Goal: Task Accomplishment & Management: Complete application form

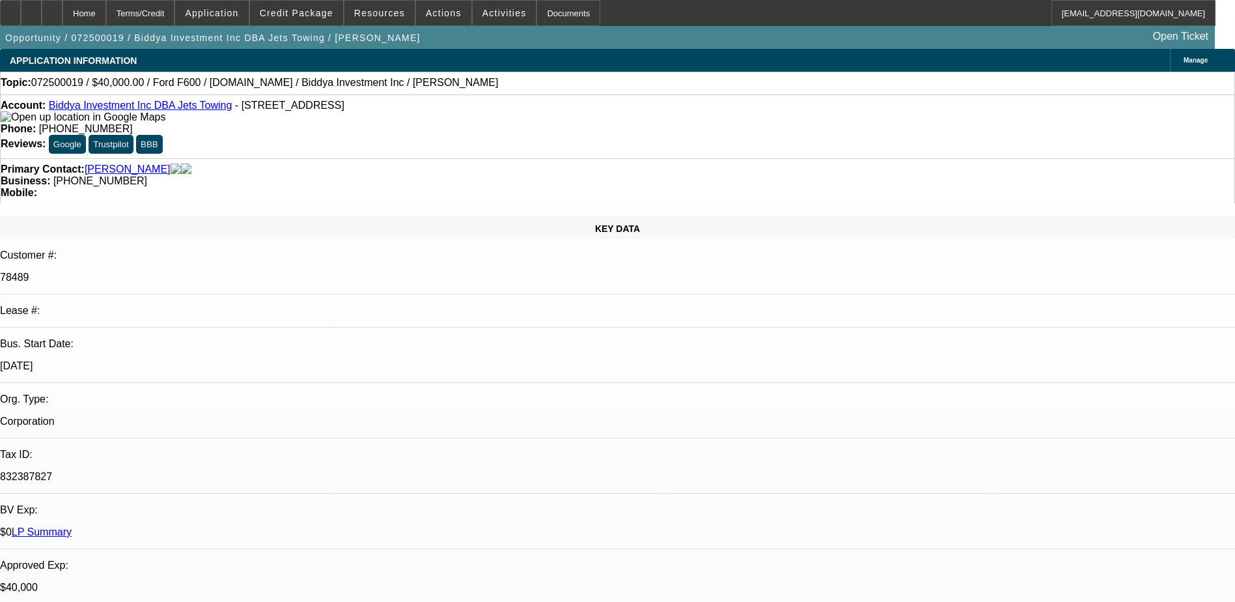
select select "0"
select select "2"
select select "0"
select select "2"
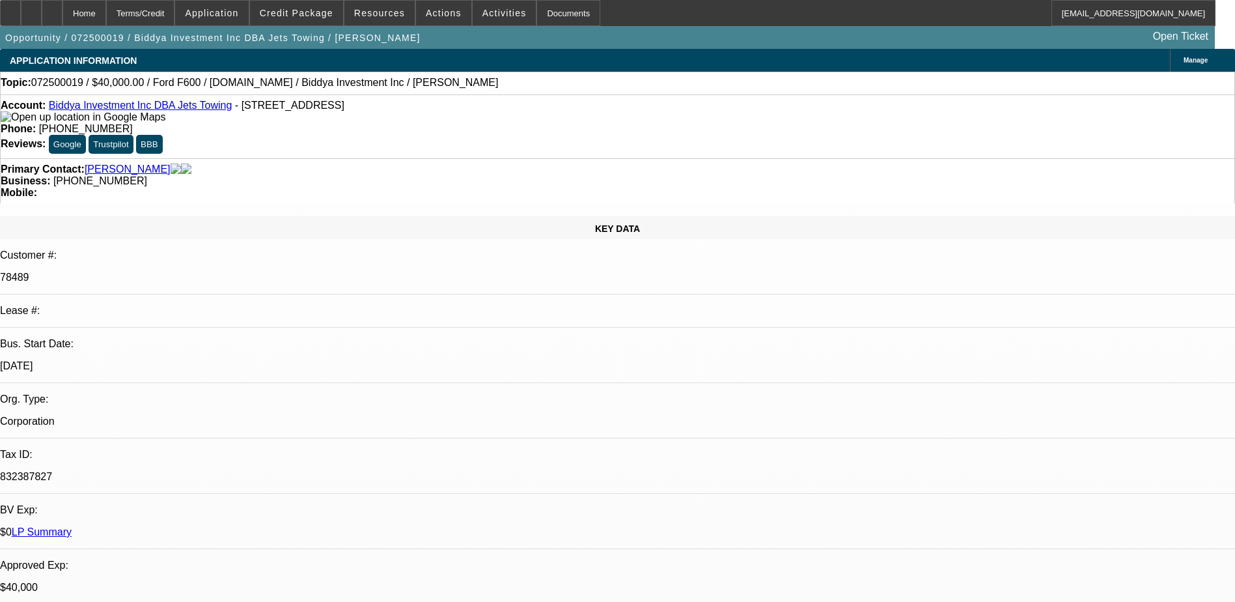
select select "0"
select select "2"
select select "0"
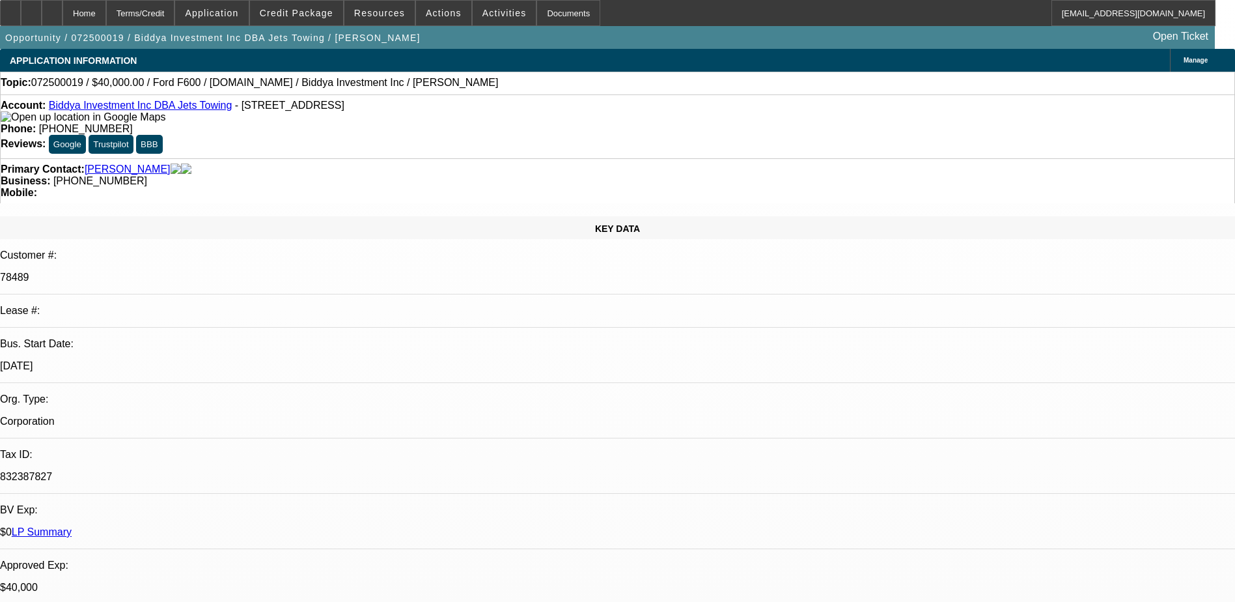
select select "0"
select select "1"
select select "2"
select select "6"
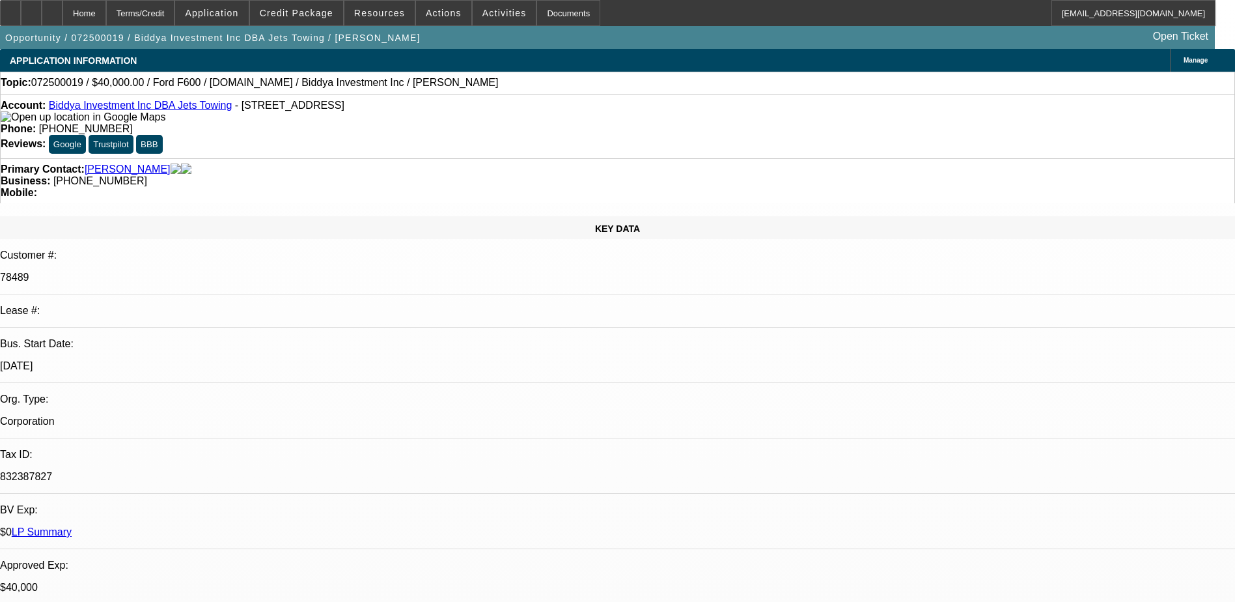
select select "1"
select select "2"
select select "6"
select select "1"
select select "2"
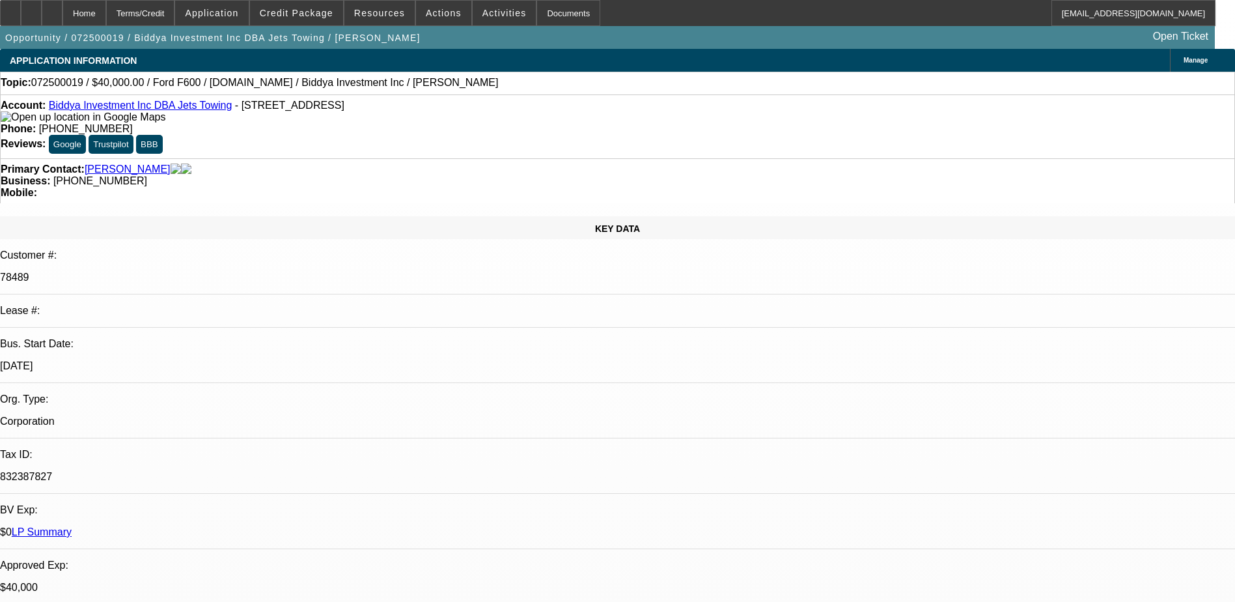
select select "6"
select select "1"
select select "6"
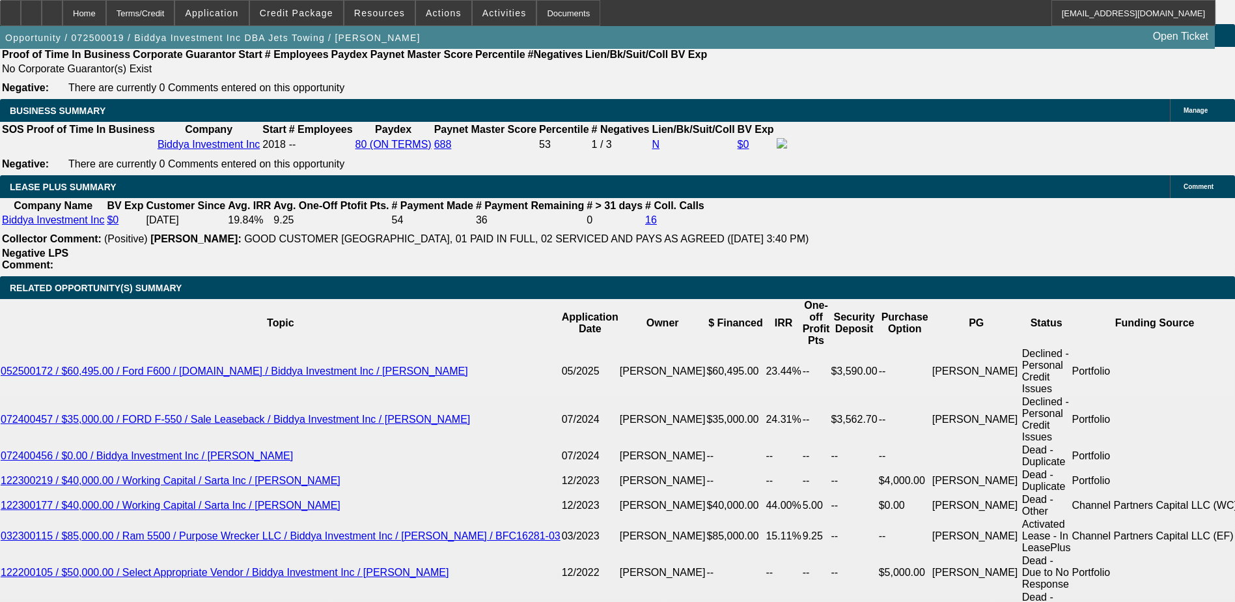
scroll to position [2279, 0]
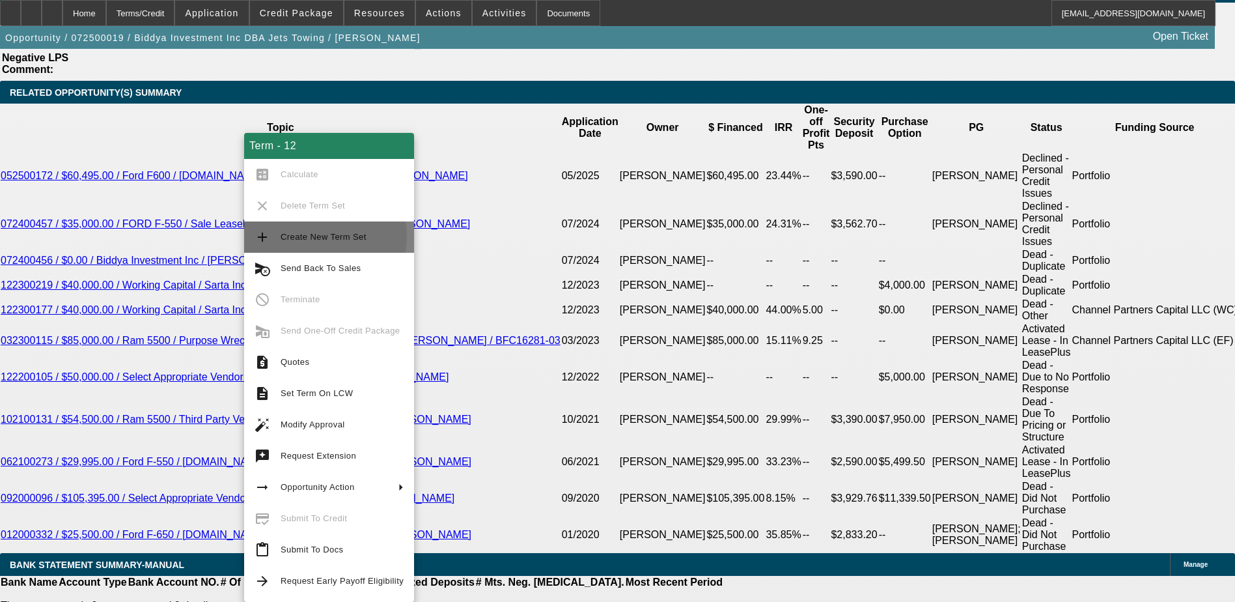
click at [320, 236] on span "Create New Term Set" at bounding box center [324, 237] width 86 height 10
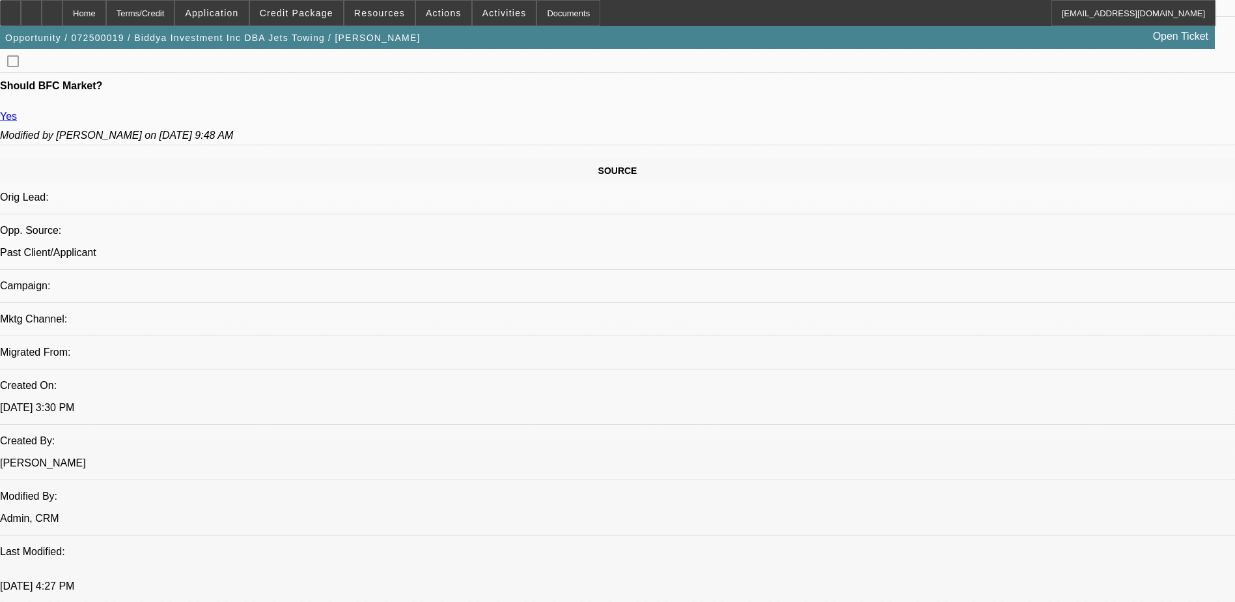
select select "0"
select select "2"
select select "0"
select select "2"
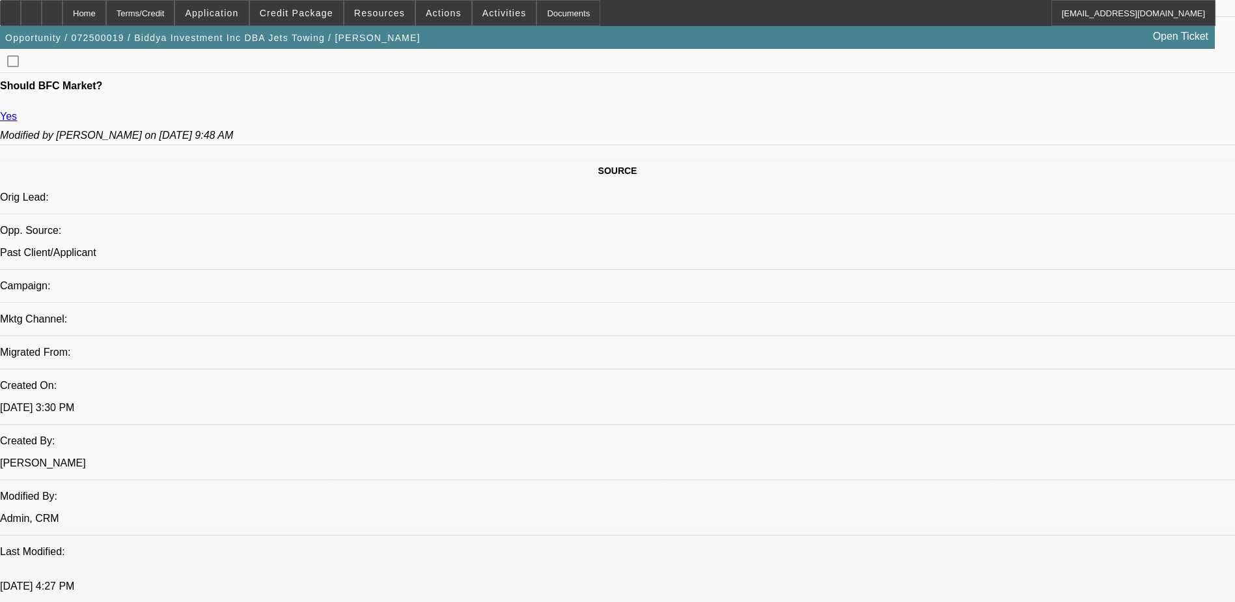
select select "0"
select select "2"
select select "0"
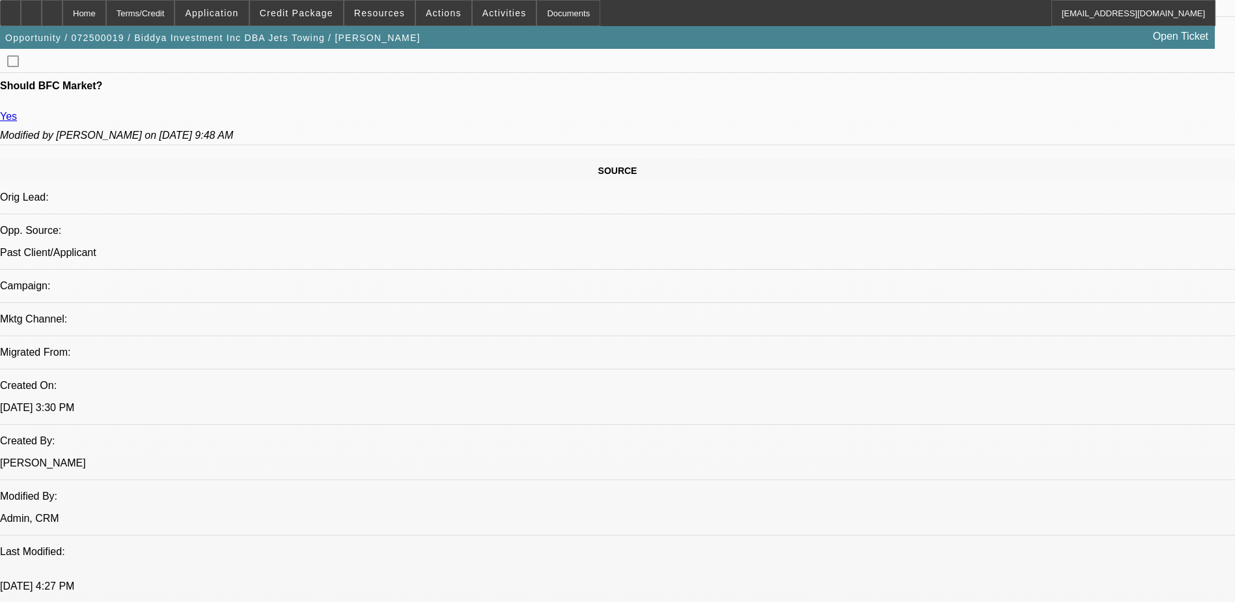
select select "2"
select select "0"
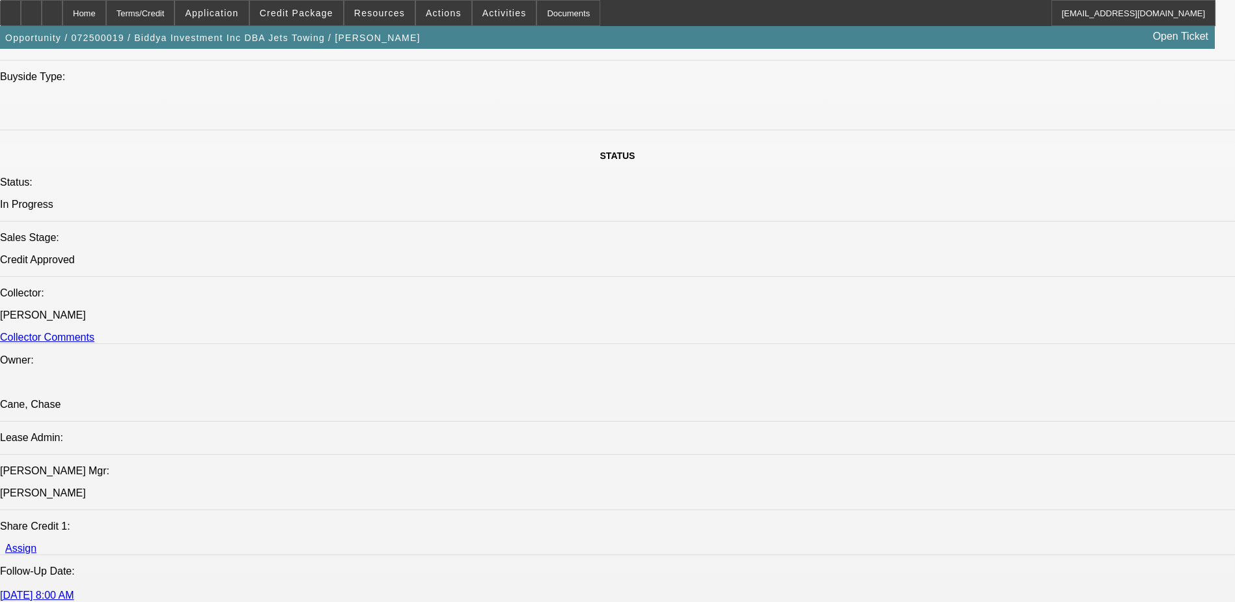
select select "1"
select select "2"
select select "6"
select select "1"
select select "2"
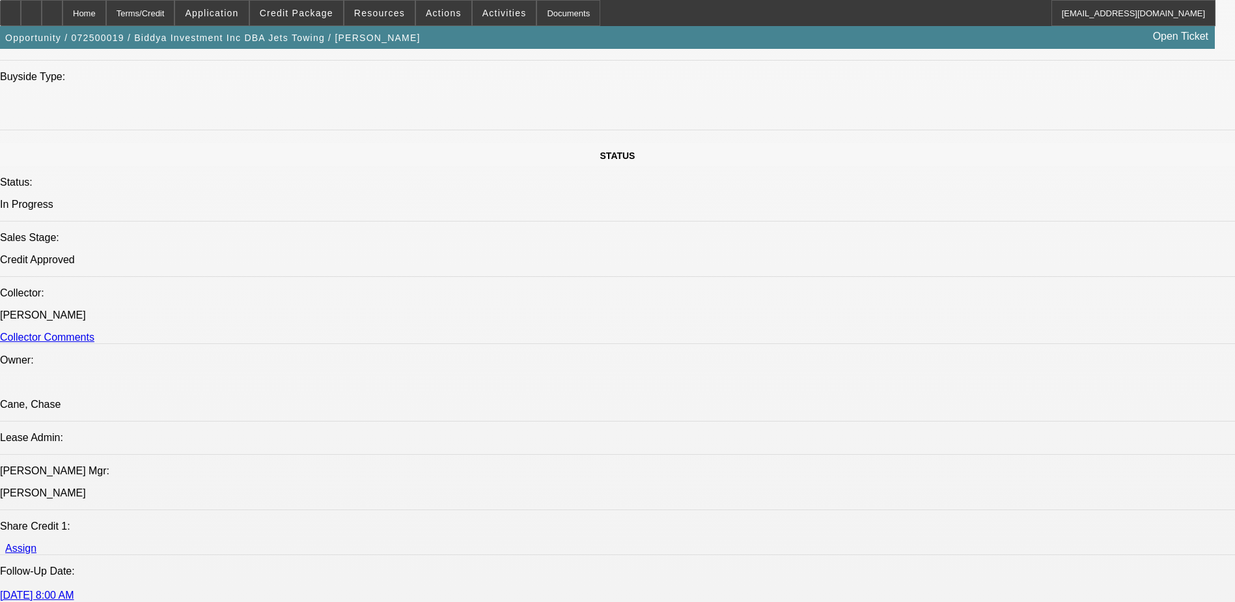
select select "6"
select select "1"
select select "2"
select select "6"
select select "1"
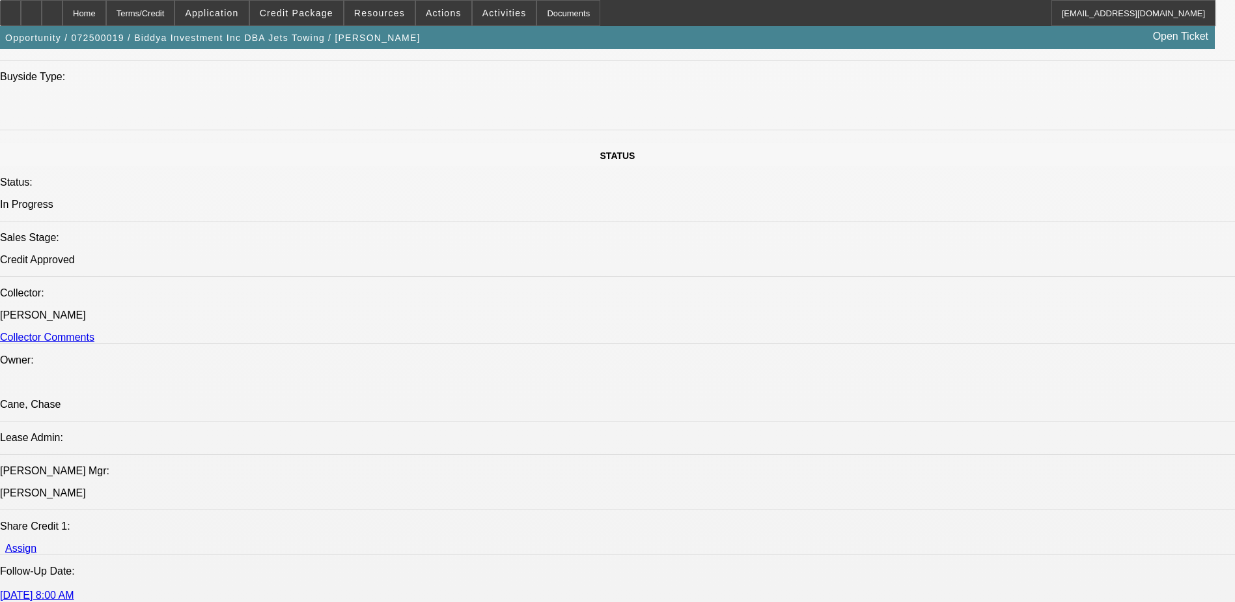
select select "2"
select select "6"
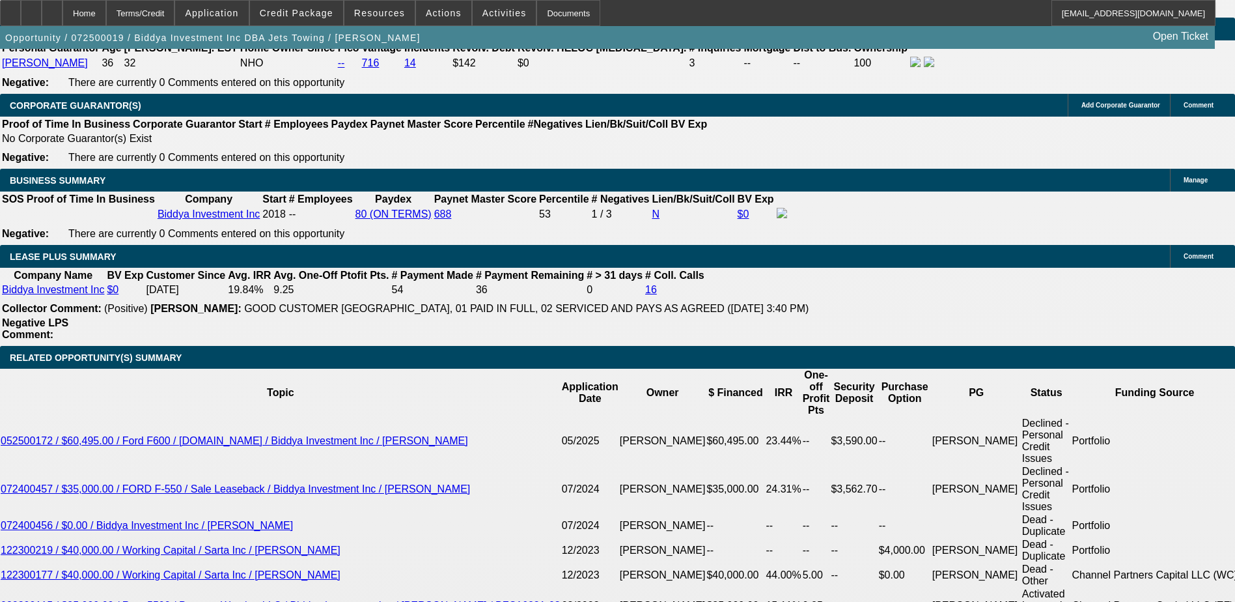
scroll to position [2214, 0]
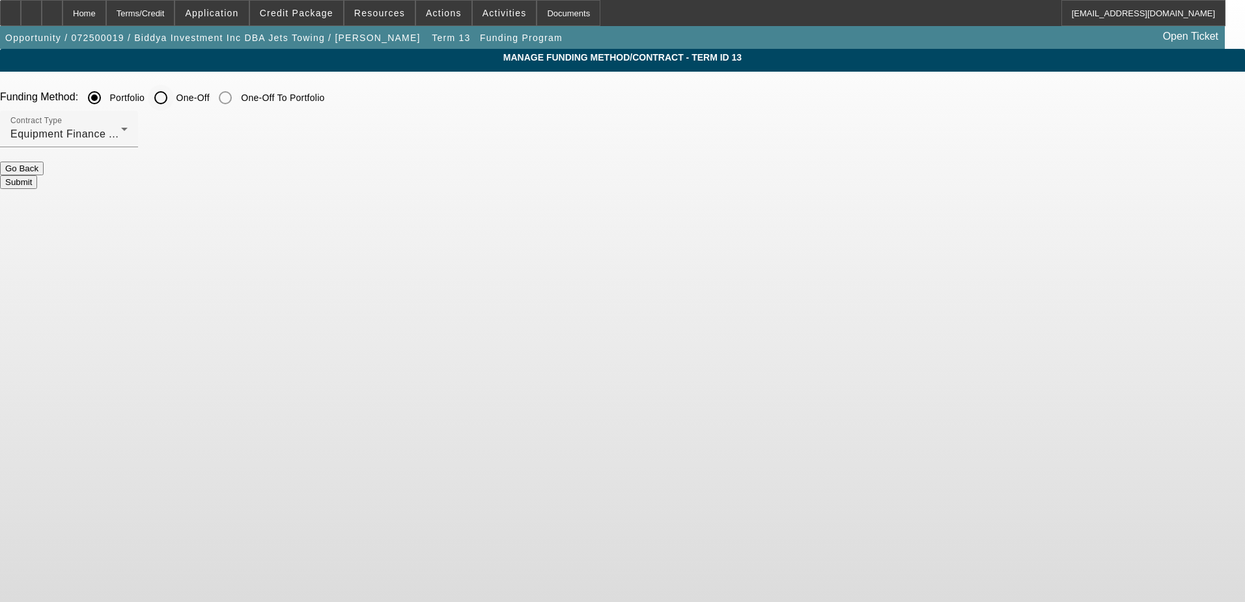
click at [174, 101] on input "One-Off" at bounding box center [161, 98] width 26 height 26
radio input "true"
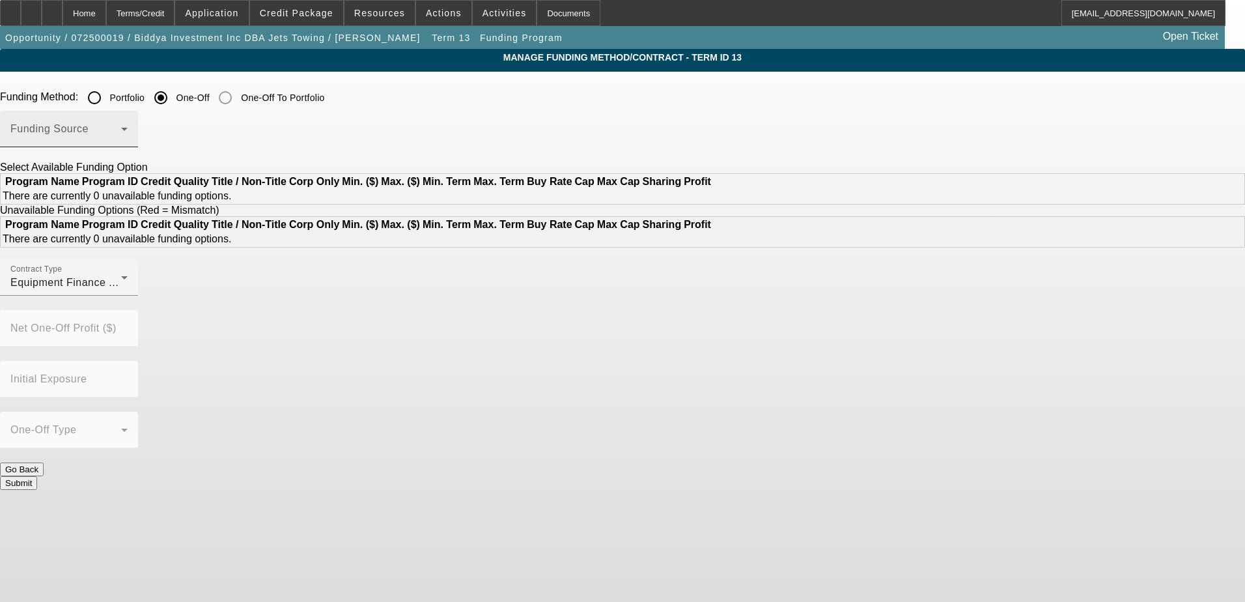
click at [121, 137] on span at bounding box center [65, 134] width 111 height 16
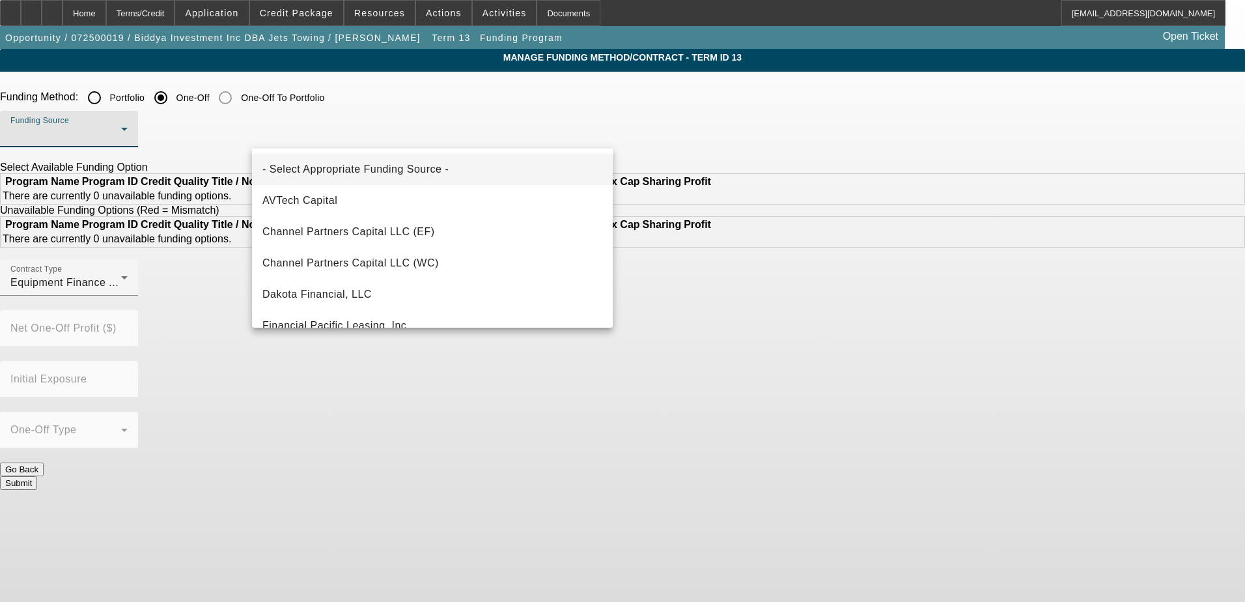
click at [120, 17] on div at bounding box center [622, 301] width 1245 height 602
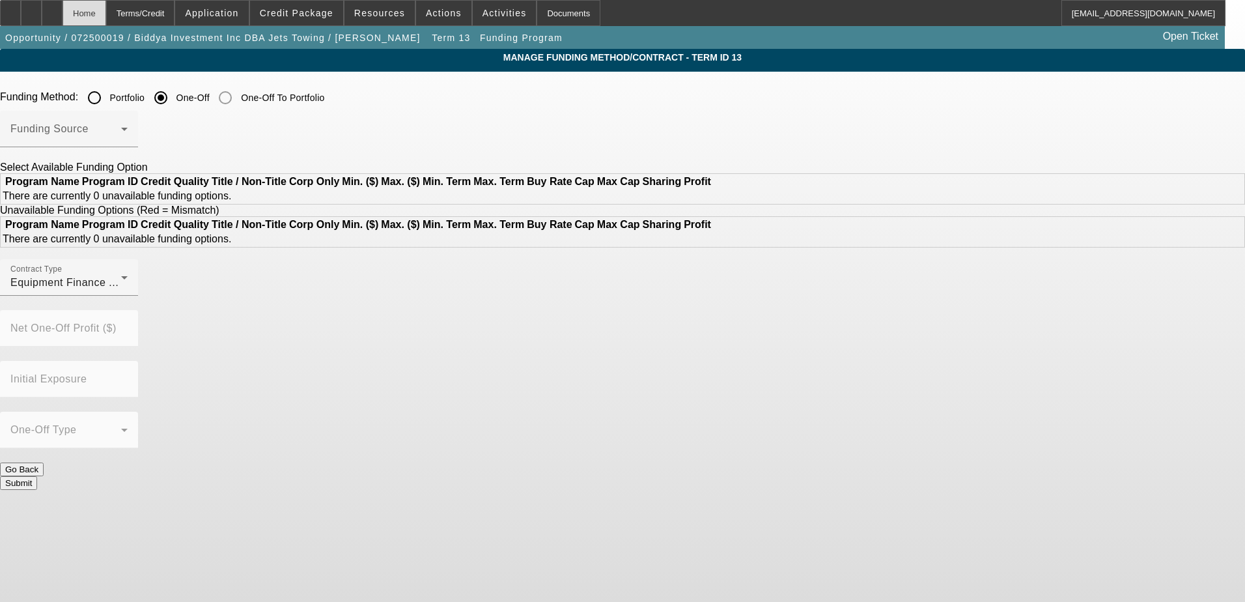
click at [106, 16] on div "Home" at bounding box center [85, 13] width 44 height 26
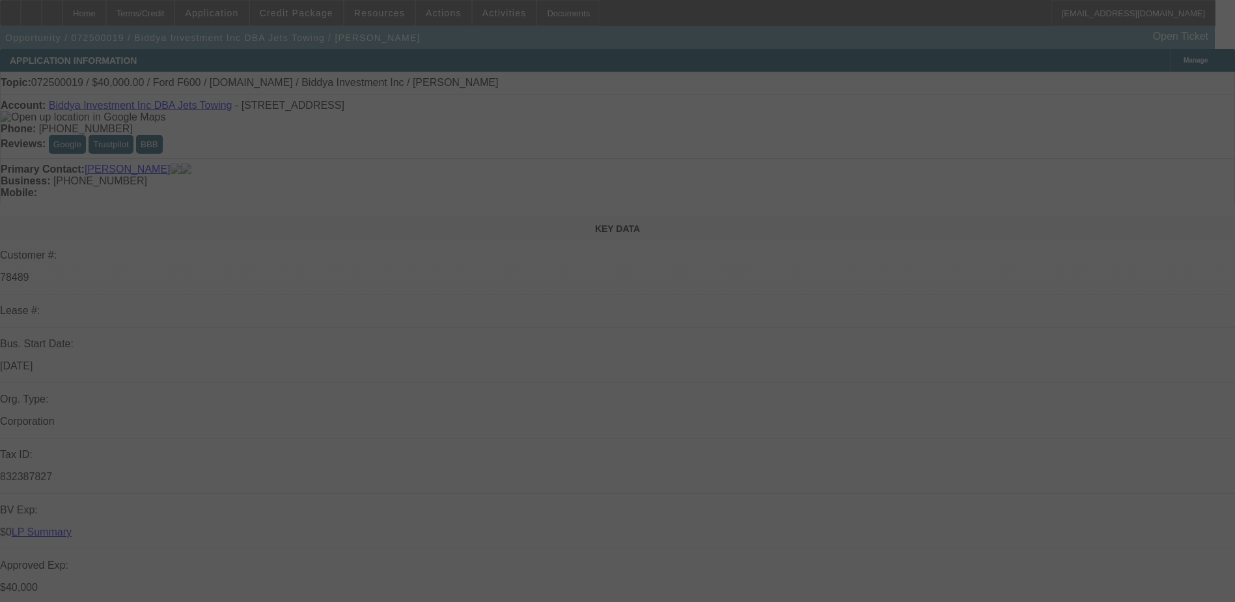
select select "0"
select select "2"
select select "0"
select select "6"
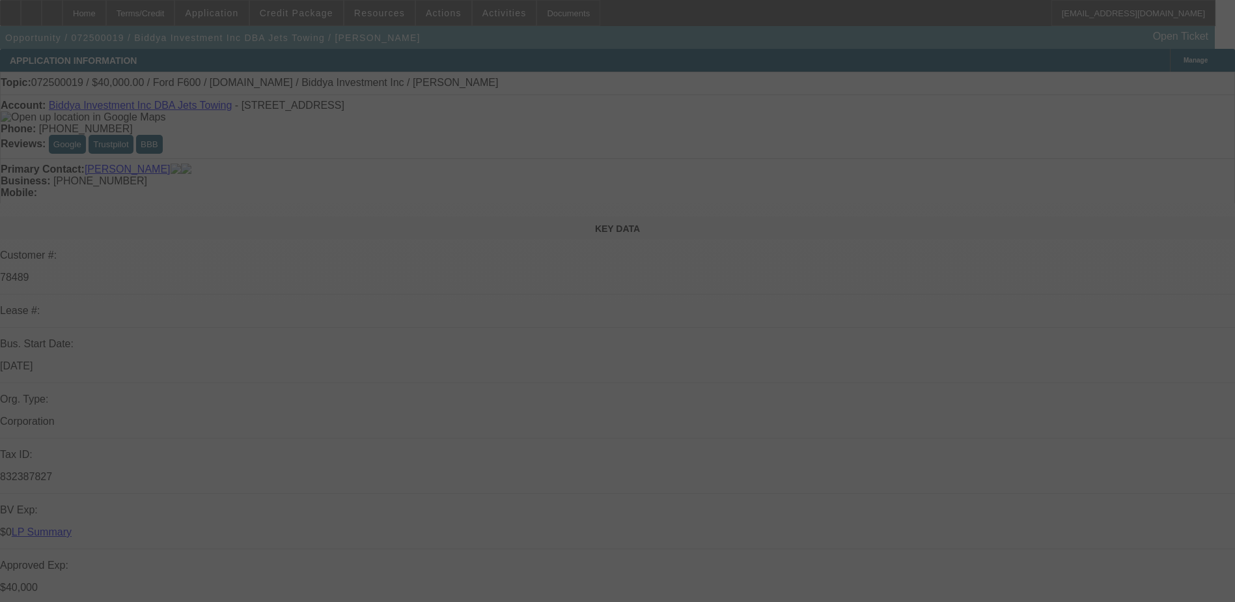
select select "0"
select select "2"
select select "0"
select select "6"
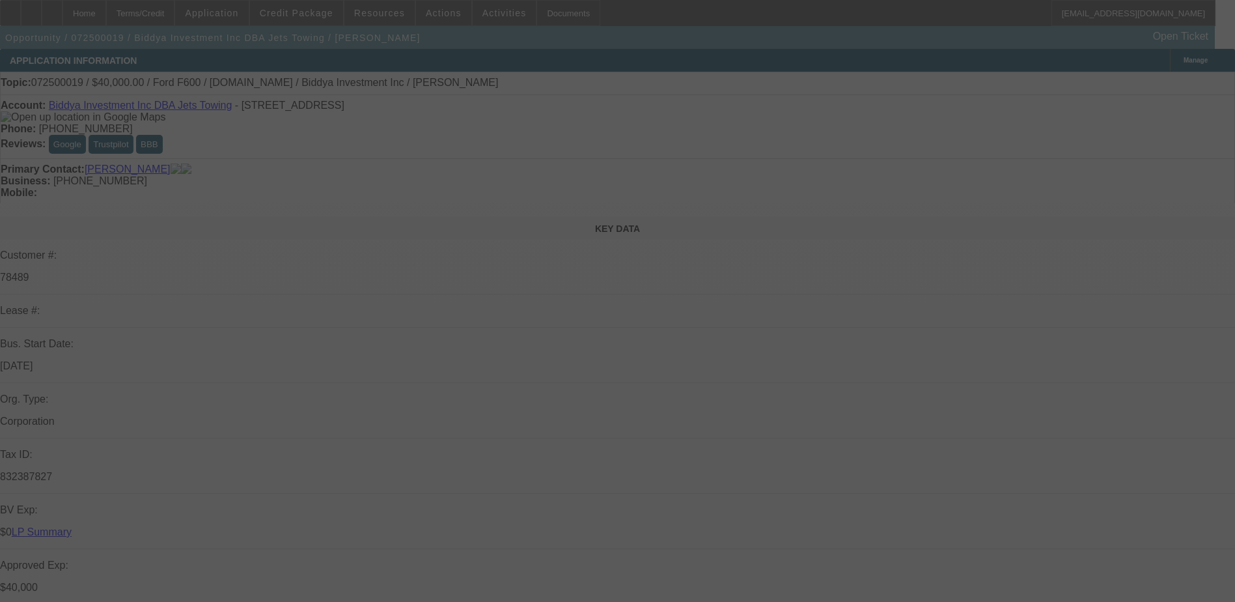
select select "0"
select select "2"
select select "0"
select select "6"
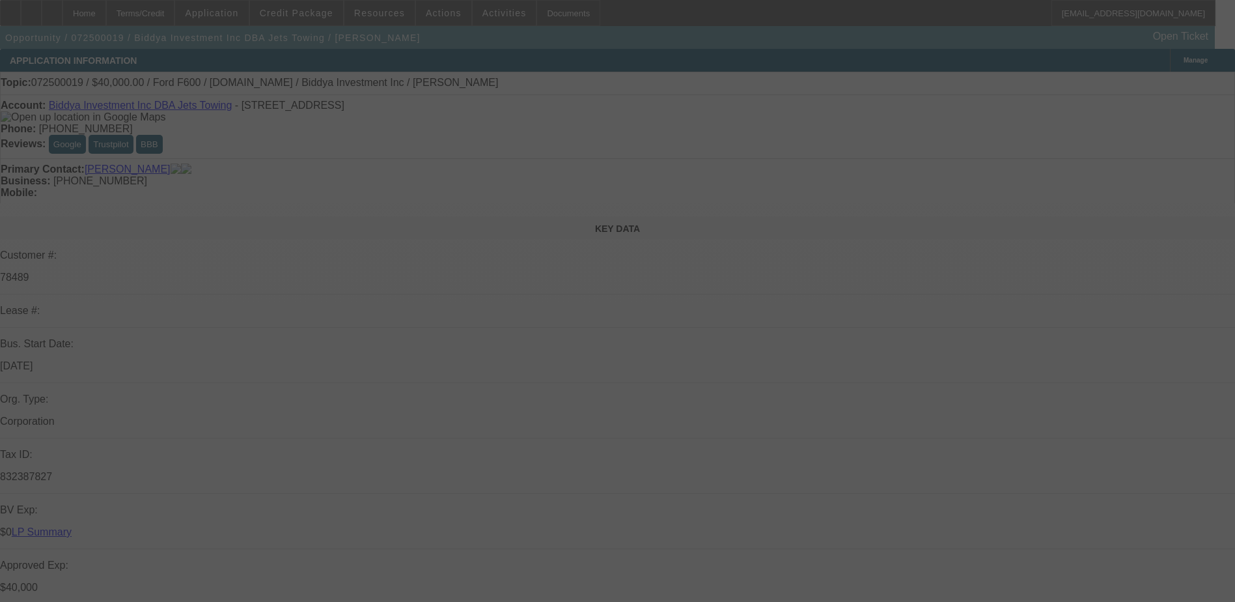
select select "0"
select select "2"
select select "0"
select select "6"
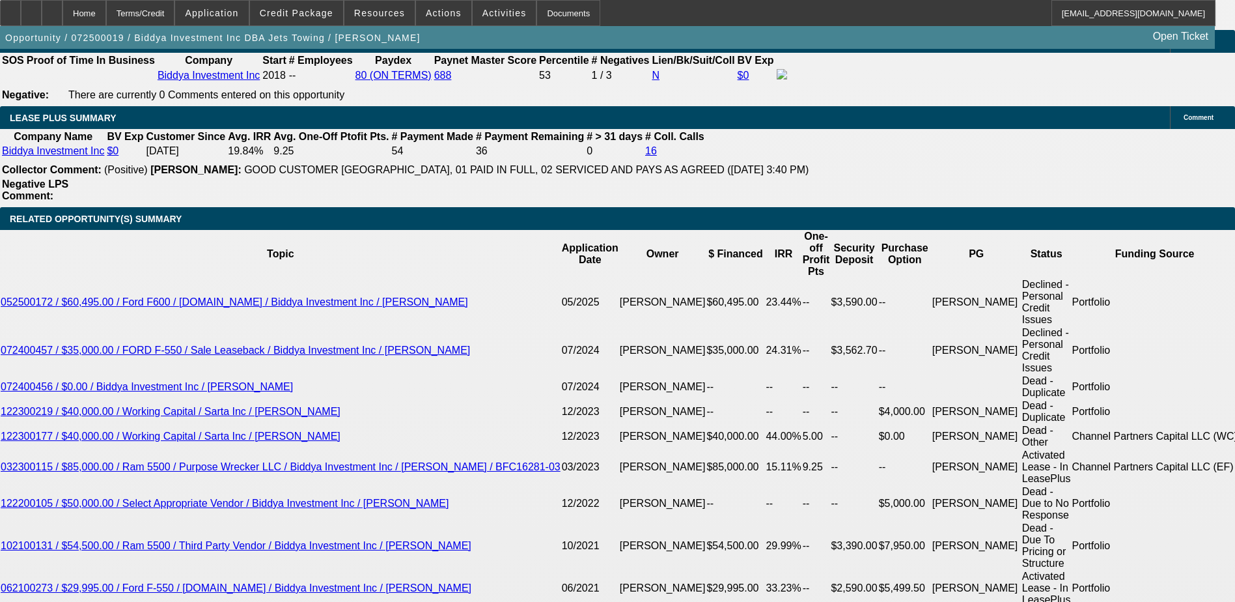
scroll to position [2279, 0]
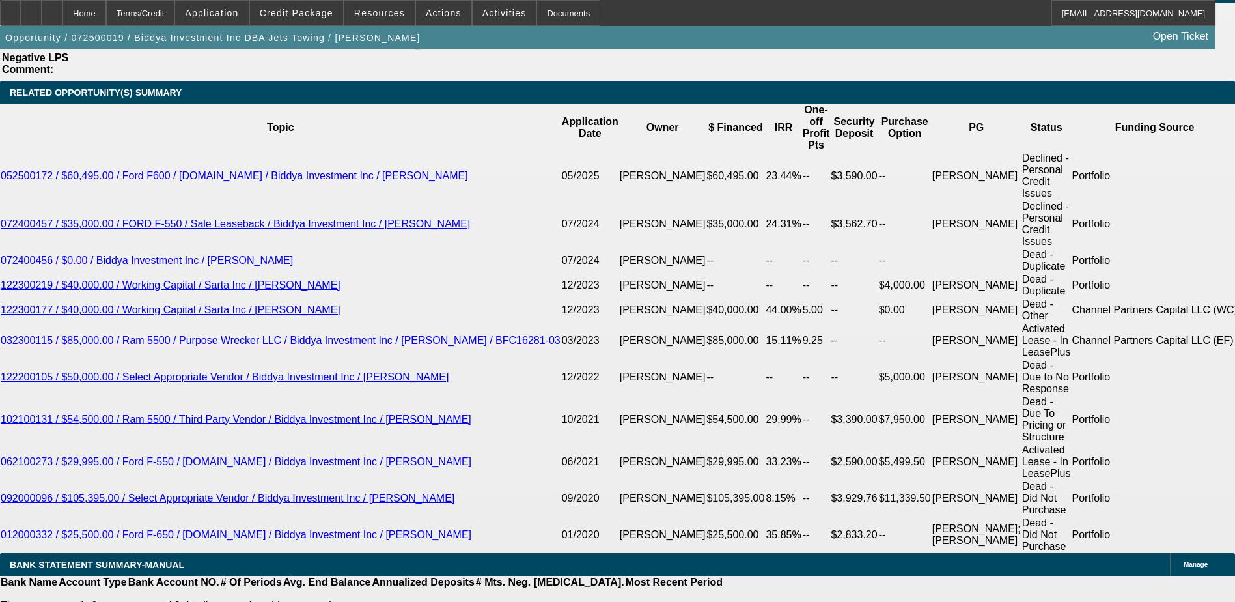
type input "UNKNOWN"
type input "4"
type input "$20,940.10"
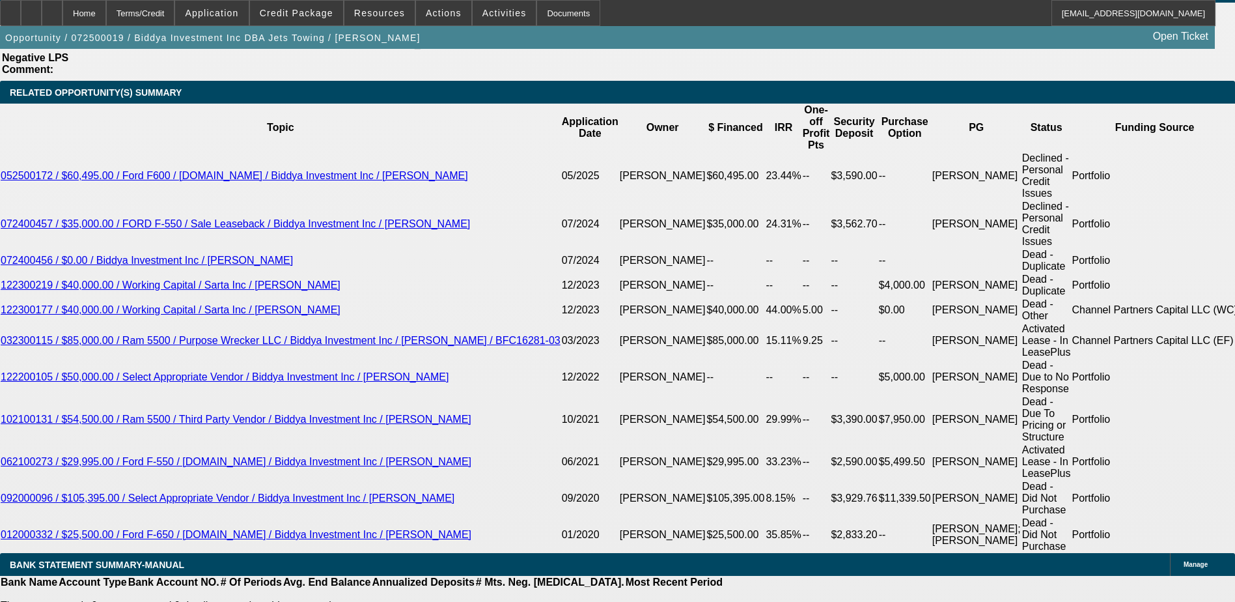
type input "$10,470.05"
type input "48"
type input "$2,535.98"
type input "$1,267.99"
type input "48"
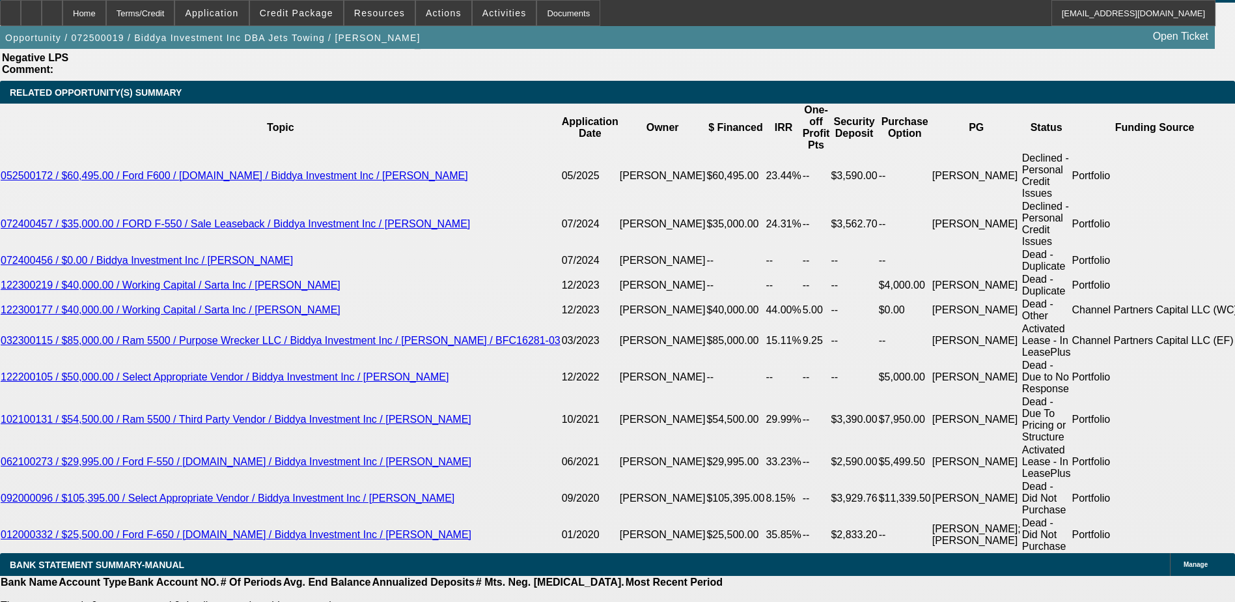
type input "$0.00"
type input "$4,120.64"
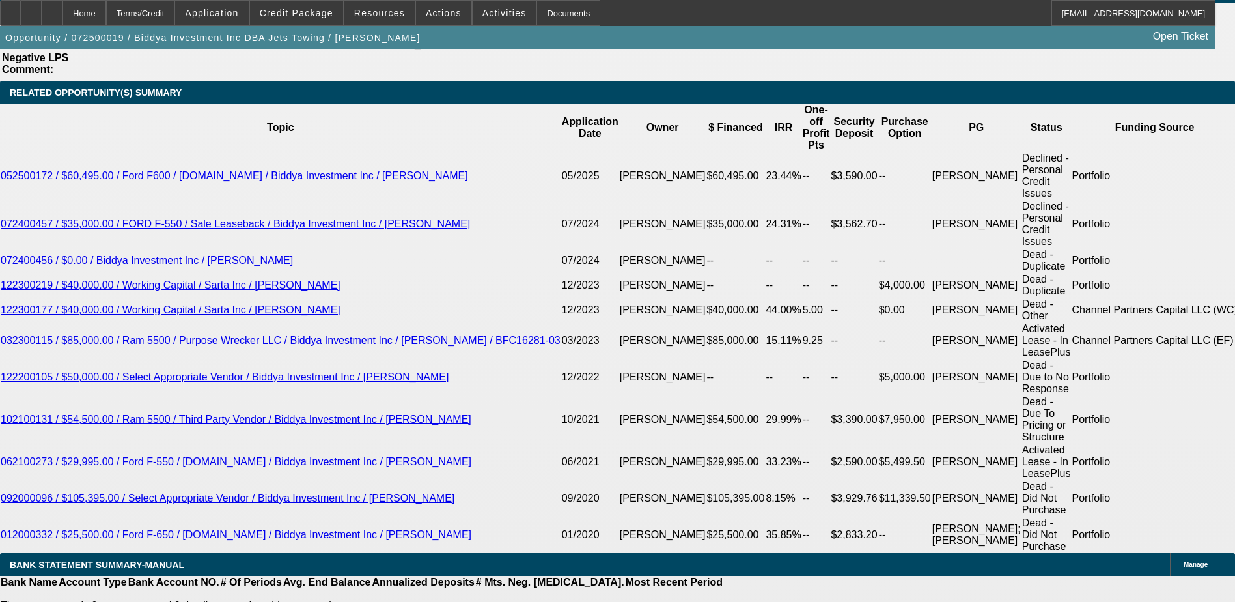
type input "$2,060.32"
select select "0.1"
type input "$6,499.50"
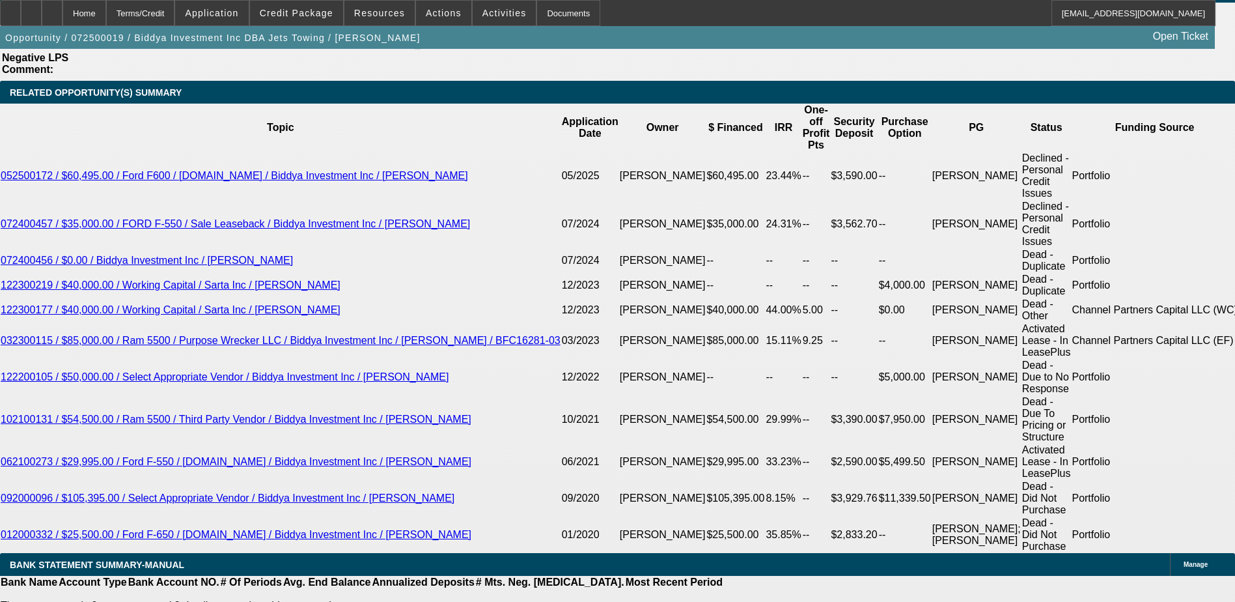
type input "$3,708.58"
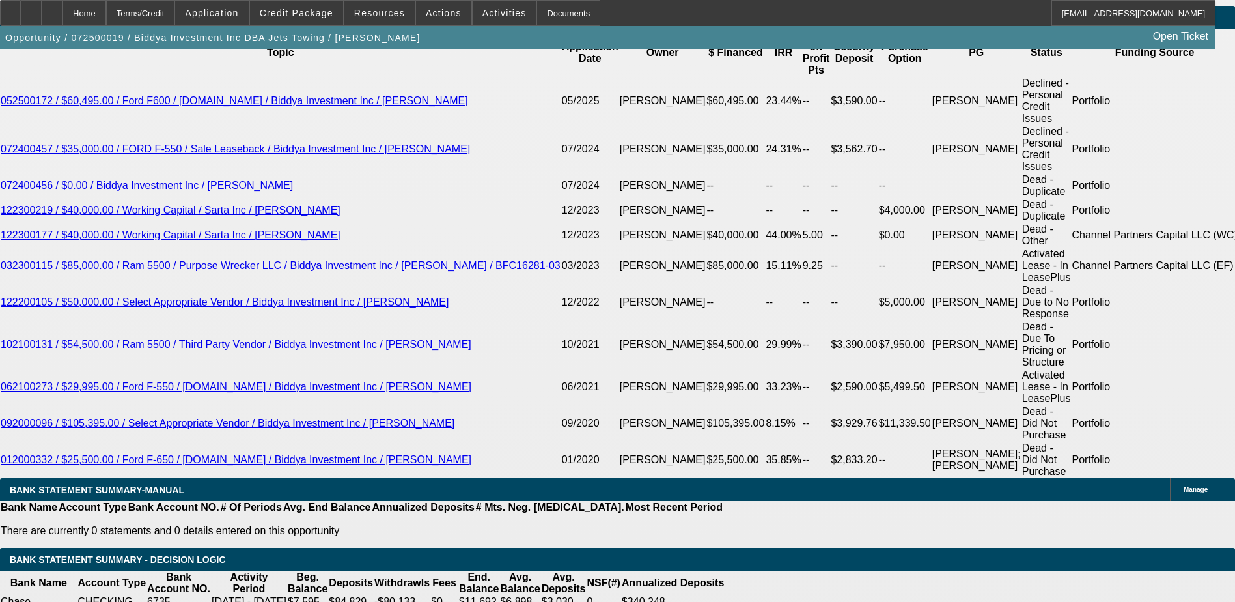
type input "$1,854.29"
type input "1"
type input "$2,487.40"
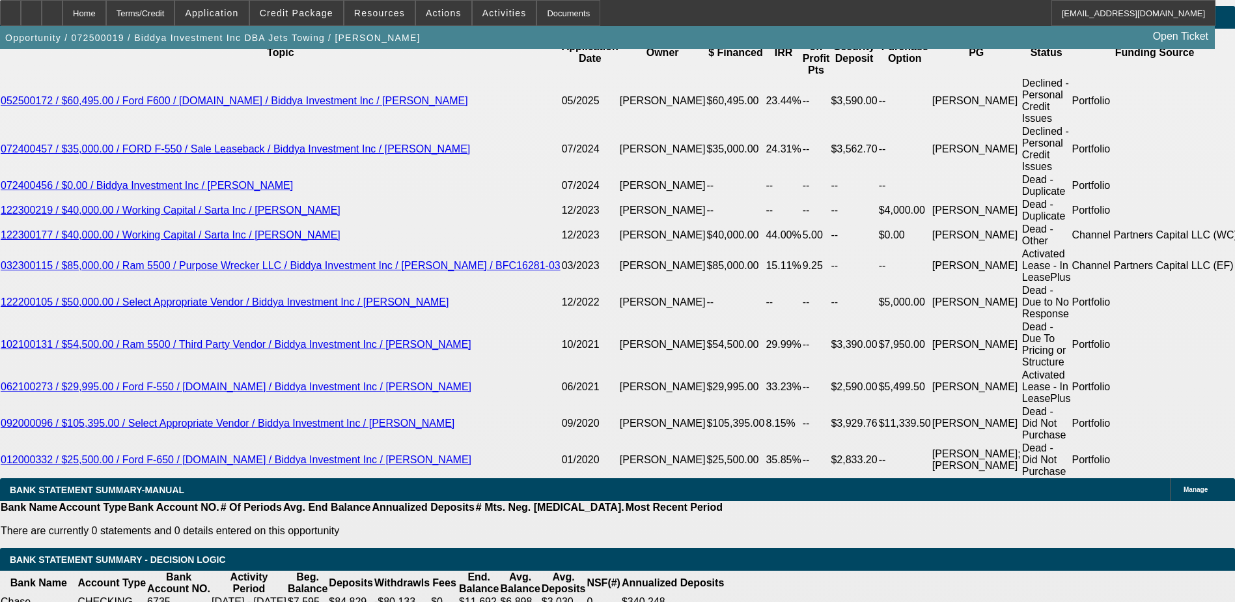
type input "$1,243.70"
type input "12"
type input "$3,080.82"
type input "$1,540.41"
type input "12"
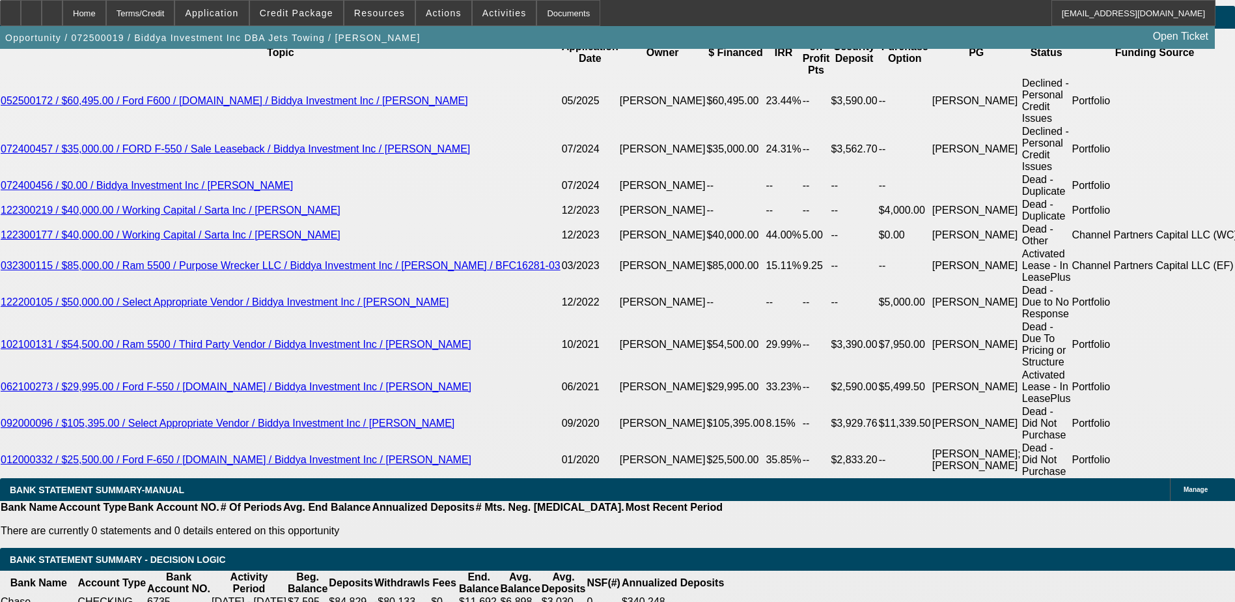
type input "$1,540.41"
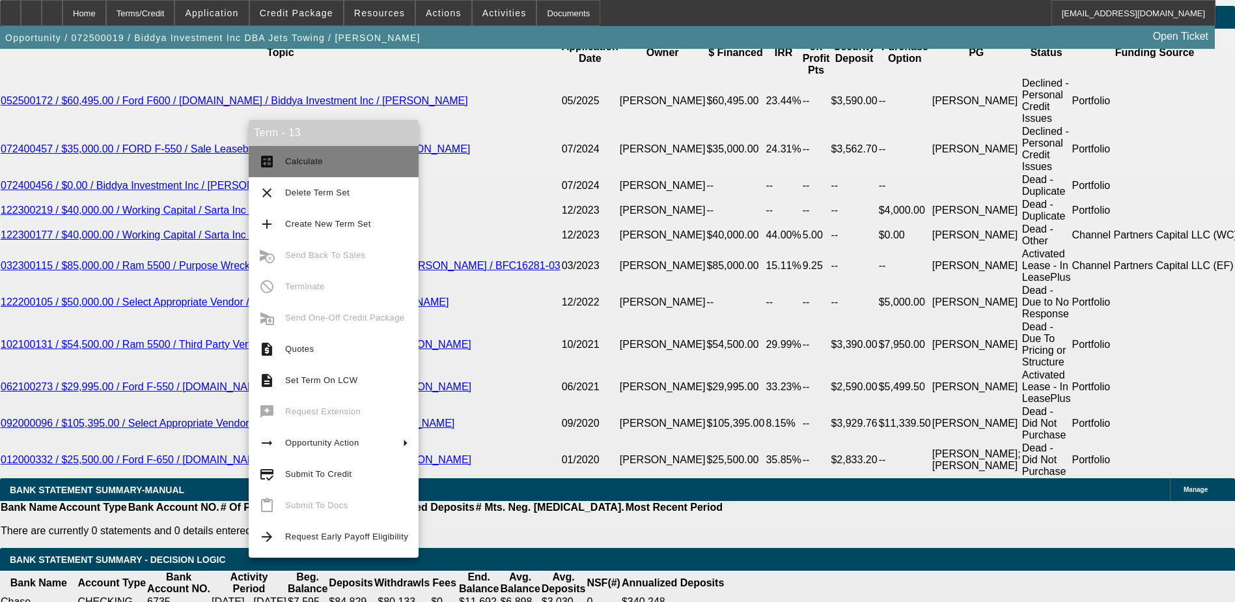
click at [301, 161] on span "Calculate" at bounding box center [304, 161] width 38 height 10
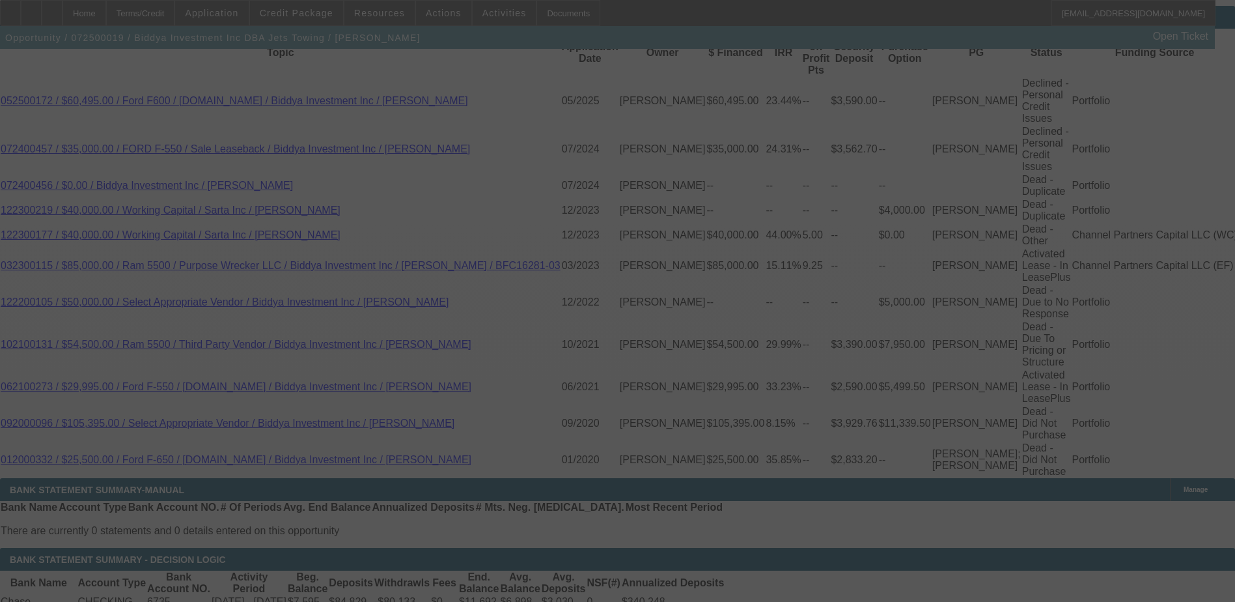
select select "0.1"
select select "2"
select select "0"
select select "6"
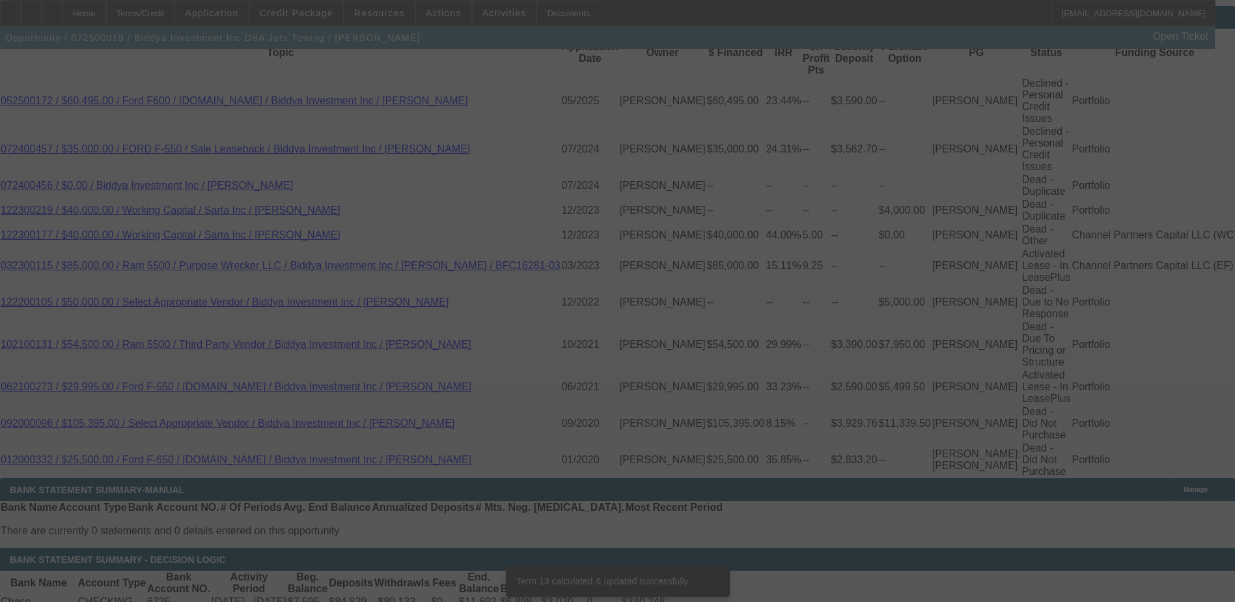
scroll to position [2347, 0]
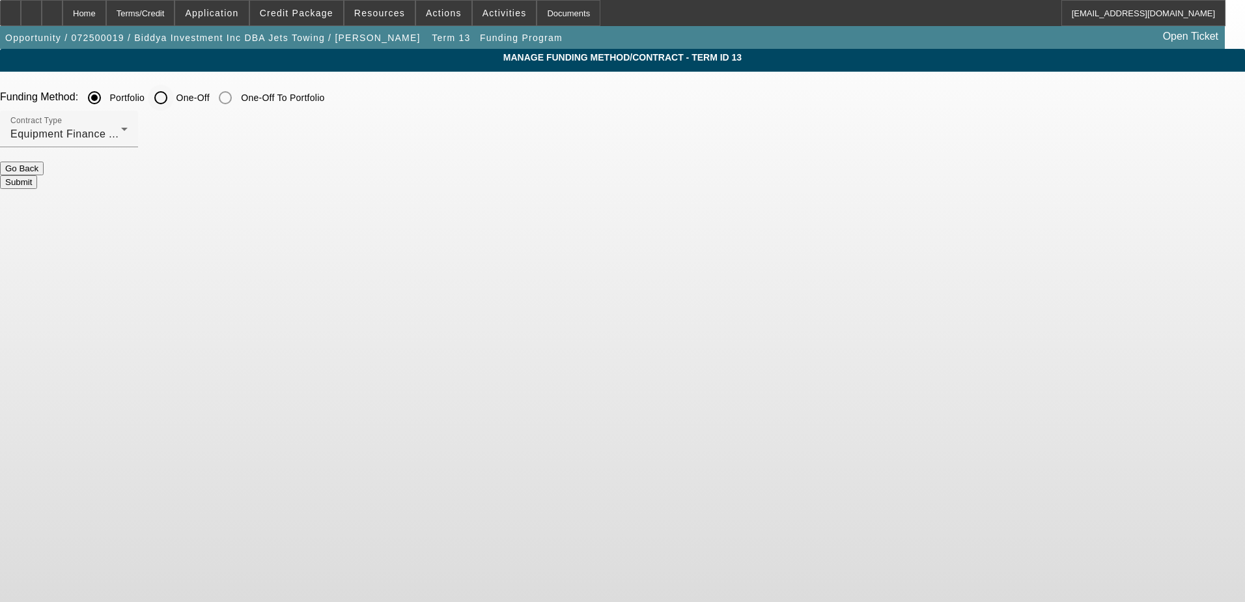
click at [174, 104] on input "One-Off" at bounding box center [161, 98] width 26 height 26
radio input "true"
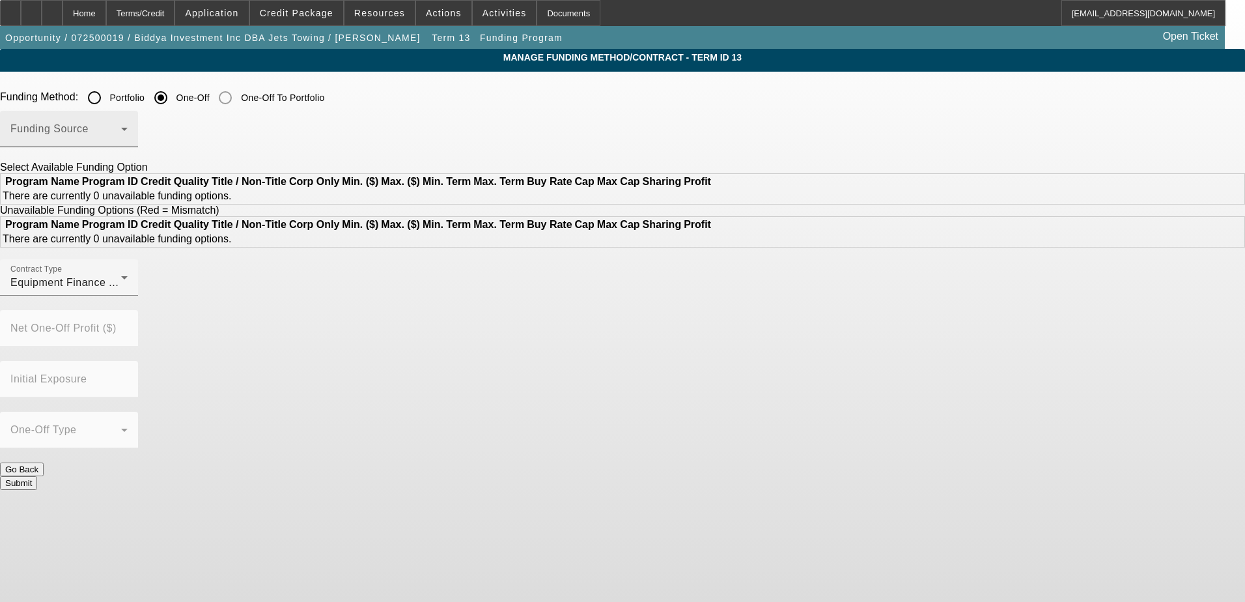
click at [128, 128] on mat-select at bounding box center [68, 134] width 117 height 16
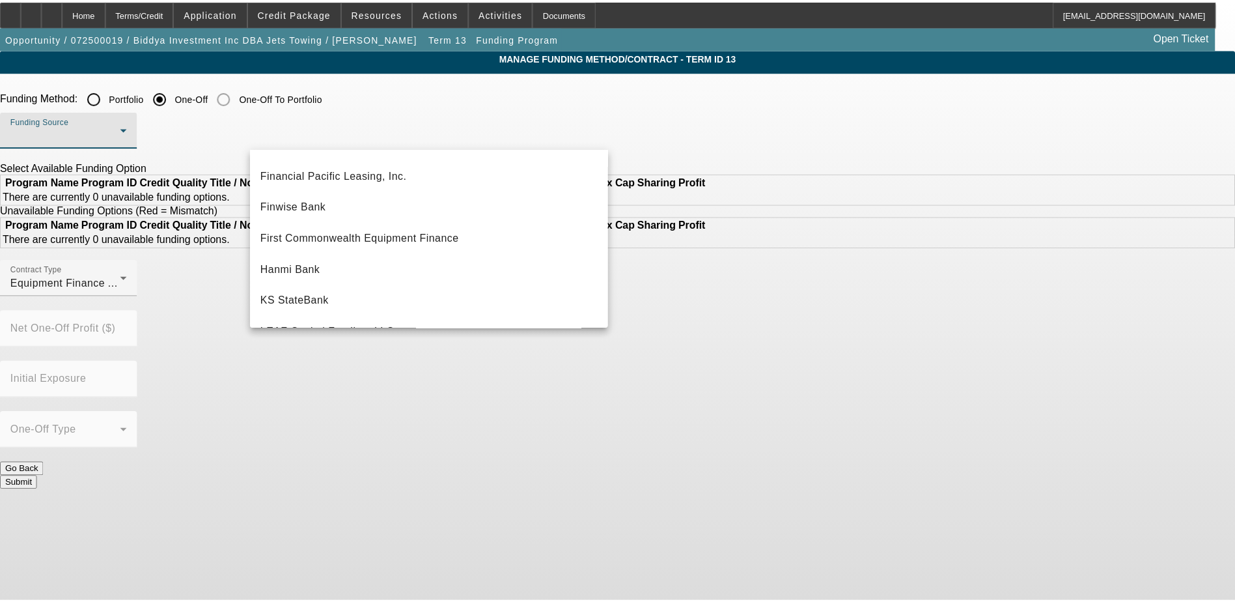
scroll to position [369, 0]
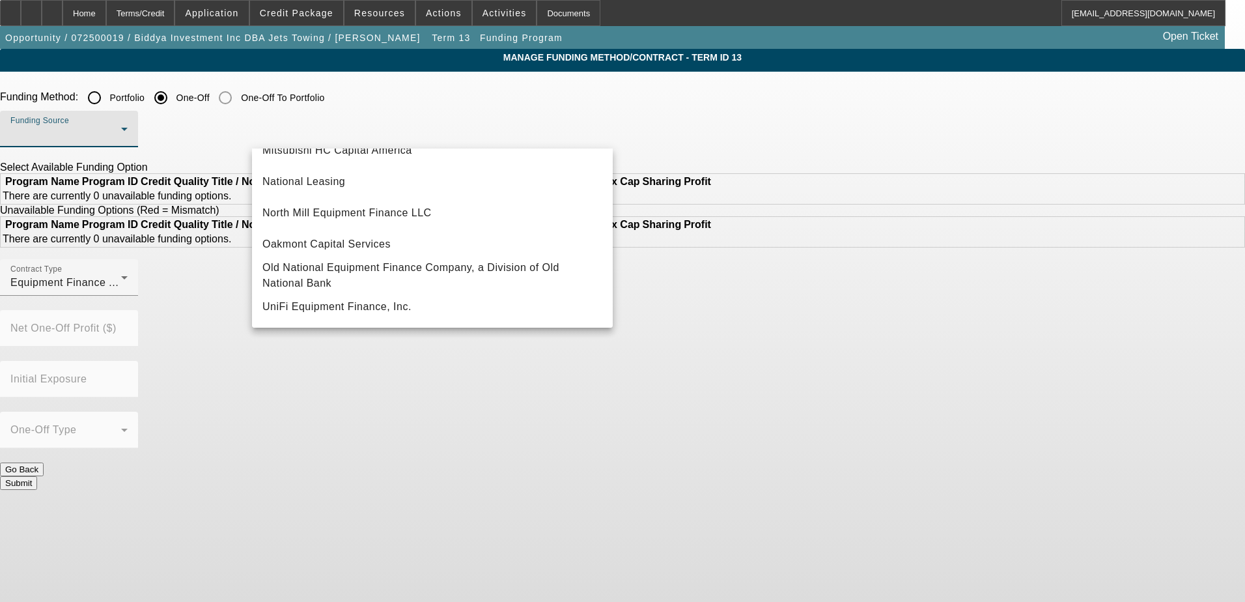
click at [124, 18] on div at bounding box center [622, 301] width 1245 height 602
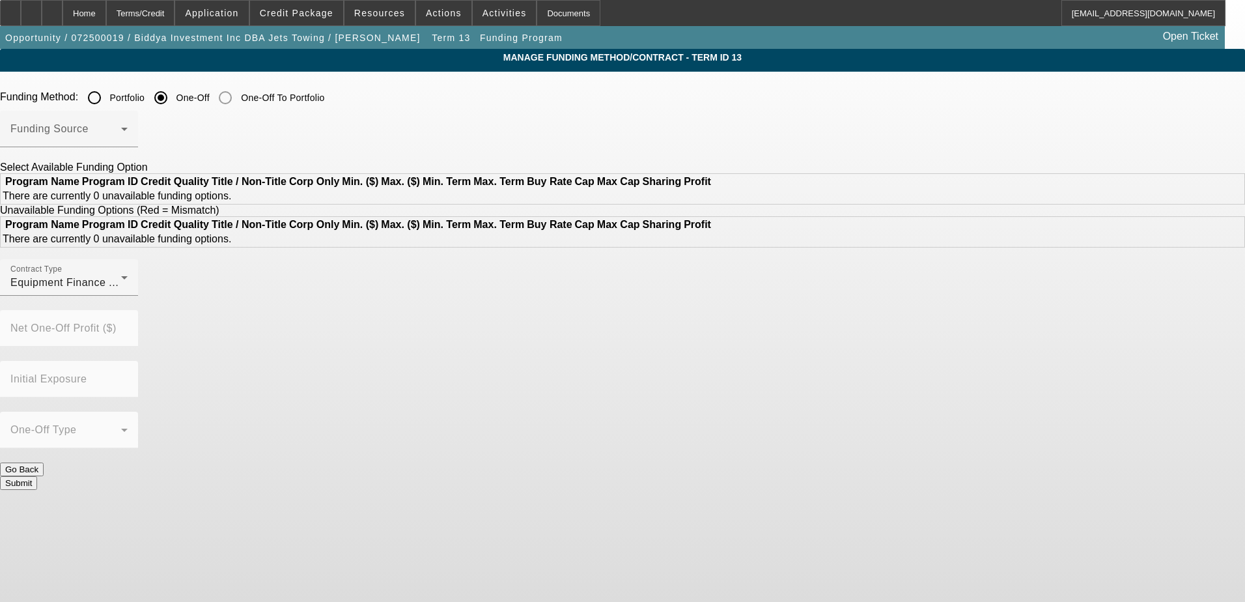
click at [106, 18] on div "Home" at bounding box center [85, 13] width 44 height 26
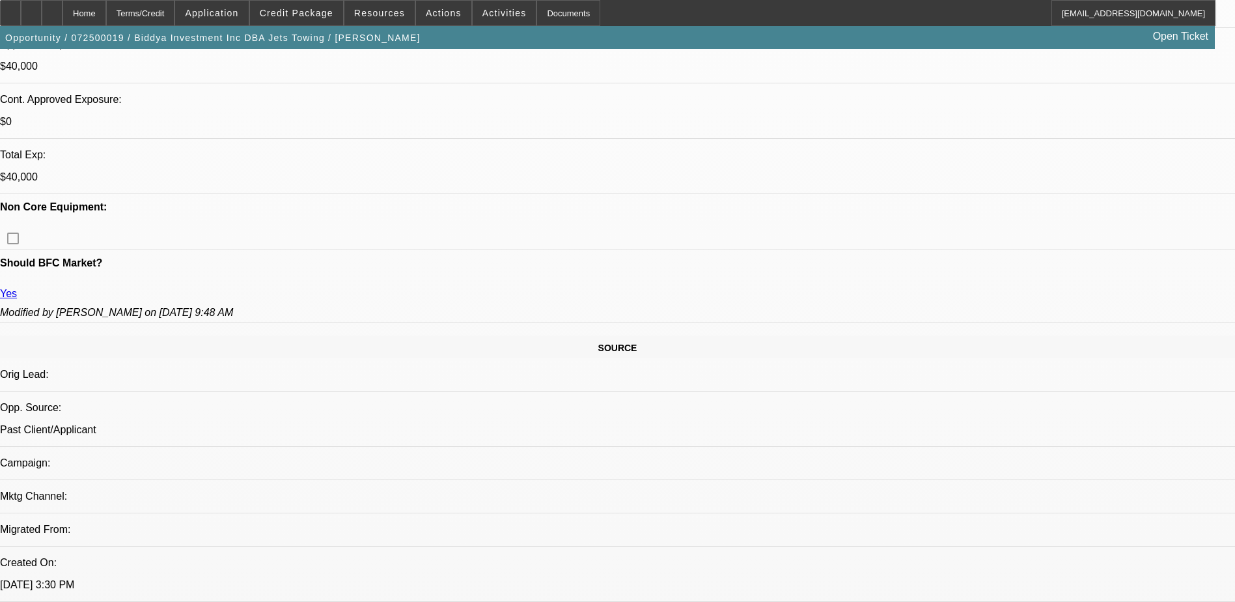
select select "0.1"
select select "2"
select select "0"
select select "6"
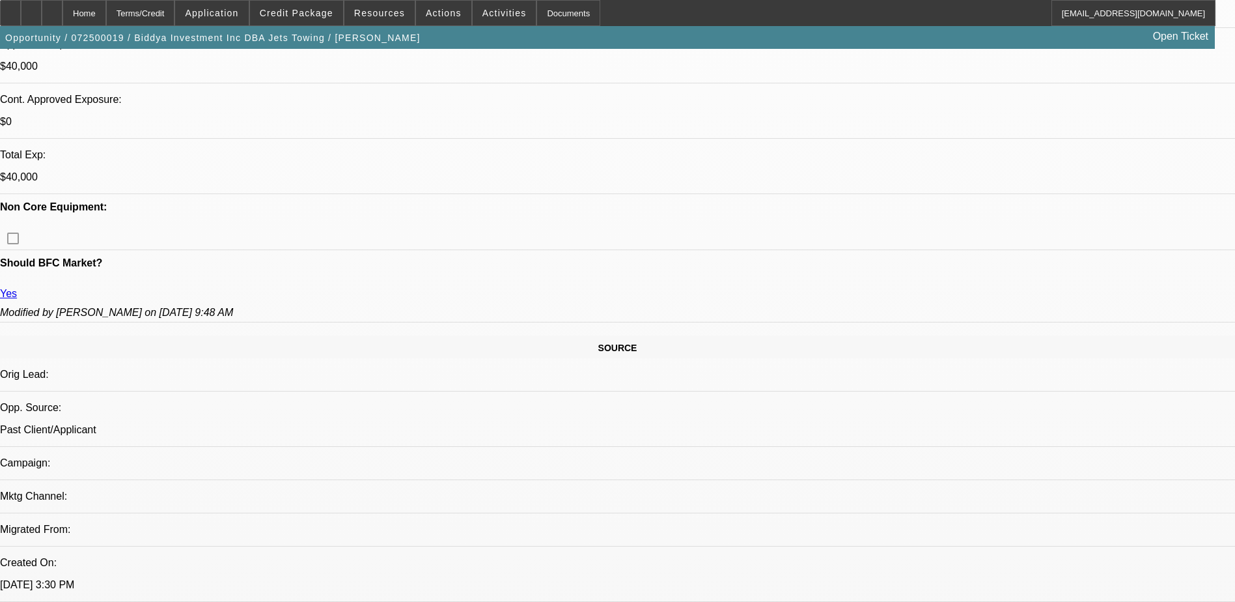
select select "0"
select select "2"
select select "0"
select select "6"
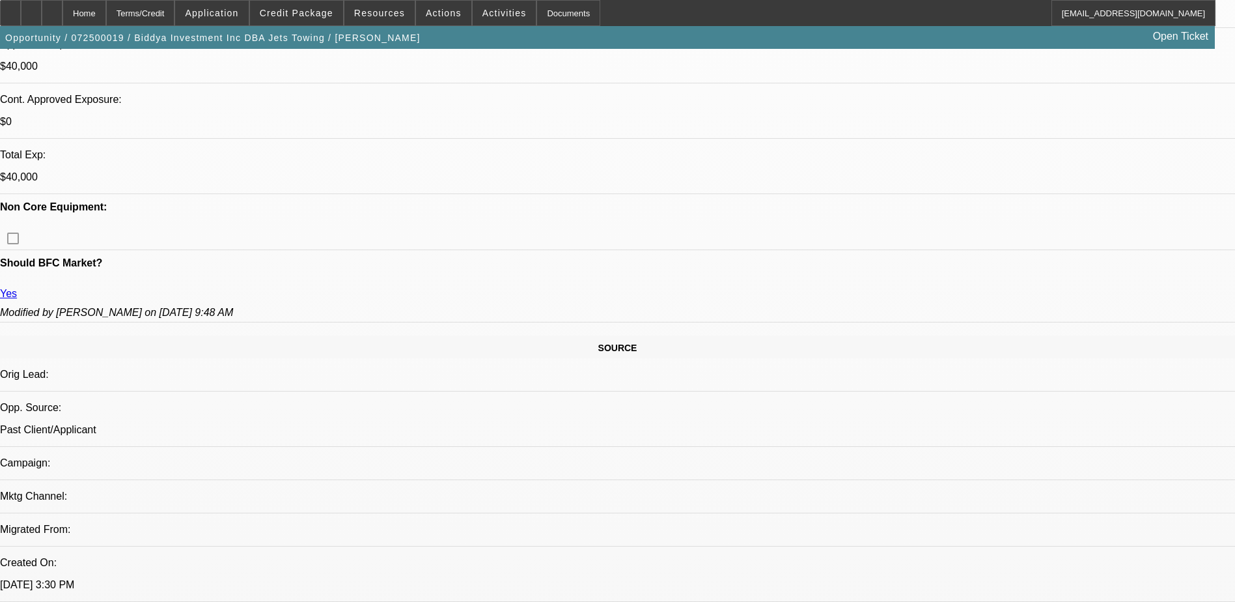
select select "0"
select select "2"
select select "0"
select select "6"
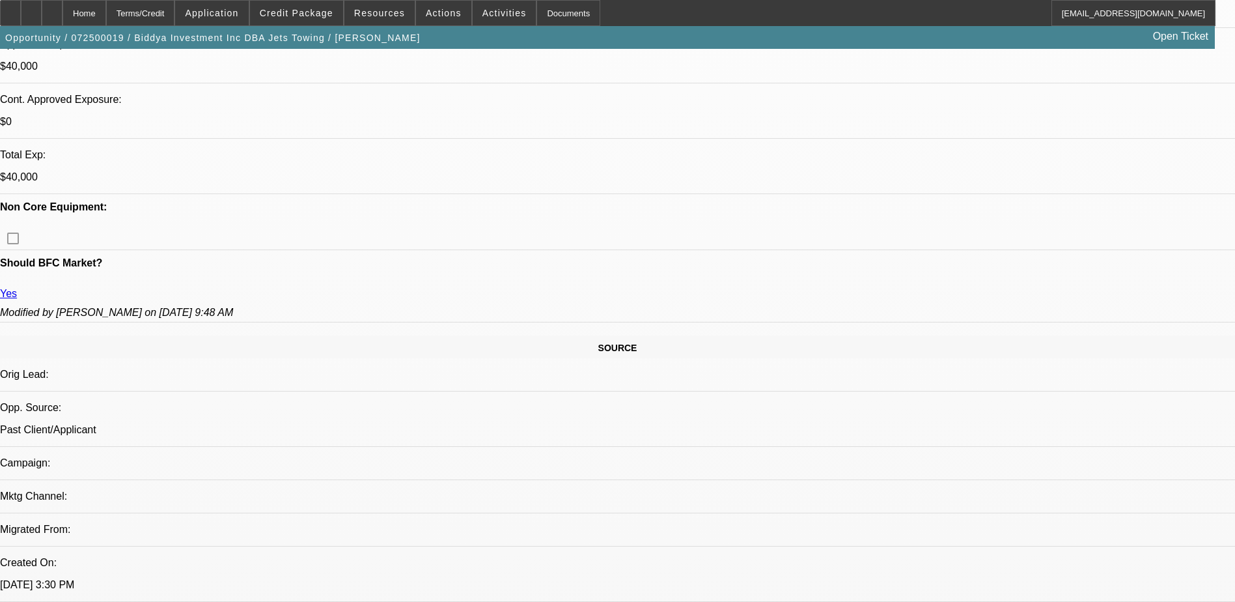
select select "0"
select select "2"
select select "0"
select select "6"
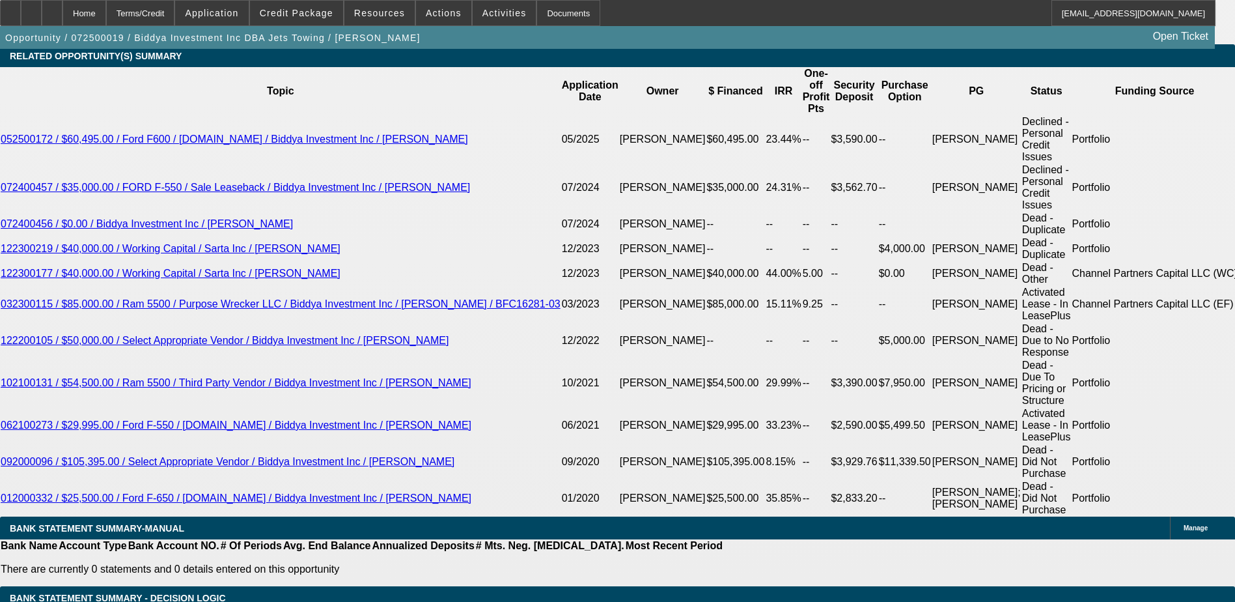
scroll to position [2315, 0]
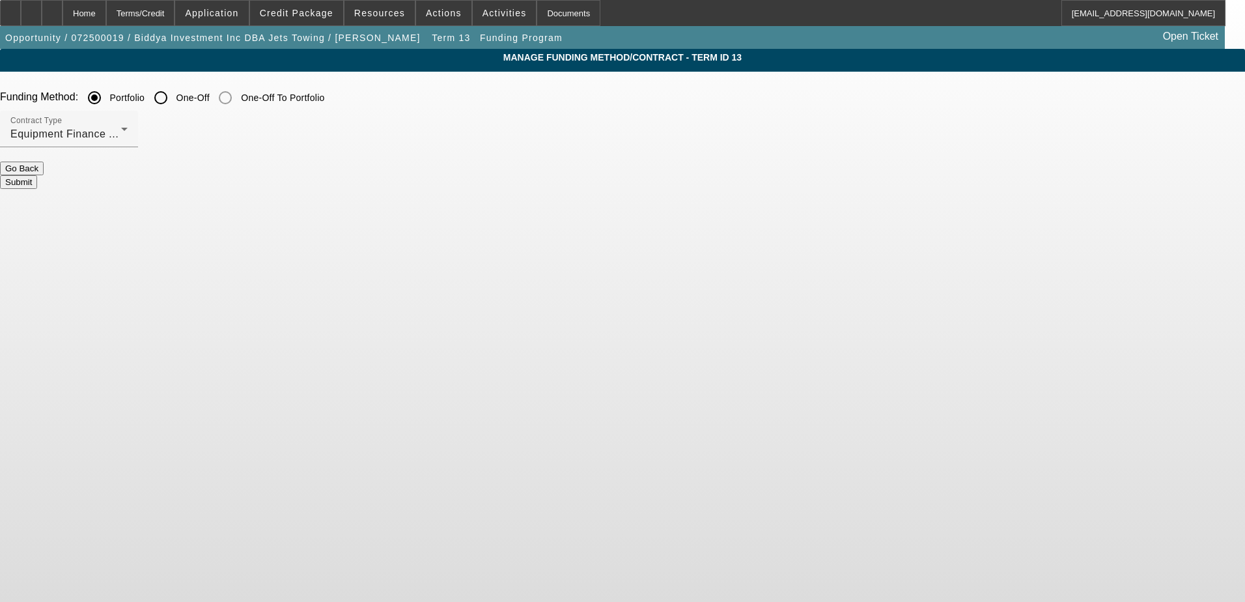
click at [174, 96] on input "One-Off" at bounding box center [161, 98] width 26 height 26
radio input "true"
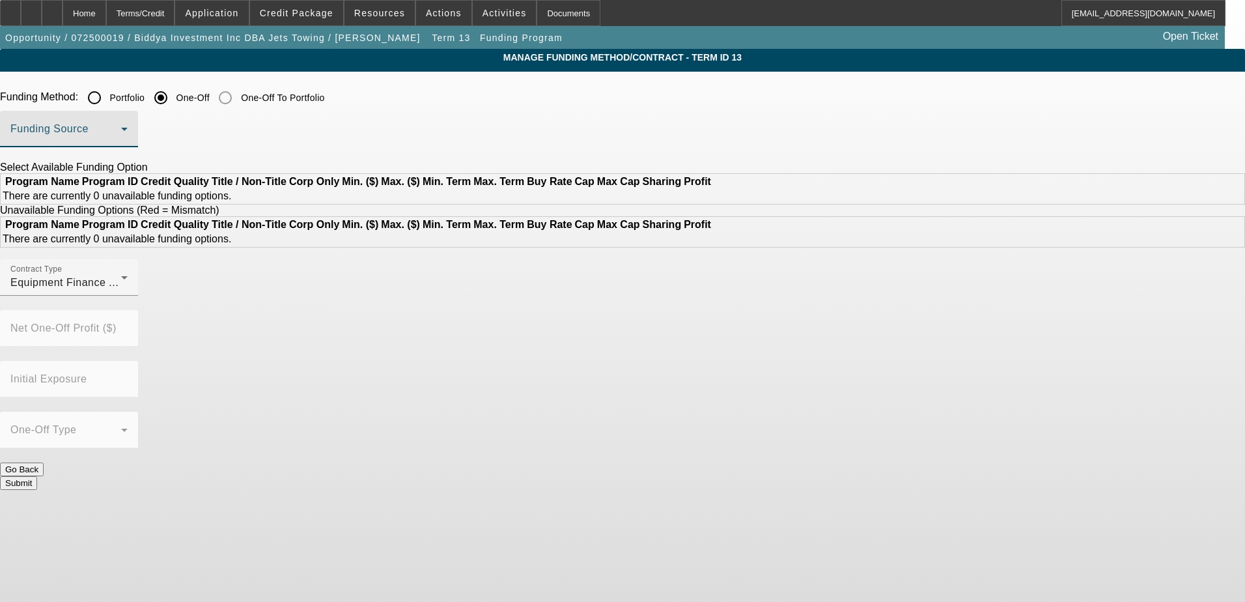
click at [121, 130] on span at bounding box center [65, 134] width 111 height 16
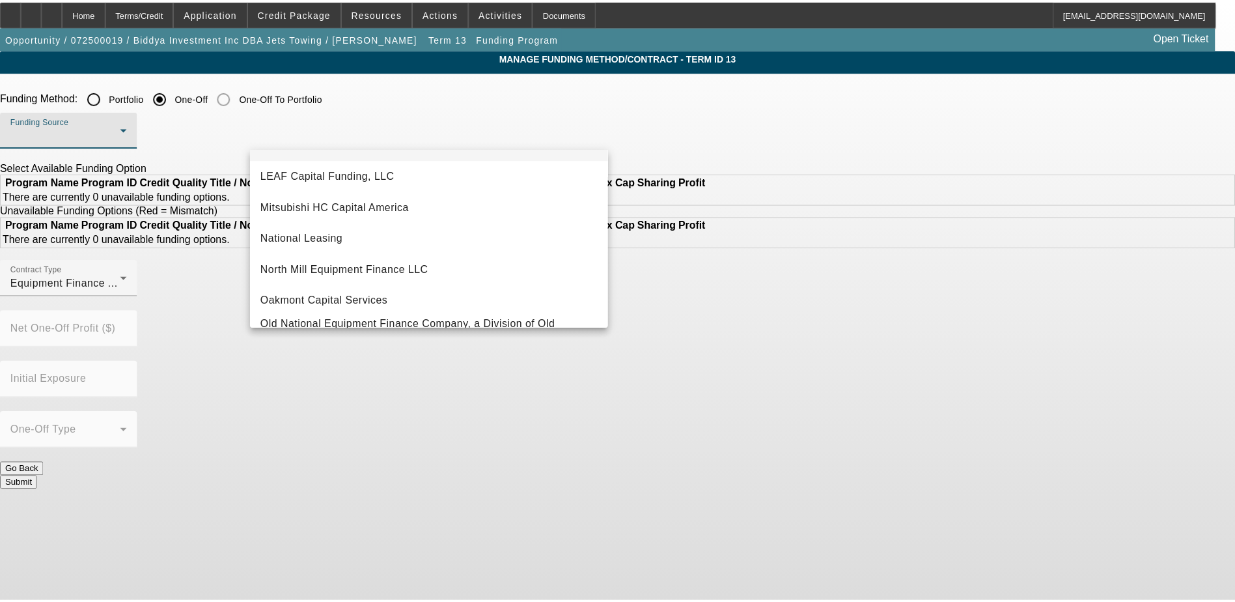
scroll to position [369, 0]
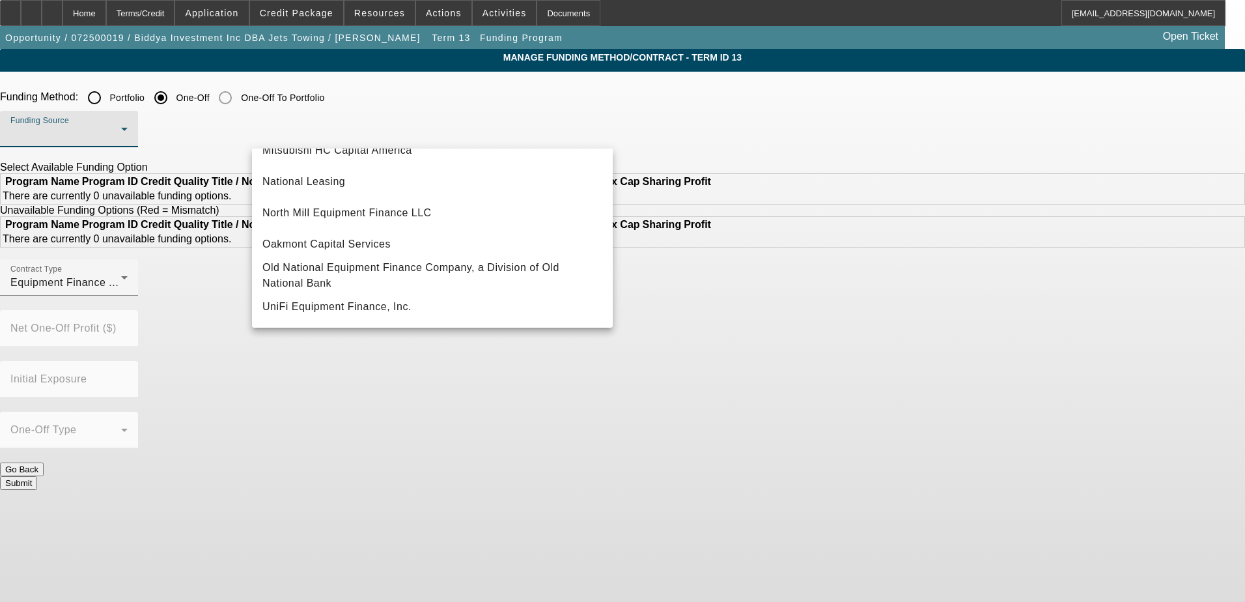
click at [121, 23] on div at bounding box center [622, 301] width 1245 height 602
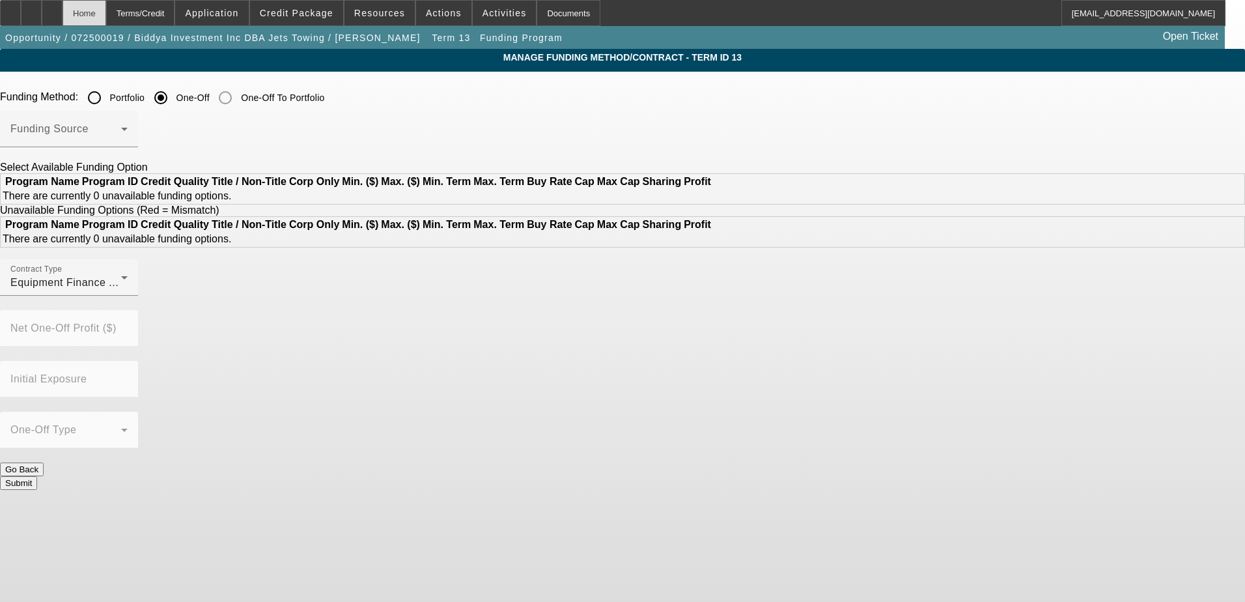
click at [106, 17] on div "Home" at bounding box center [85, 13] width 44 height 26
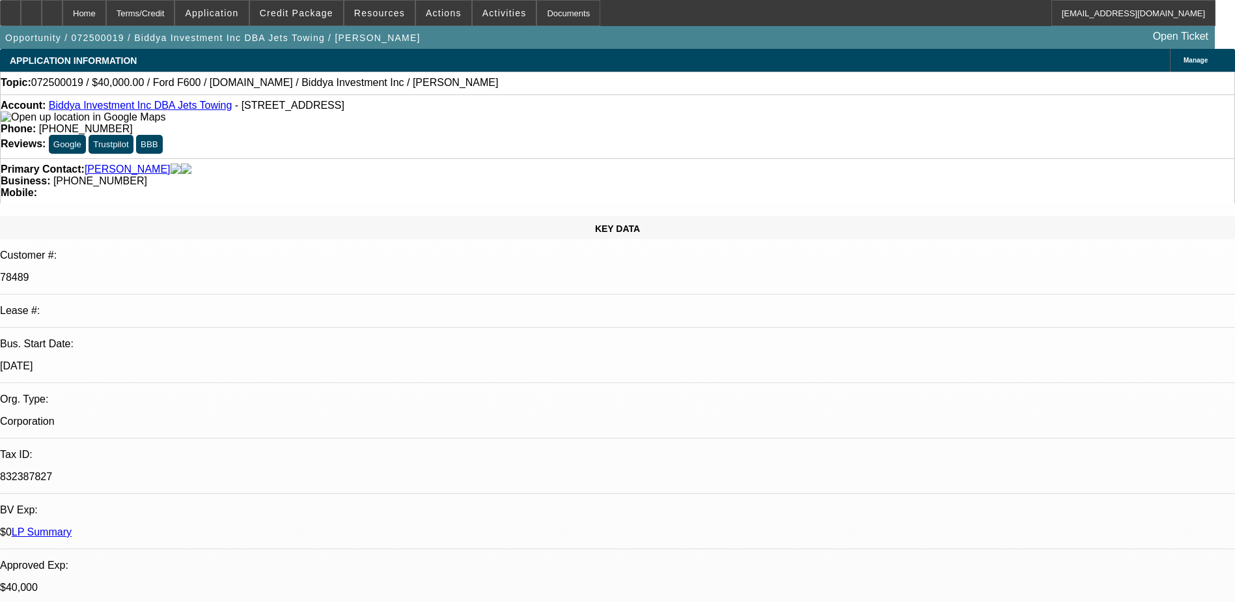
select select "0.1"
select select "2"
select select "0"
select select "6"
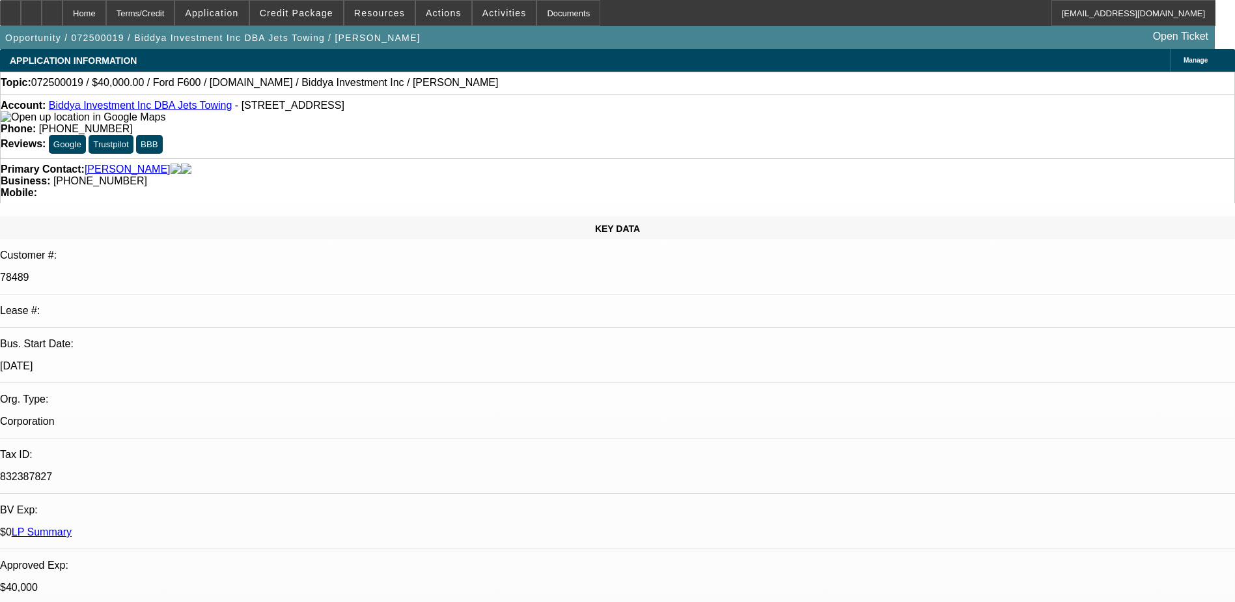
select select "0"
select select "2"
select select "0"
select select "6"
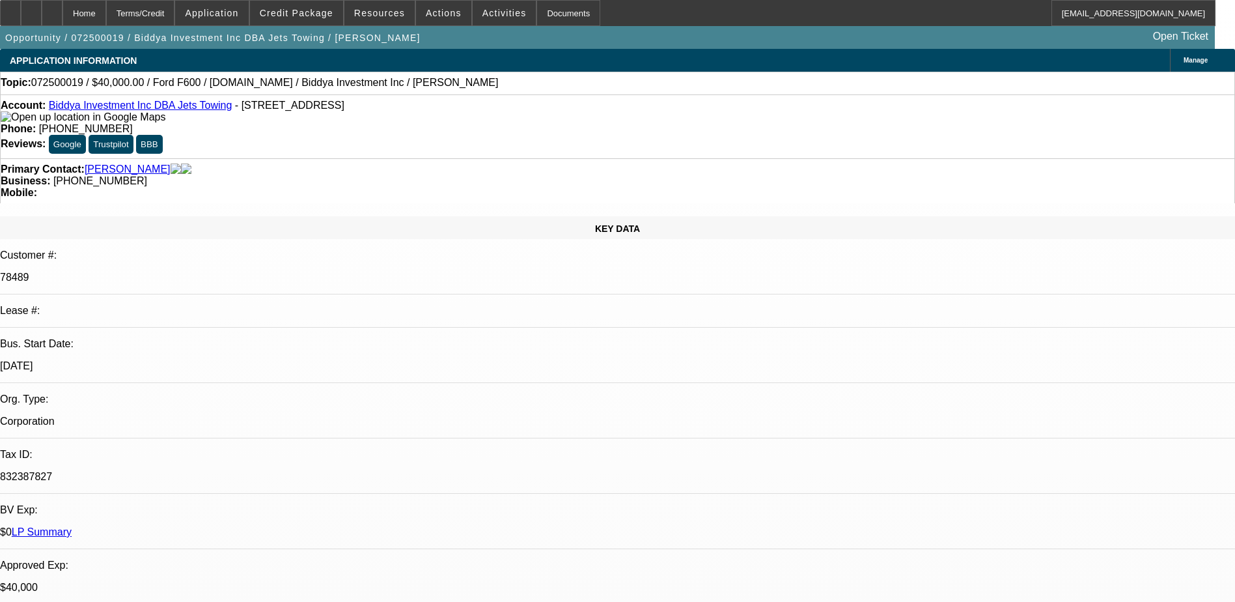
select select "0"
select select "2"
select select "0"
select select "6"
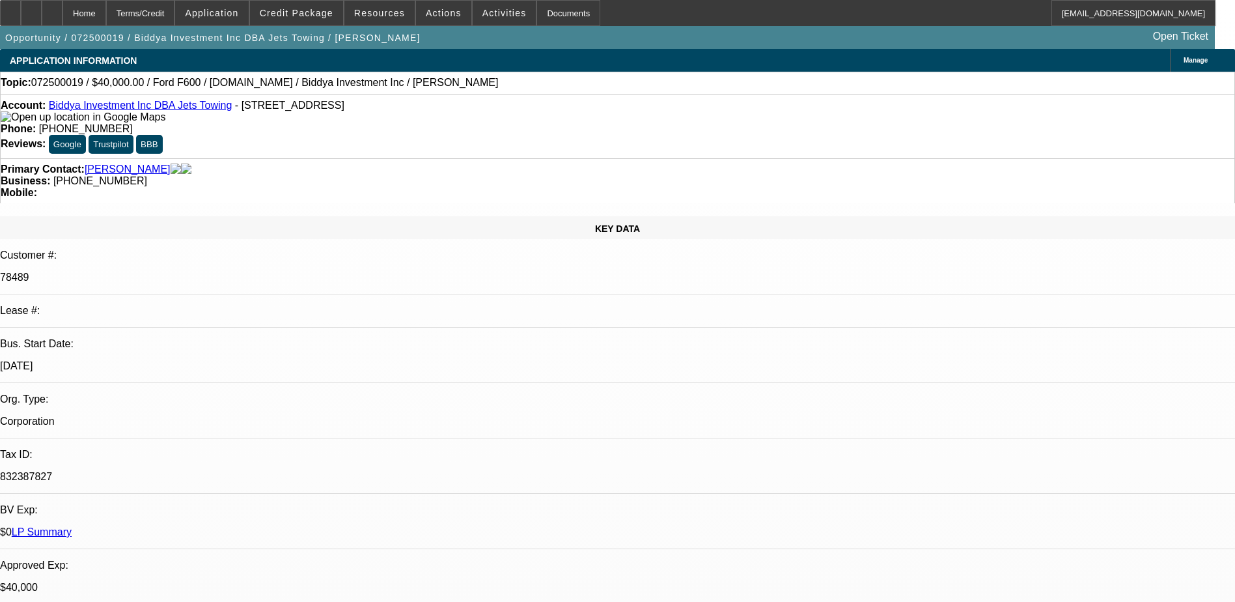
select select "0"
select select "2"
select select "0"
select select "6"
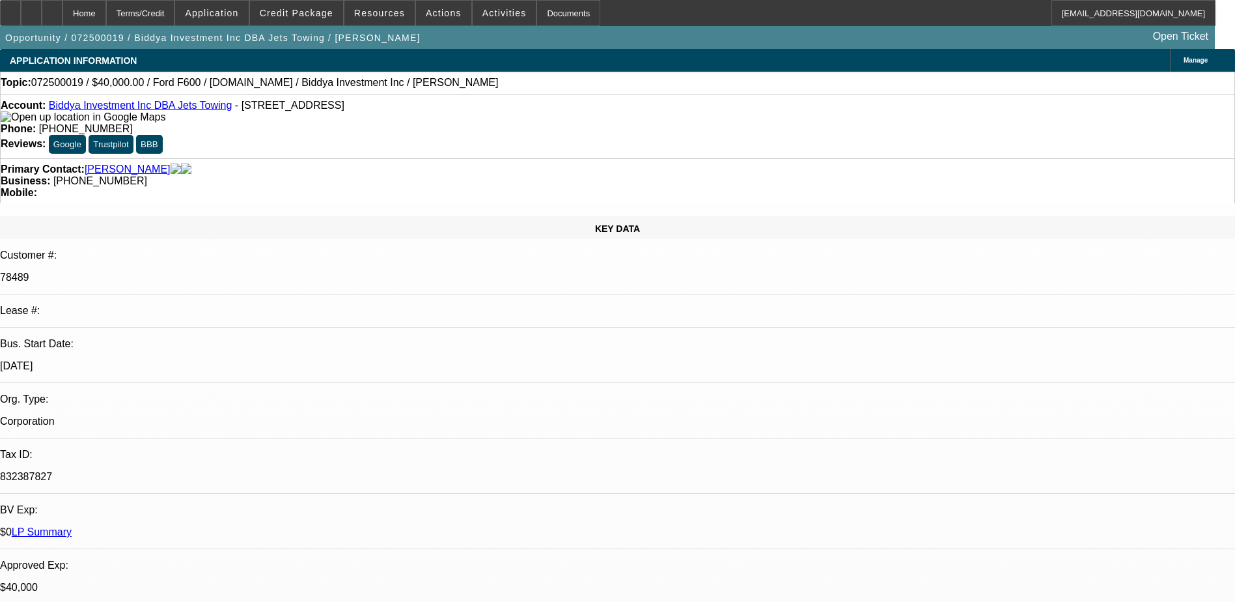
scroll to position [456, 0]
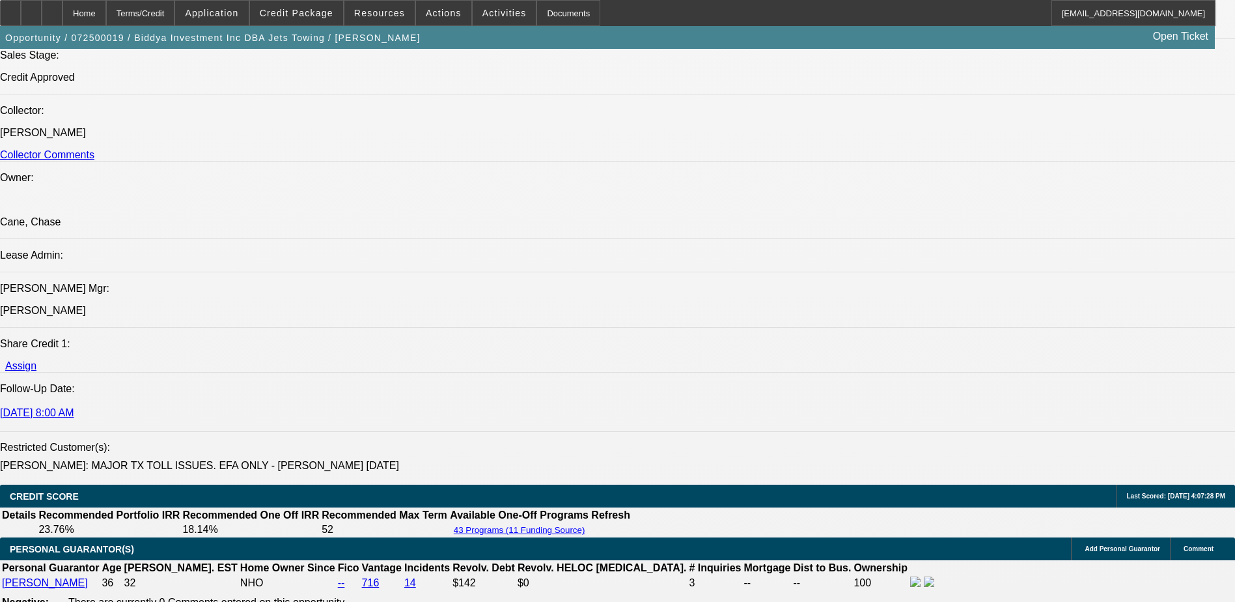
scroll to position [1302, 0]
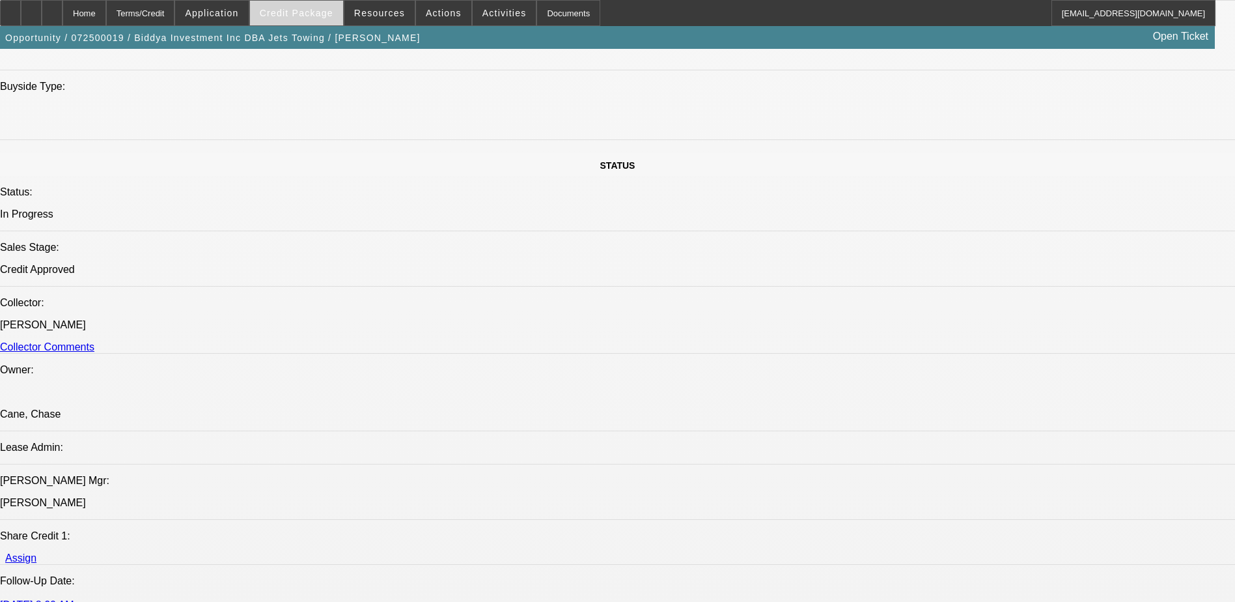
click at [285, 16] on span "Credit Package" at bounding box center [297, 13] width 74 height 10
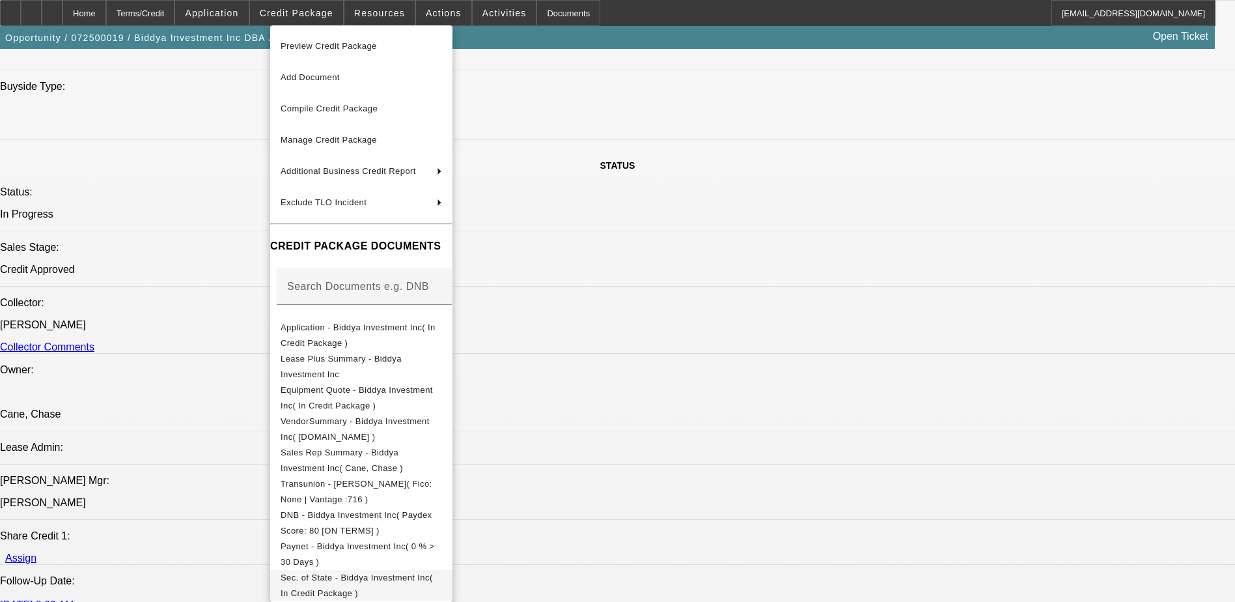
scroll to position [301, 0]
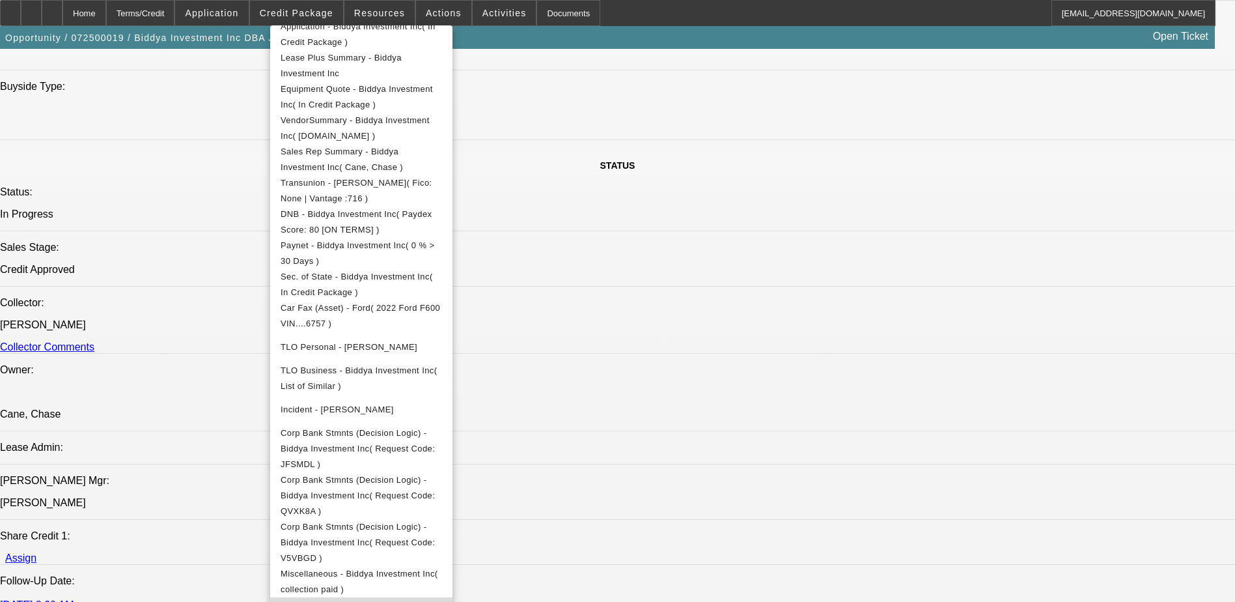
click at [453, 597] on button "Miscellaneous - Biddya Investment Inc( savings acct snap shot )" at bounding box center [361, 612] width 182 height 31
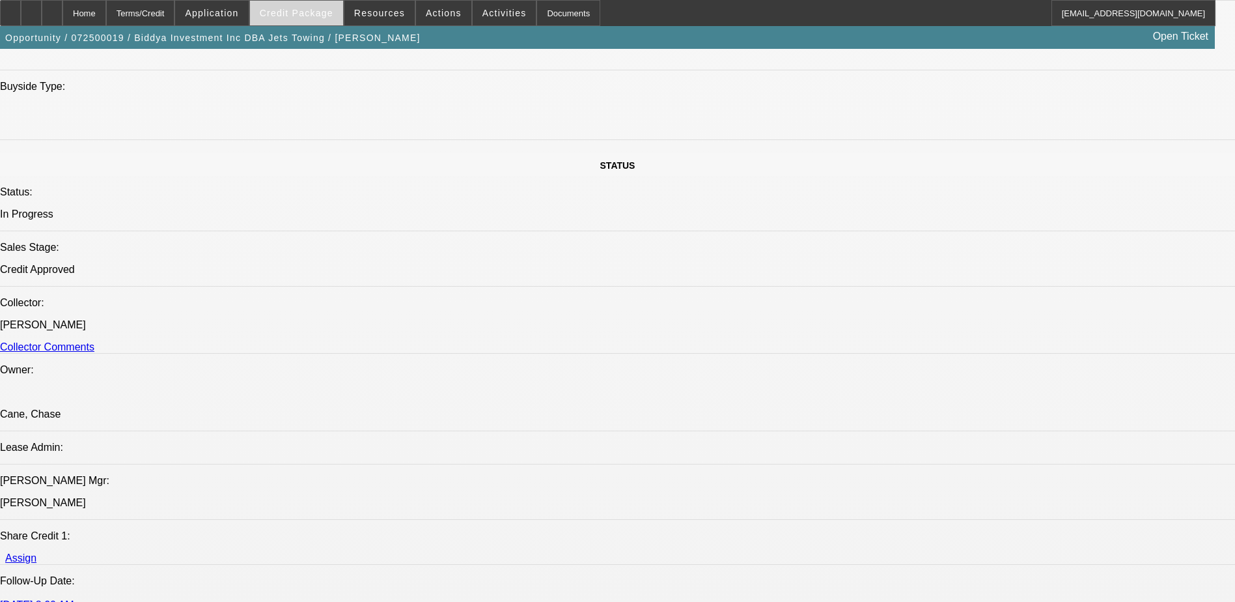
click at [322, 7] on span at bounding box center [296, 12] width 93 height 31
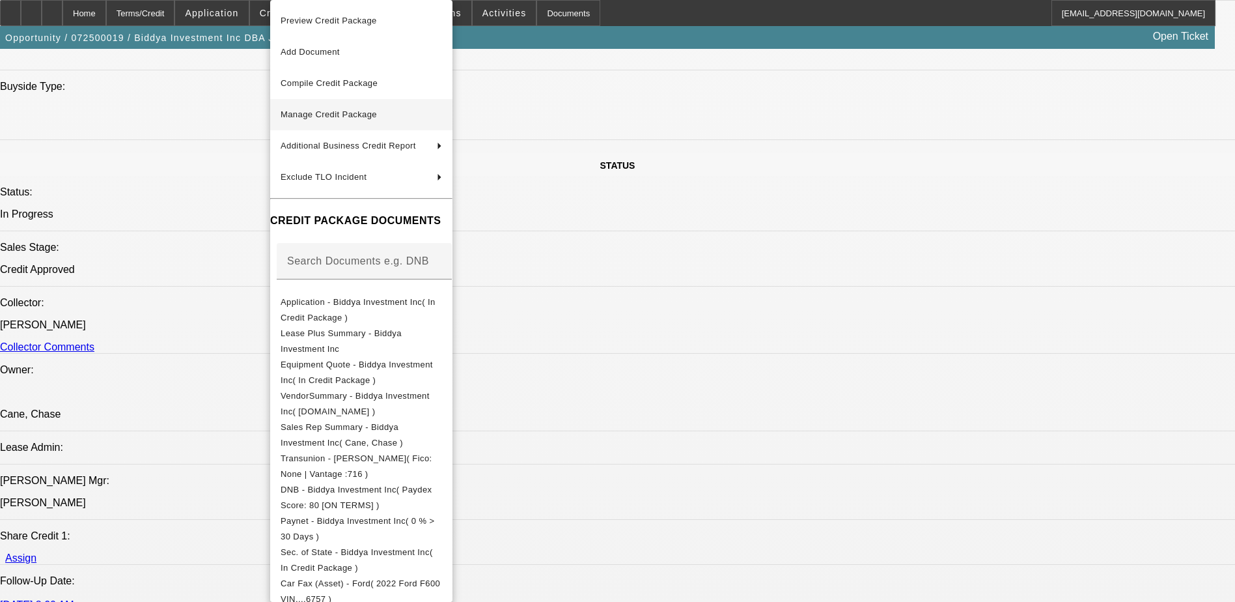
click at [384, 121] on span "Manage Credit Package" at bounding box center [361, 115] width 161 height 16
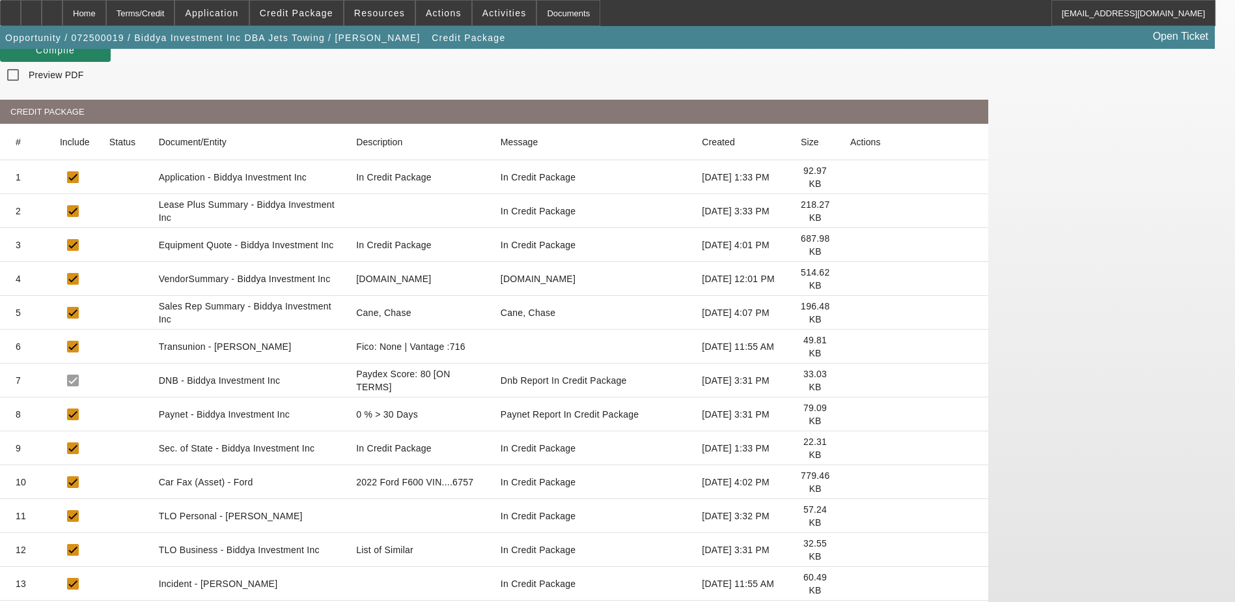
scroll to position [264, 0]
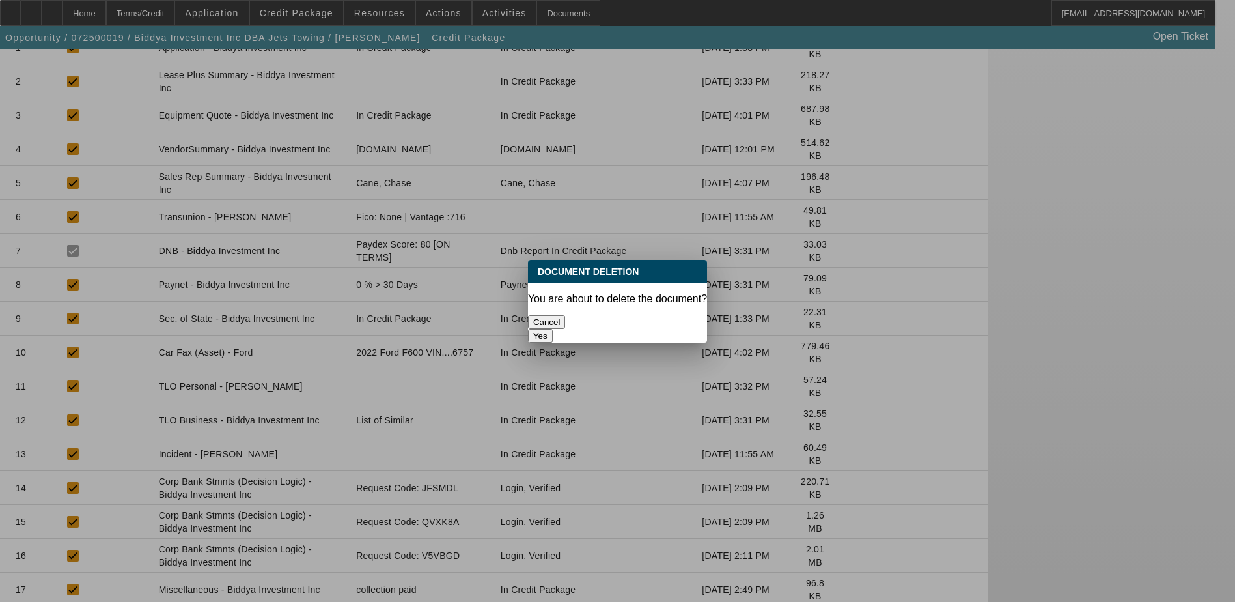
click at [553, 329] on button "Yes" at bounding box center [540, 336] width 25 height 14
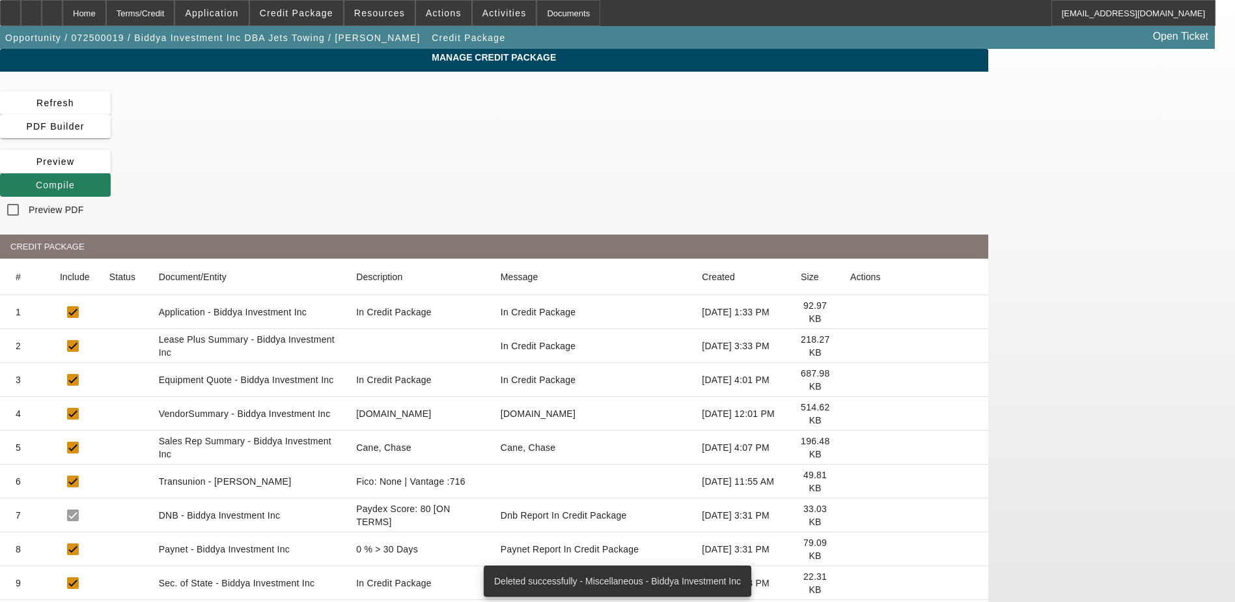
click at [111, 169] on span at bounding box center [55, 184] width 111 height 31
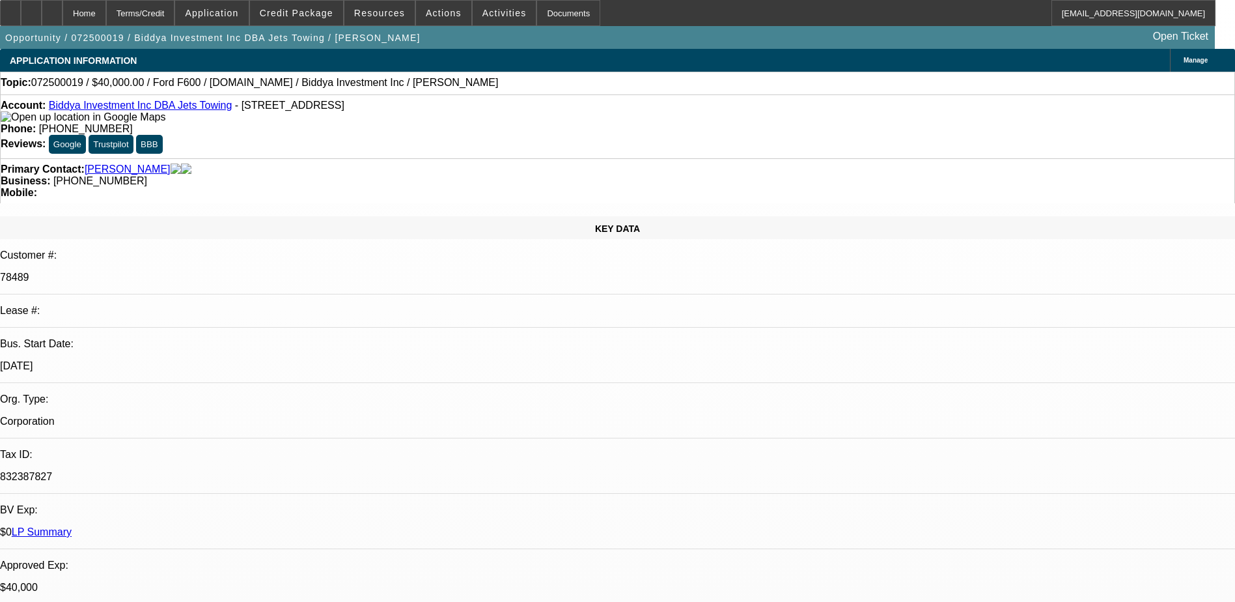
select select "0.1"
select select "2"
select select "0"
select select "6"
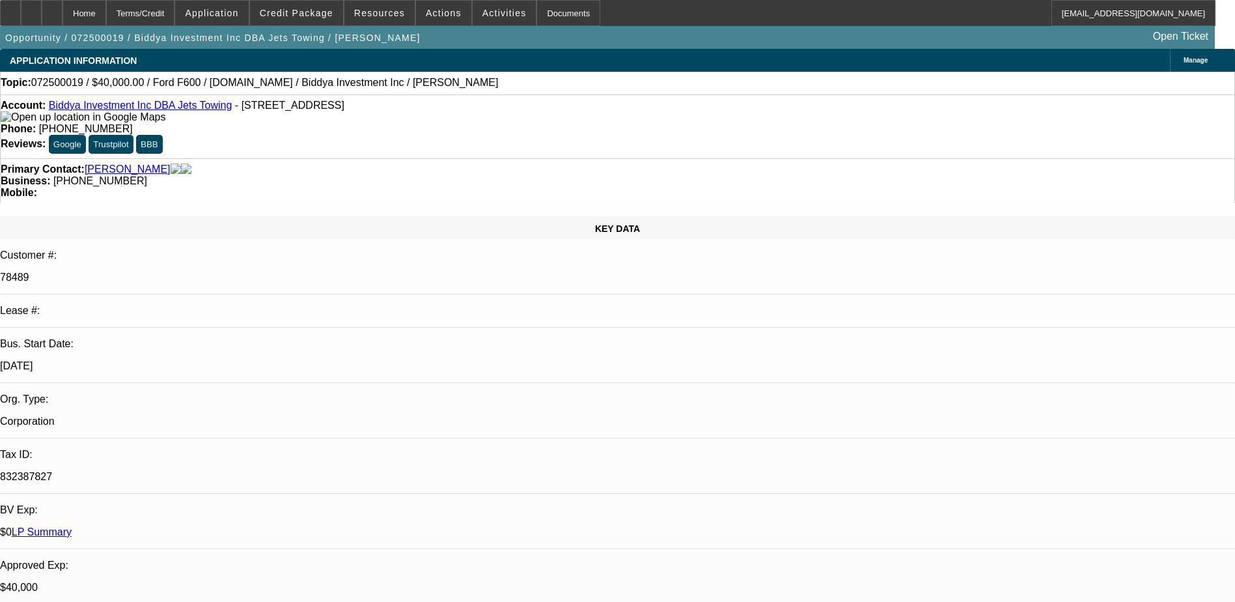
select select "0"
select select "2"
select select "0"
select select "6"
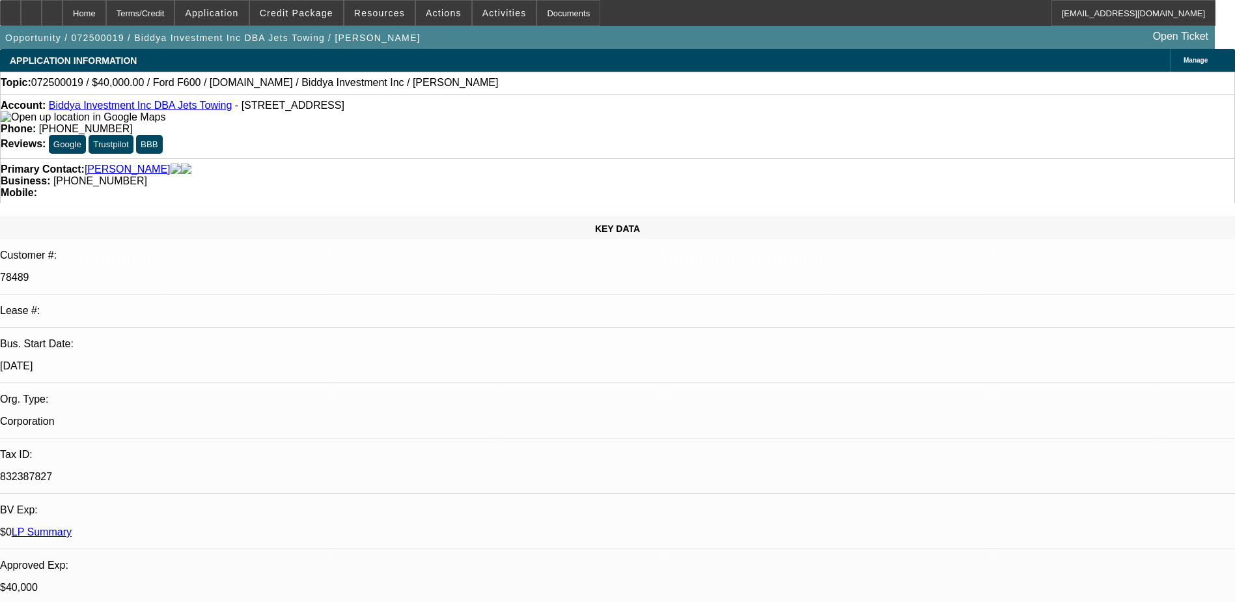
select select "0"
select select "2"
select select "0"
select select "6"
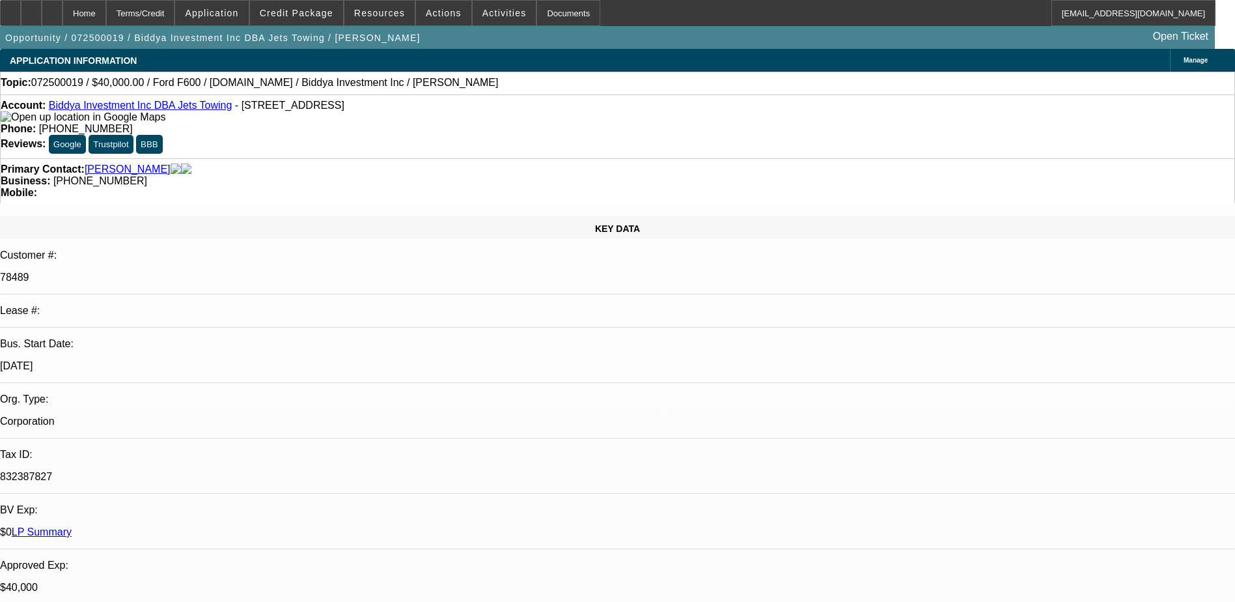
select select "0"
select select "2"
select select "0"
select select "6"
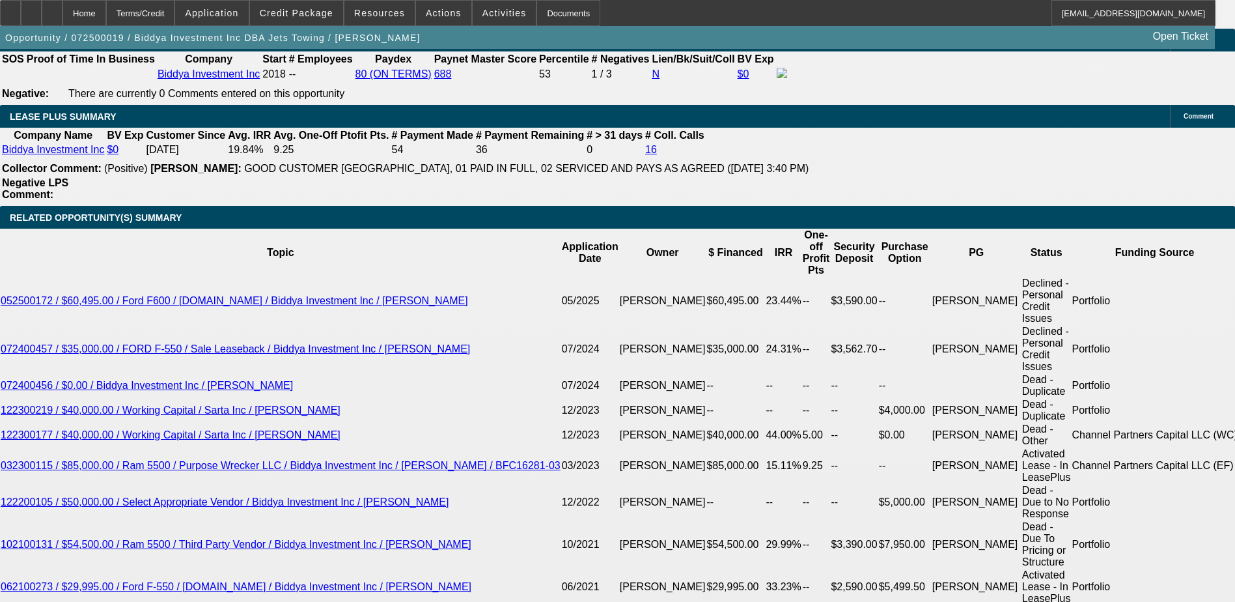
scroll to position [2344, 0]
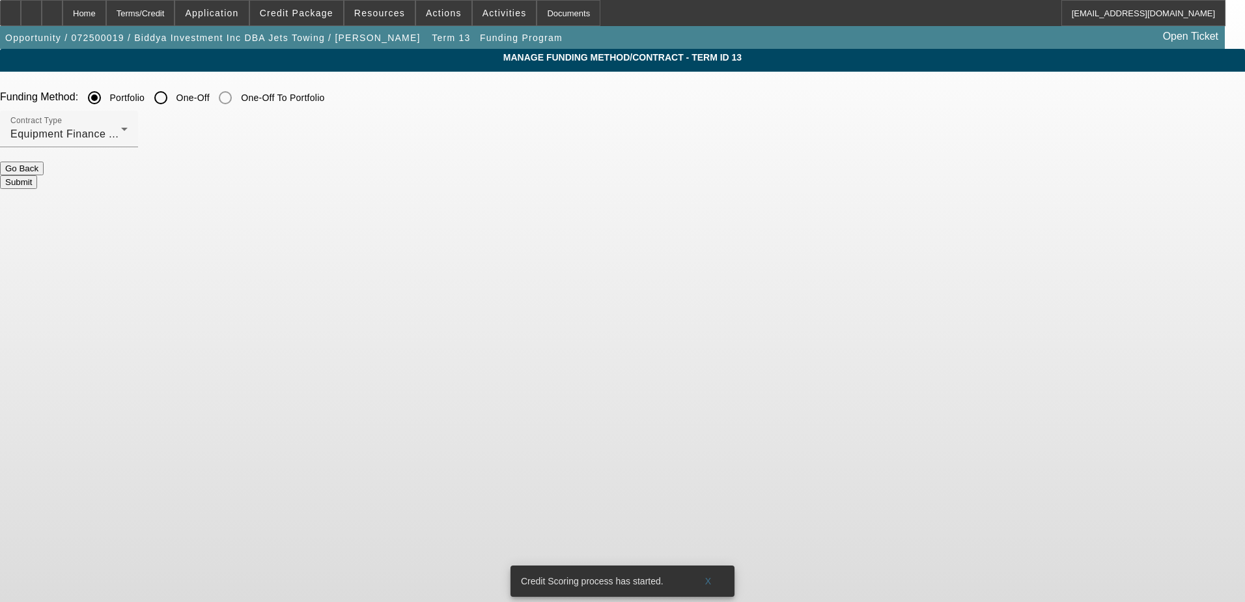
click at [174, 105] on input "One-Off" at bounding box center [161, 98] width 26 height 26
radio input "true"
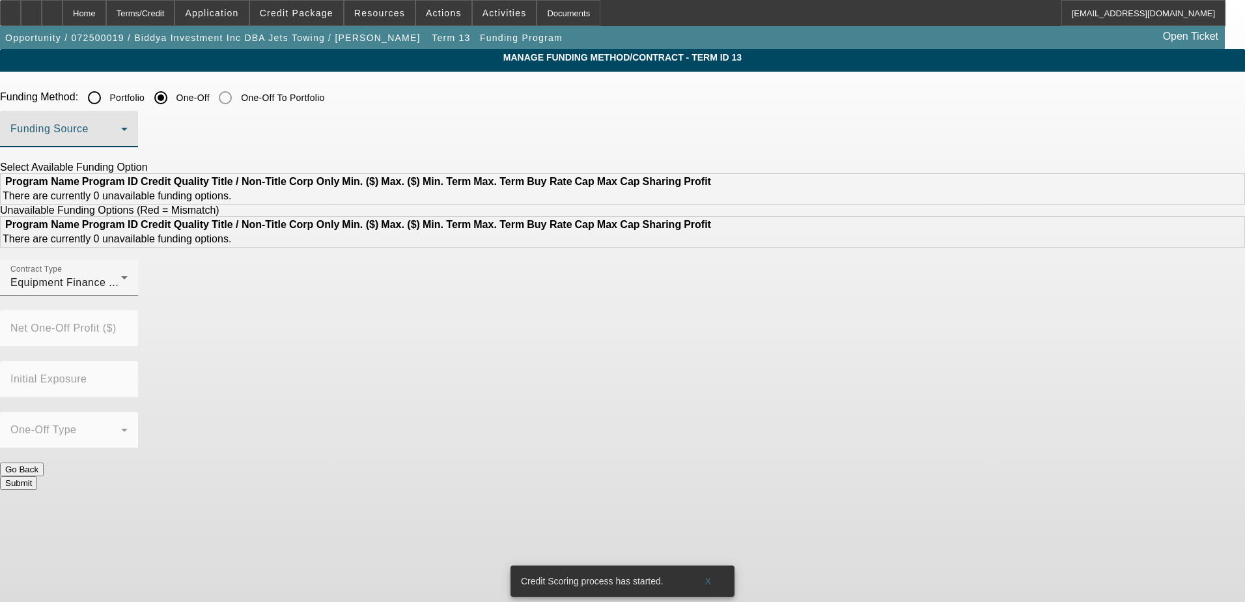
click at [121, 128] on span at bounding box center [65, 134] width 111 height 16
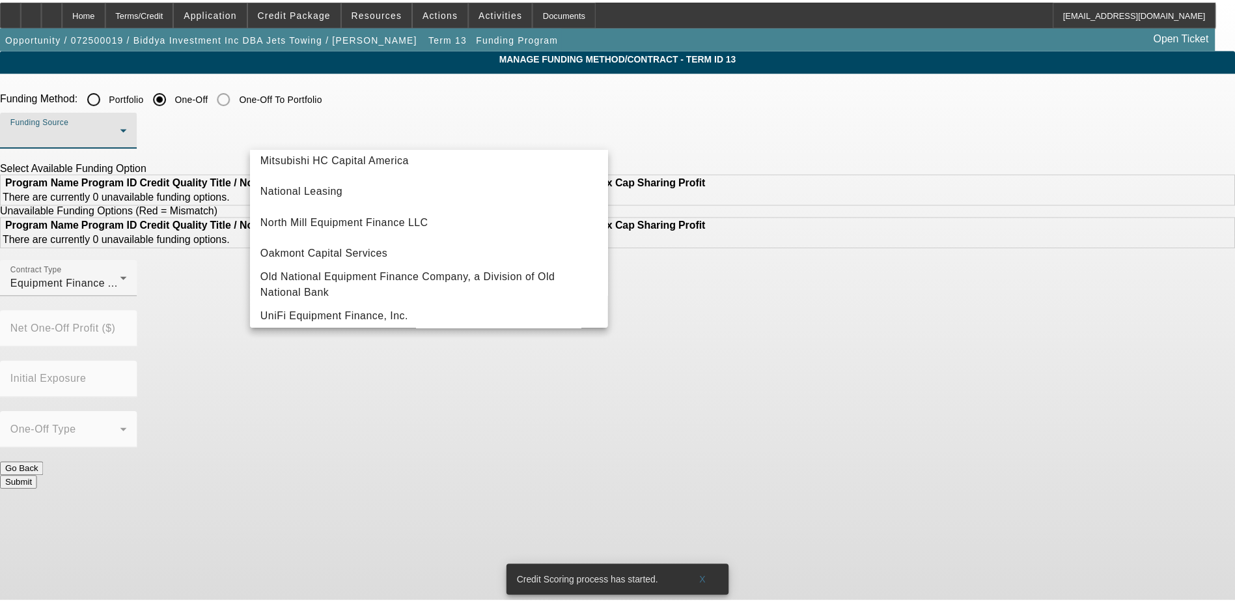
scroll to position [369, 0]
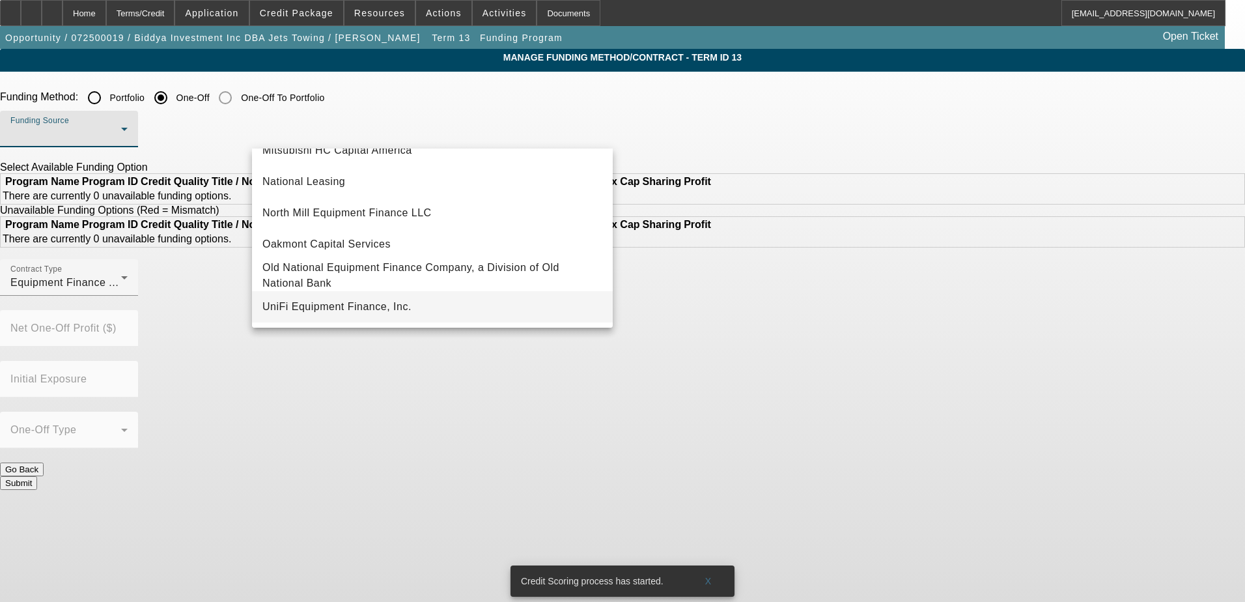
click at [375, 302] on span "UniFi Equipment Finance, Inc." at bounding box center [336, 307] width 149 height 16
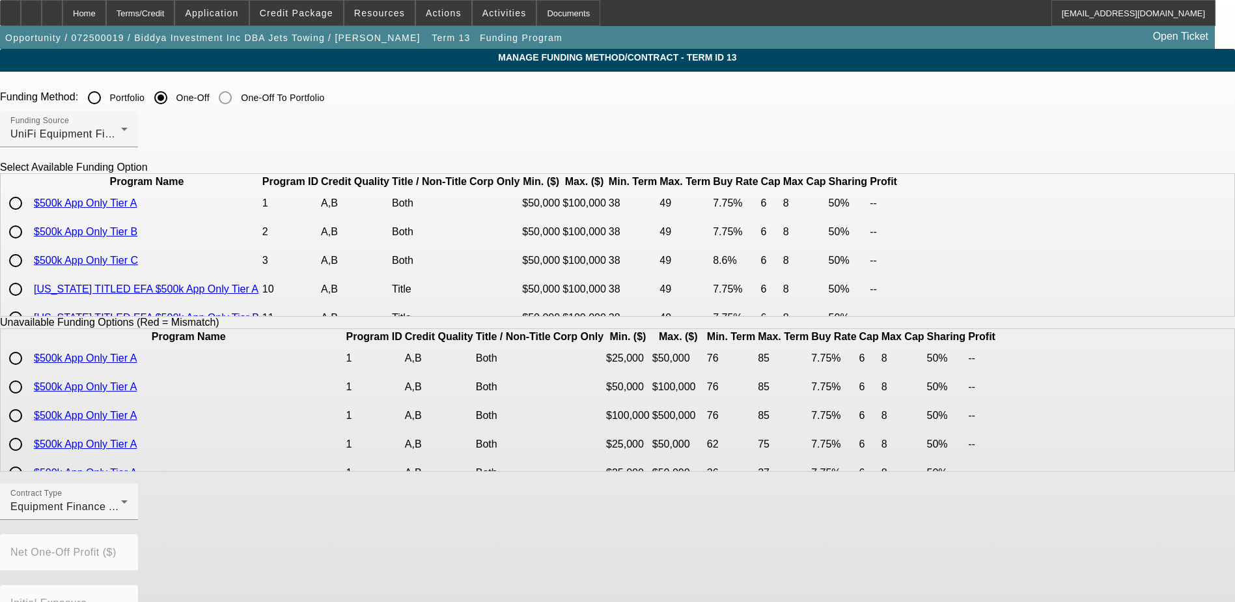
click at [79, 293] on app-term-manage-funding "Manage Funding Method/Contract - Term ID 13 Funding Method: Portfolio One-Off O…" at bounding box center [617, 387] width 1235 height 677
click at [102, 14] on div "Home" at bounding box center [85, 13] width 44 height 26
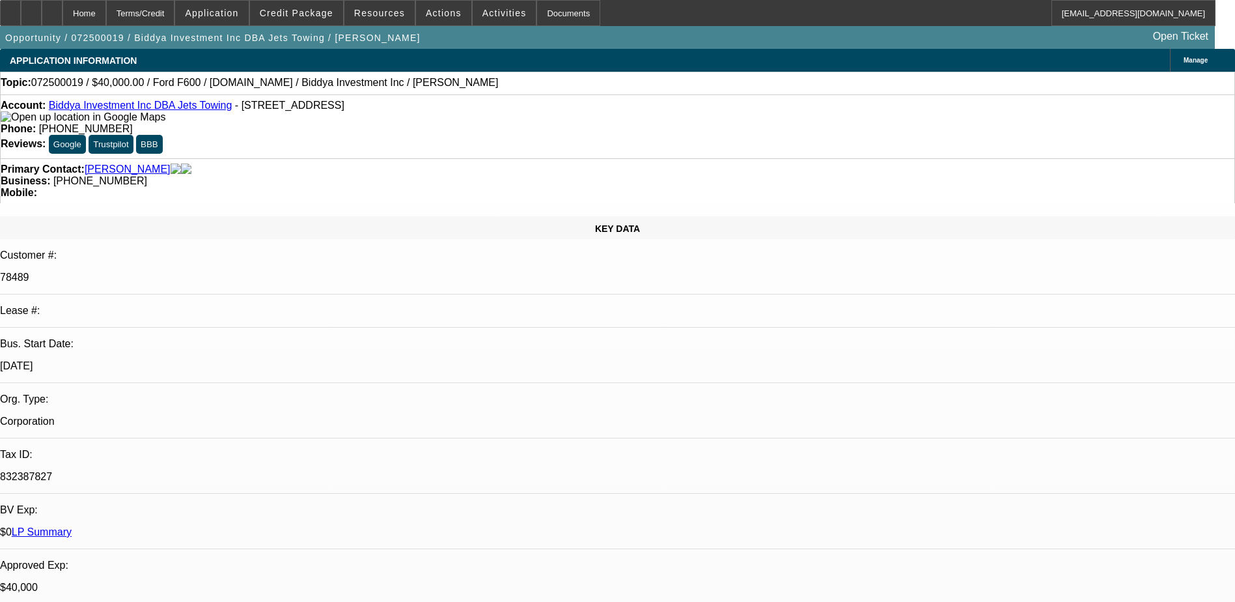
select select "0.1"
select select "2"
select select "0"
select select "6"
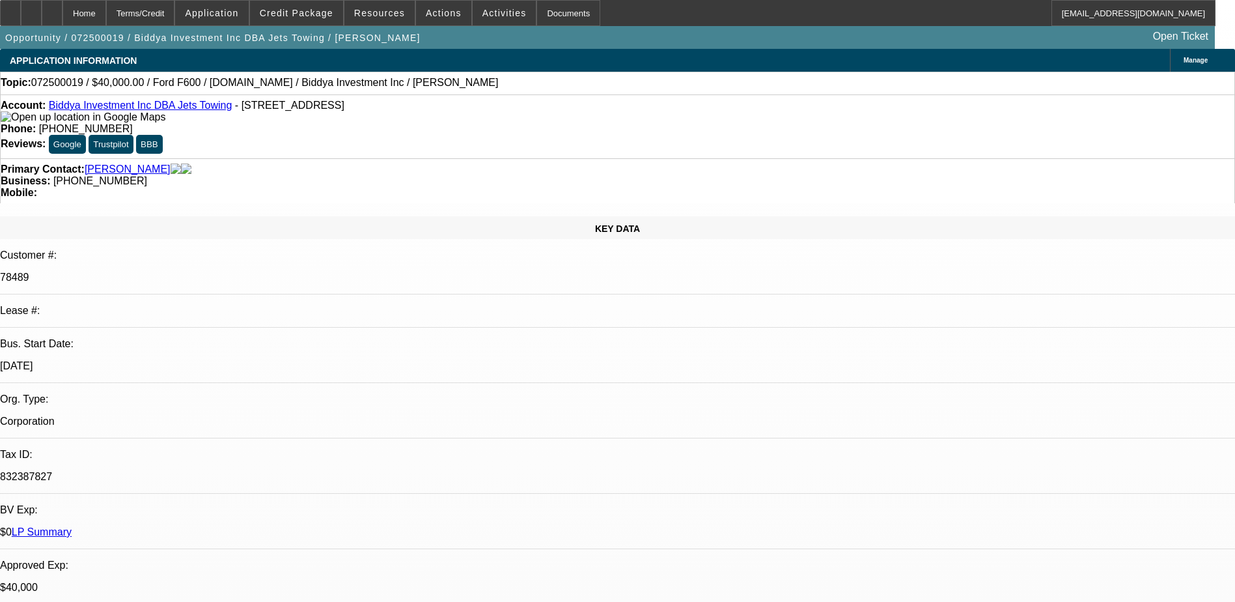
select select "0"
select select "2"
select select "0"
select select "6"
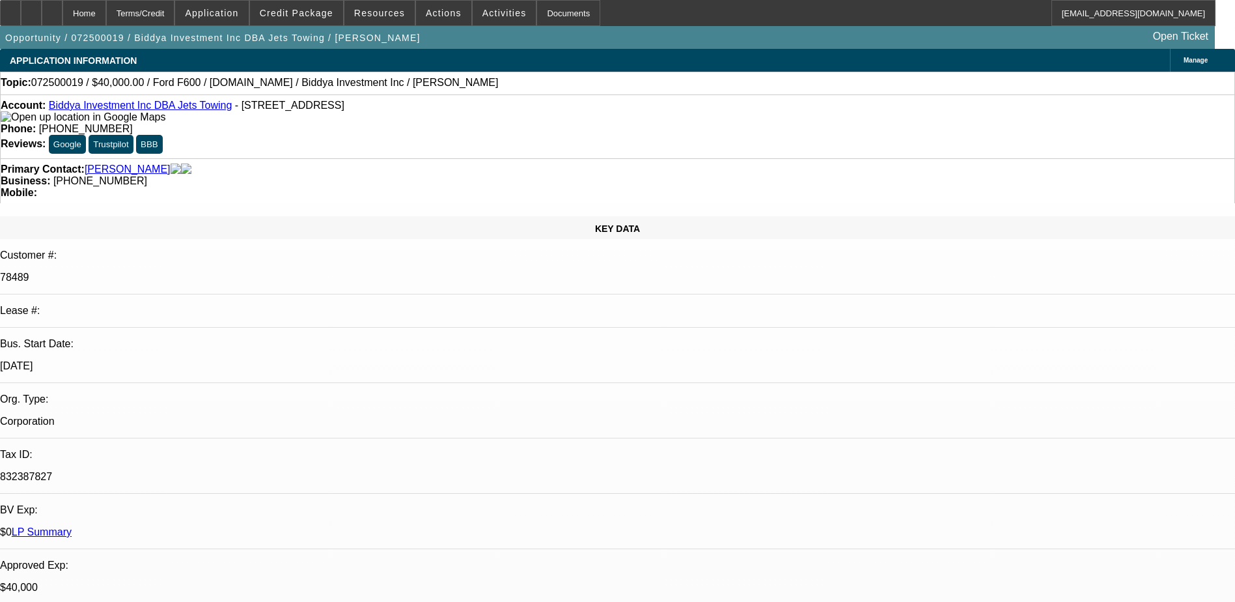
select select "0"
select select "2"
select select "0"
select select "6"
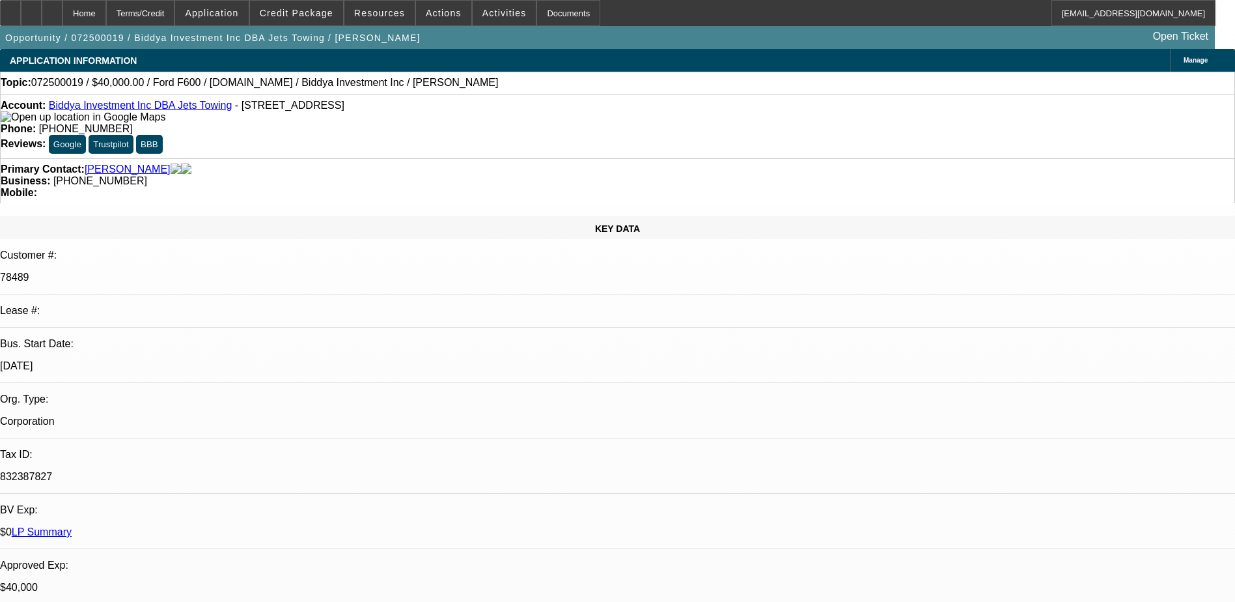
select select "0"
select select "2"
select select "0"
select select "6"
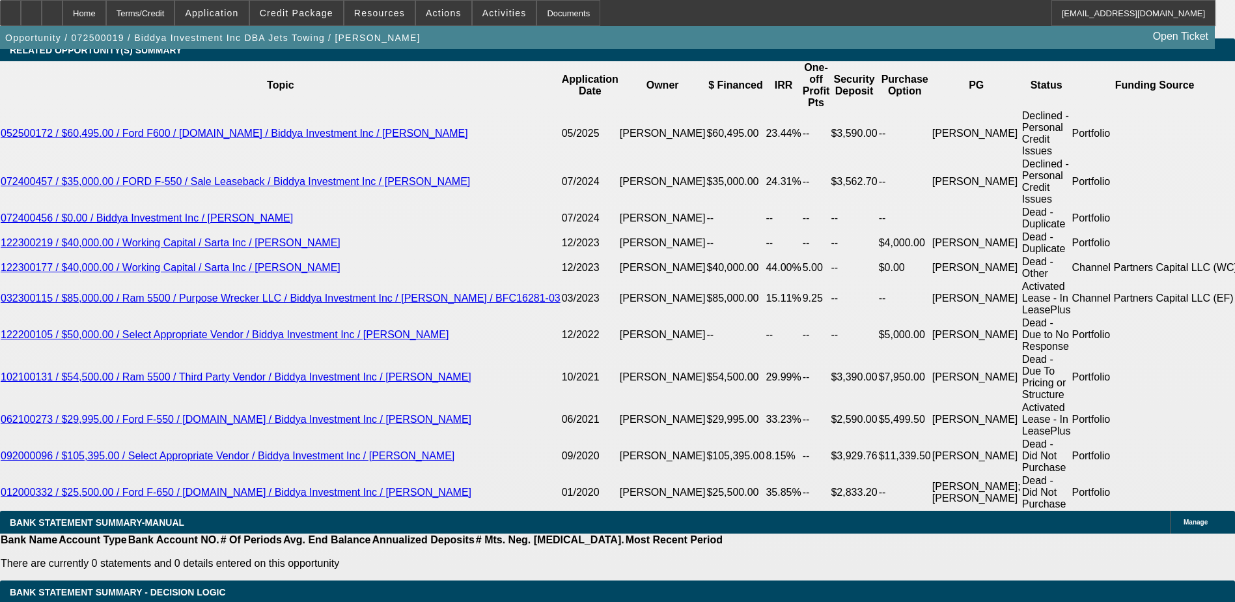
scroll to position [2344, 0]
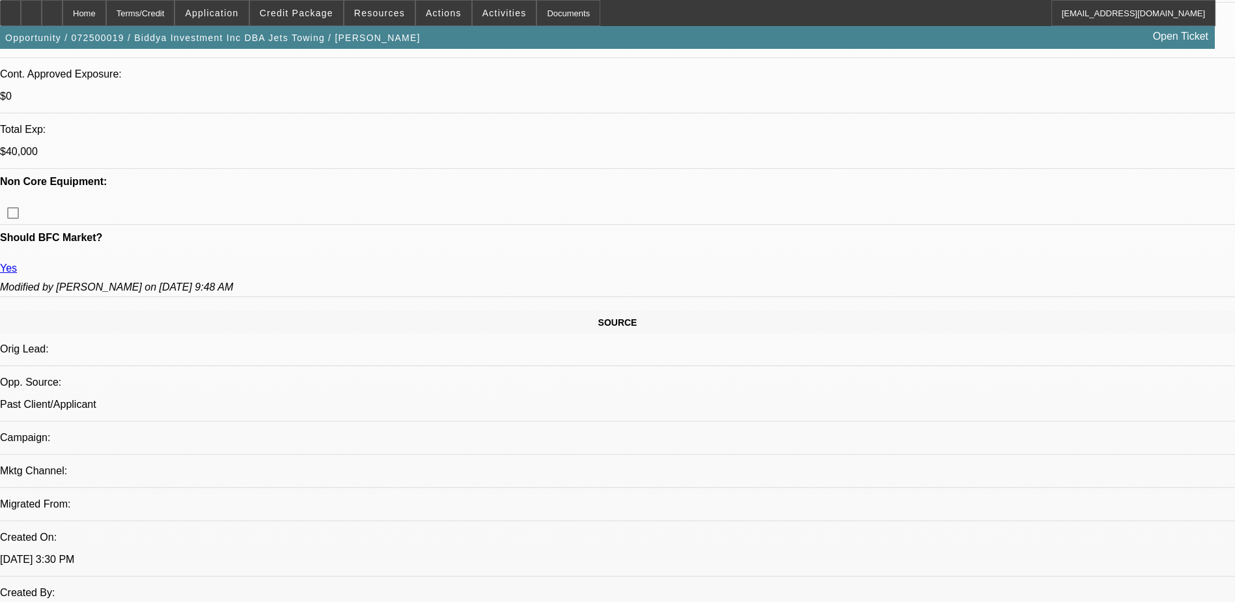
scroll to position [361, 0]
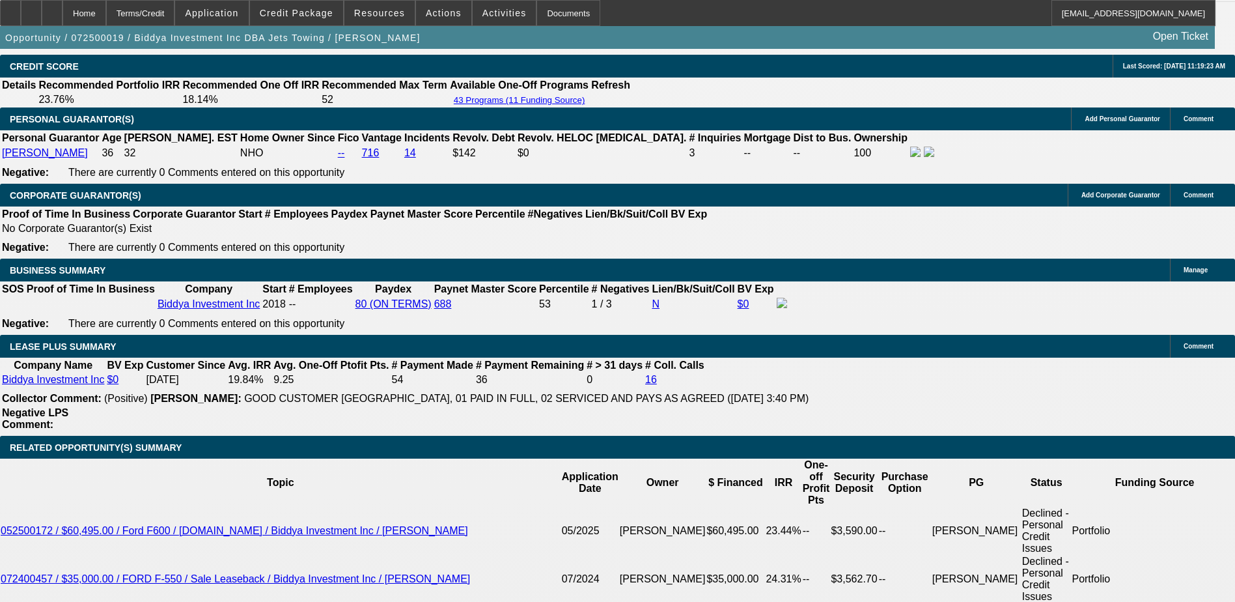
scroll to position [2315, 0]
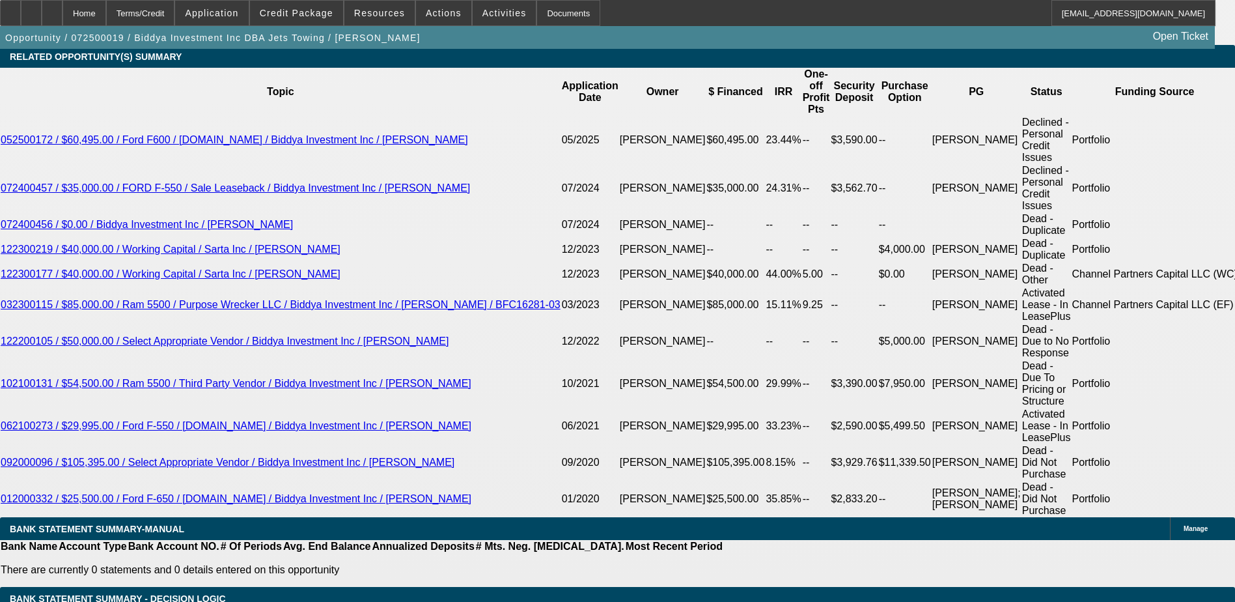
type input "$1,540.41"
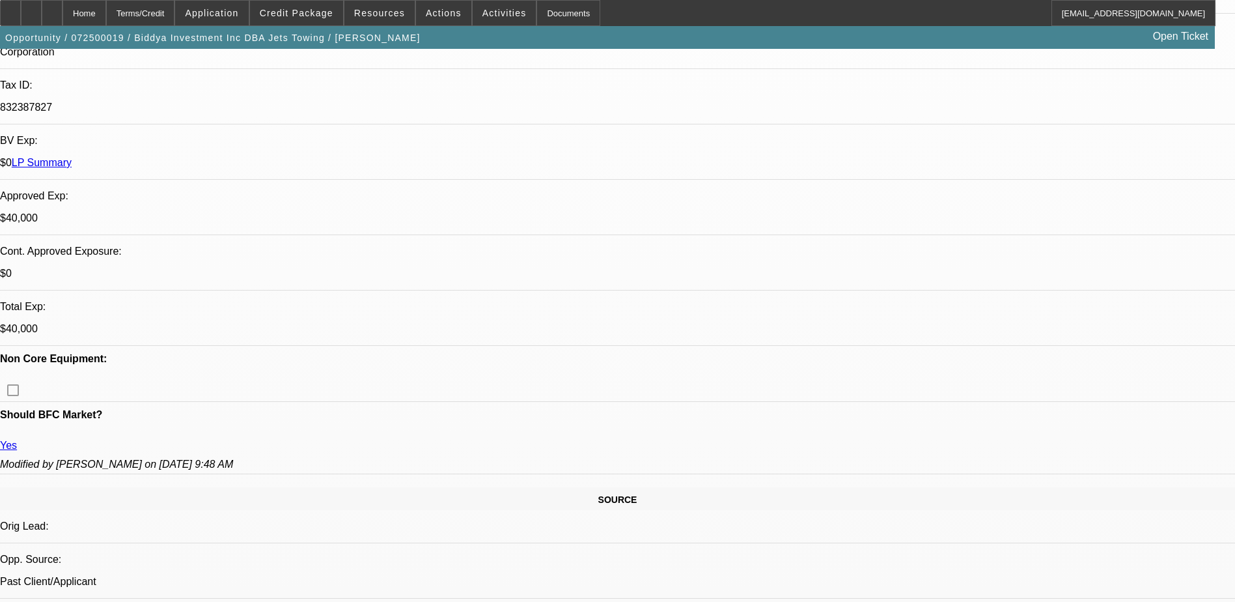
scroll to position [231, 0]
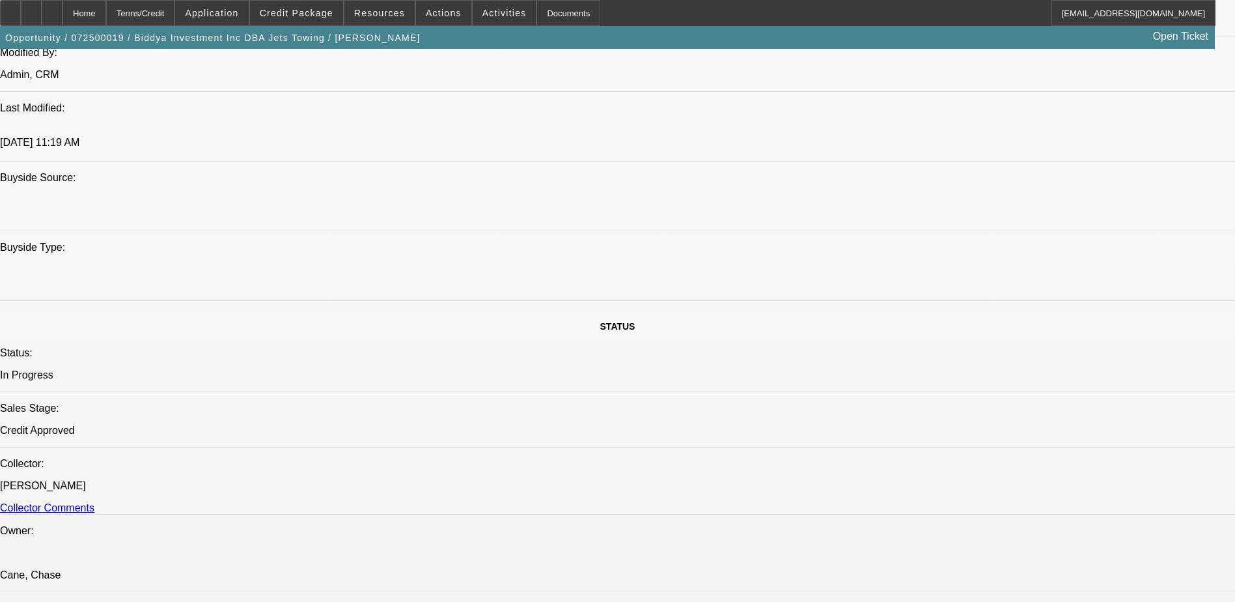
scroll to position [912, 0]
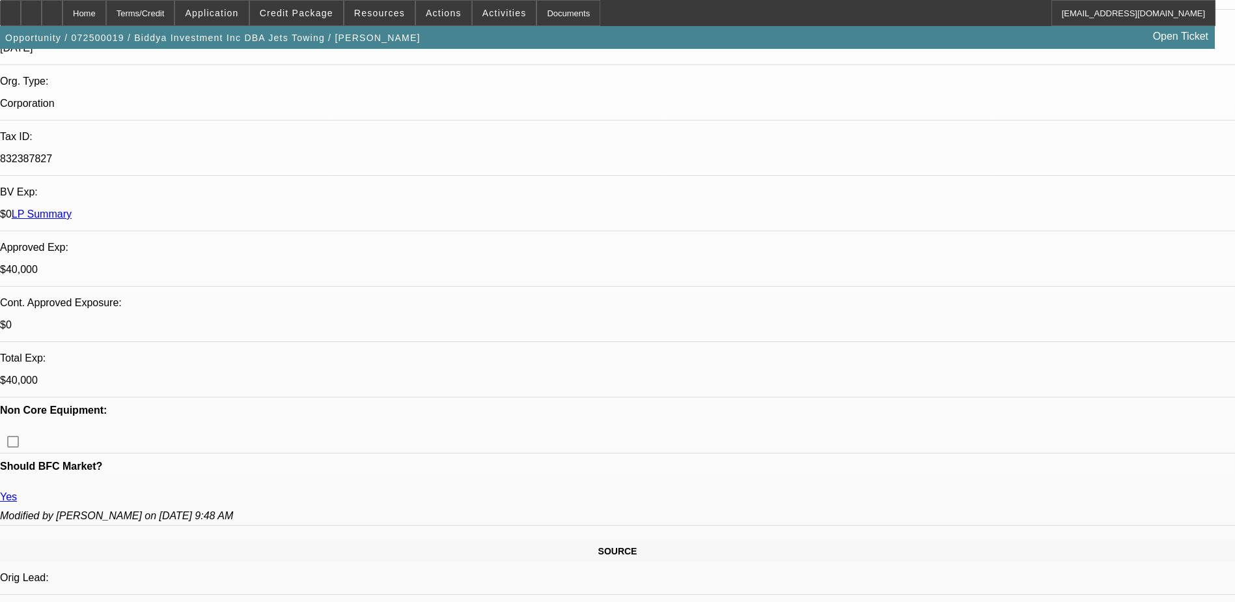
scroll to position [326, 0]
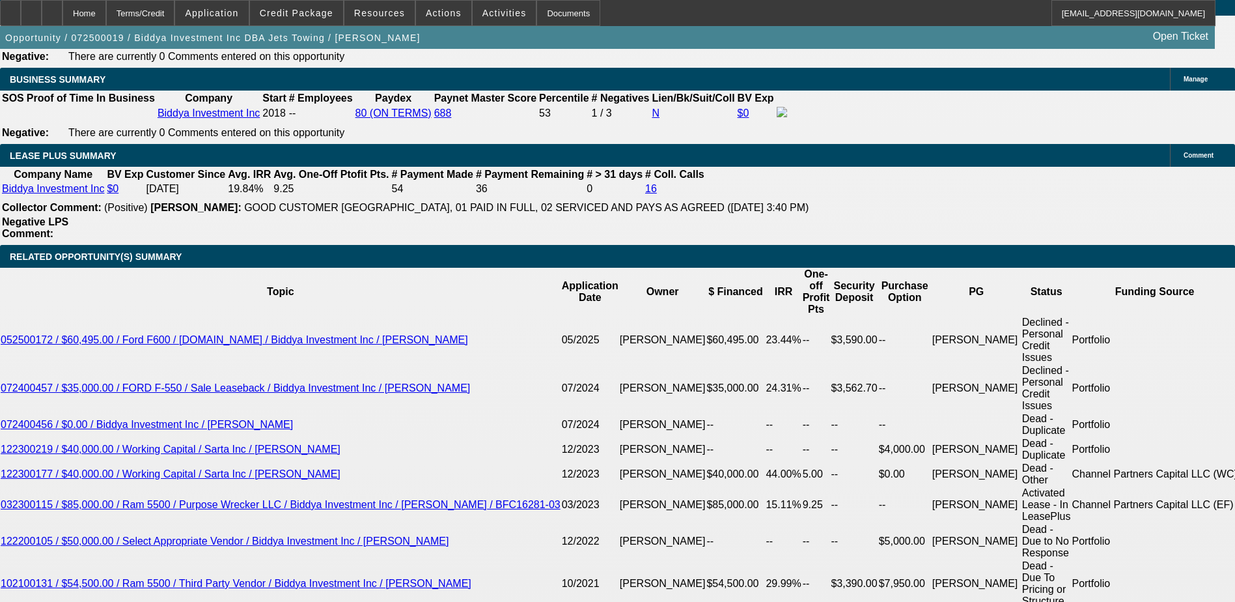
scroll to position [2214, 0]
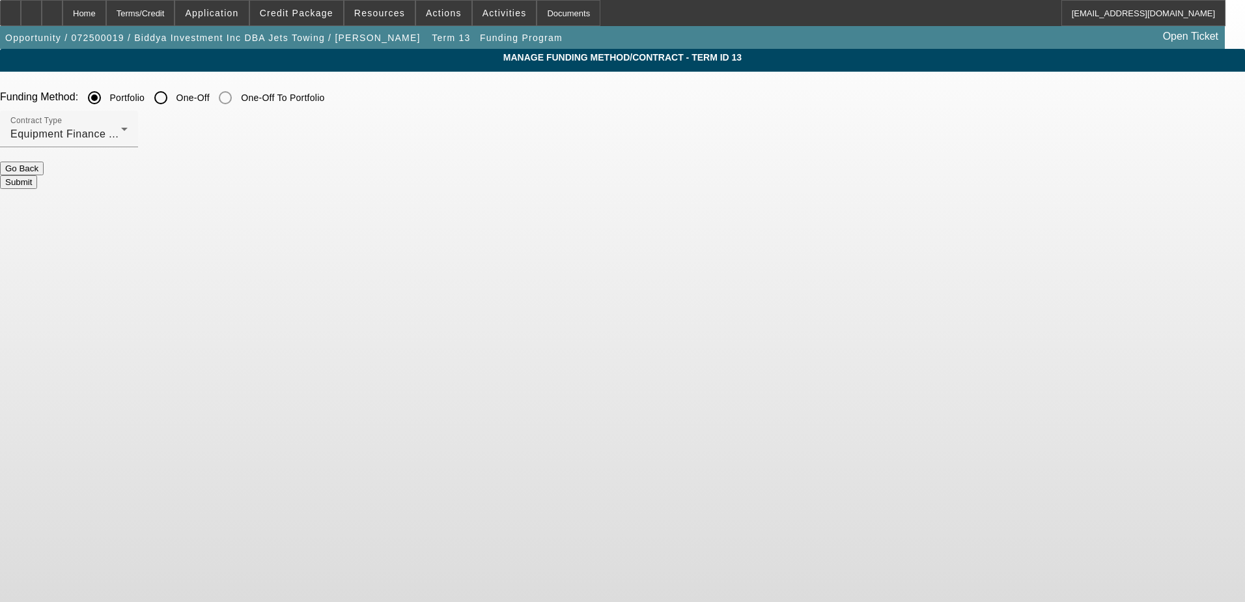
click at [174, 100] on input "One-Off" at bounding box center [161, 98] width 26 height 26
radio input "true"
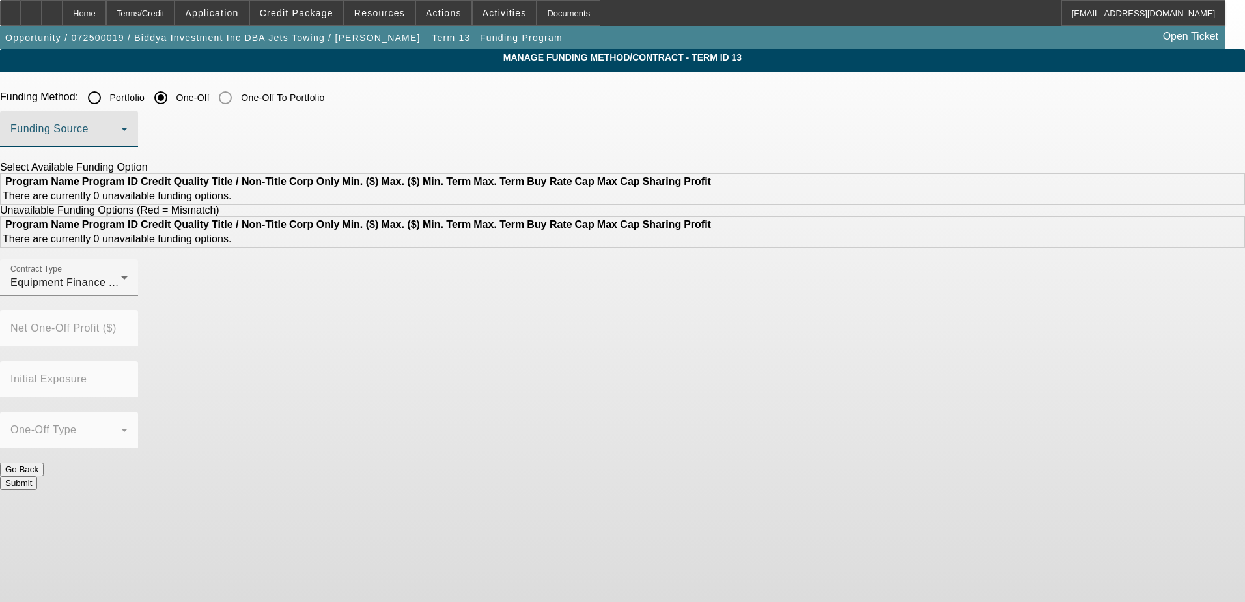
click at [121, 135] on span at bounding box center [65, 134] width 111 height 16
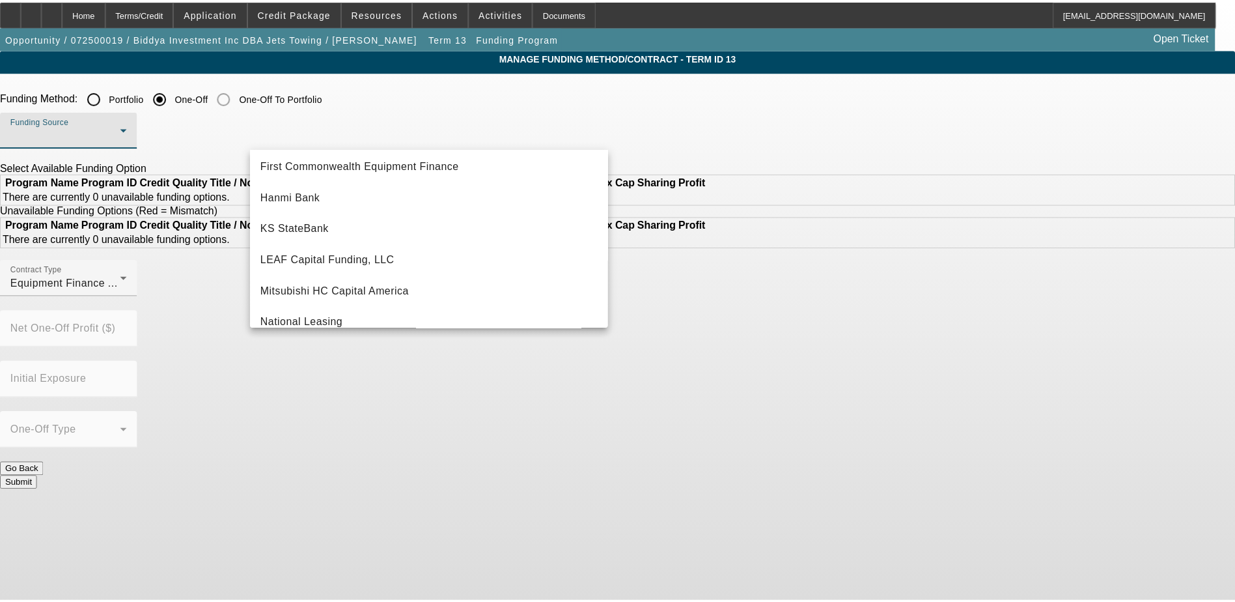
scroll to position [369, 0]
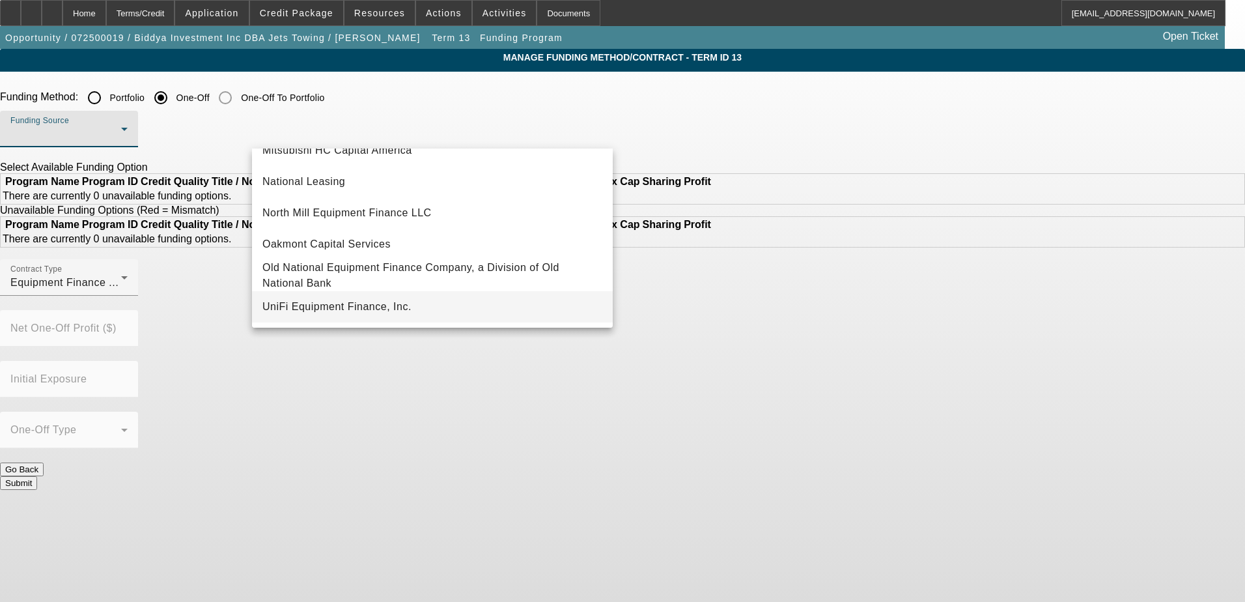
click at [351, 298] on mat-option "UniFi Equipment Finance, Inc." at bounding box center [432, 306] width 361 height 31
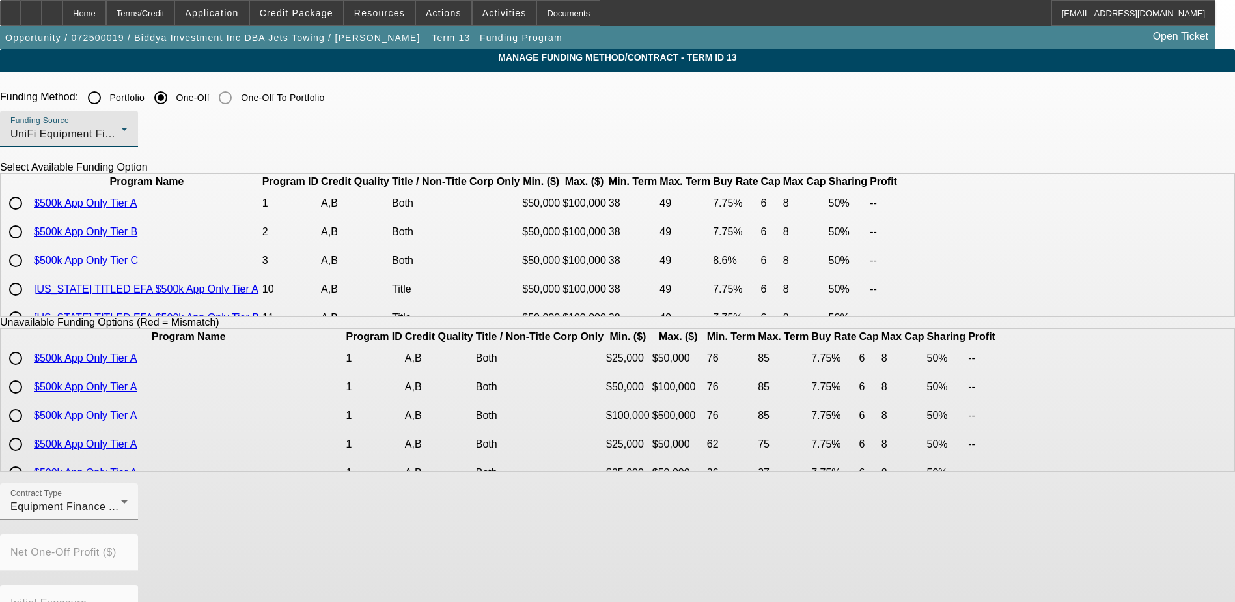
click at [29, 216] on input "radio" at bounding box center [16, 203] width 26 height 26
radio input "true"
click at [29, 273] on input "radio" at bounding box center [16, 260] width 26 height 26
radio input "true"
type input "8.60"
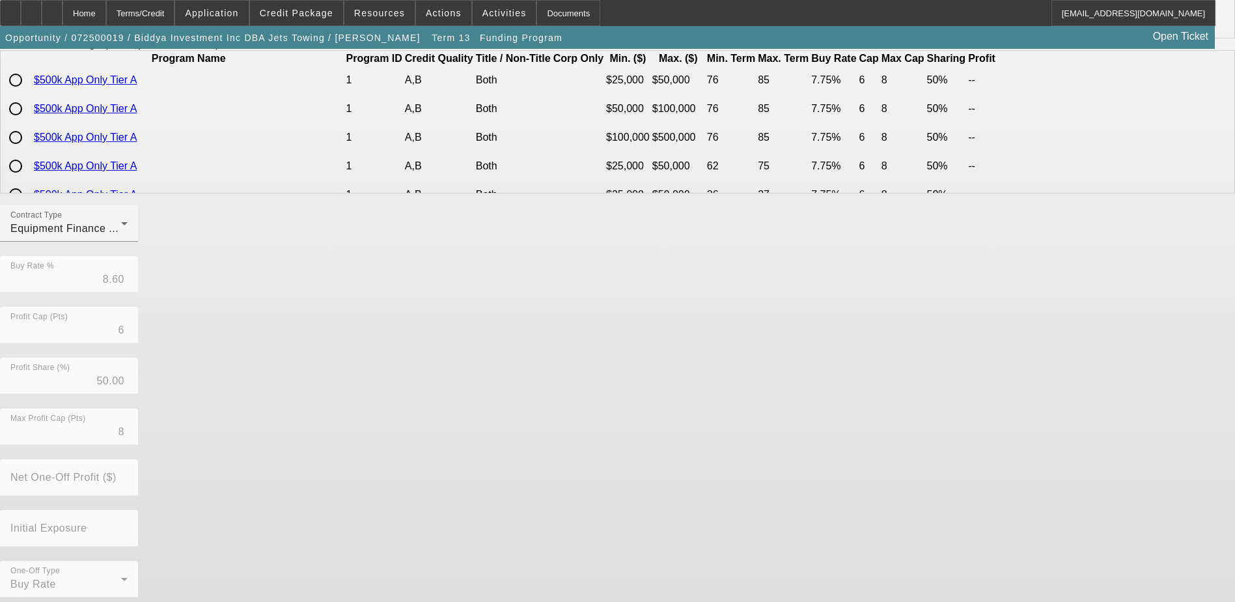
scroll to position [287, 0]
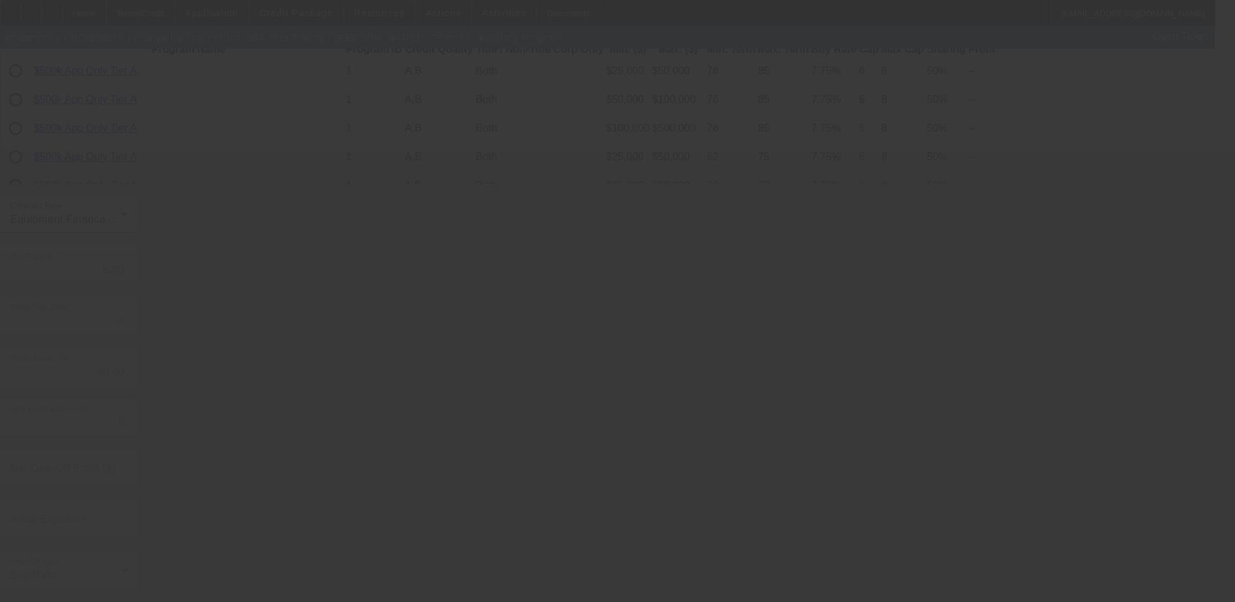
radio input "true"
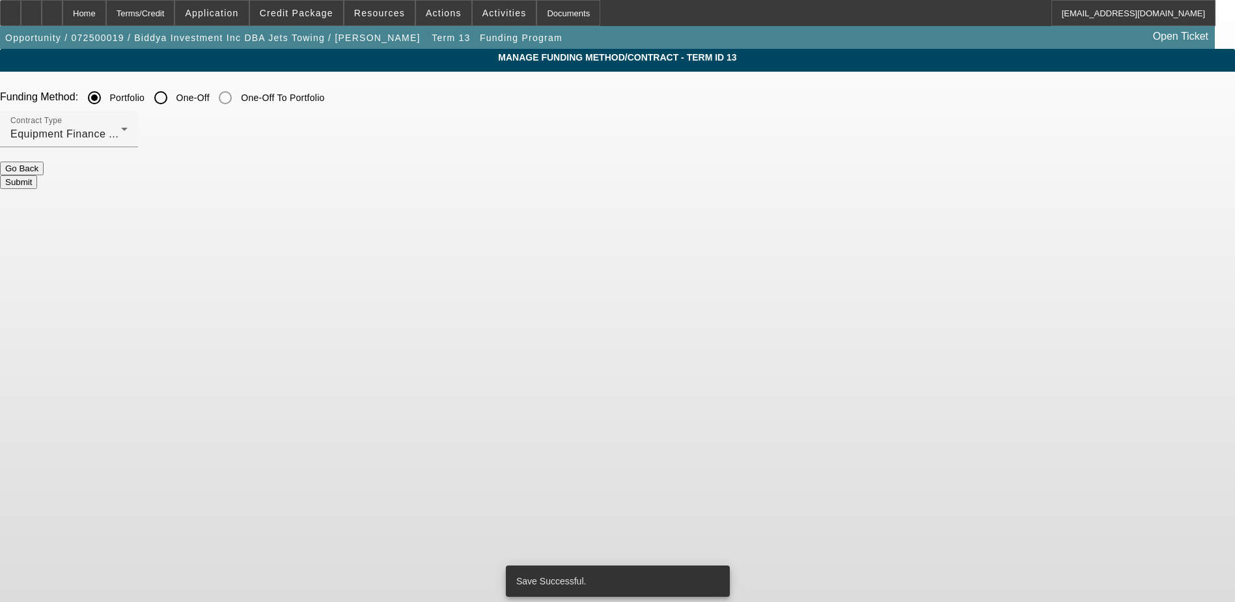
scroll to position [0, 0]
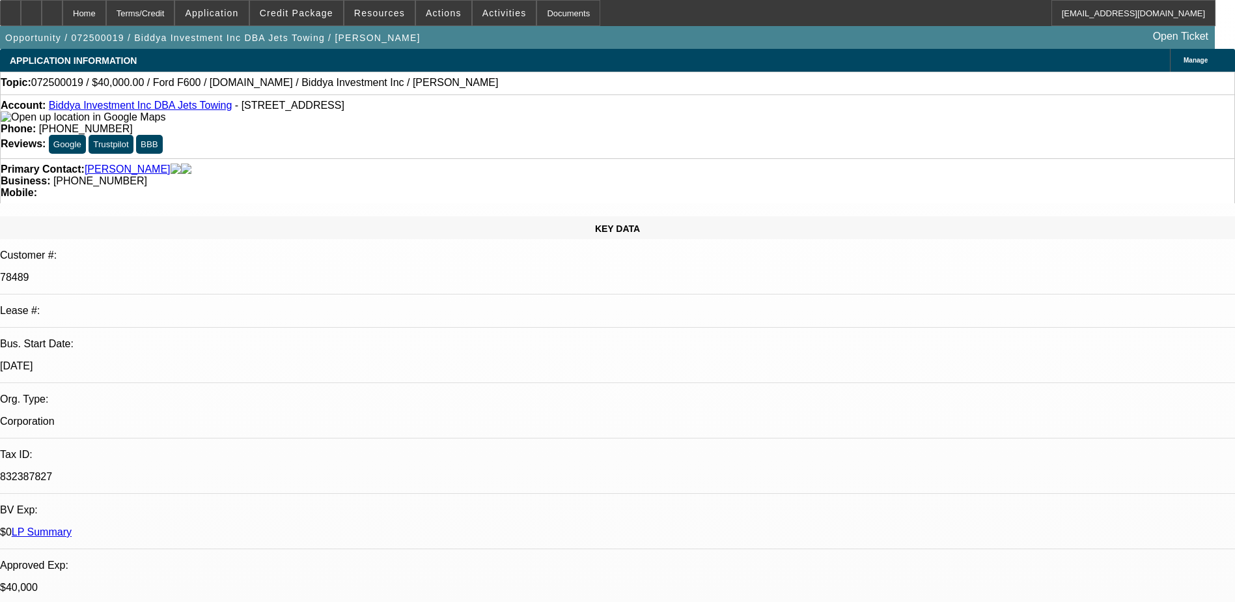
select select "0.1"
select select "2"
select select "0"
select select "6"
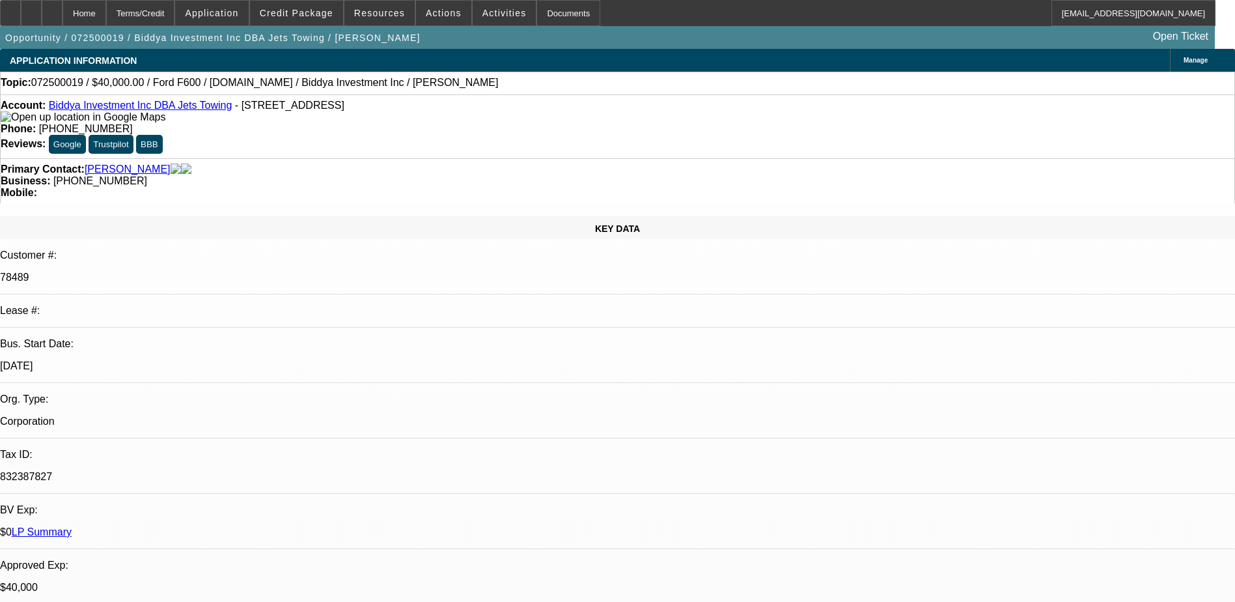
select select "0"
select select "2"
select select "0"
select select "6"
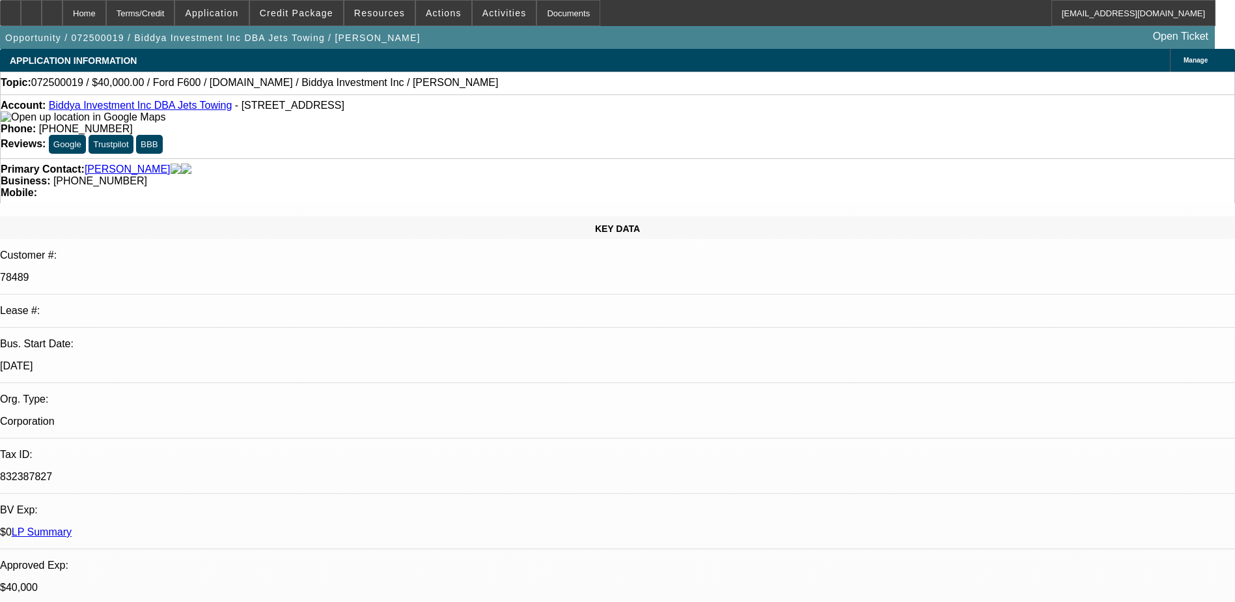
select select "0"
select select "2"
select select "0"
select select "6"
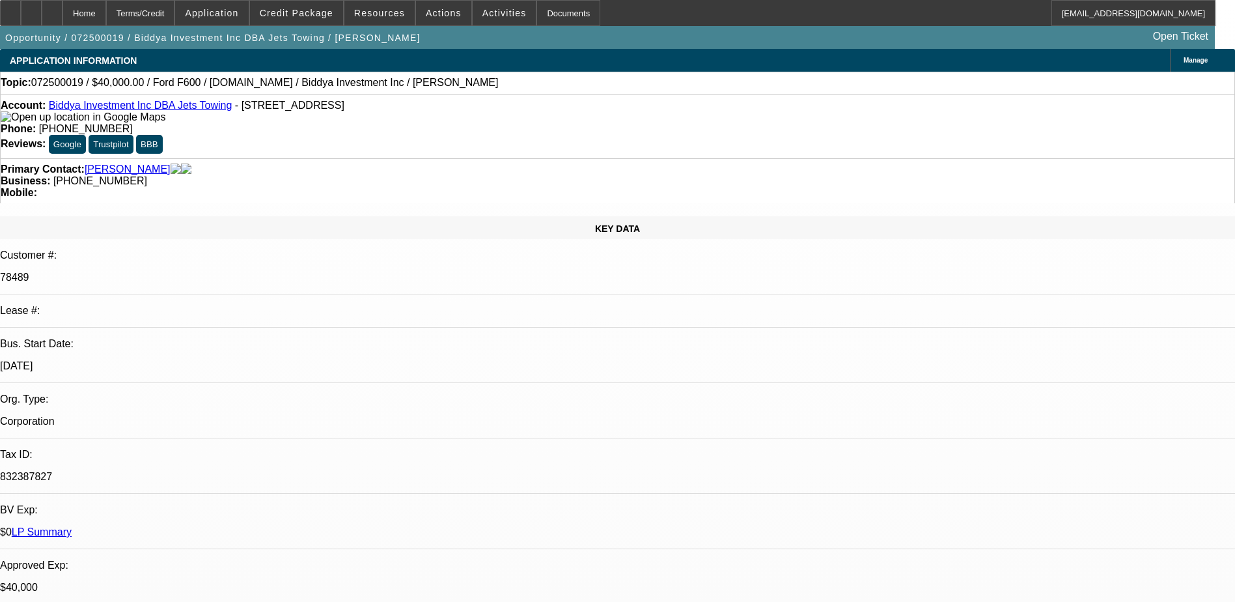
select select "0"
select select "2"
select select "0"
select select "6"
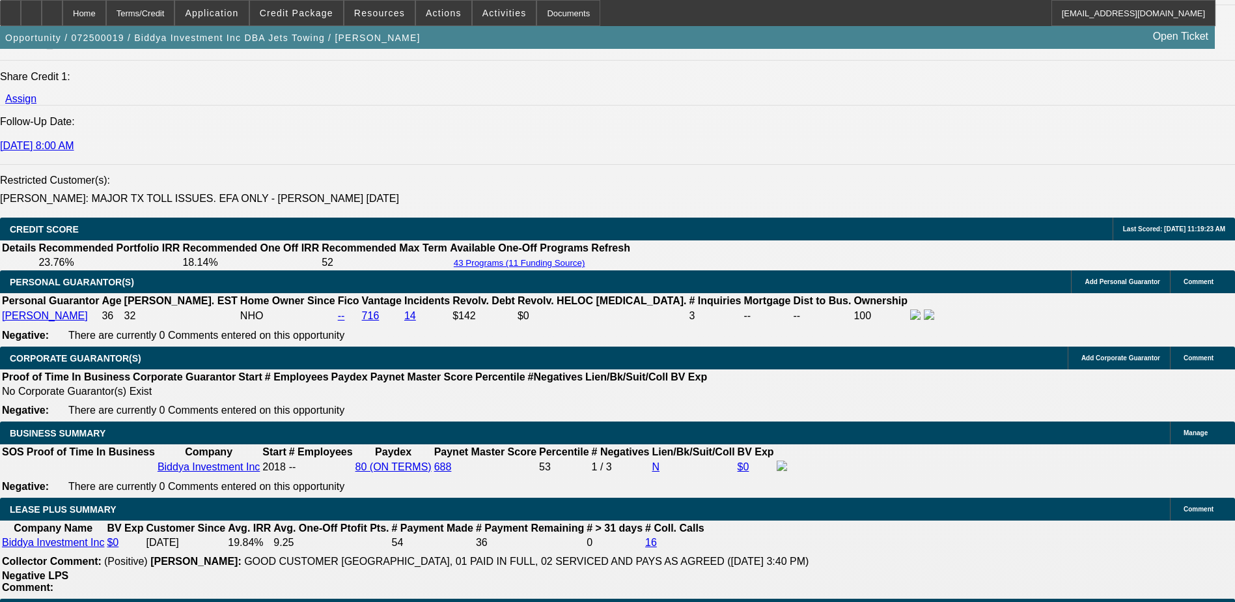
scroll to position [1758, 0]
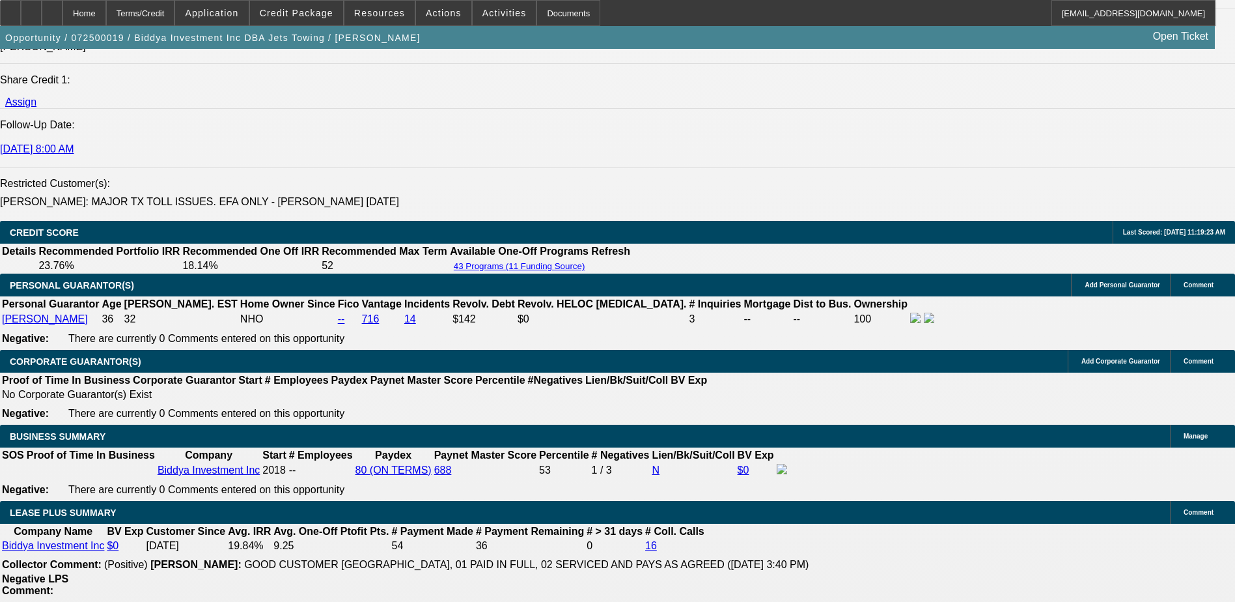
drag, startPoint x: 102, startPoint y: 395, endPoint x: 78, endPoint y: 385, distance: 26.3
drag, startPoint x: 78, startPoint y: 385, endPoint x: 89, endPoint y: 383, distance: 10.6
copy span "Good paying 2x BFC customer looking to be pre-approved to $100k for a used roll…"
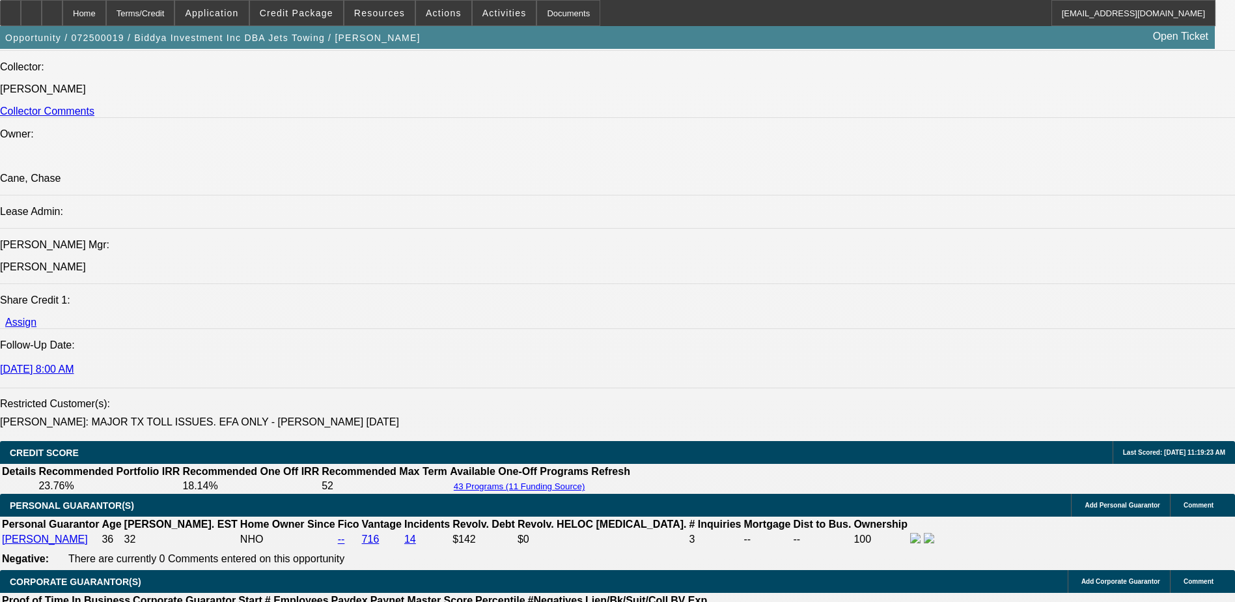
scroll to position [1664, 0]
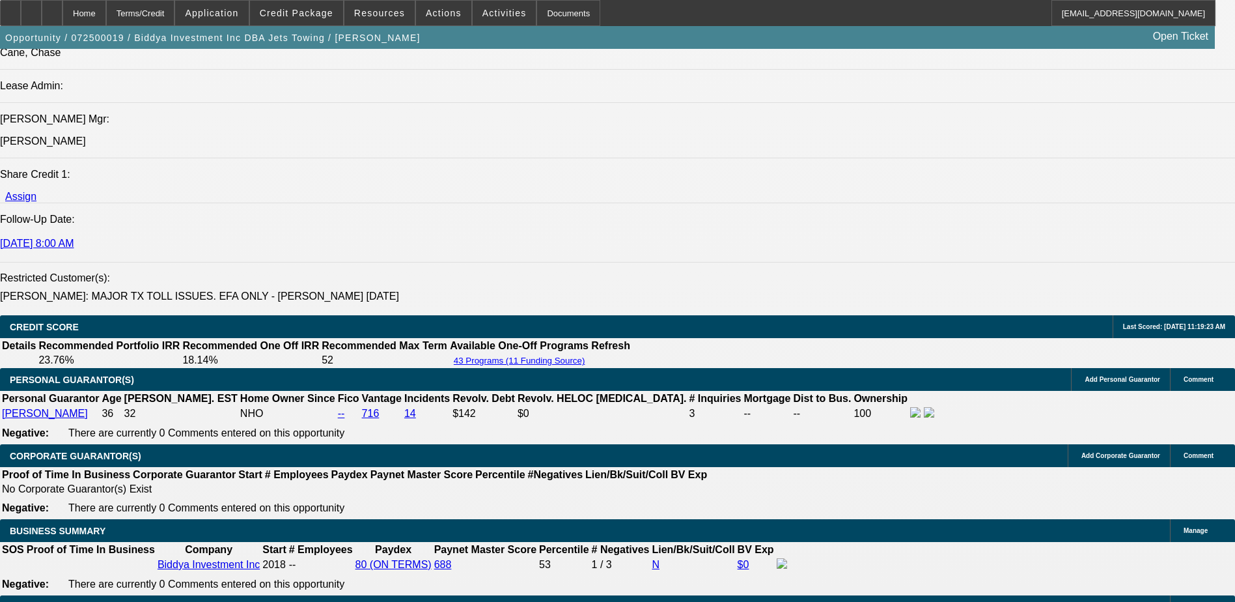
drag, startPoint x: 775, startPoint y: 292, endPoint x: 533, endPoint y: 79, distance: 322.5
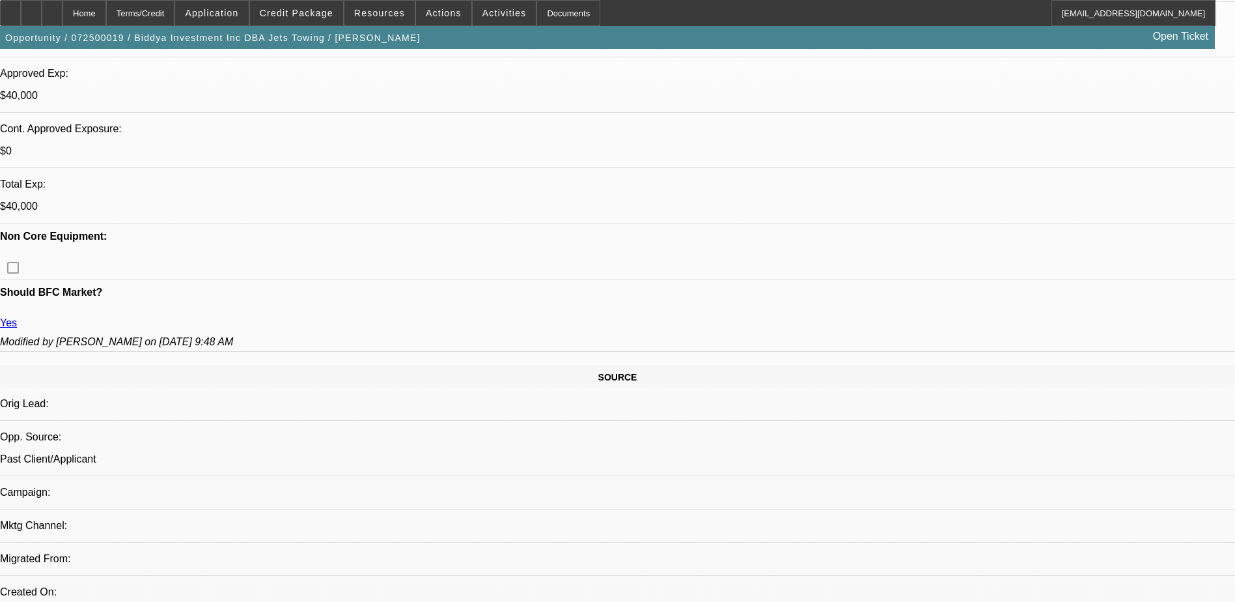
scroll to position [130, 0]
click at [63, 13] on div at bounding box center [52, 13] width 21 height 26
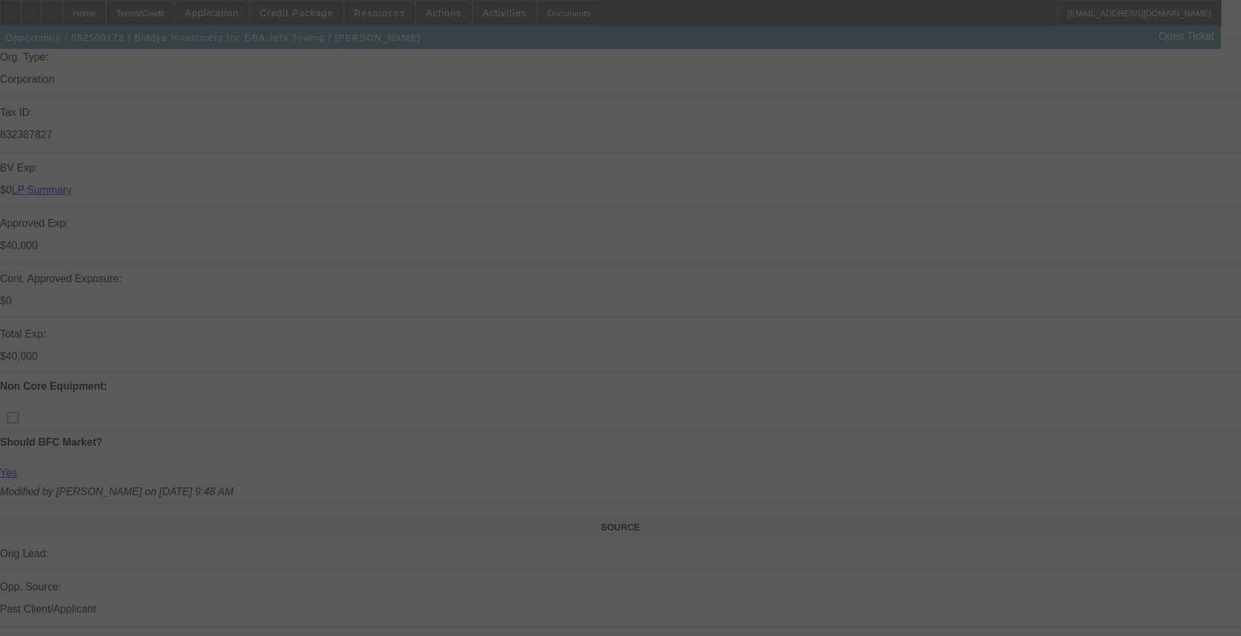
scroll to position [391, 0]
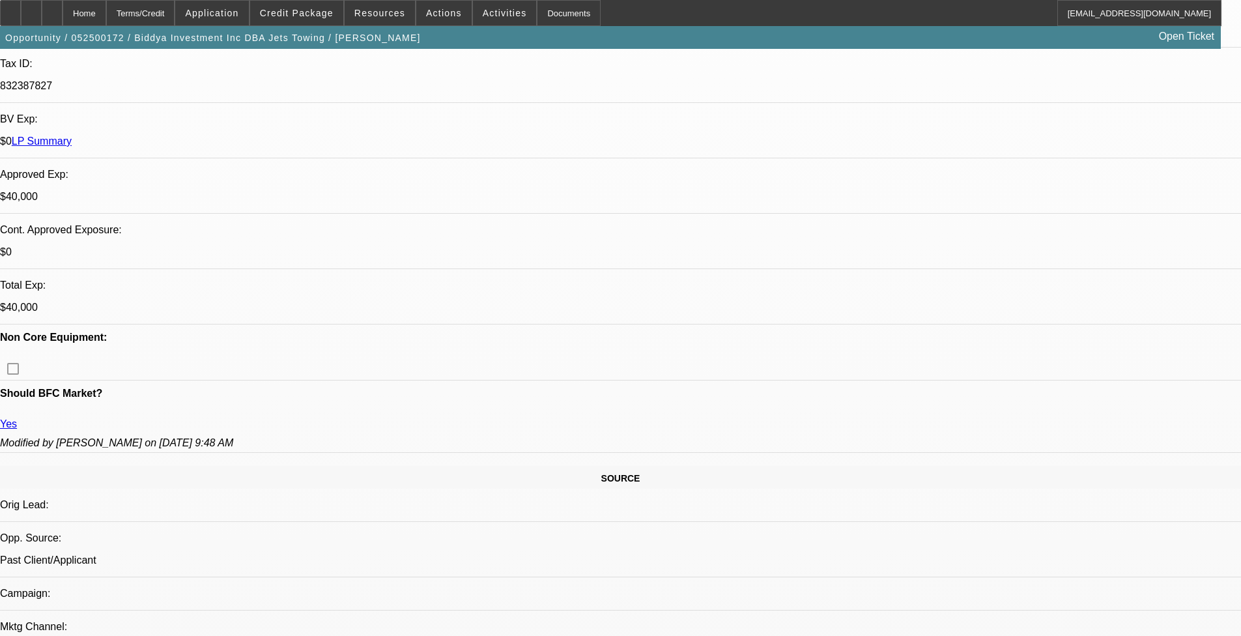
select select "0"
select select "2"
select select "0"
select select "2"
select select "0"
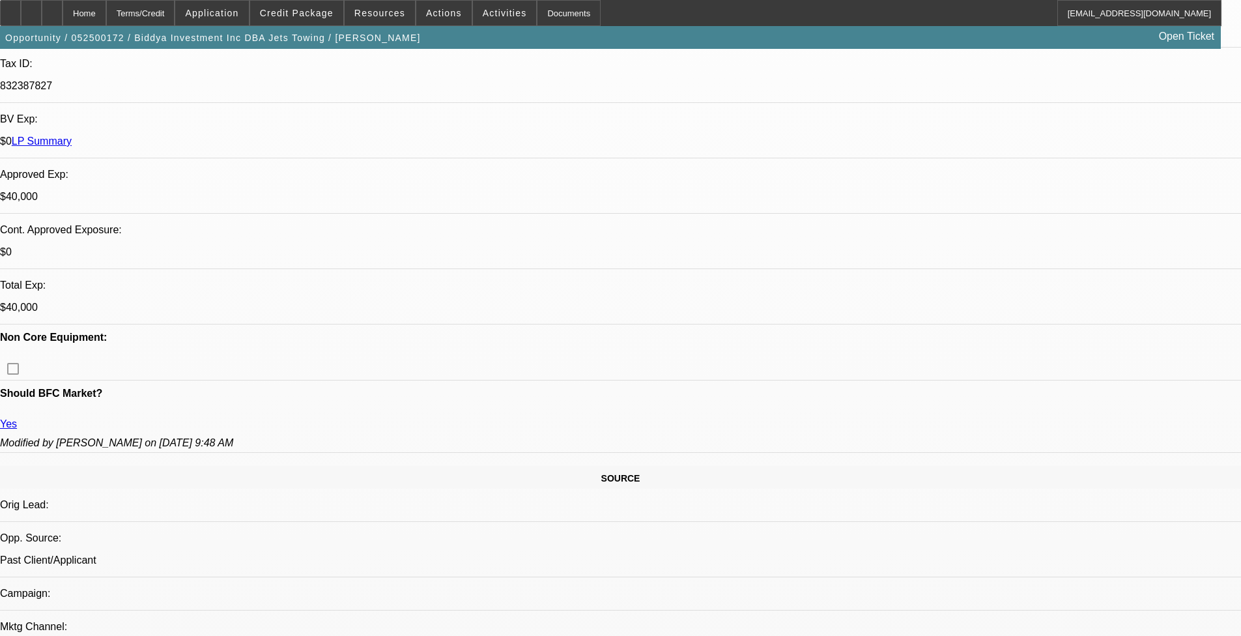
select select "2"
select select "0.1"
select select "2"
select select "0.1"
select select "1"
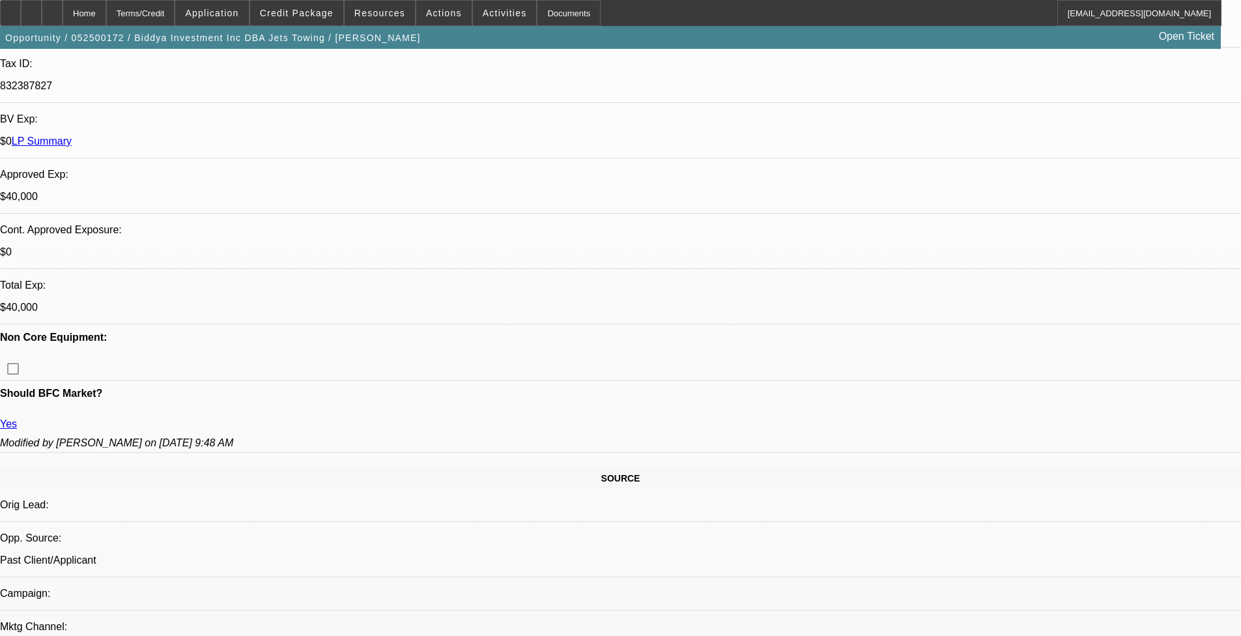
select select "2"
select select "6"
select select "1"
select select "2"
select select "6"
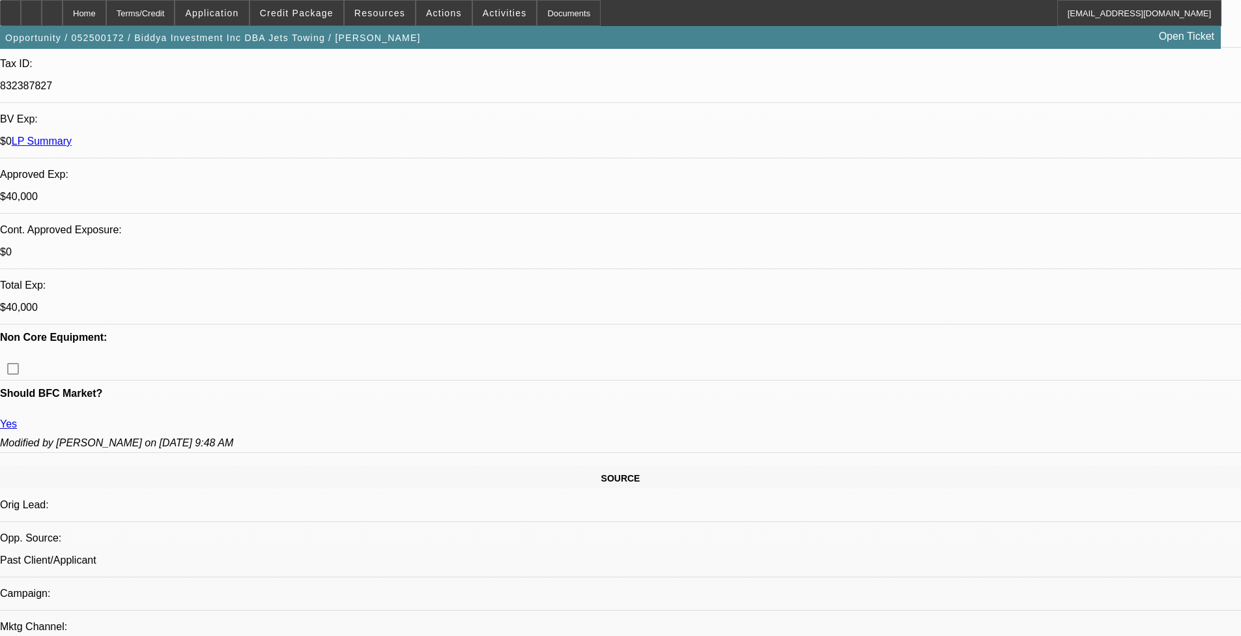
select select "1"
select select "2"
select select "4"
select select "1"
select select "2"
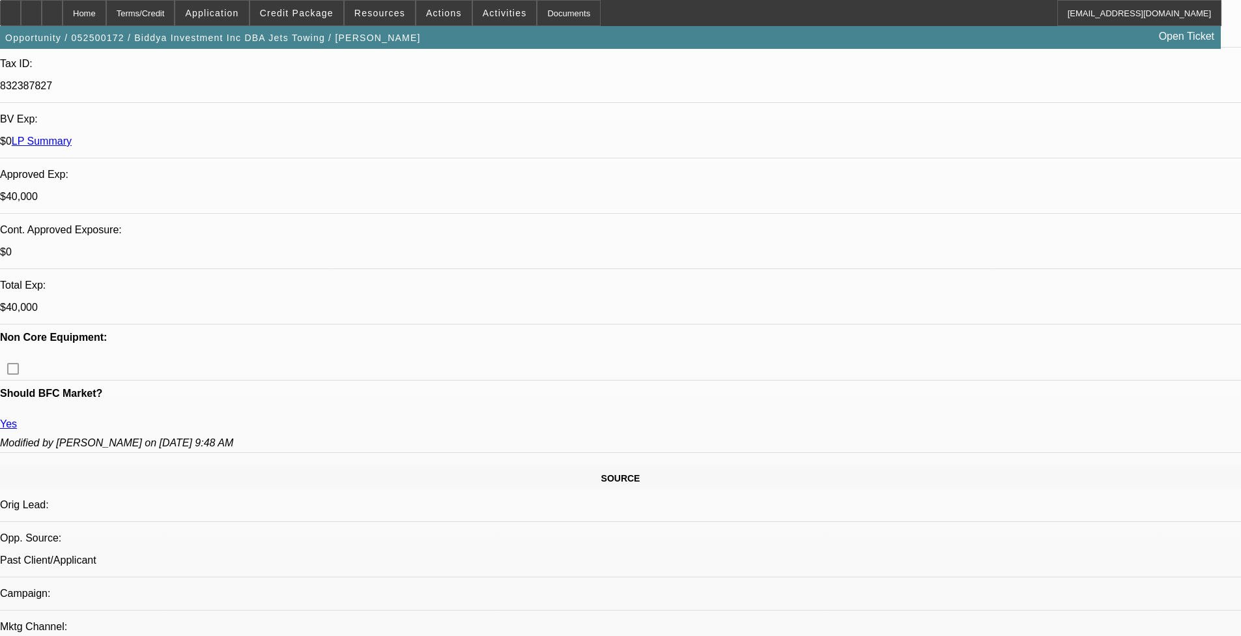
select select "4"
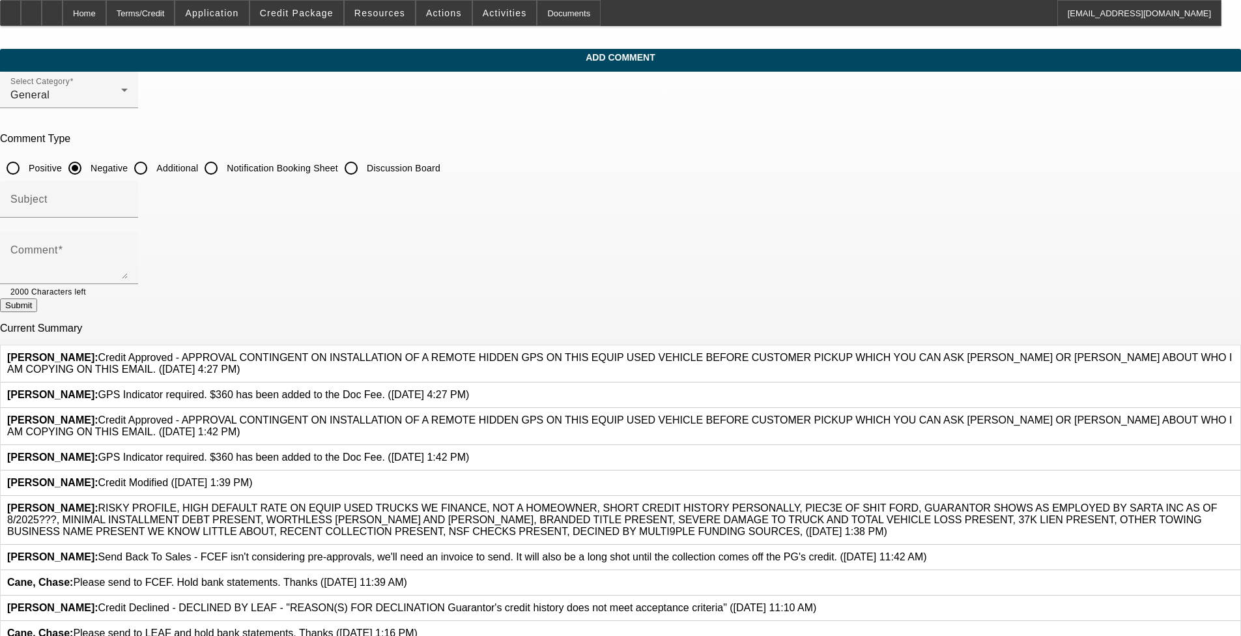
click at [507, 145] on p "Comment Type" at bounding box center [620, 139] width 1241 height 12
click at [154, 171] on input "Additional" at bounding box center [141, 168] width 26 height 26
radio input "true"
click at [128, 241] on div "Comment" at bounding box center [68, 258] width 117 height 52
paste textarea "Good paying 2x BFC customer looking to be pre-approved to $100k for a used roll…"
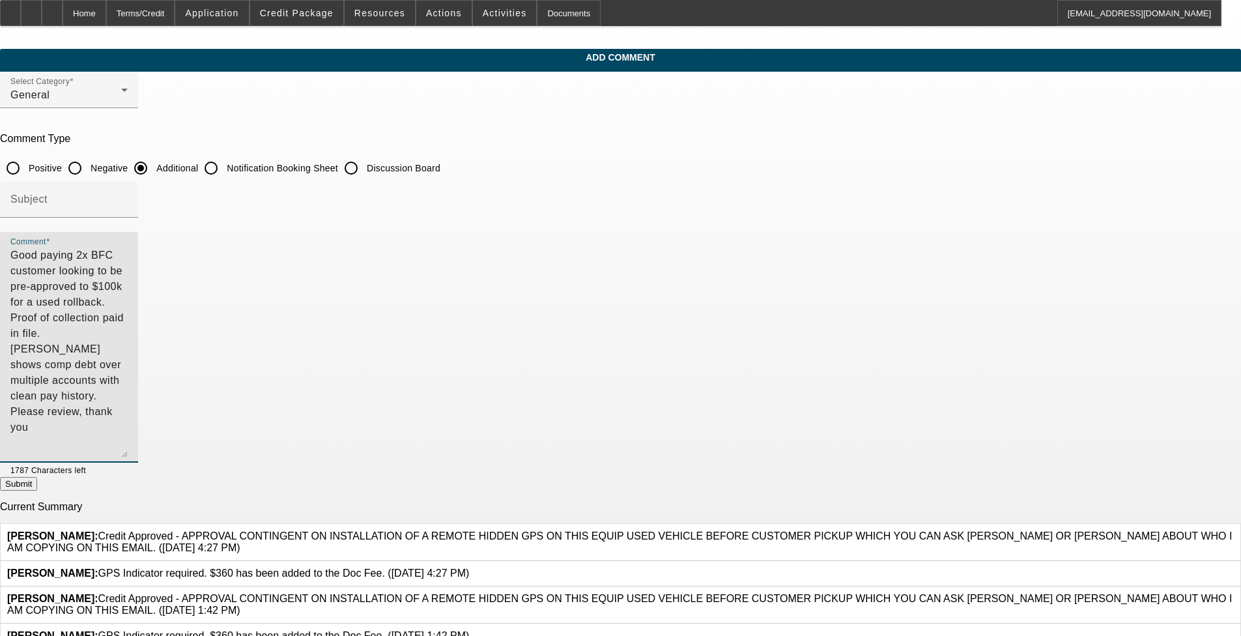
drag, startPoint x: 848, startPoint y: 277, endPoint x: 835, endPoint y: 458, distance: 181.5
click at [128, 457] on textarea "Good paying 2x BFC customer looking to be pre-approved to $100k for a used roll…" at bounding box center [68, 352] width 117 height 210
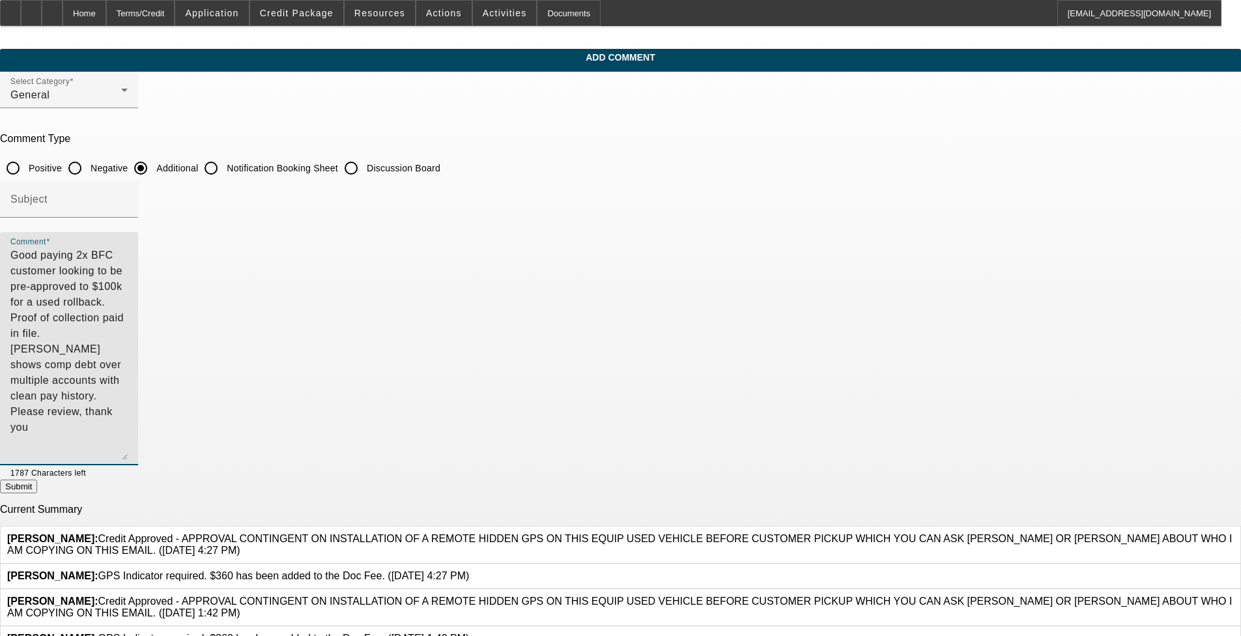
drag, startPoint x: 543, startPoint y: 254, endPoint x: 712, endPoint y: 247, distance: 169.5
click at [128, 247] on textarea "Good paying 2x BFC customer looking to be pre-approved to $100k for a used roll…" at bounding box center [68, 353] width 117 height 212
click at [128, 255] on textarea "Good paying 2x BFC customer looking to purchase a Beacon truck from Equip Used.…" at bounding box center [68, 353] width 117 height 212
click at [128, 268] on textarea "Good paying 2x BFC customer looking to purchase a Beacon truck from Equip Used.…" at bounding box center [68, 353] width 117 height 212
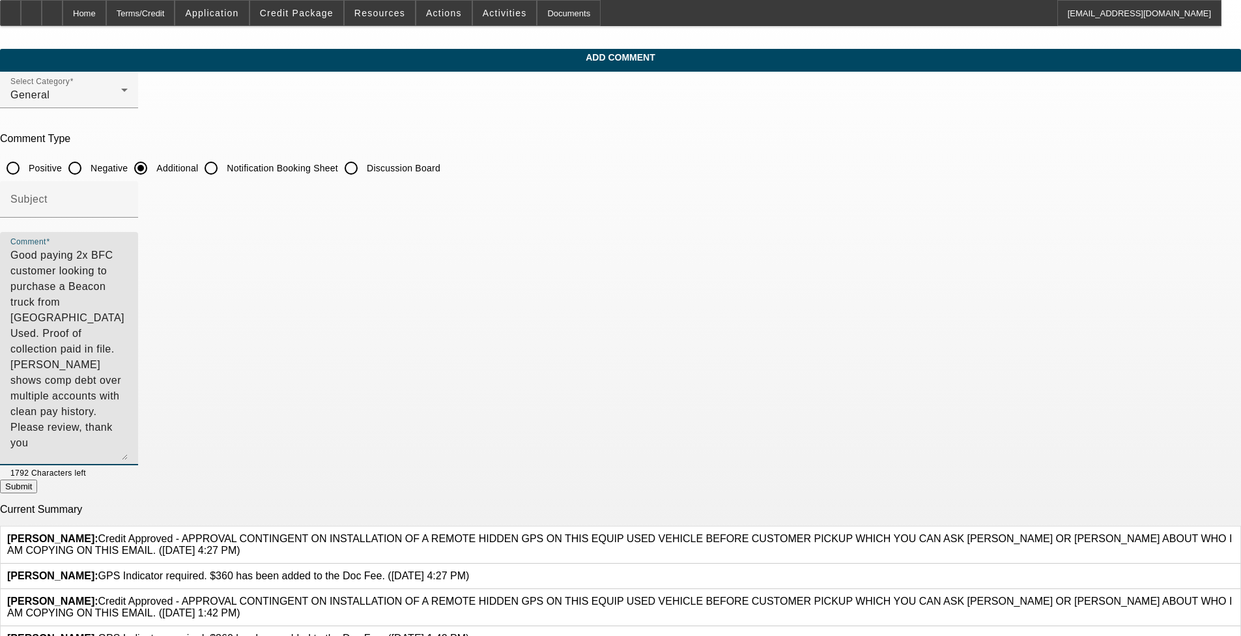
click at [128, 257] on textarea "Good paying 2x BFC customer looking to purchase a Beacon truck from Equip Used.…" at bounding box center [68, 353] width 117 height 212
click at [128, 273] on textarea "Good paying 2x BFC customer looking to purchase a Beacon truck from Equip Used.…" at bounding box center [68, 353] width 117 height 212
click at [128, 272] on textarea "Good paying 2x BFC customer looking to purchase a Beacon truck from Equip Used.…" at bounding box center [68, 353] width 117 height 212
click at [128, 270] on textarea "Good paying 2x BFC customer looking to purchase a Beacon truck from Equip Used.…" at bounding box center [68, 353] width 117 height 212
type textarea "Good paying 2x BFC customer looking to purchase a Beacon truck from Equip Used.…"
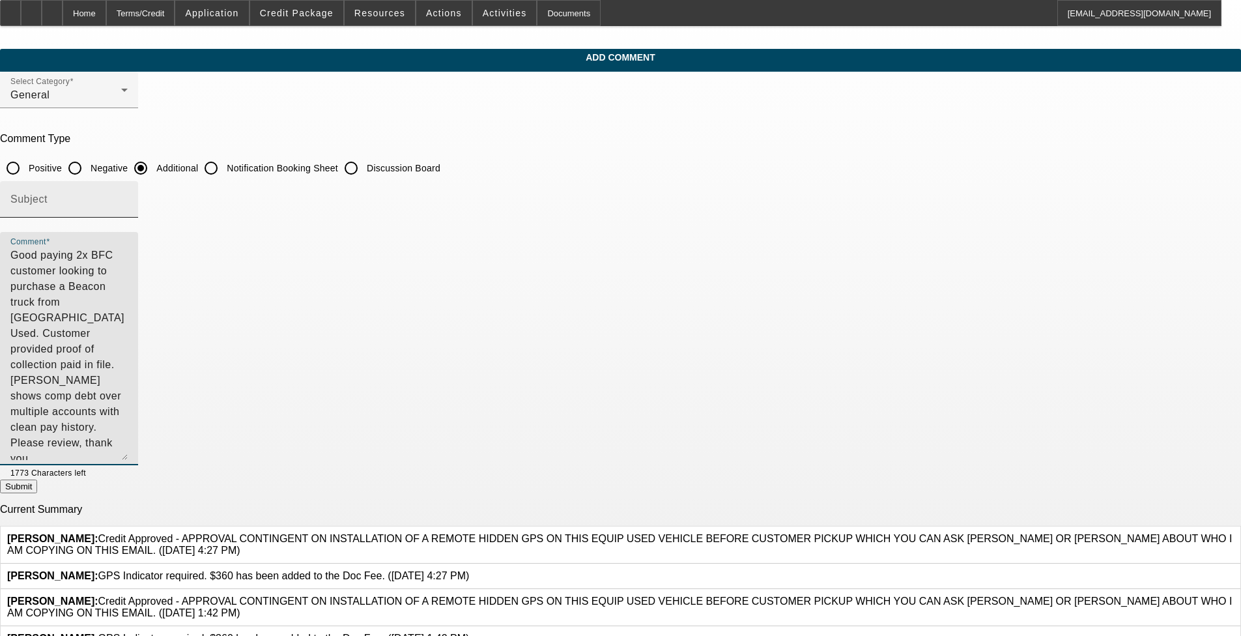
click at [128, 188] on div "Subject" at bounding box center [68, 199] width 117 height 36
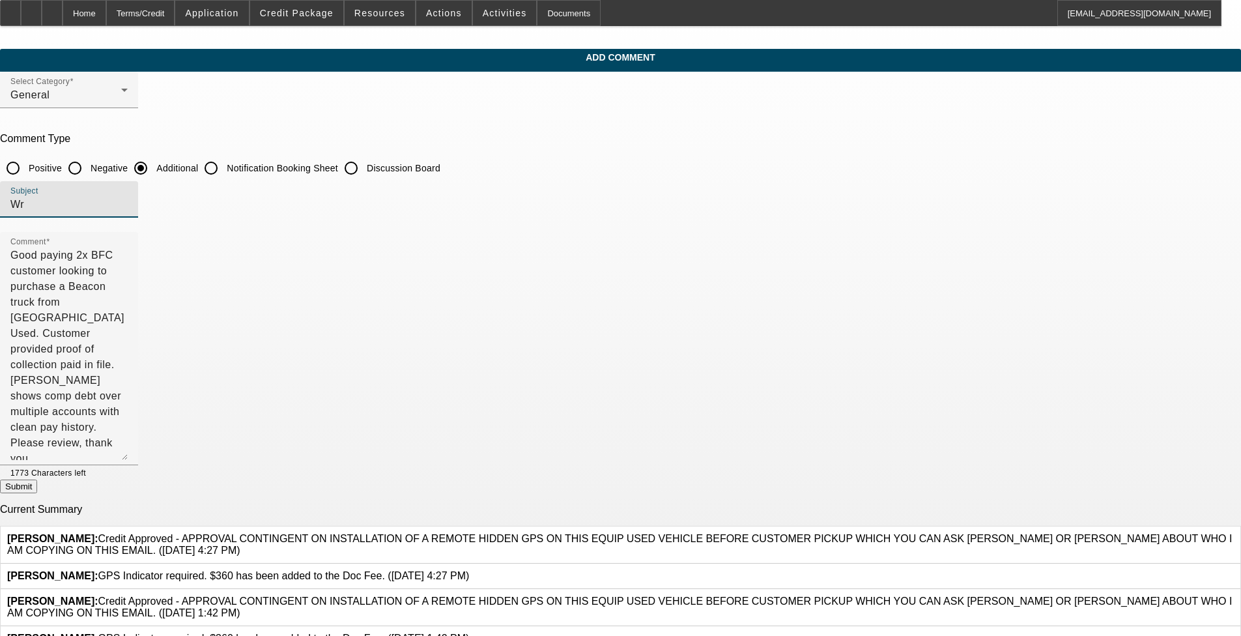
type input "W"
type input "Write Up"
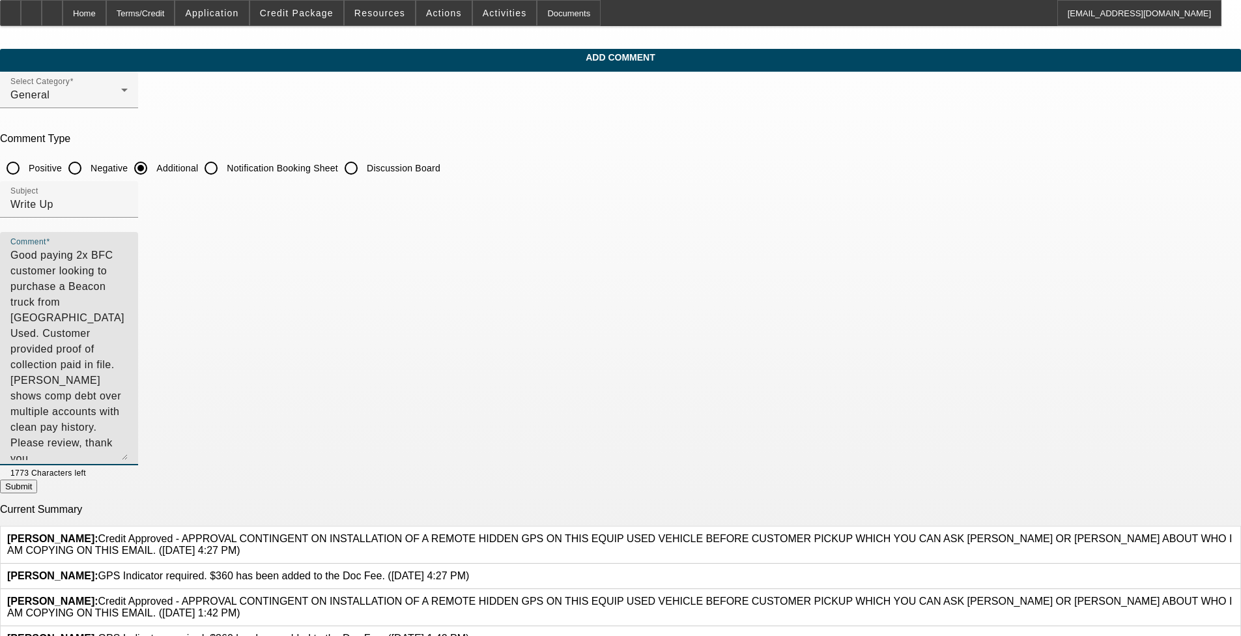
click at [128, 270] on textarea "Good paying 2x BFC customer looking to purchase a Beacon truck from Equip Used.…" at bounding box center [68, 353] width 117 height 212
click at [128, 268] on textarea "Good paying 2x BFC customer looking to purchase a Beacon truck from Equip Used.…" at bounding box center [68, 353] width 117 height 212
type textarea "Good paying 2x BFC customer looking to purchase a Beacon truck from Equip Used.…"
click at [37, 490] on button "Submit" at bounding box center [18, 486] width 37 height 14
radio input "true"
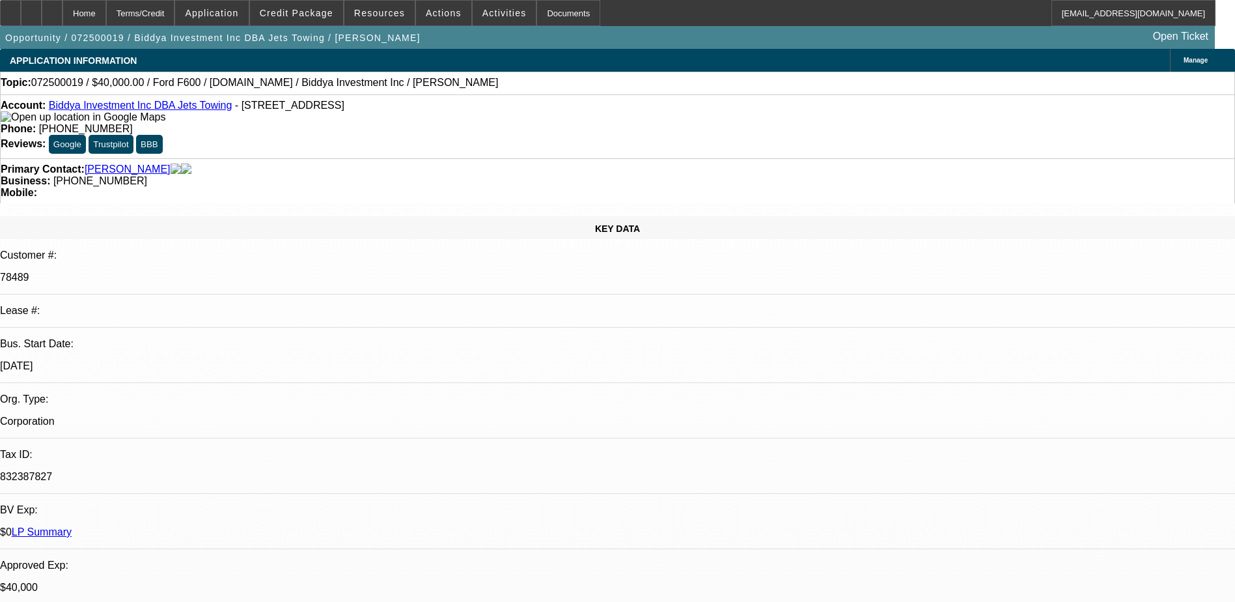
select select "0.1"
select select "2"
select select "0"
select select "2"
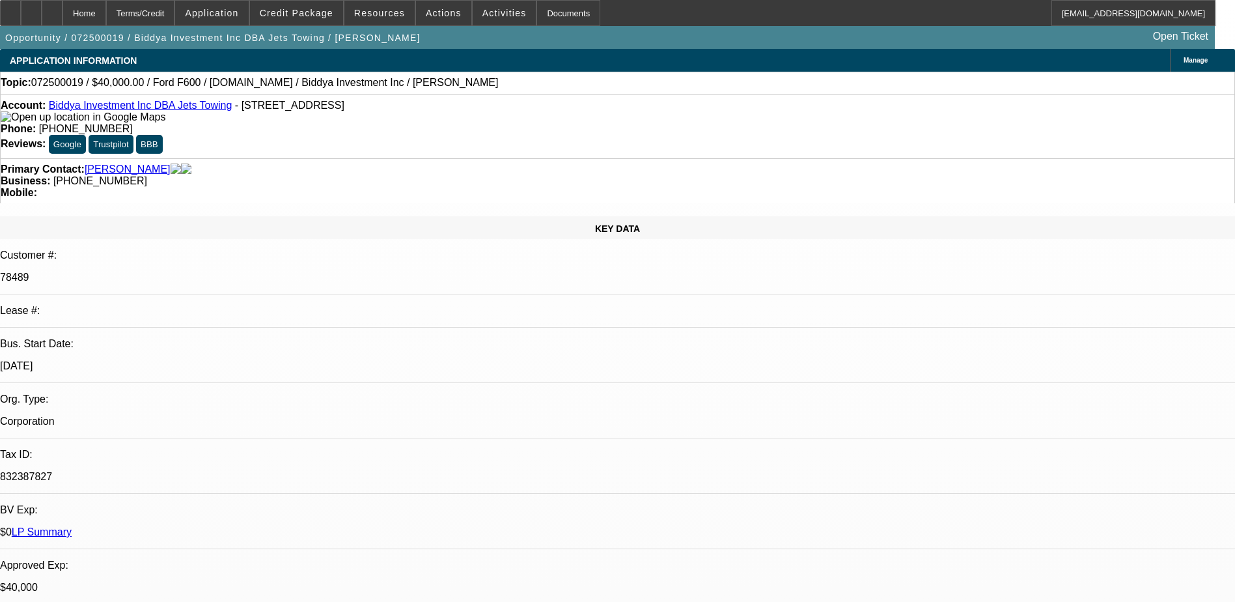
select select "0"
select select "2"
select select "0"
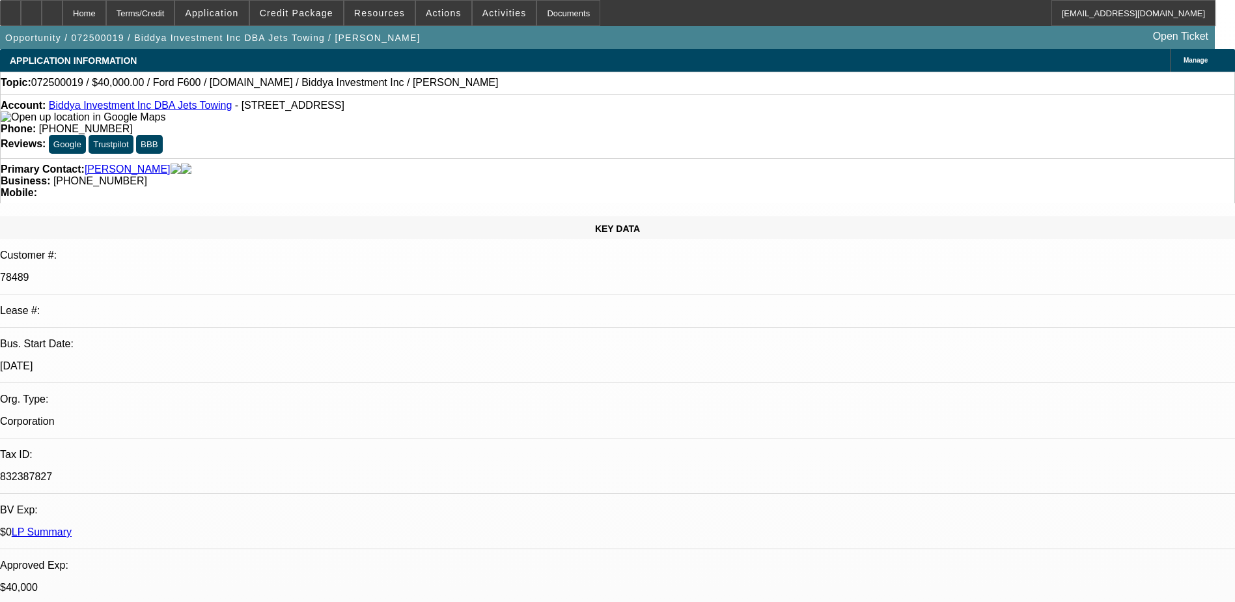
select select "2"
select select "0"
select select "1"
select select "2"
select select "6"
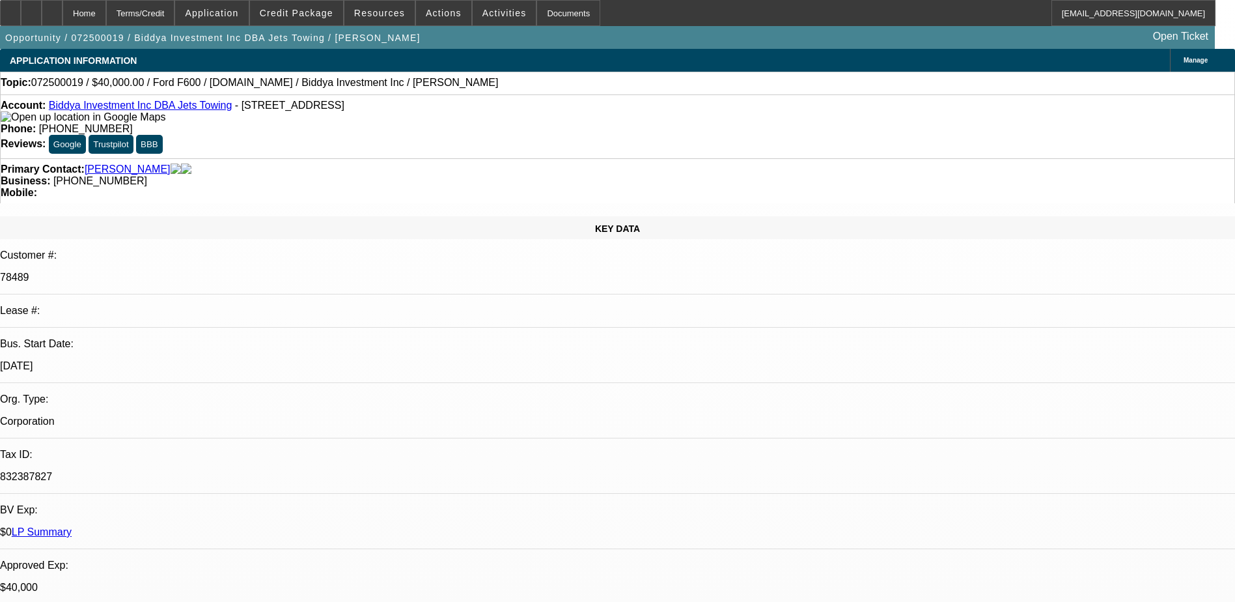
select select "1"
select select "2"
select select "6"
select select "1"
select select "2"
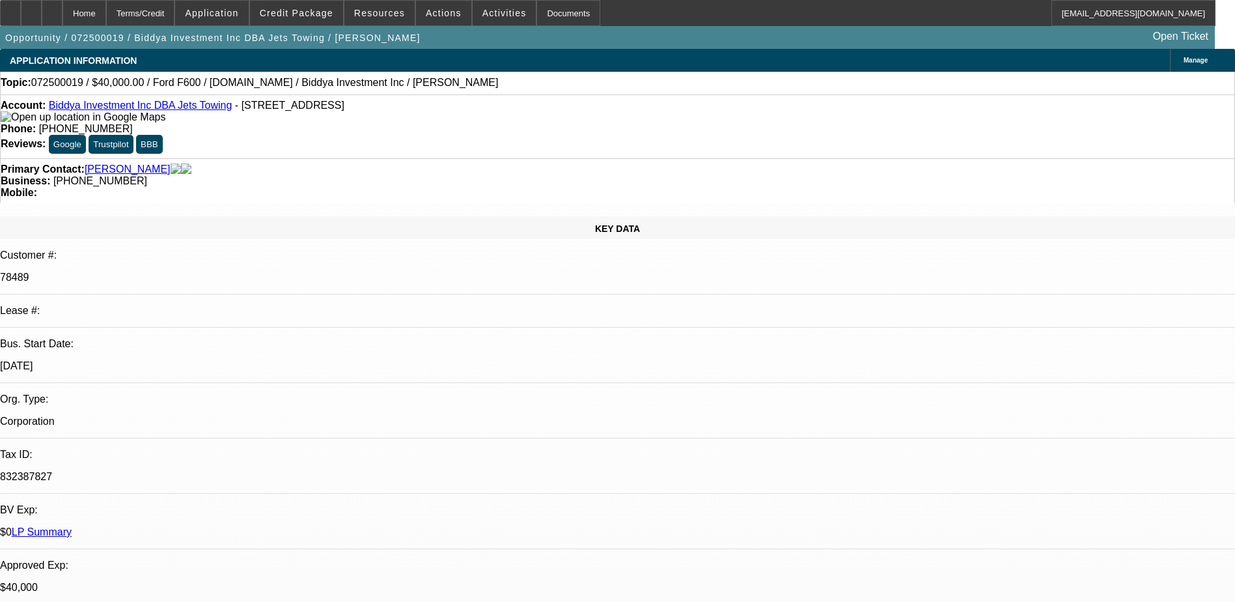
select select "6"
select select "1"
select select "2"
select select "6"
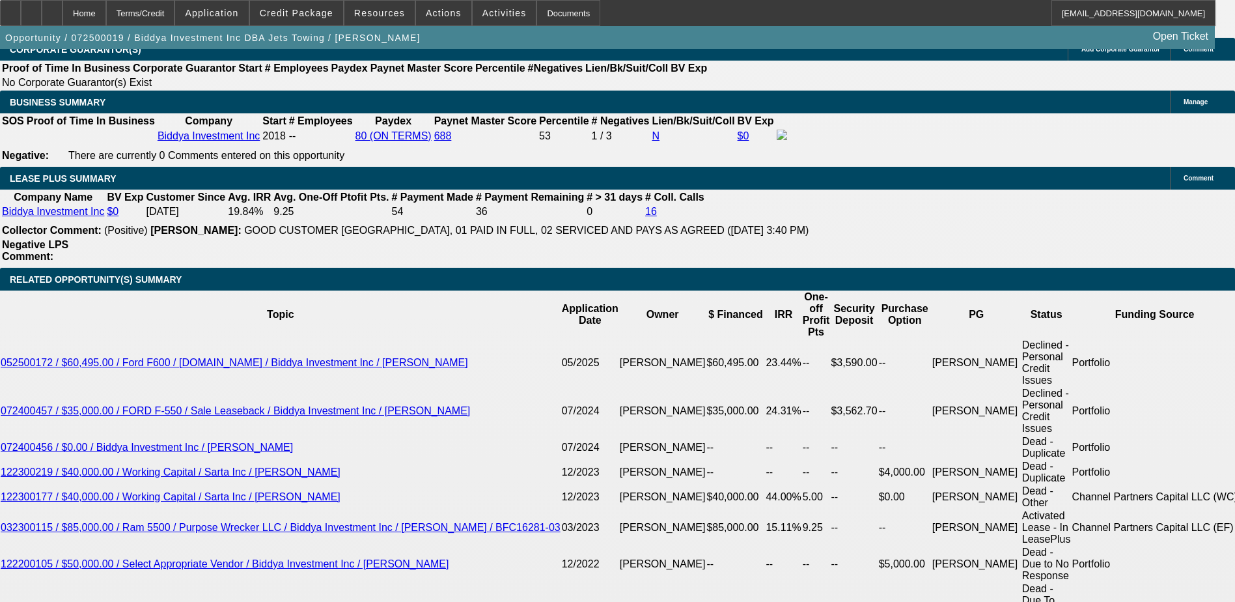
scroll to position [2019, 0]
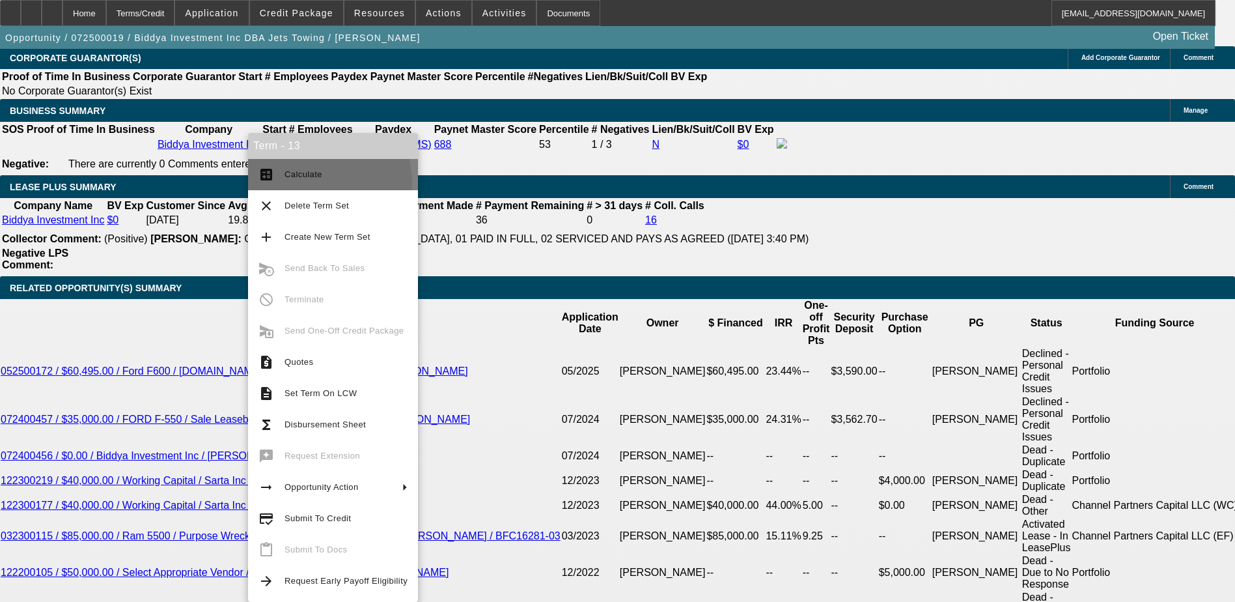
click at [293, 184] on button "calculate Calculate" at bounding box center [333, 174] width 170 height 31
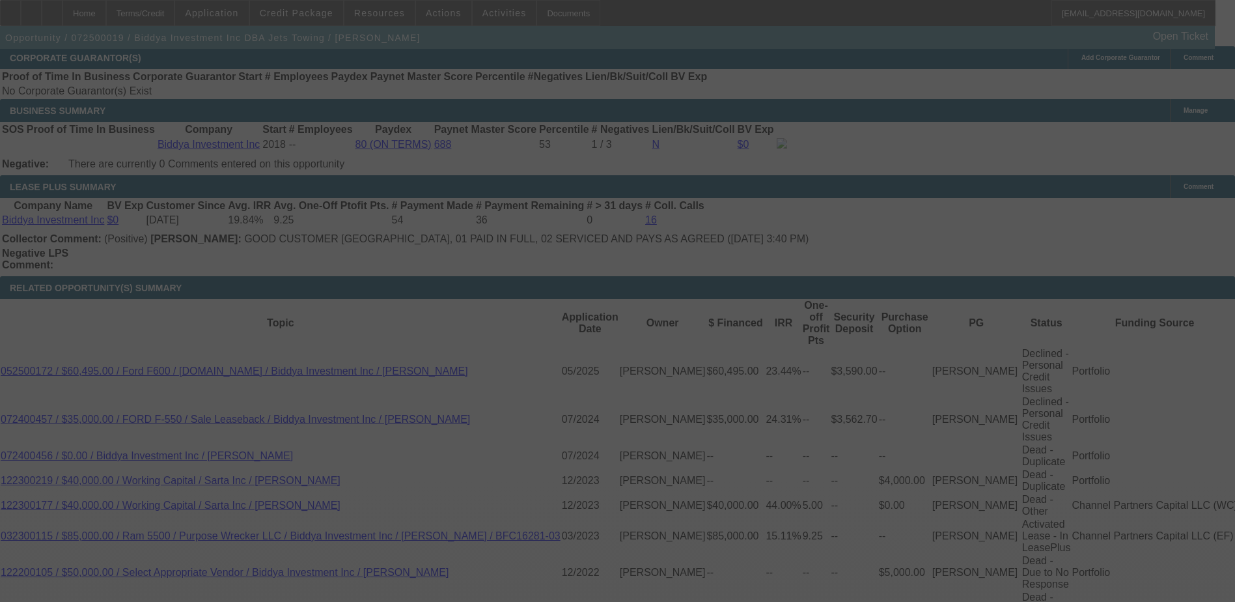
scroll to position [2013, 0]
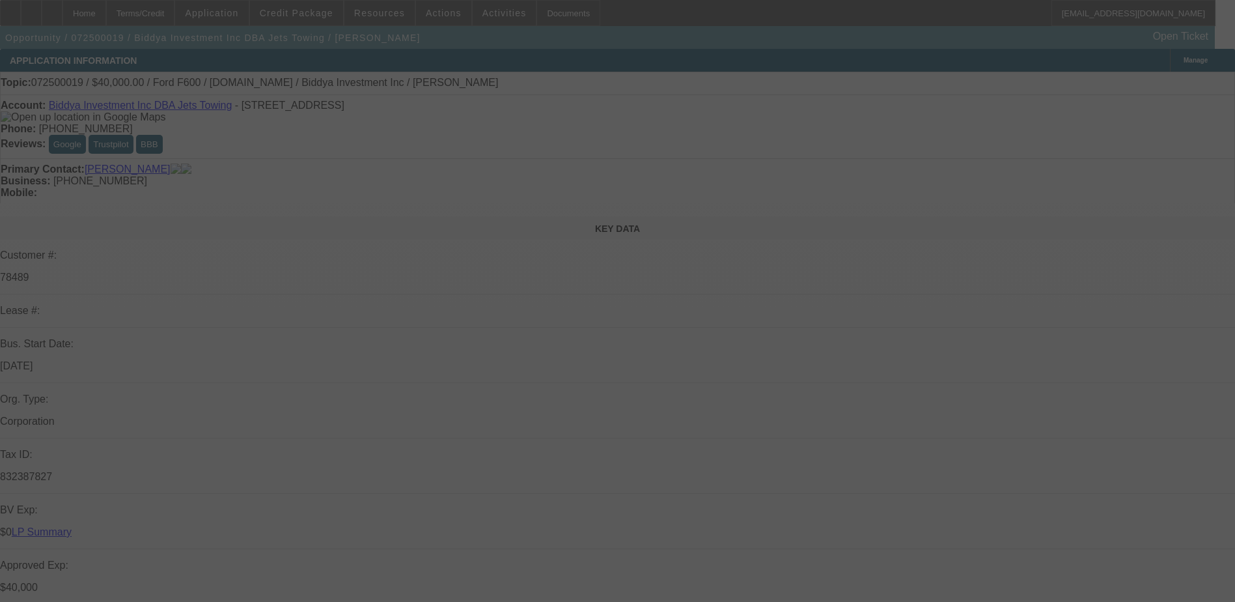
select select "0.1"
select select "2"
select select "0"
select select "2"
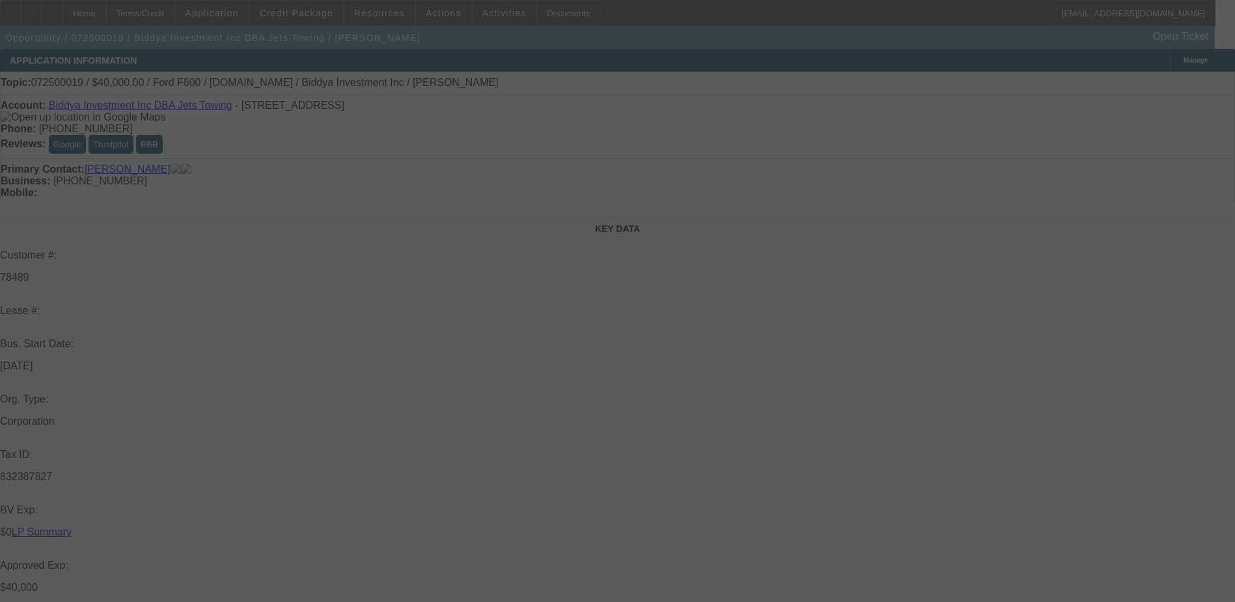
select select "0"
select select "2"
select select "0"
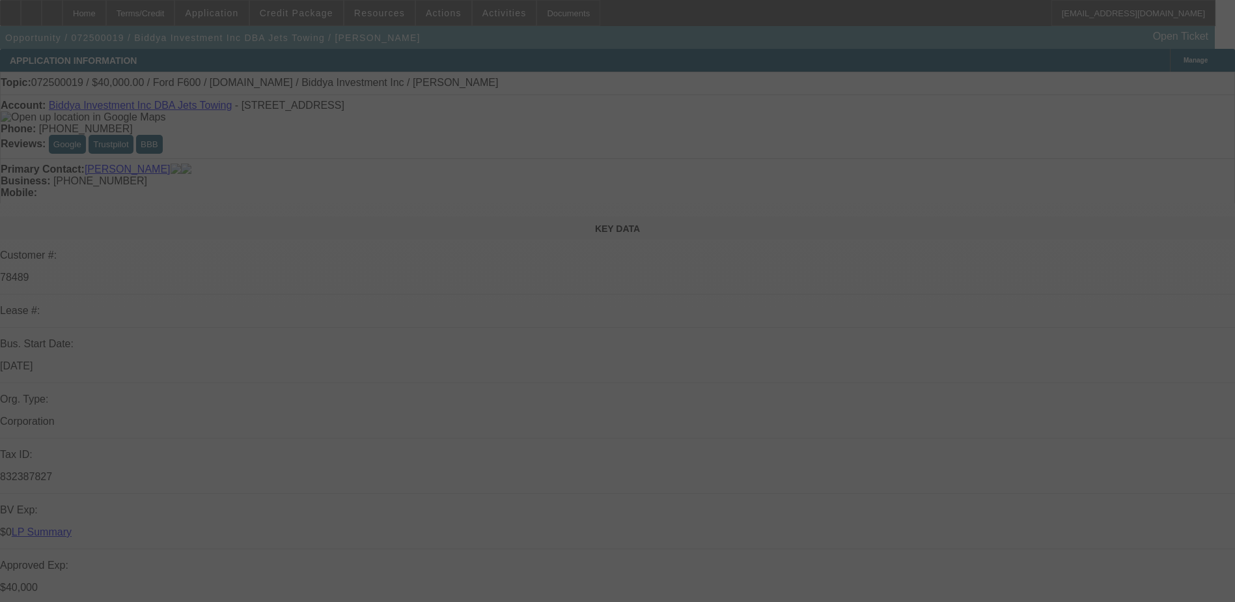
select select "2"
select select "0"
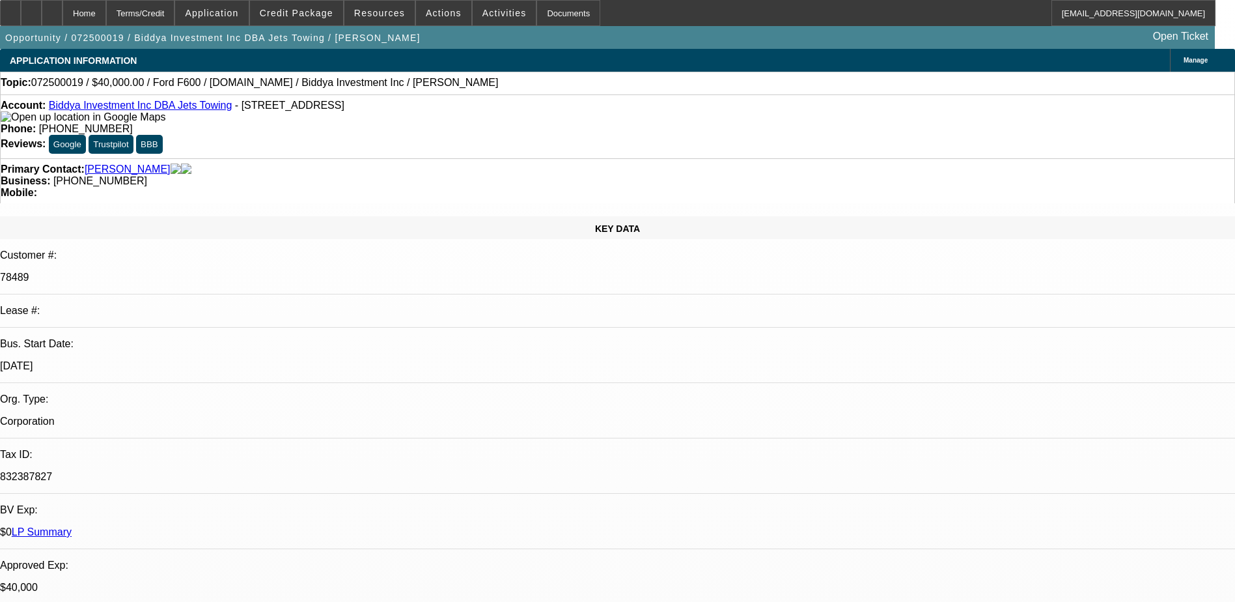
select select "1"
select select "2"
select select "6"
select select "1"
select select "2"
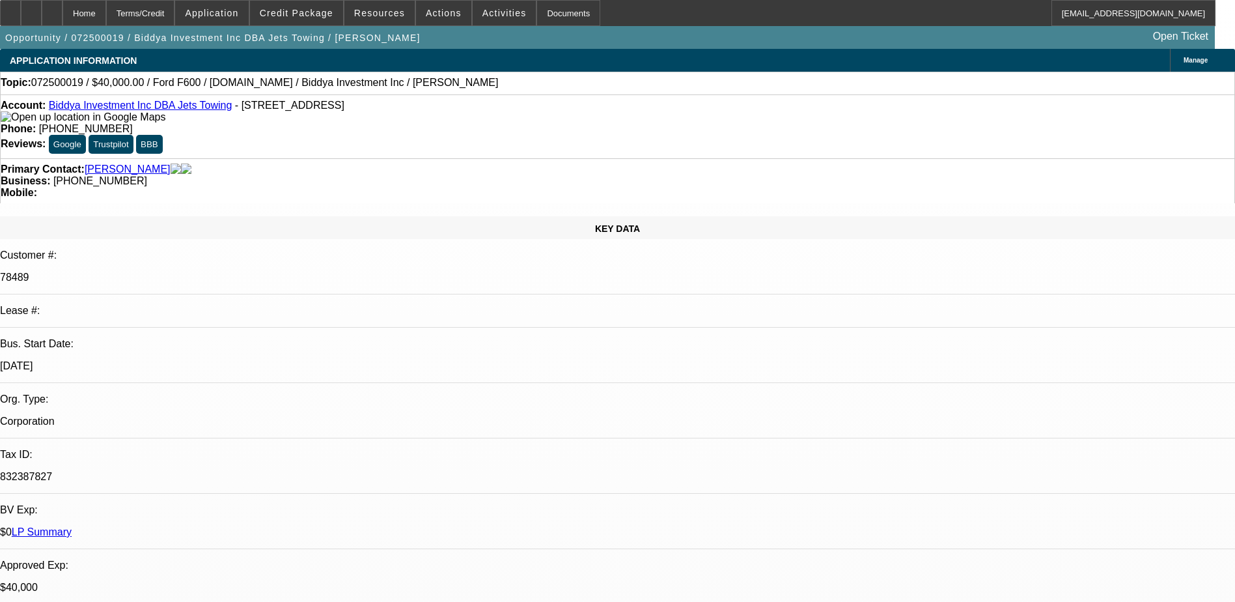
select select "6"
select select "1"
select select "2"
select select "6"
select select "1"
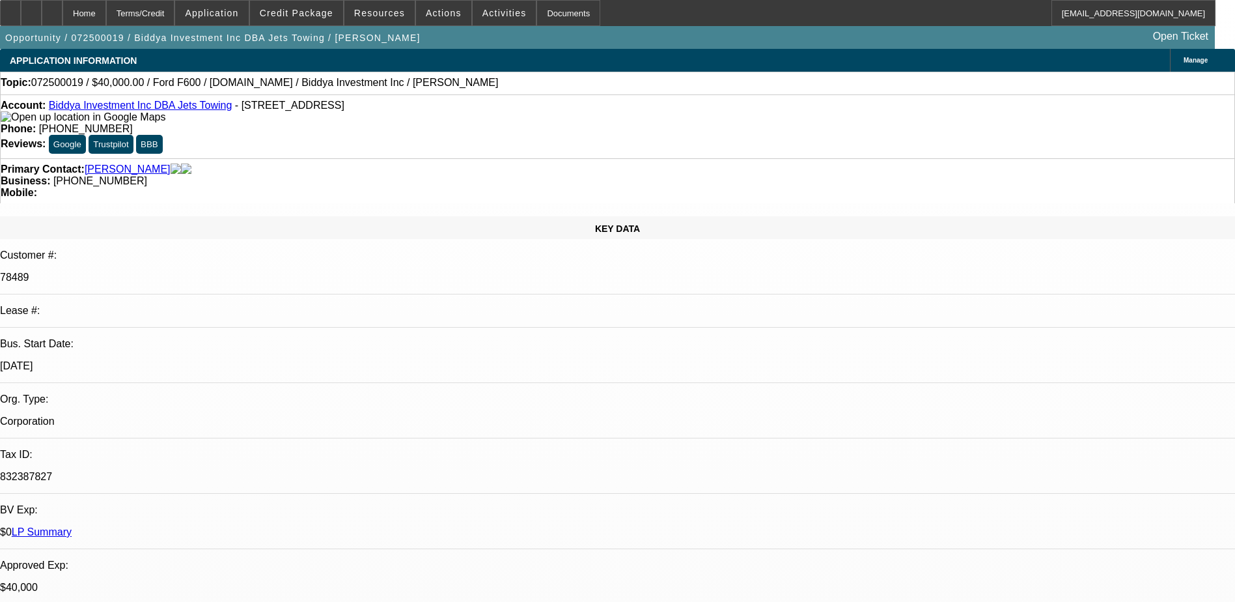
select select "2"
select select "6"
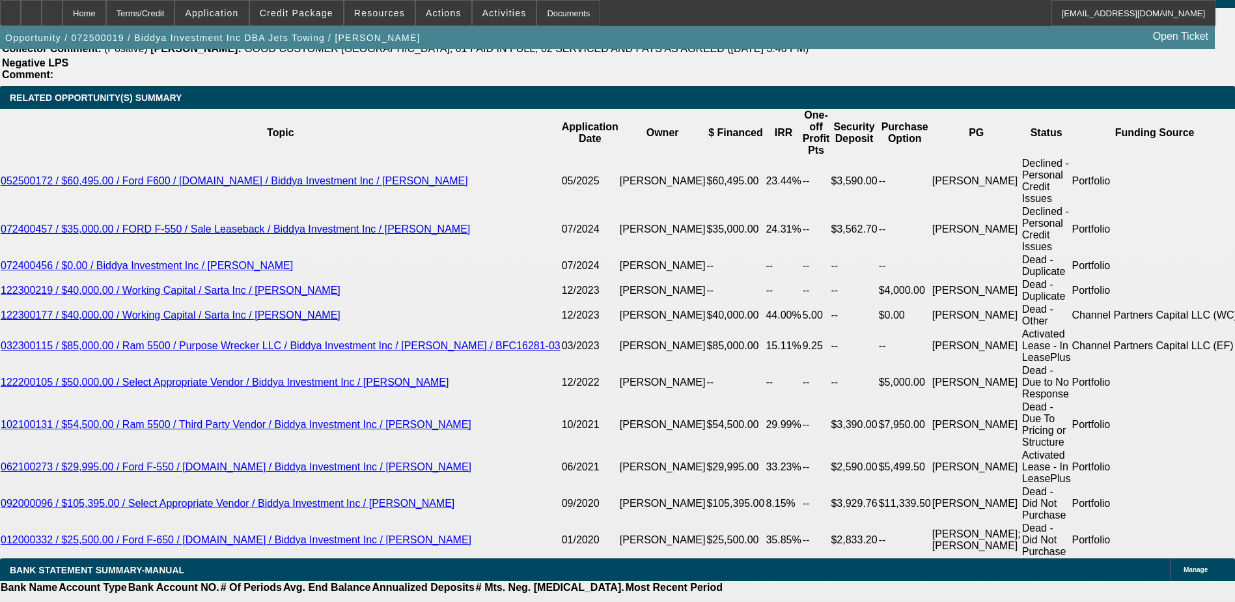
scroll to position [2409, 0]
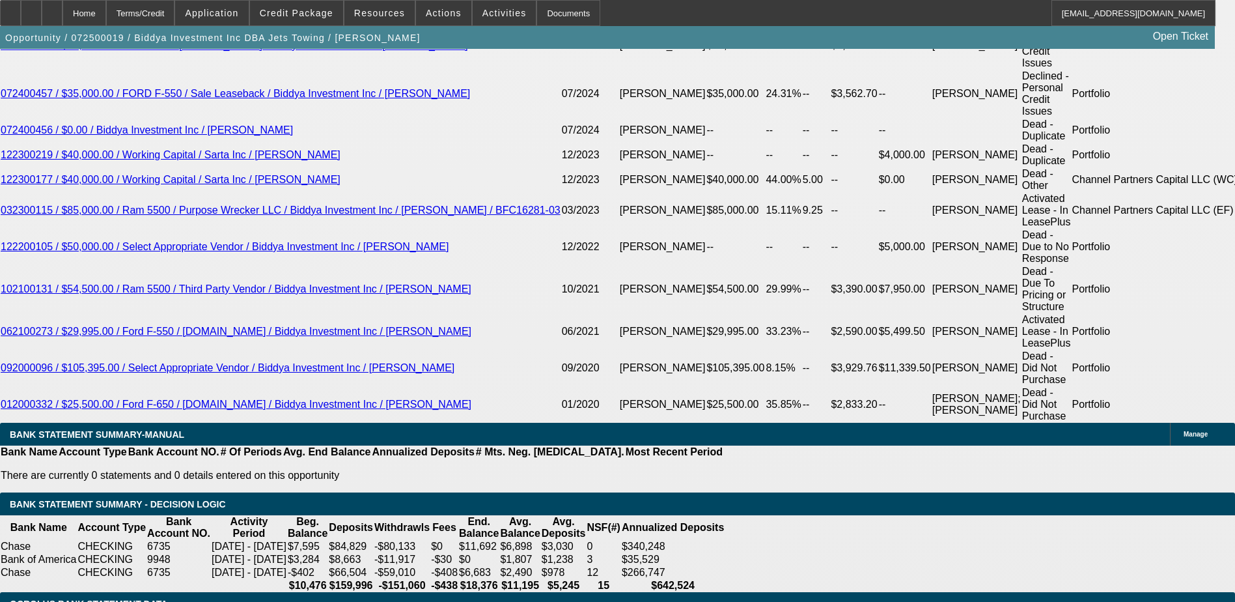
select select "0"
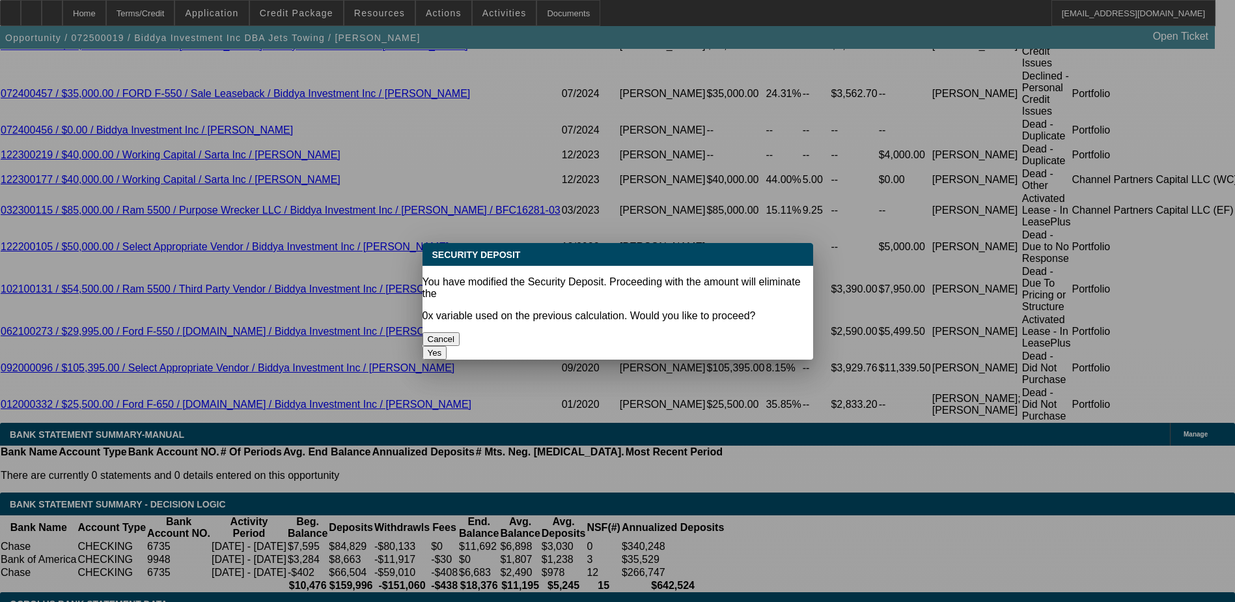
drag, startPoint x: 660, startPoint y: 322, endPoint x: 279, endPoint y: 328, distance: 381.0
click at [447, 346] on button "Yes" at bounding box center [435, 353] width 25 height 14
type input "$0.00"
type input "UNKNOWN"
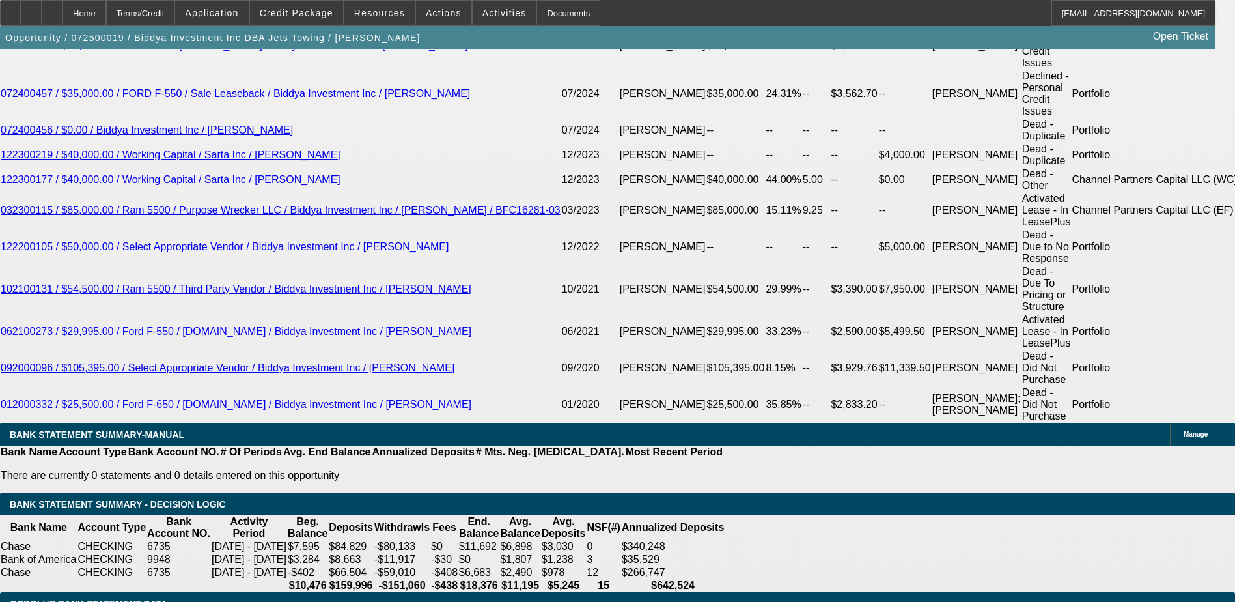
select select "1"
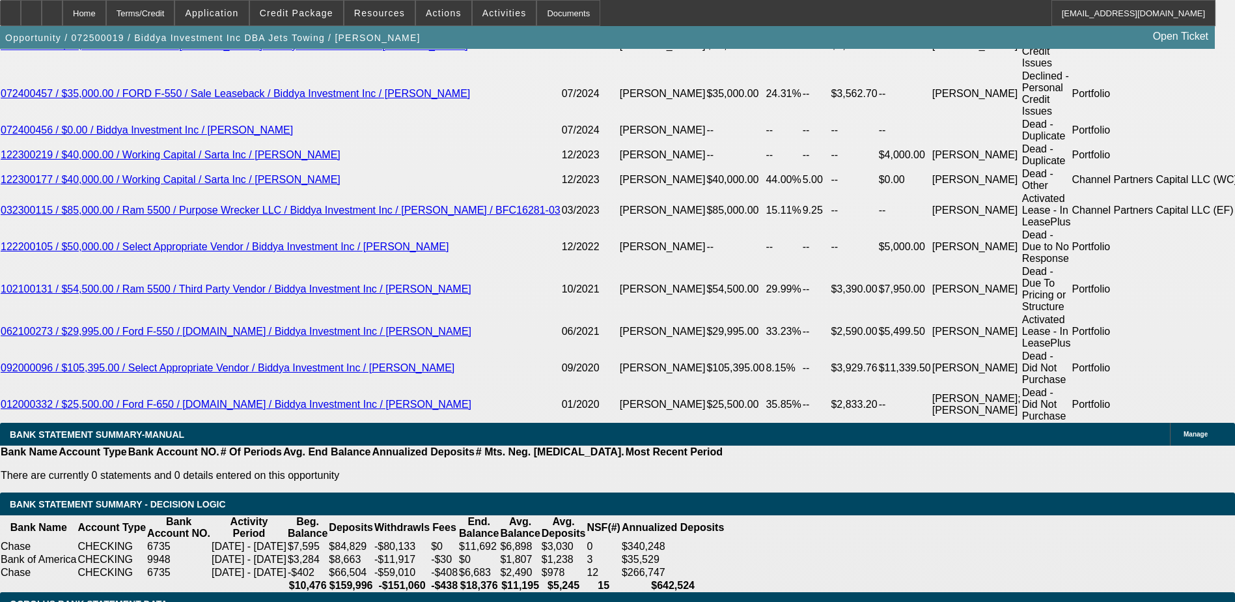
type input "15"
type input "1549"
type input "12.3"
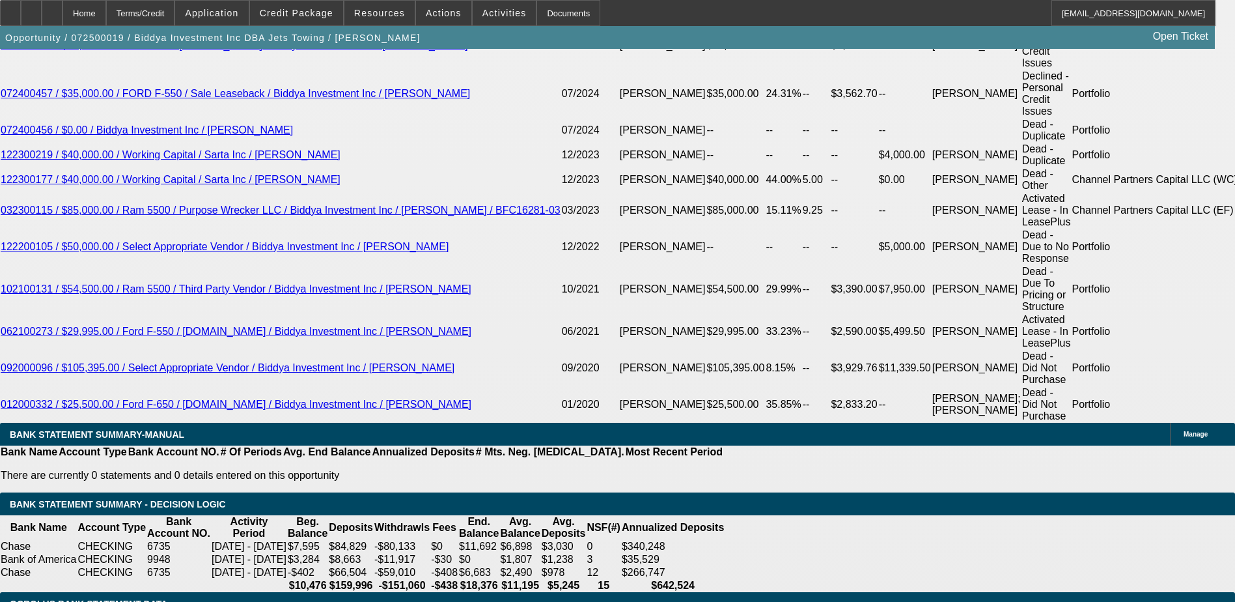
type input "$1,549.00"
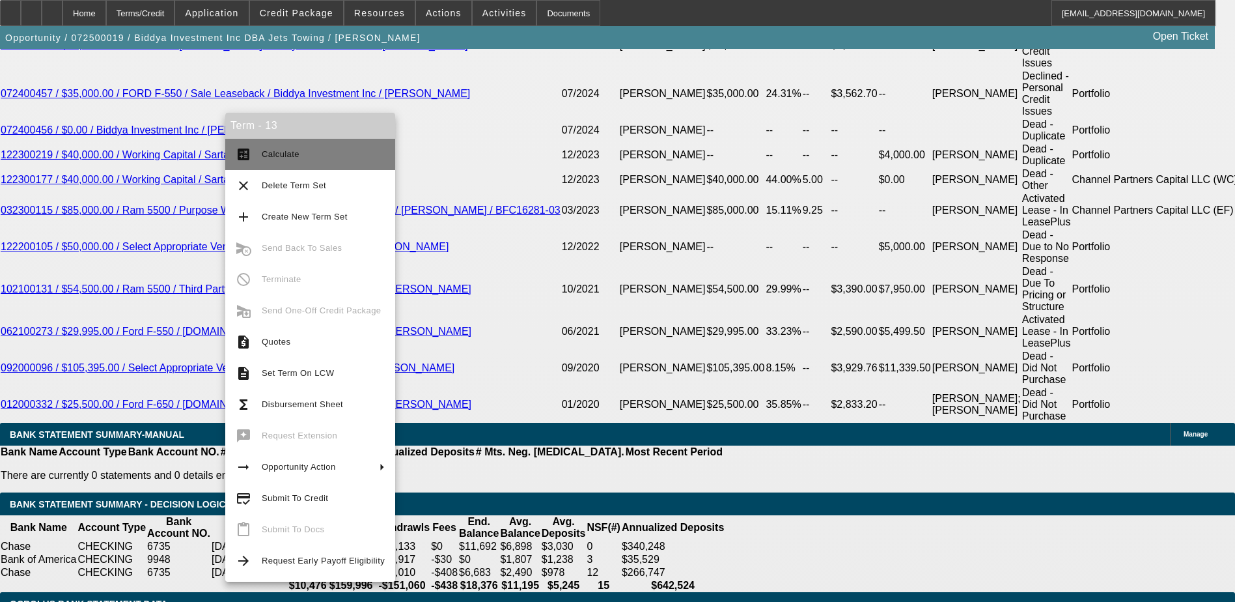
click at [274, 148] on span "Calculate" at bounding box center [323, 155] width 123 height 16
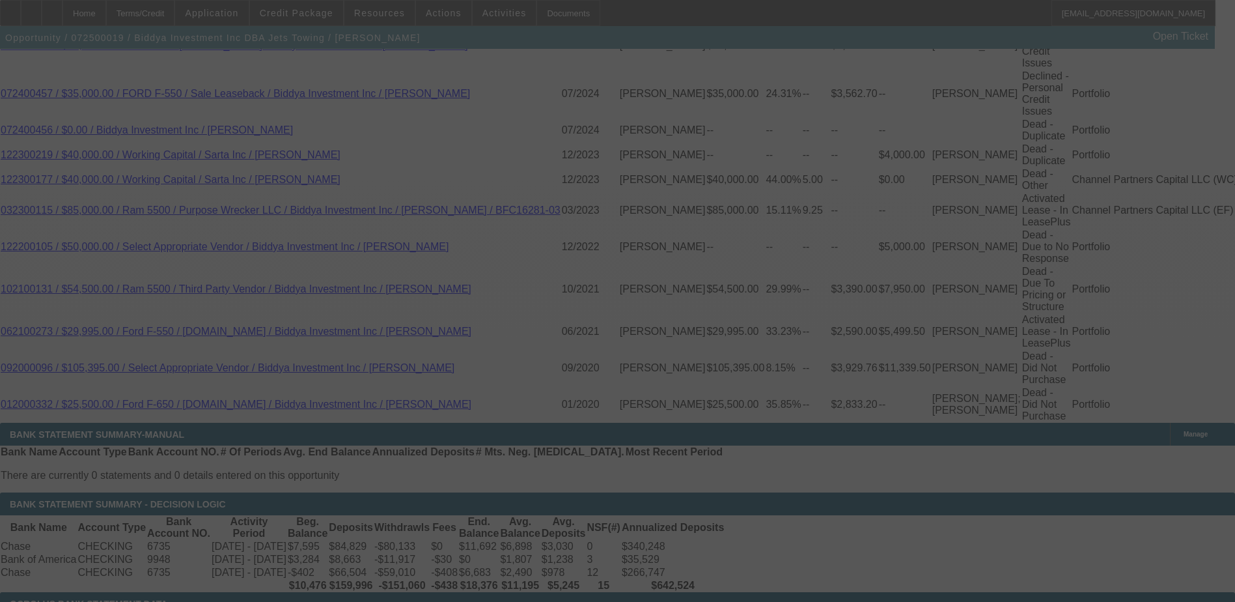
select select "0.1"
select select "0"
select select "6"
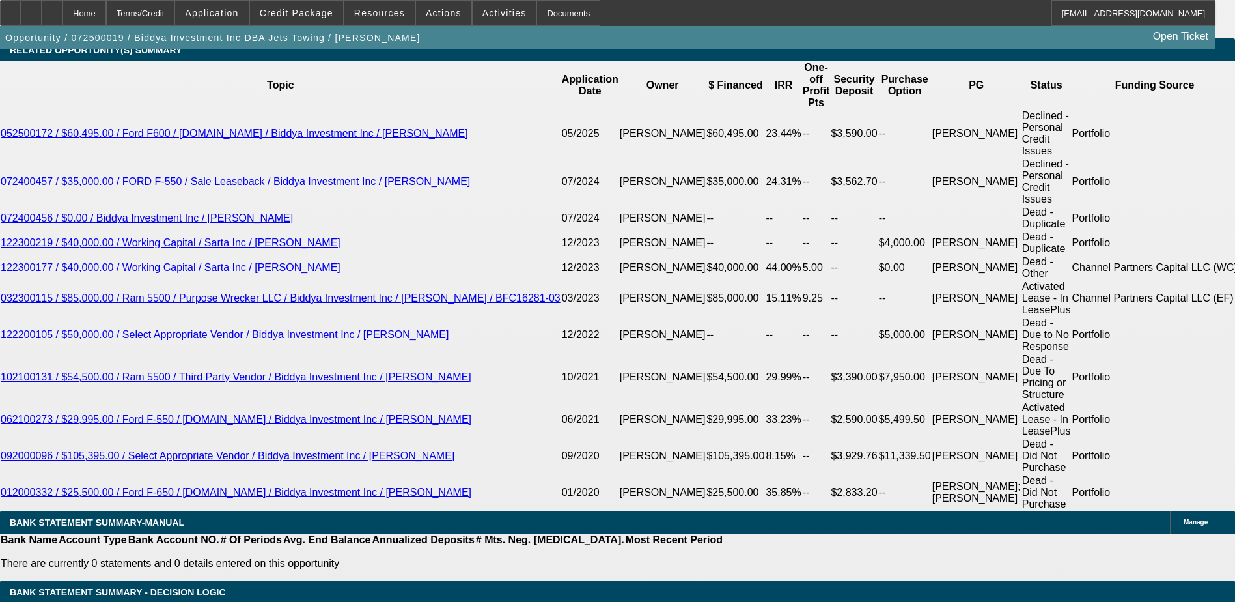
scroll to position [2344, 0]
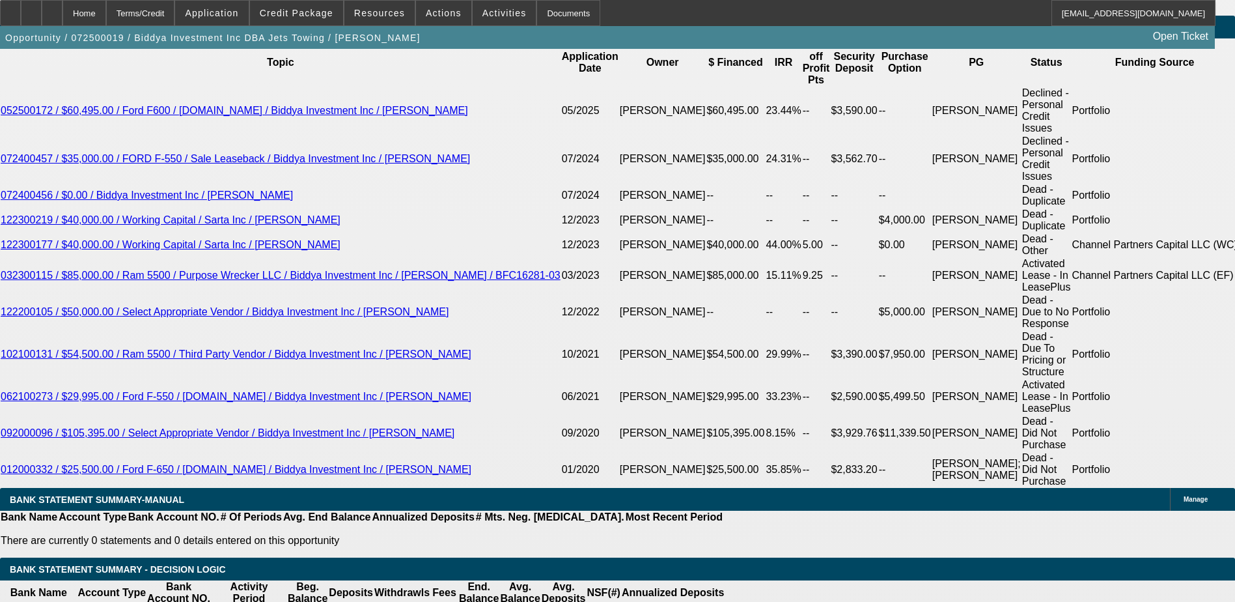
type input "1"
type input "UNKNOWN"
type input "1595"
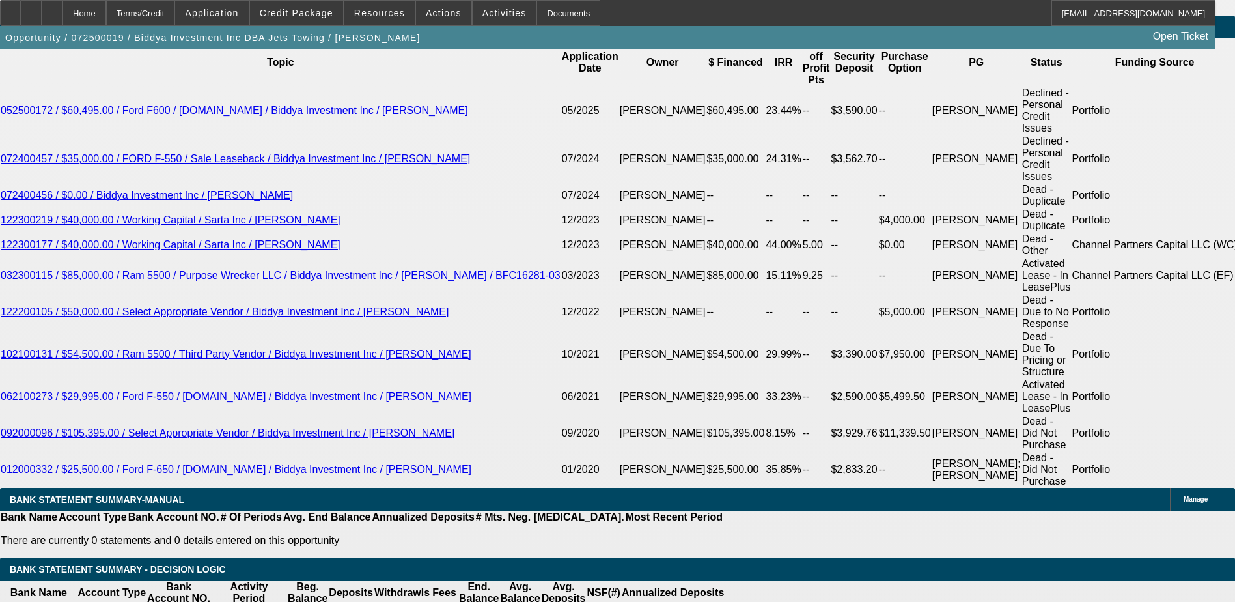
type input "13.9"
type input "1549"
type input "12.3"
type input "$1,549.00"
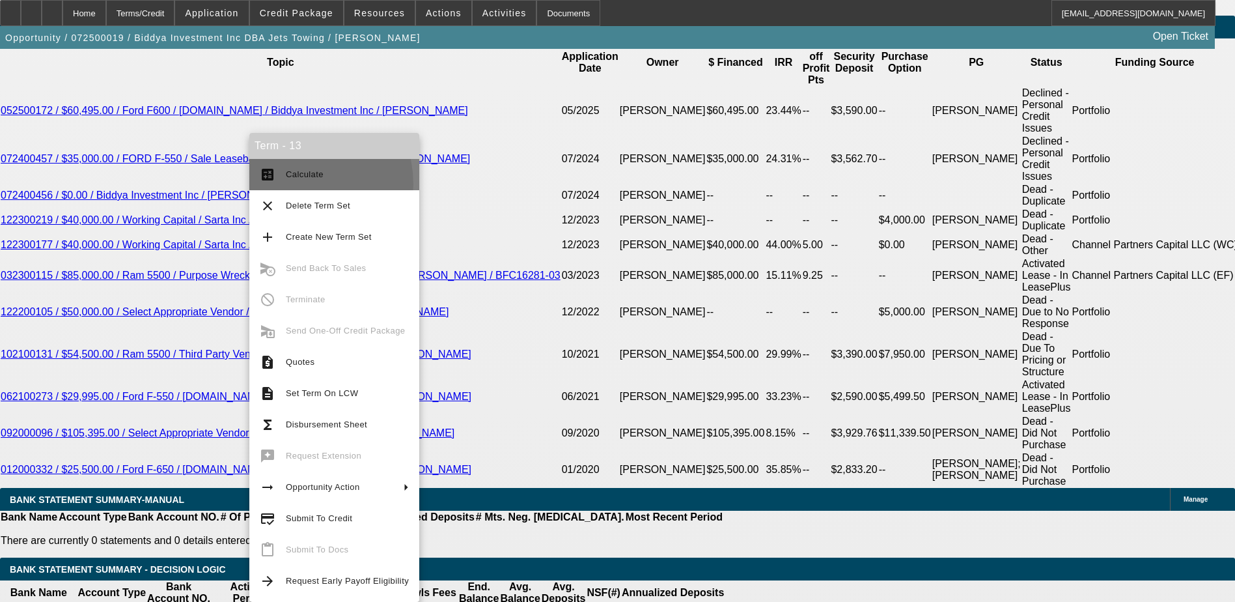
click at [294, 184] on button "calculate Calculate" at bounding box center [334, 174] width 170 height 31
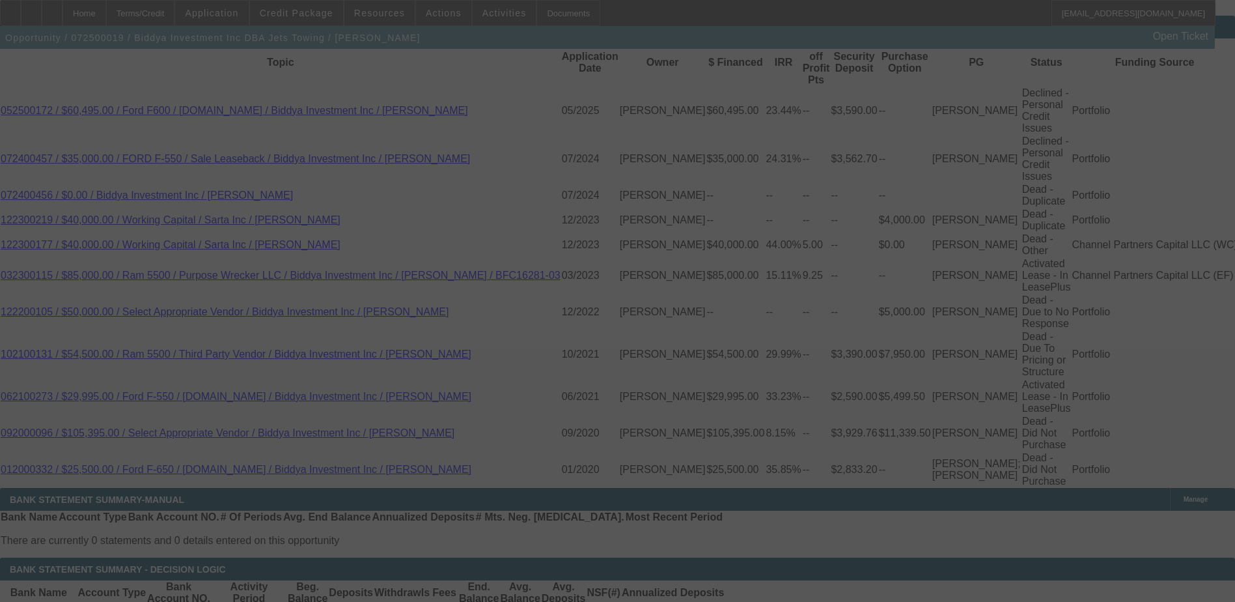
select select "0.1"
select select "0"
select select "6"
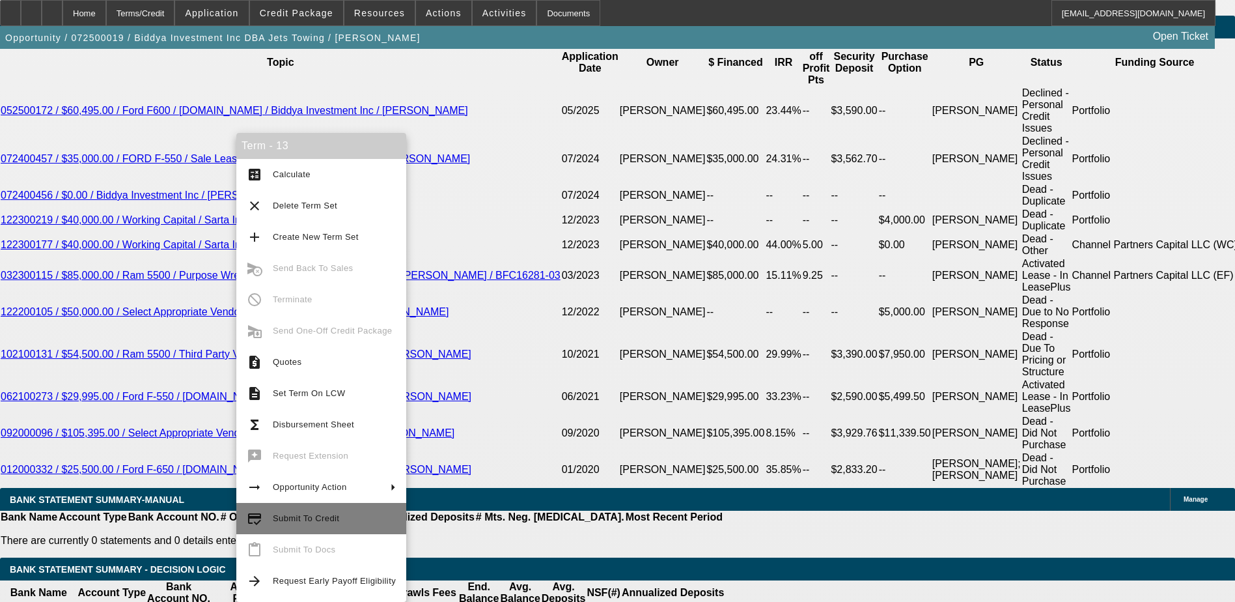
click at [306, 521] on span "Submit To Credit" at bounding box center [306, 518] width 66 height 10
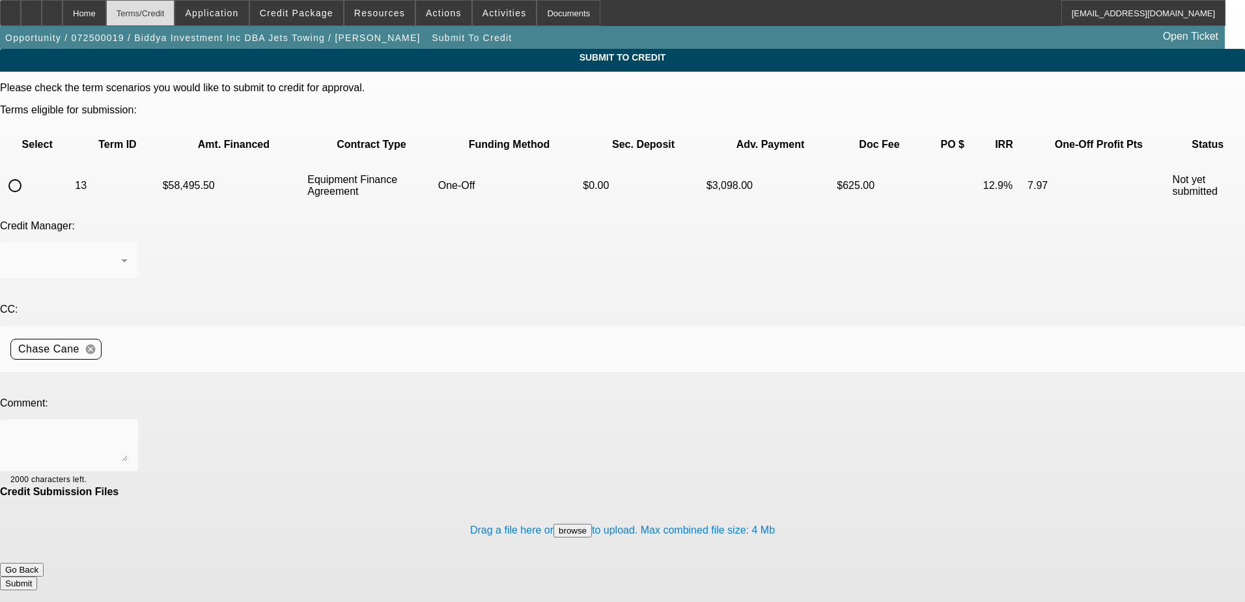
click at [171, 18] on div "Terms/Credit" at bounding box center [140, 13] width 69 height 26
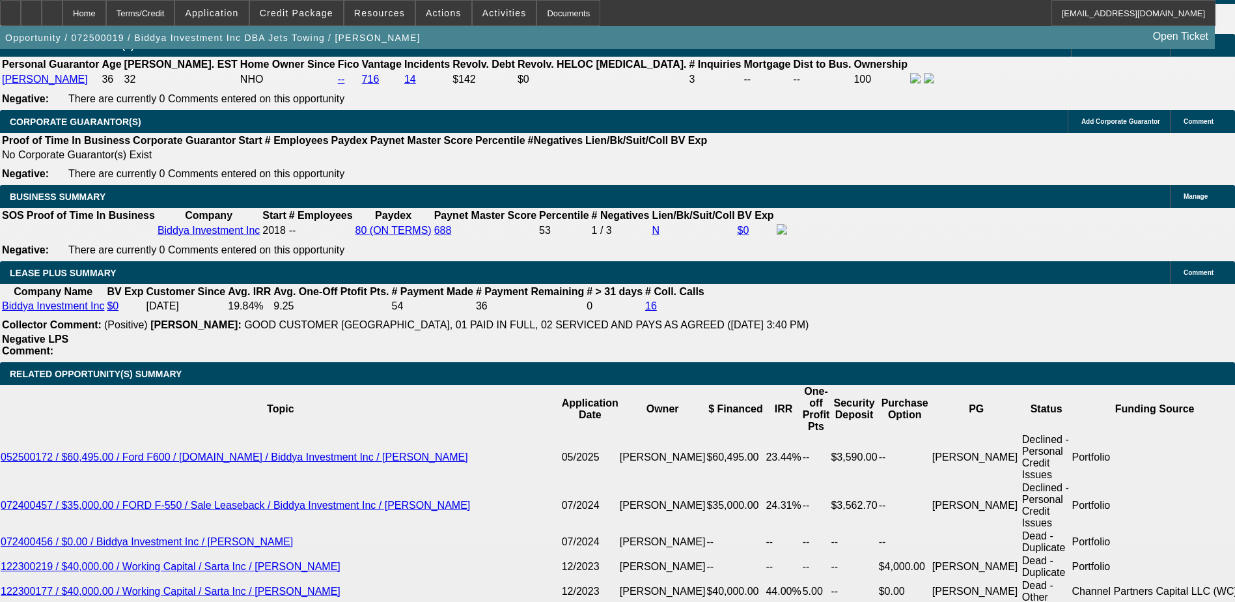
select select "0.1"
select select "0"
select select "6"
select select "0"
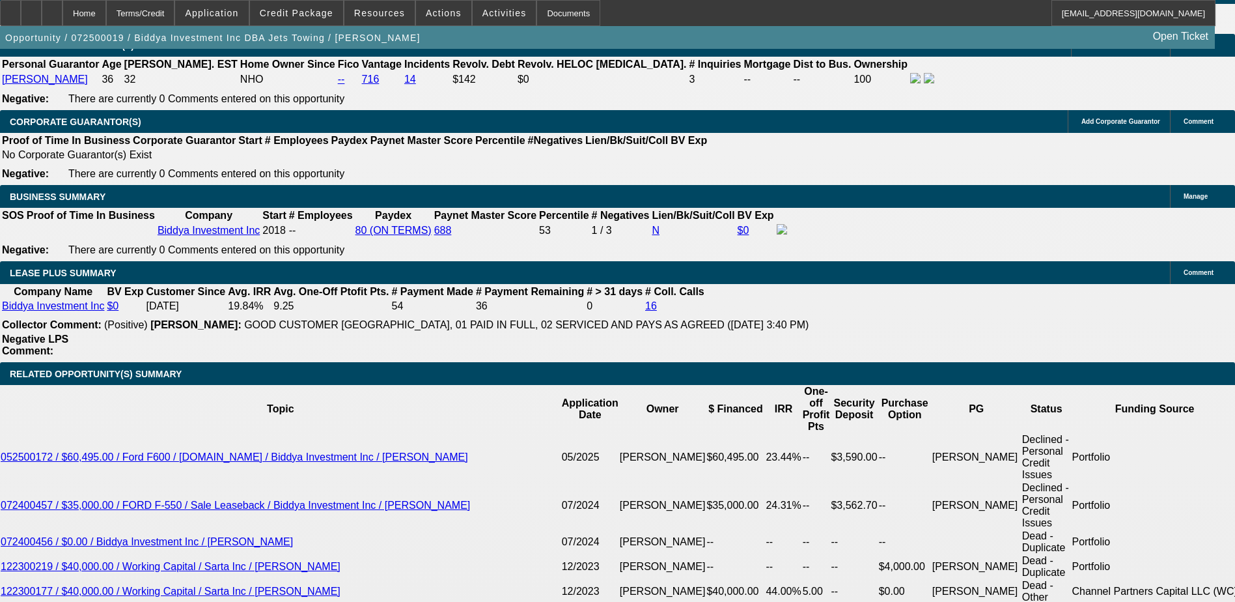
select select "2"
select select "0"
select select "6"
select select "0"
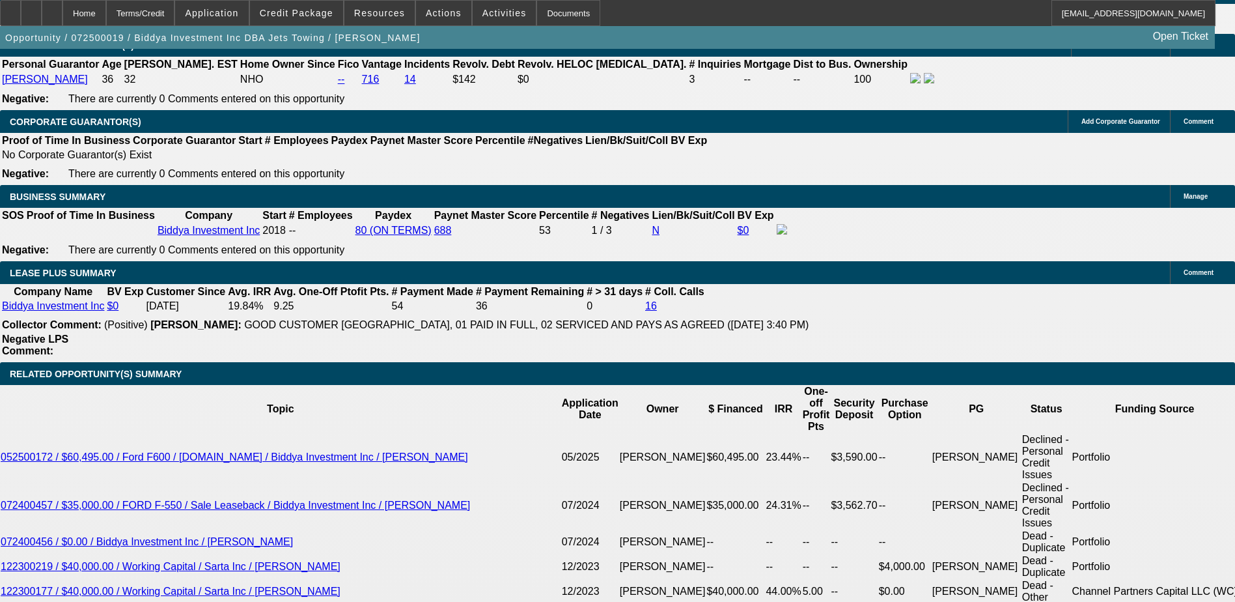
select select "2"
select select "0"
select select "6"
select select "0"
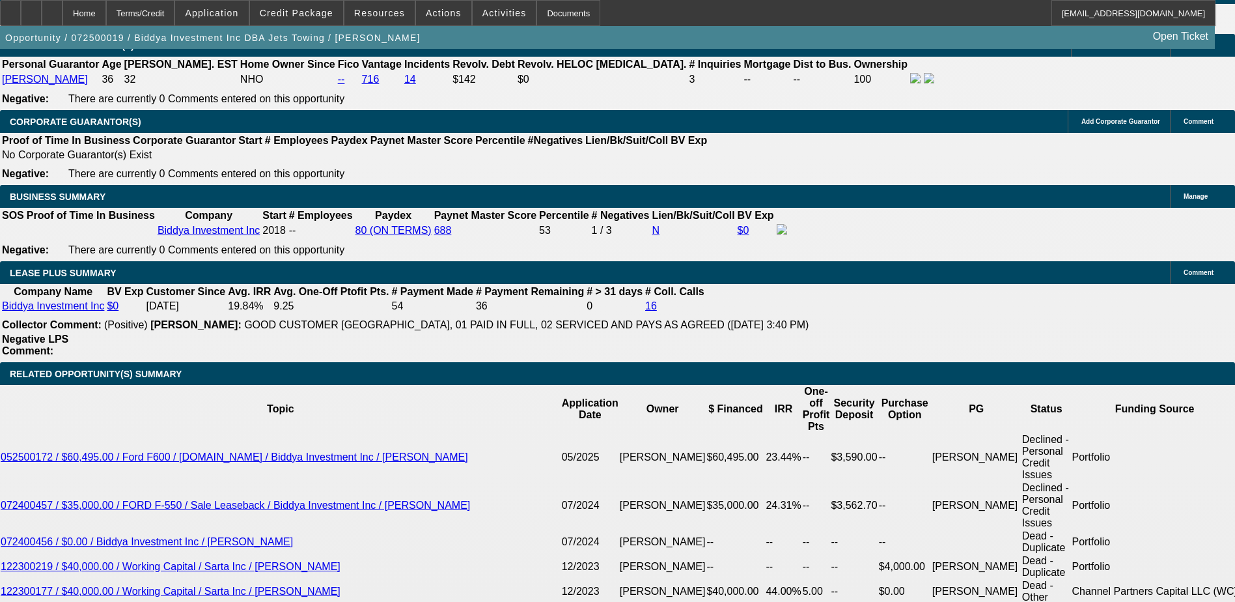
select select "2"
select select "0"
select select "6"
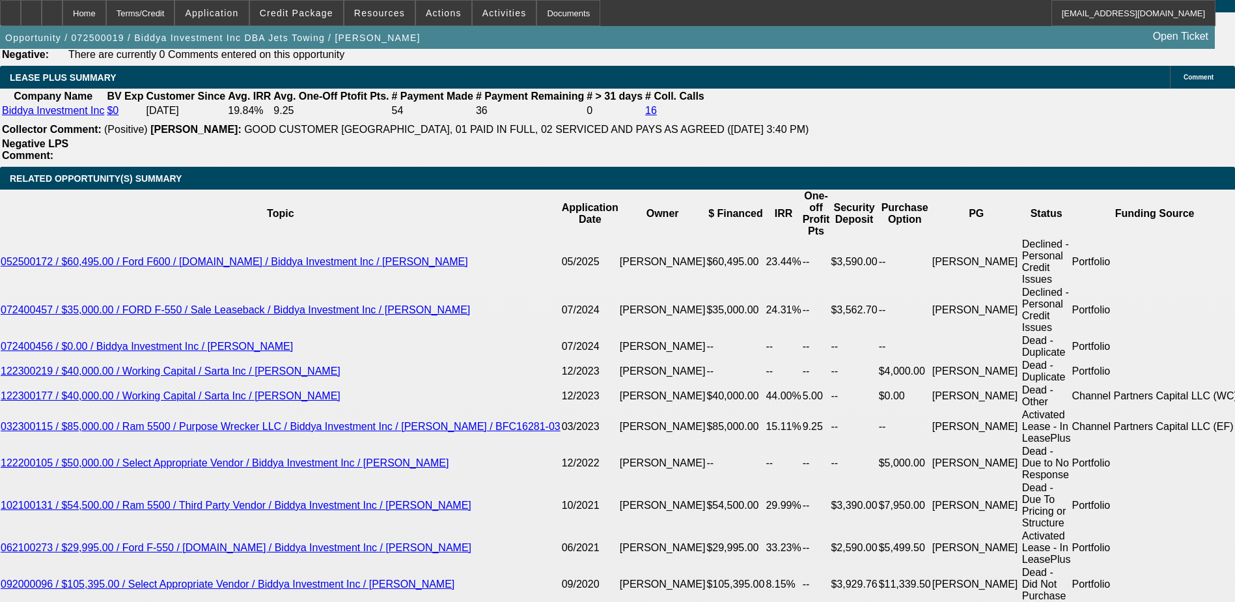
scroll to position [2268, 0]
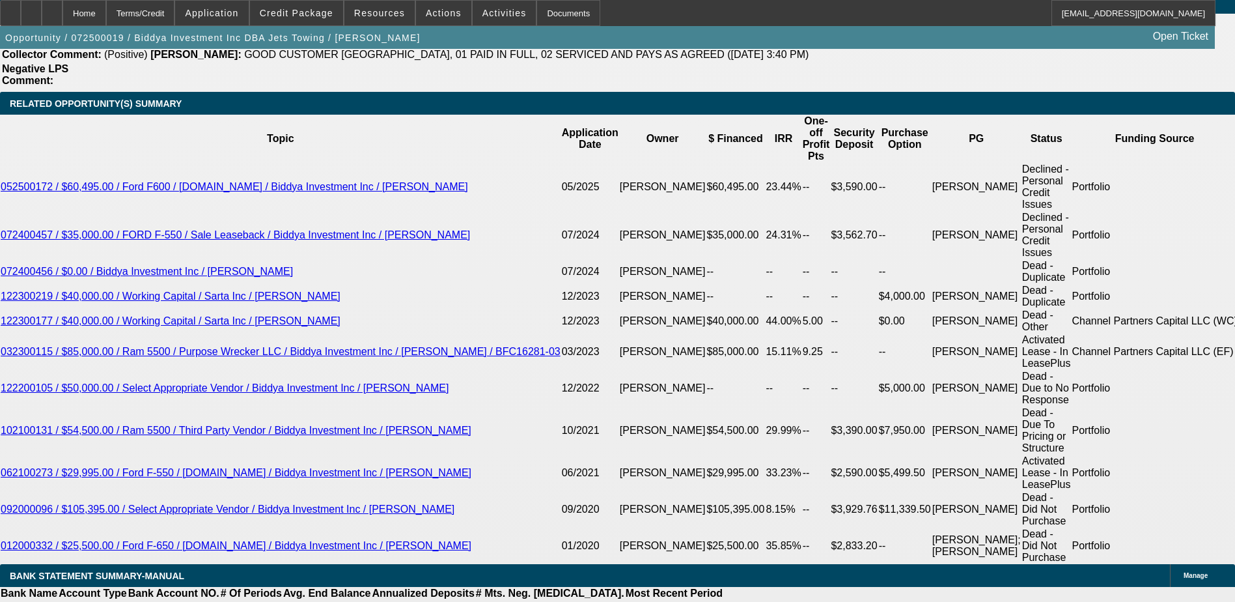
type input "UNKNOWN"
type input "54"
type input "$1,415.93"
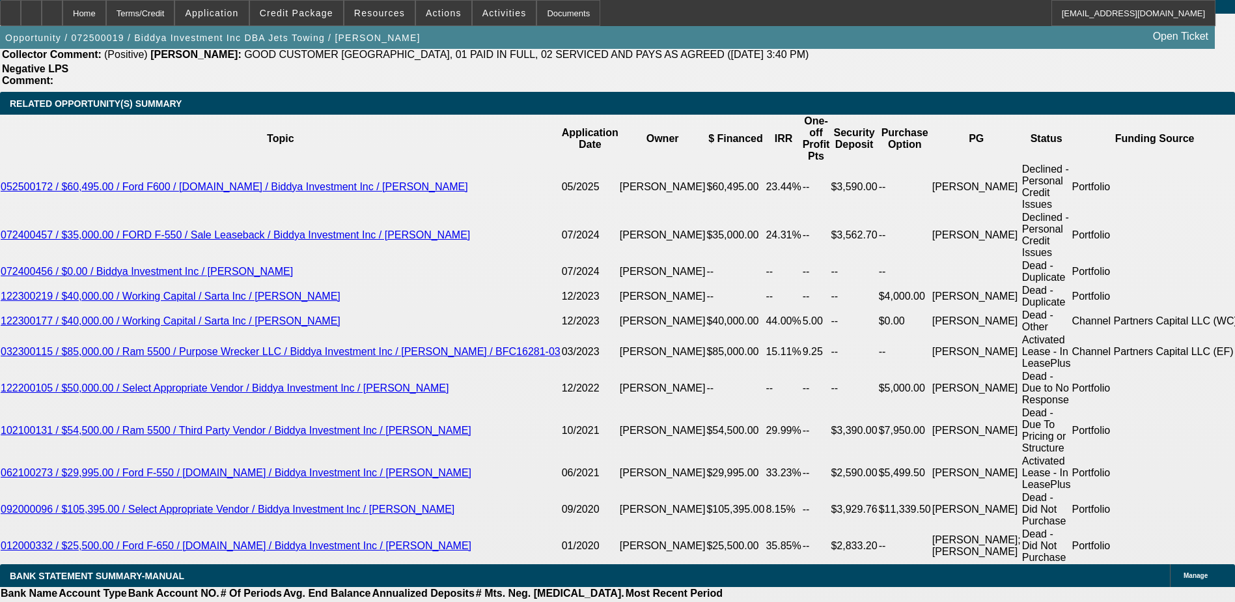
type input "54"
type input "14"
type input "1419"
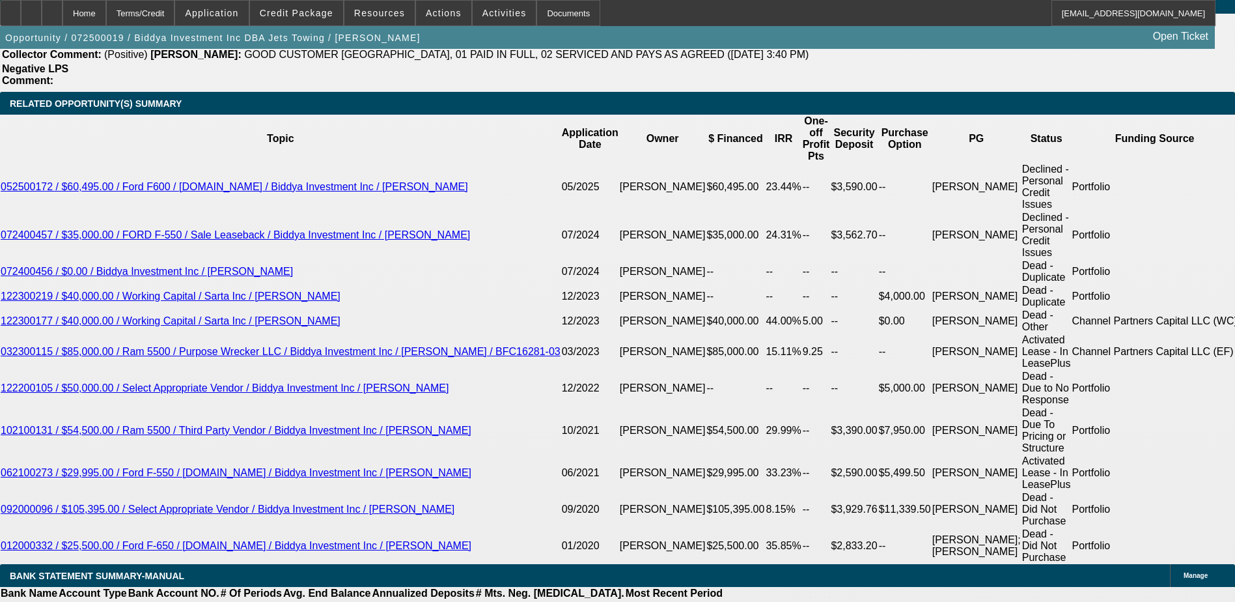
type input "12.4"
type input "$1,419.00"
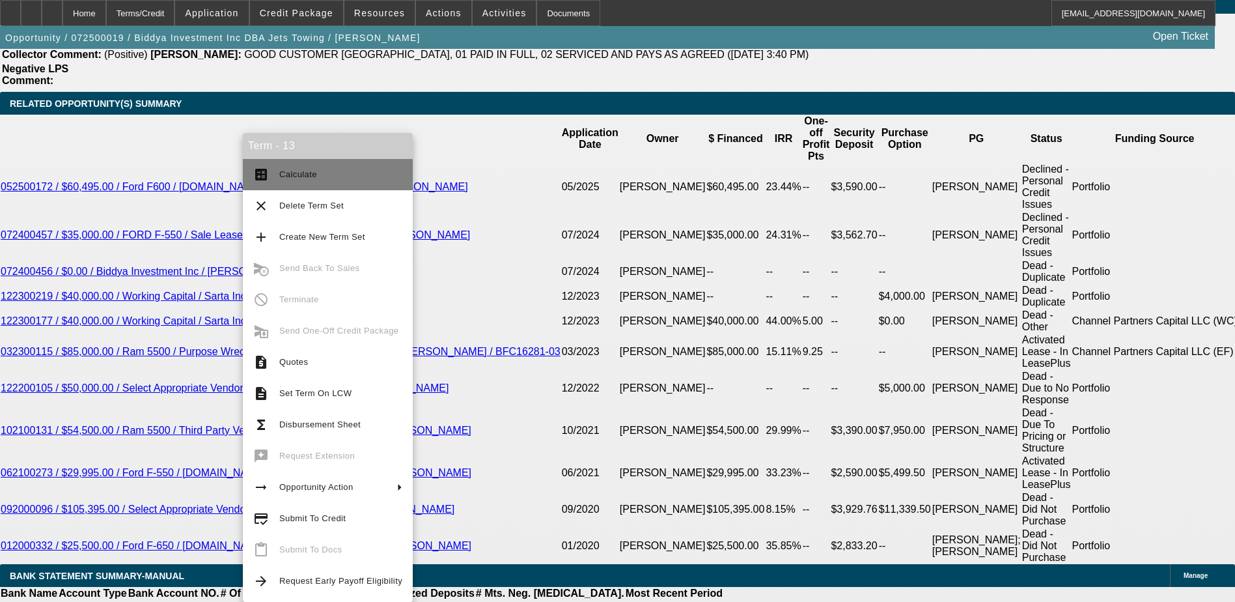
click at [288, 174] on span "Calculate" at bounding box center [298, 174] width 38 height 10
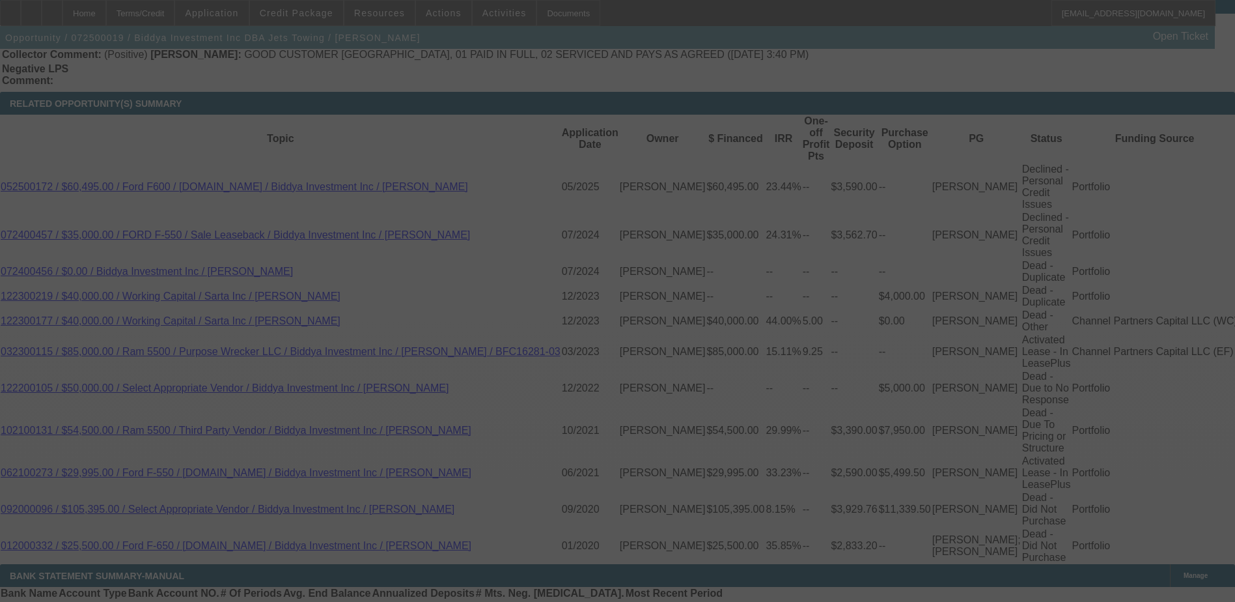
select select "0.1"
select select "0"
select select "6"
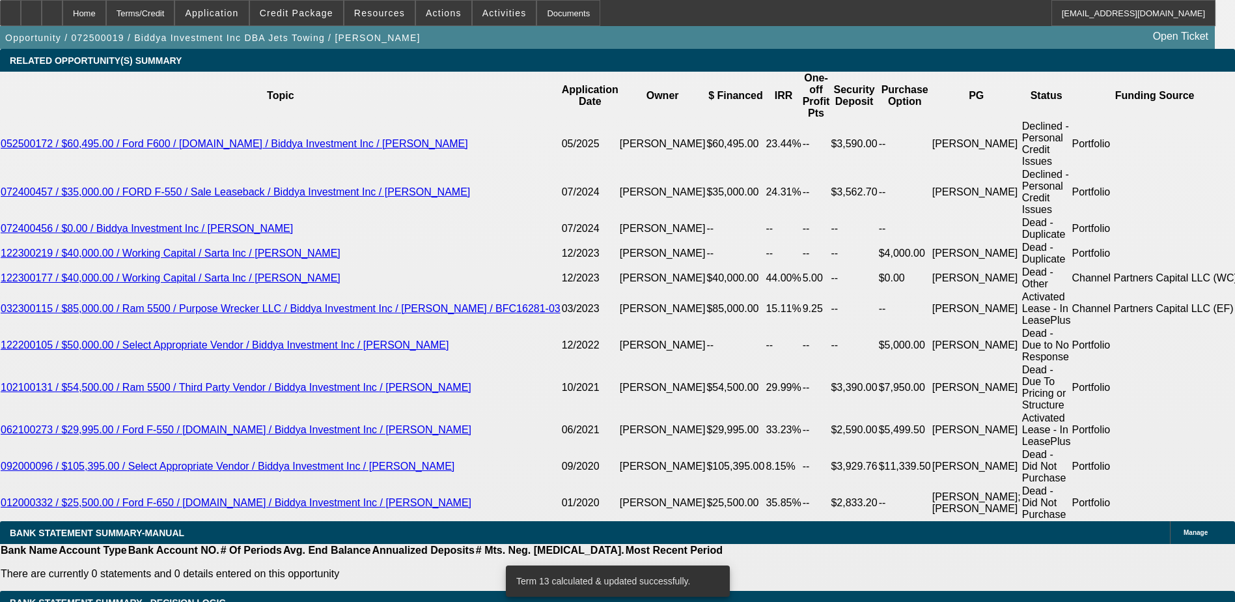
scroll to position [2333, 0]
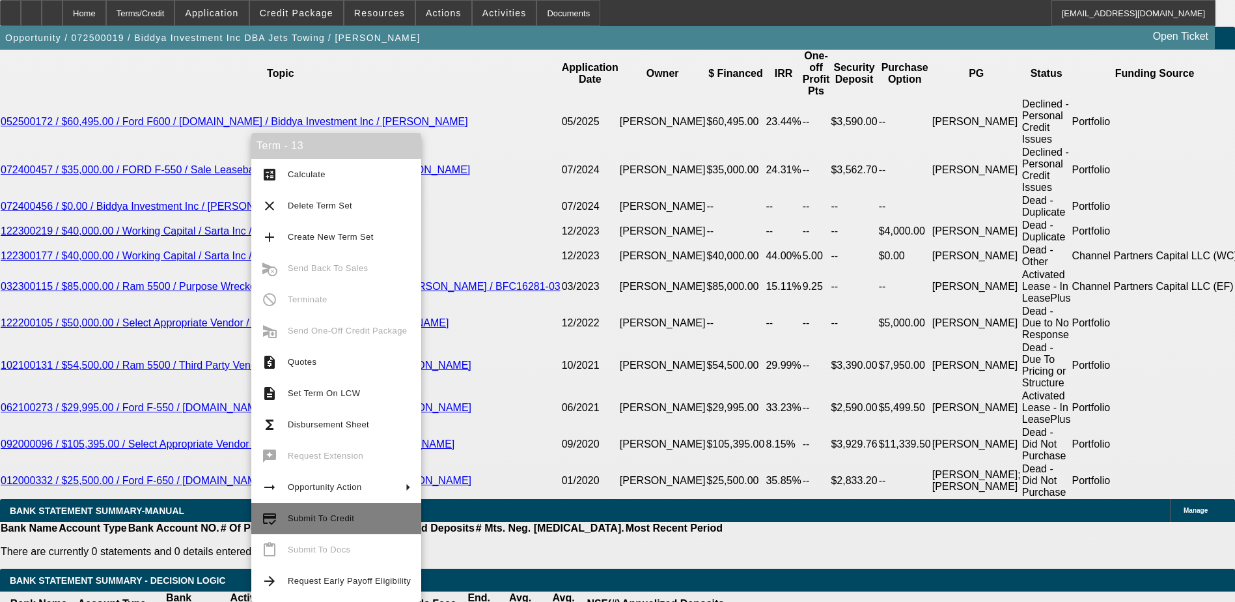
click at [318, 511] on span "Submit To Credit" at bounding box center [349, 519] width 123 height 16
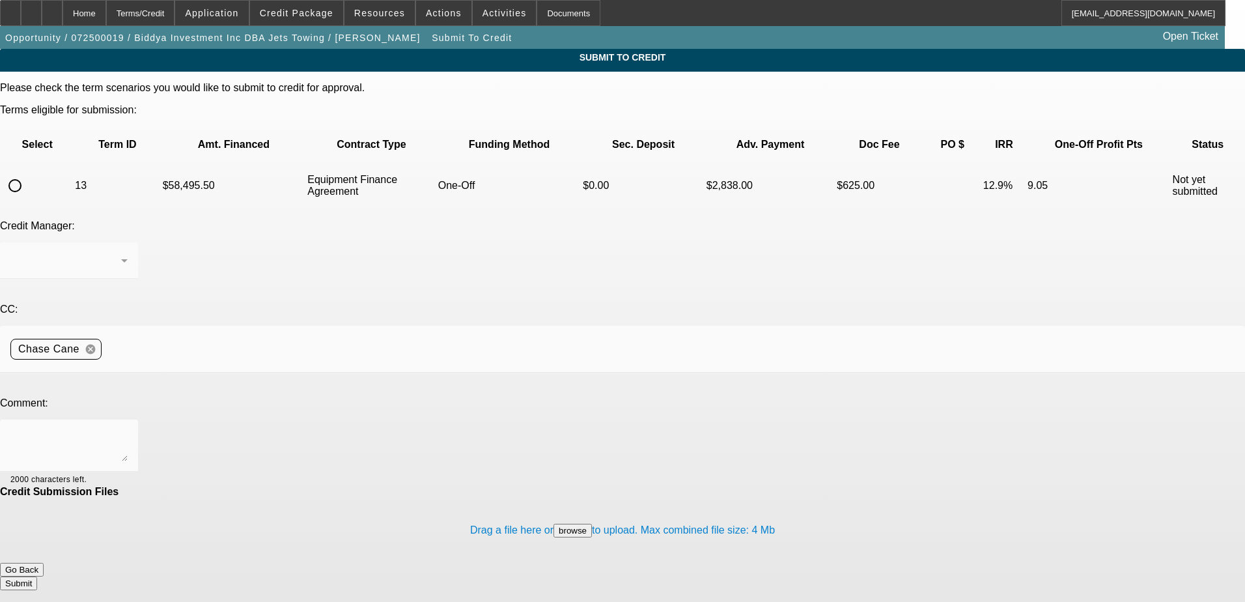
click at [28, 173] on input "radio" at bounding box center [15, 186] width 26 height 26
radio input "true"
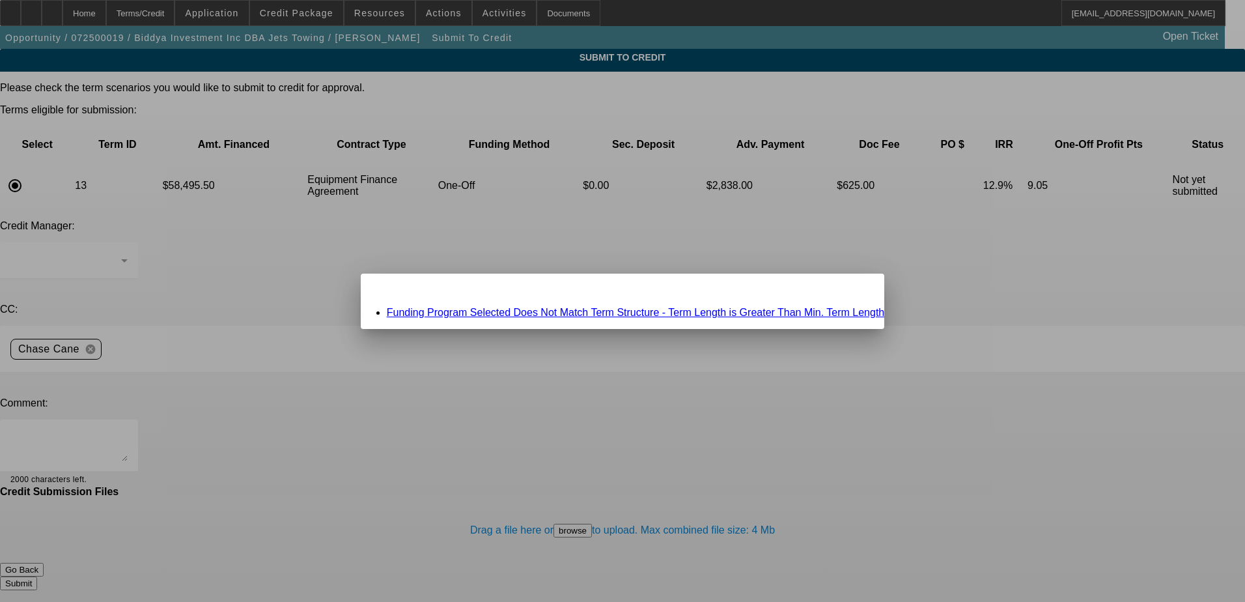
click at [595, 317] on div "Funding Program Selected Does Not Match Term Structure - Term Length is Greater…" at bounding box center [623, 313] width 524 height 12
click at [600, 310] on link "Funding Program Selected Does Not Match Term Structure - Term Length is Greater…" at bounding box center [636, 312] width 498 height 11
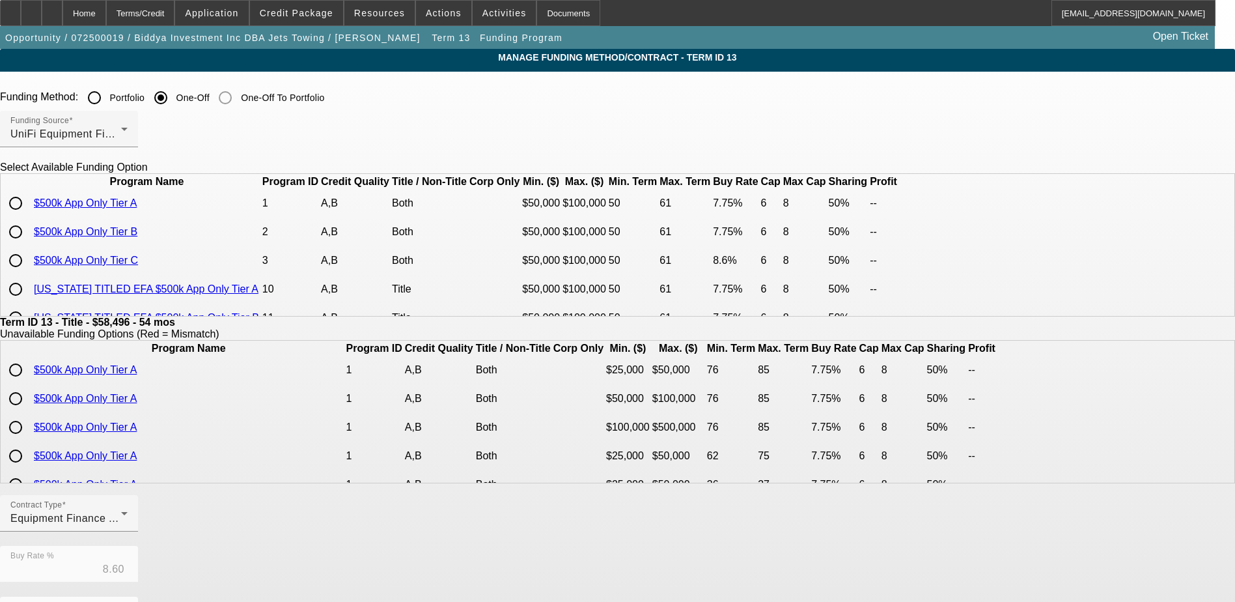
click at [29, 273] on input "radio" at bounding box center [16, 260] width 26 height 26
radio input "true"
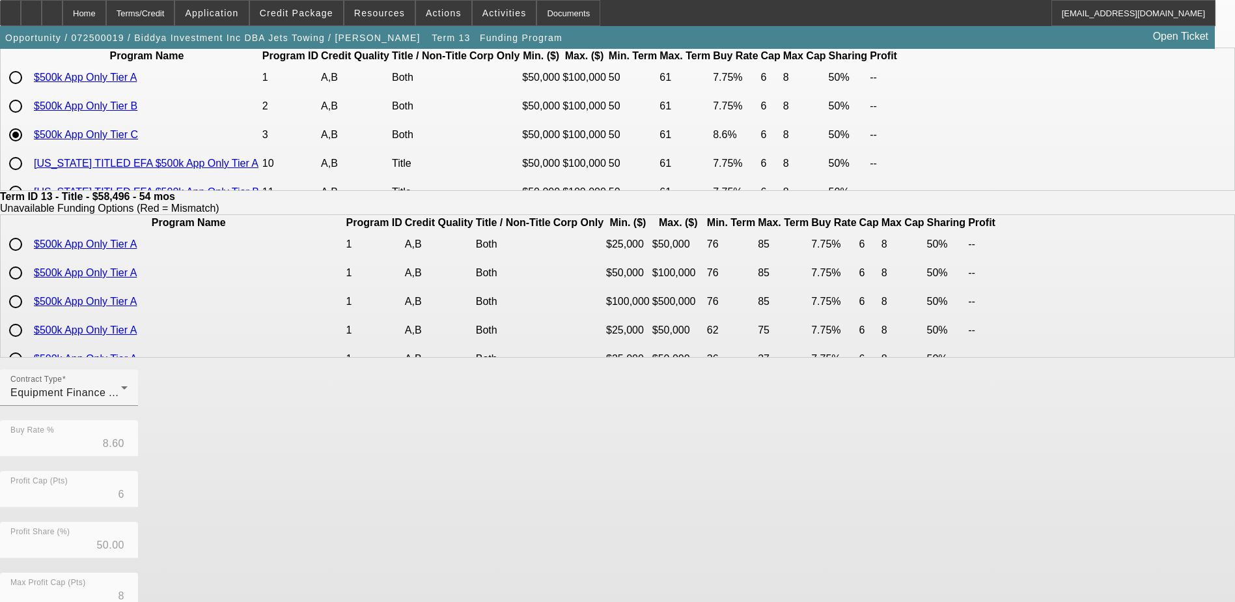
scroll to position [299, 0]
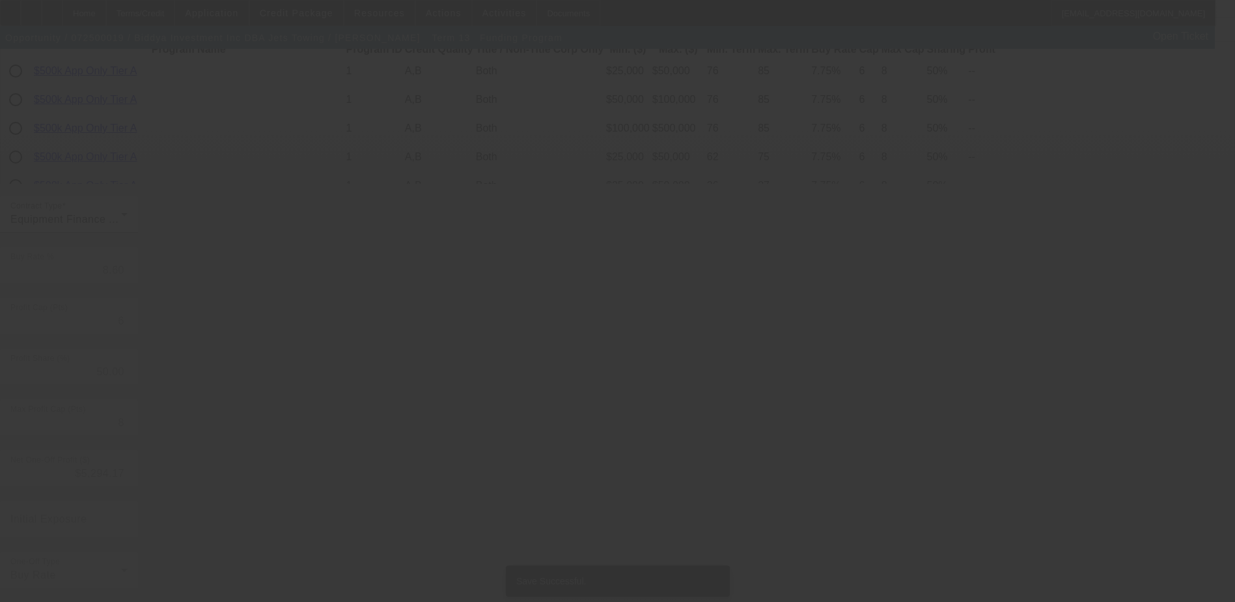
scroll to position [0, 0]
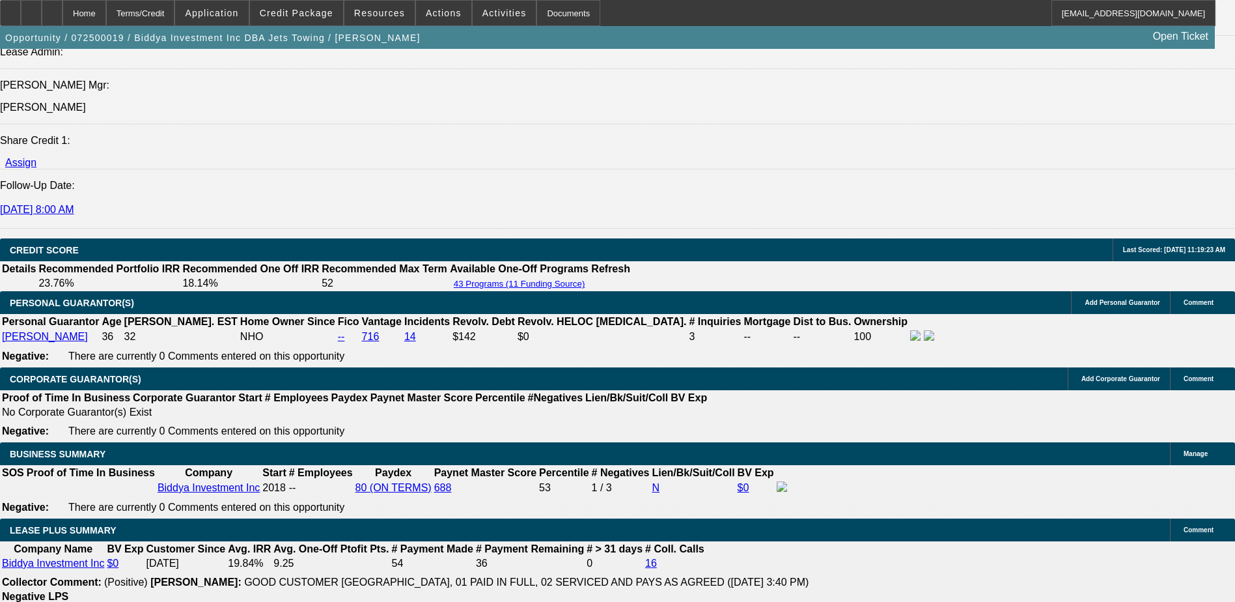
select select "0.1"
select select "0"
select select "6"
select select "0"
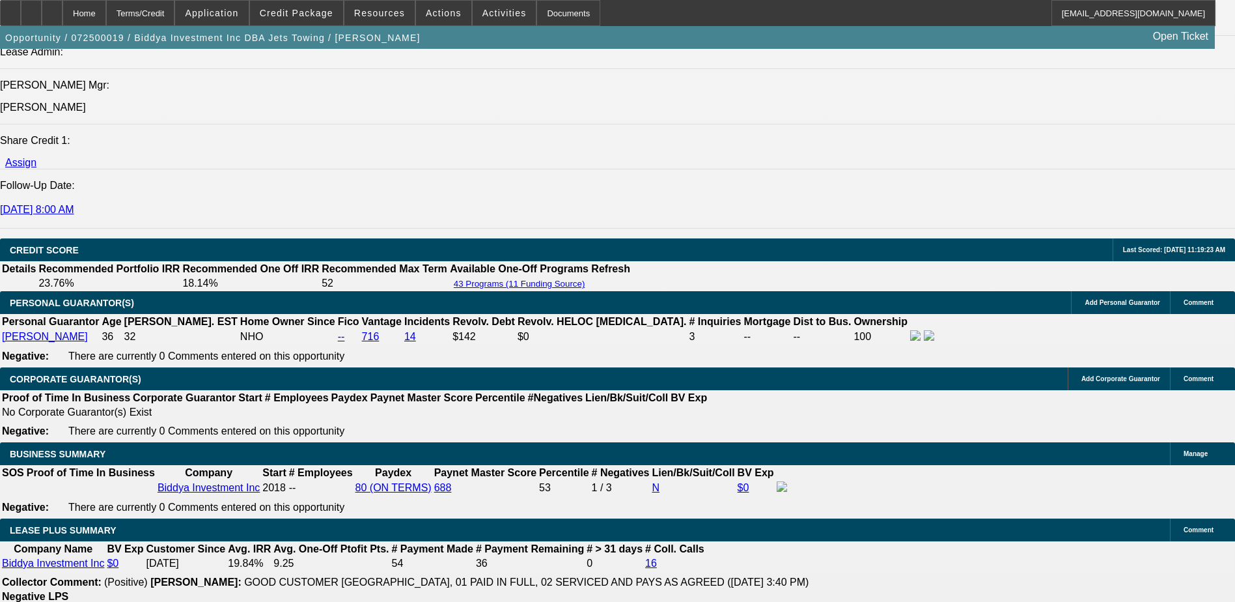
select select "2"
select select "0"
select select "6"
select select "0"
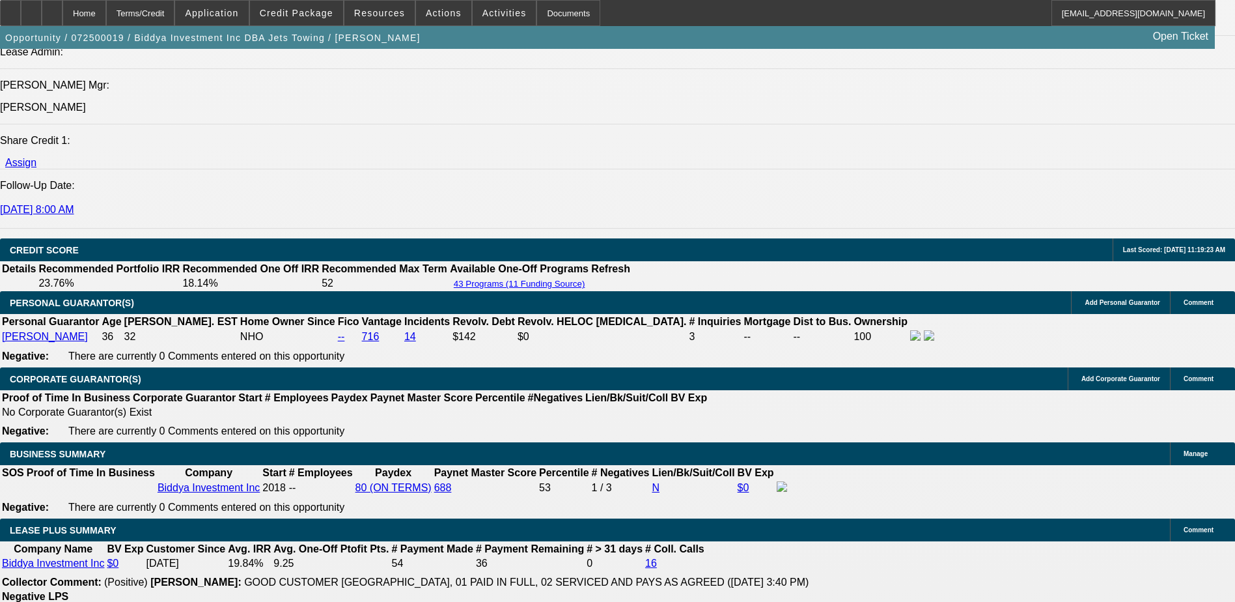
select select "2"
select select "0"
select select "6"
select select "0"
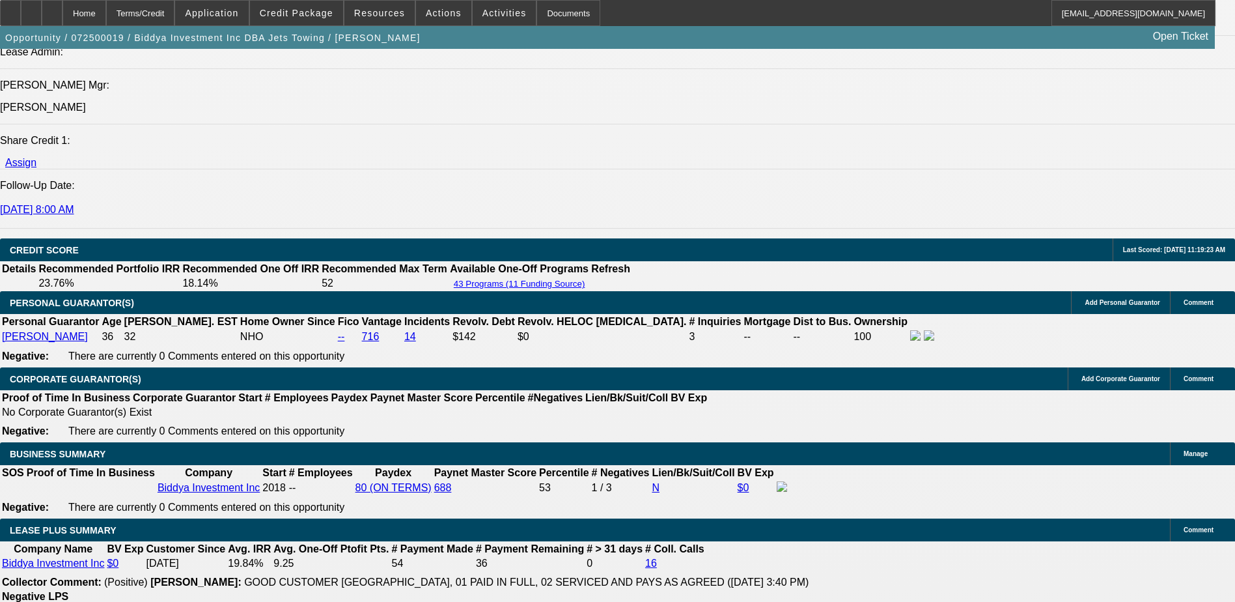
select select "2"
select select "0"
select select "6"
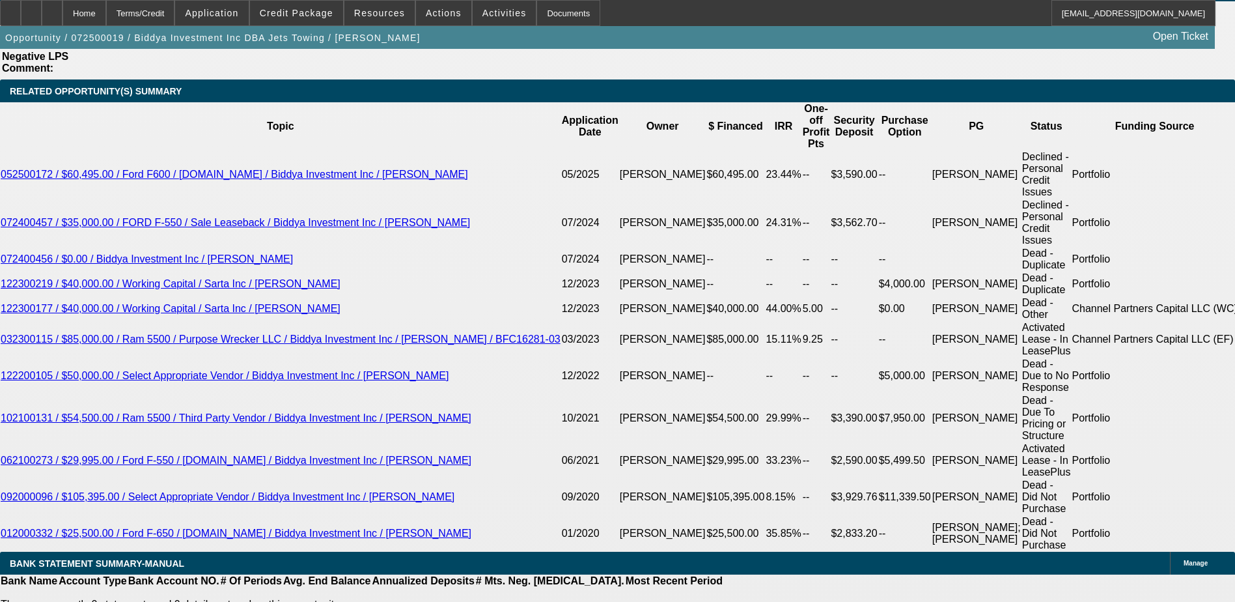
scroll to position [2346, 0]
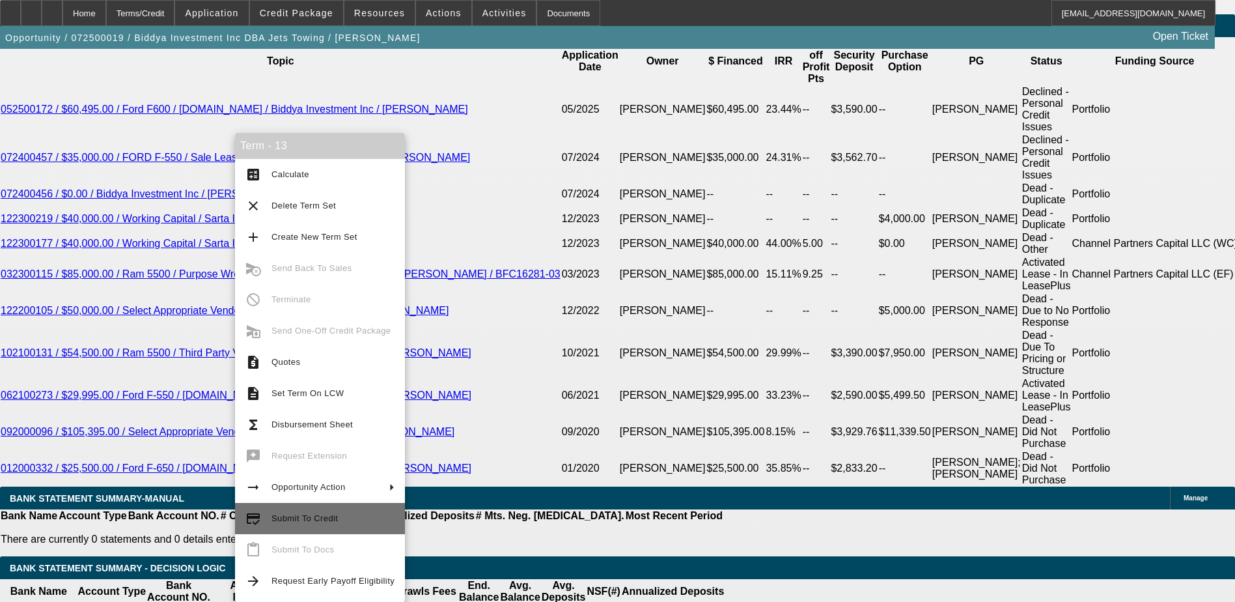
click at [321, 507] on button "credit_score Submit To Credit" at bounding box center [320, 518] width 170 height 31
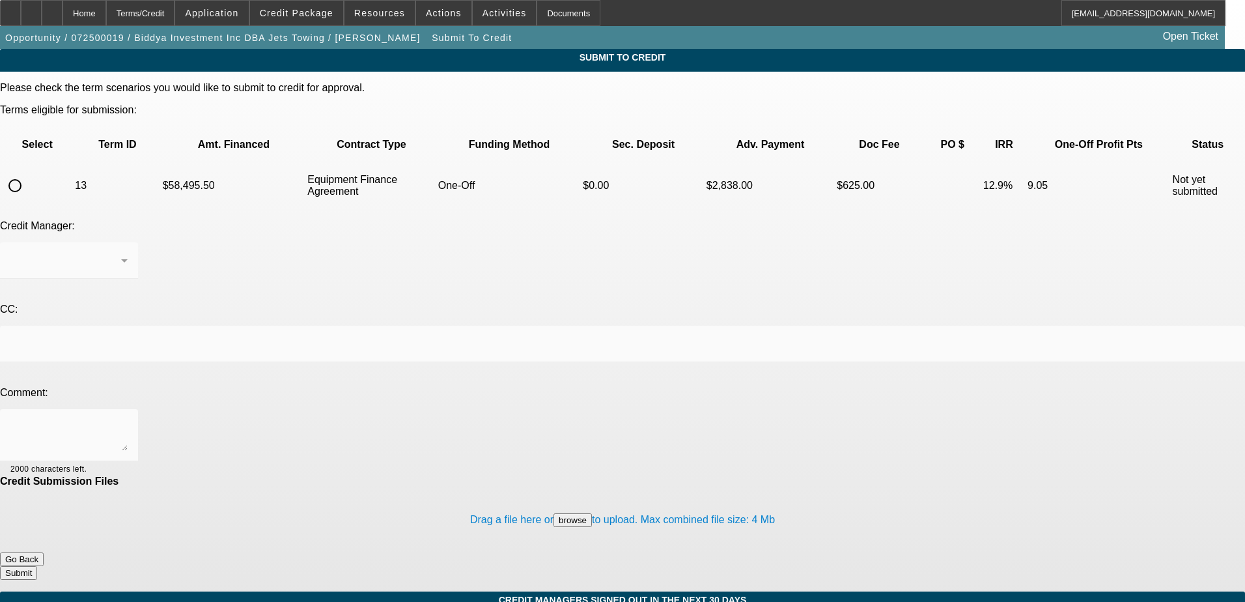
click at [53, 143] on div at bounding box center [622, 301] width 1245 height 602
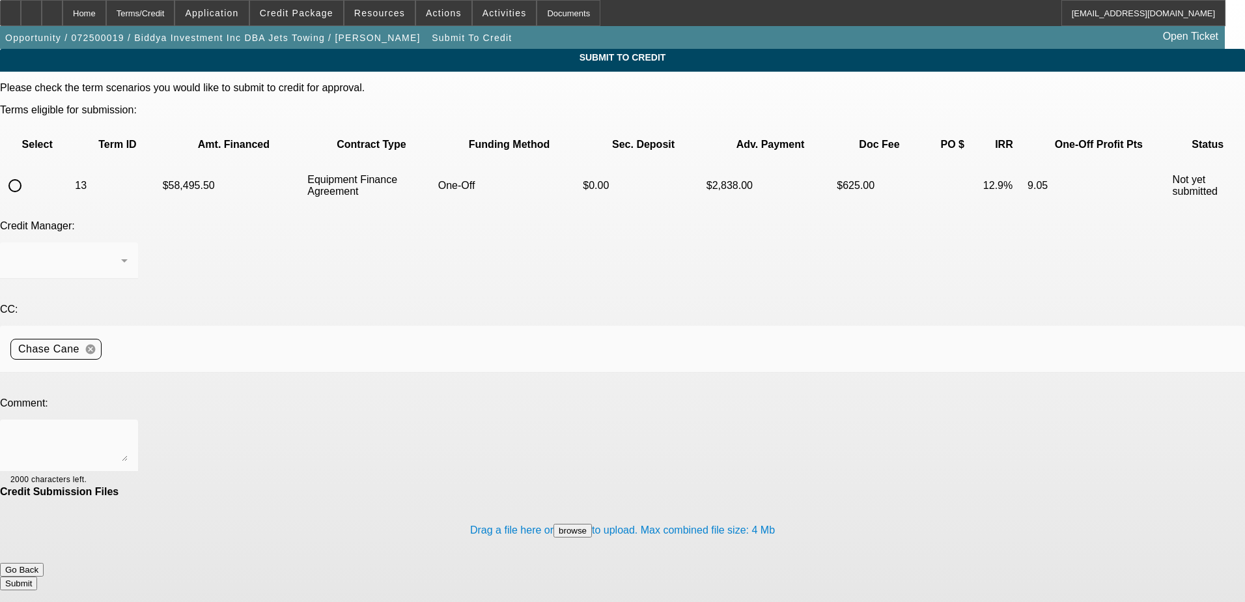
click at [28, 173] on input "radio" at bounding box center [15, 186] width 26 height 26
radio input "true"
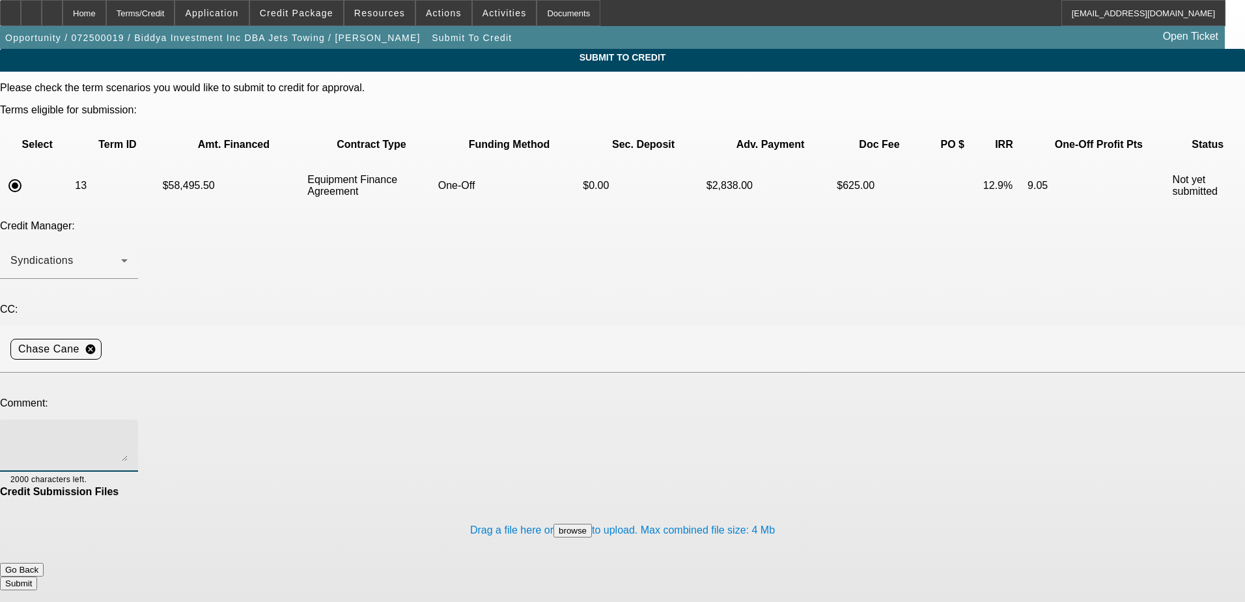
click at [128, 430] on textarea at bounding box center [68, 445] width 117 height 31
click at [128, 430] on textarea "Please send to UniFi. Thank you" at bounding box center [68, 445] width 117 height 31
click at [128, 430] on textarea "Please send to UniFi. Hold banks.Thank you" at bounding box center [68, 445] width 117 height 31
click at [128, 430] on textarea "Please send to UniFi. Hold banks. Thank you" at bounding box center [68, 445] width 117 height 31
type textarea "Please send to UniFi. Hold banks. Thank you"
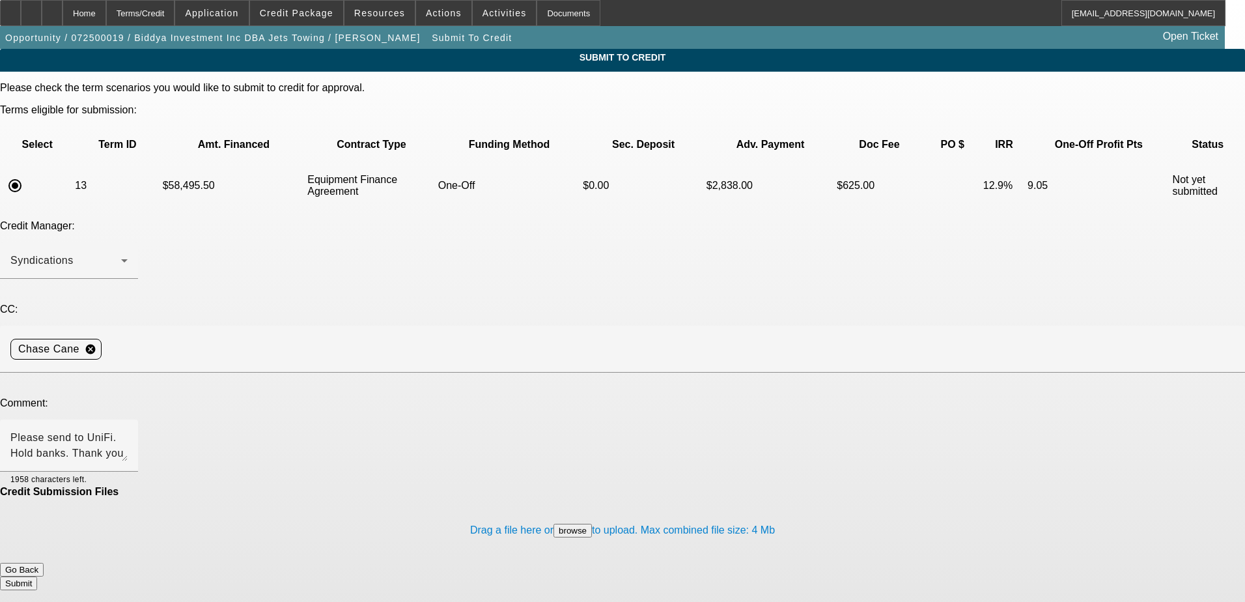
click at [37, 576] on button "Submit" at bounding box center [18, 583] width 37 height 14
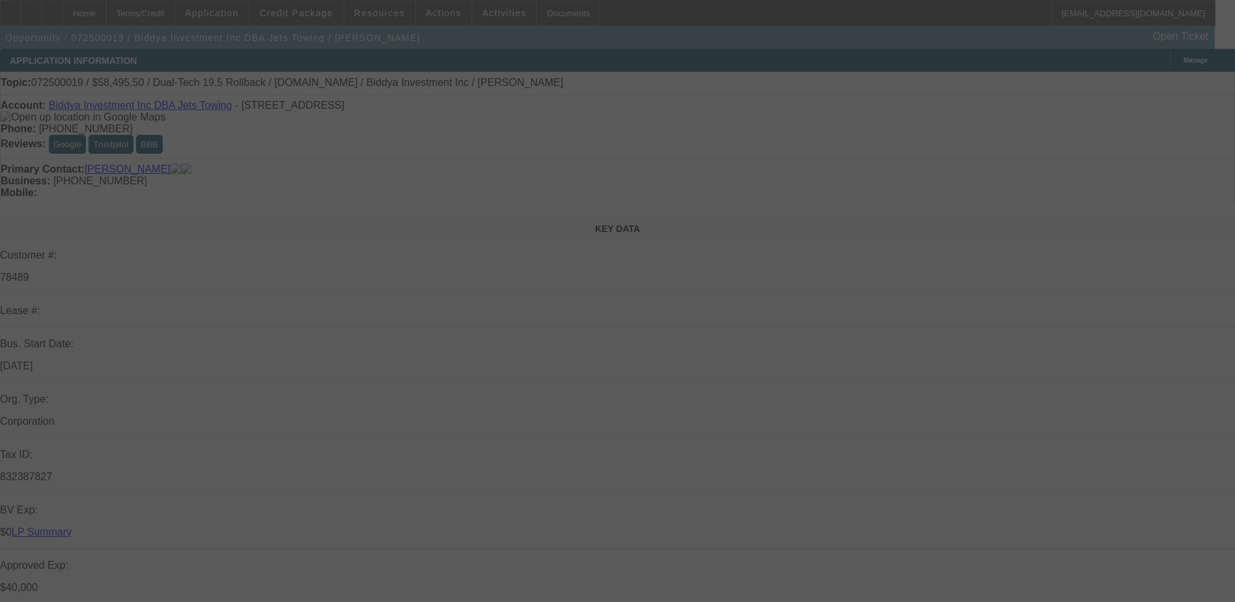
select select "0.1"
select select "0"
select select "6"
select select "0"
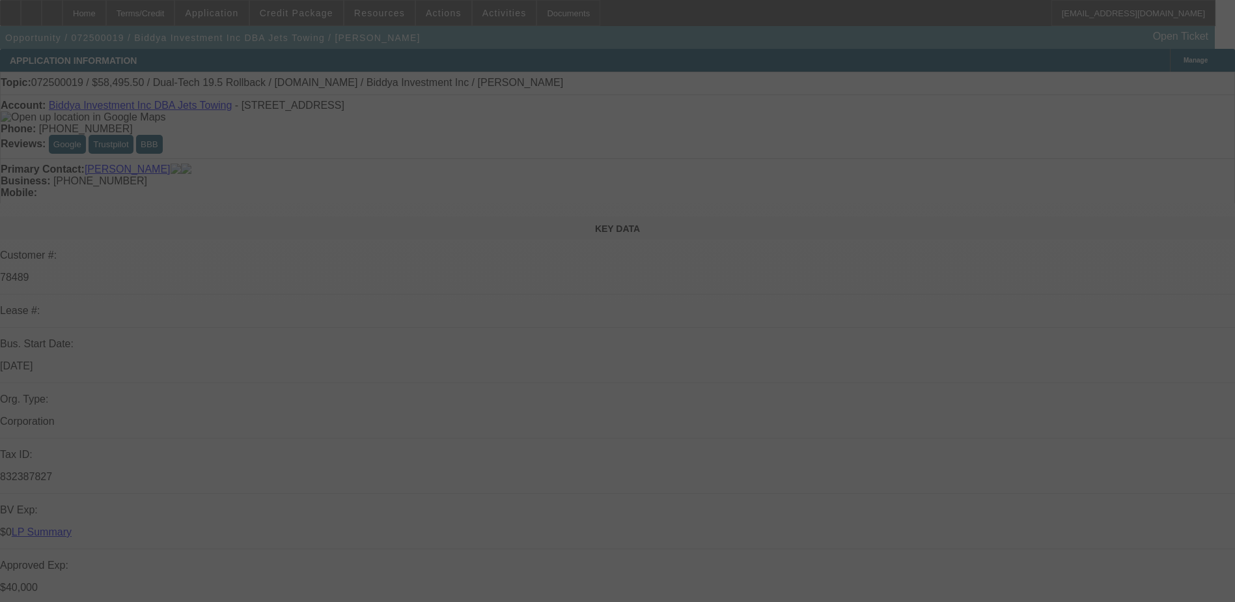
select select "2"
select select "0"
select select "6"
select select "0"
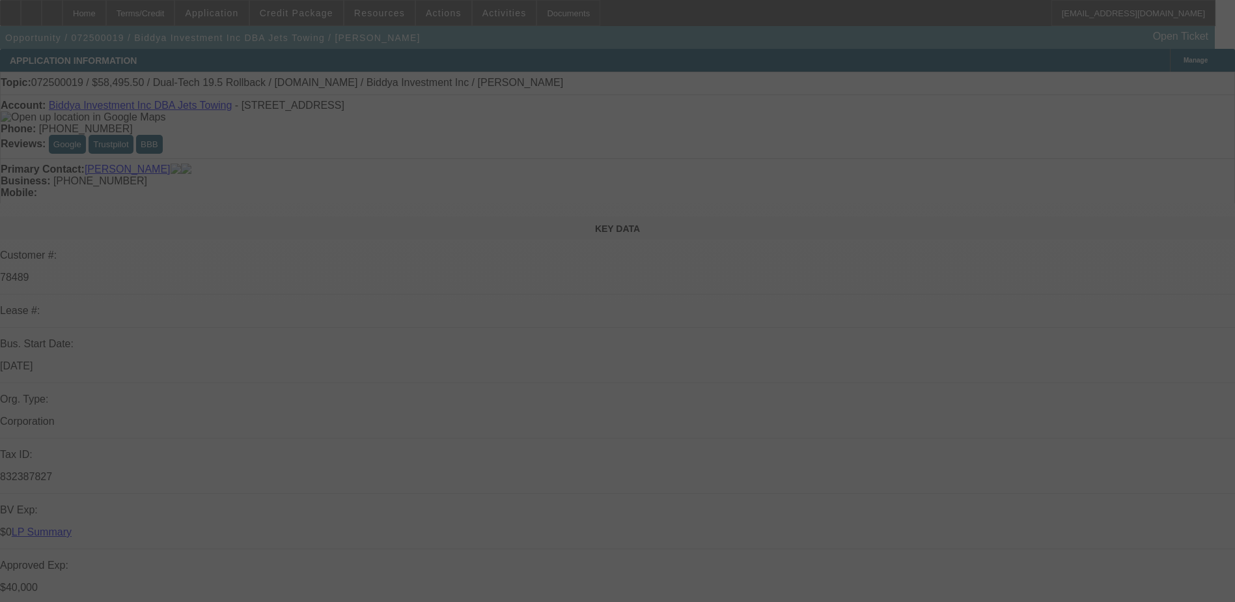
select select "2"
select select "0"
select select "6"
select select "0"
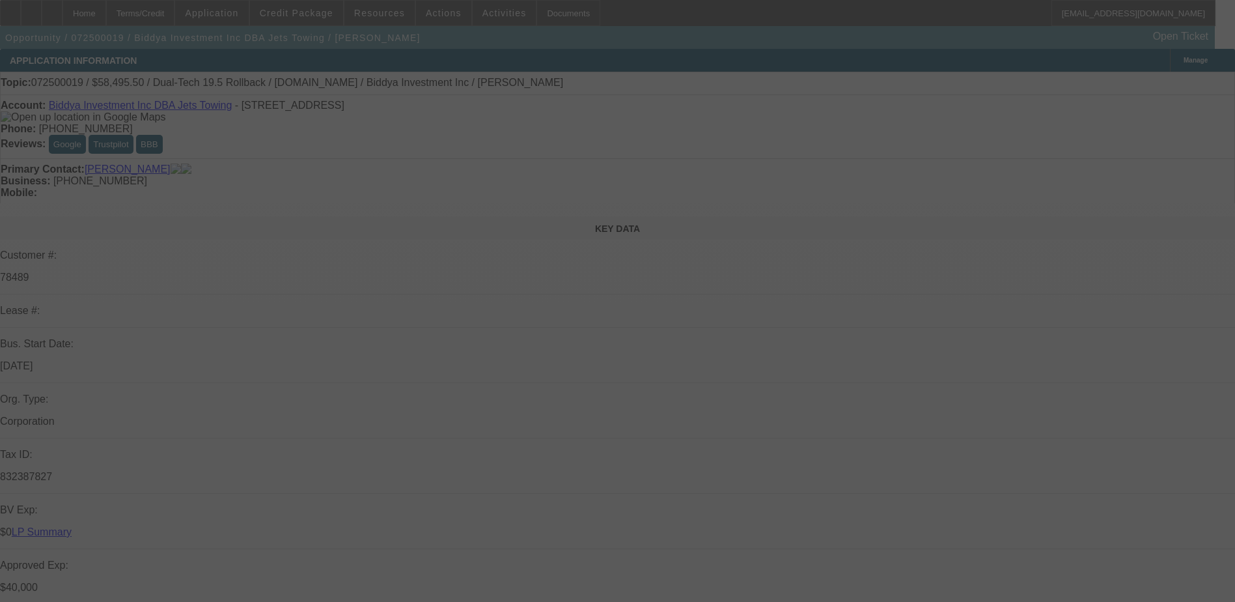
select select "2"
select select "0"
select select "6"
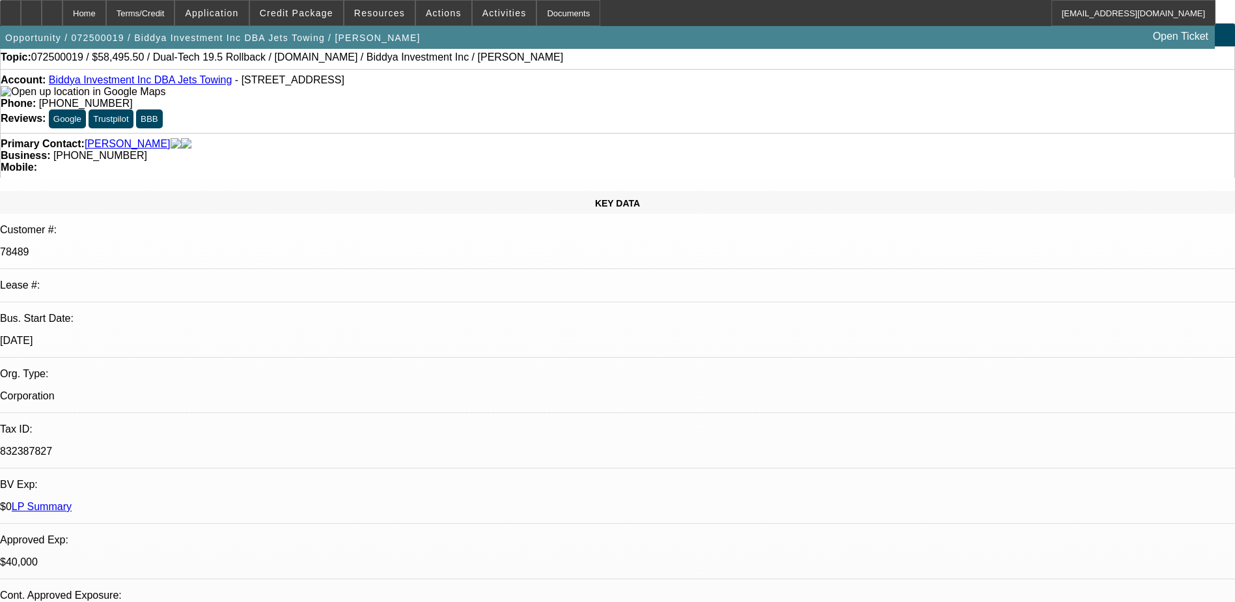
scroll to position [65, 0]
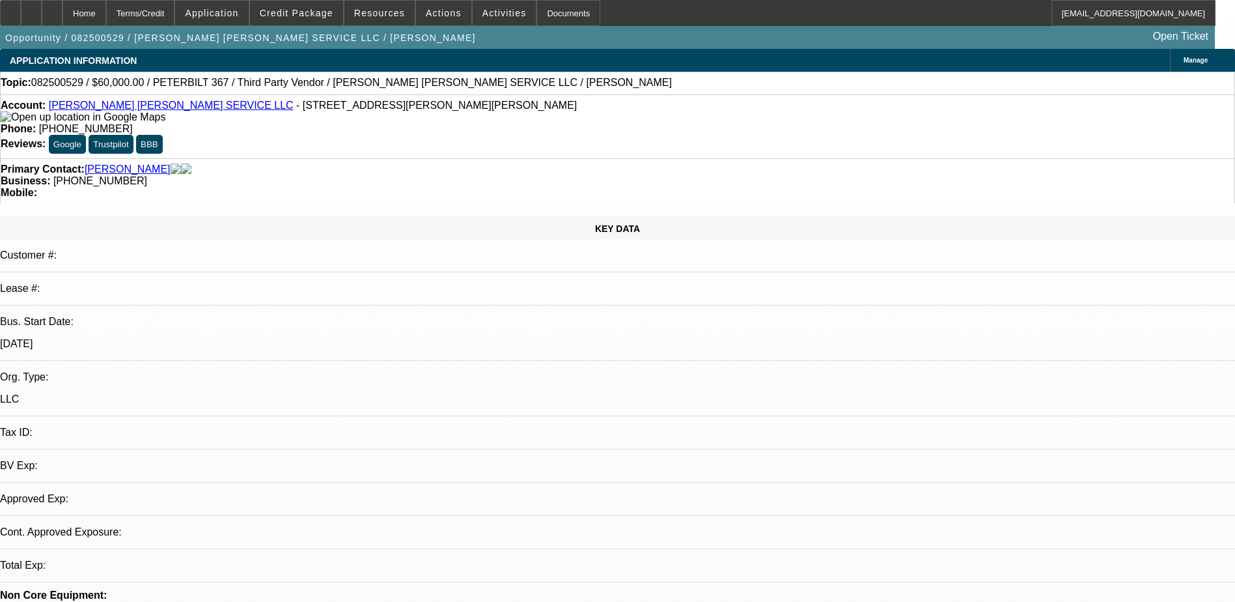
select select "0"
select select "2"
select select "0"
select select "6"
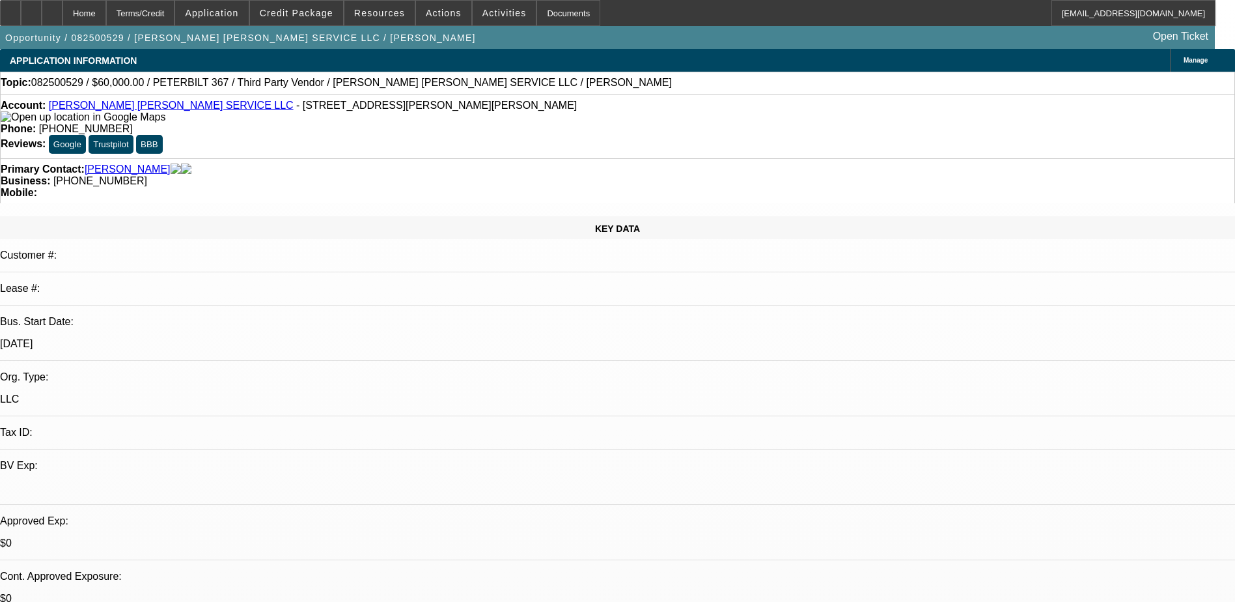
click at [1184, 60] on span "Manage" at bounding box center [1196, 60] width 24 height 7
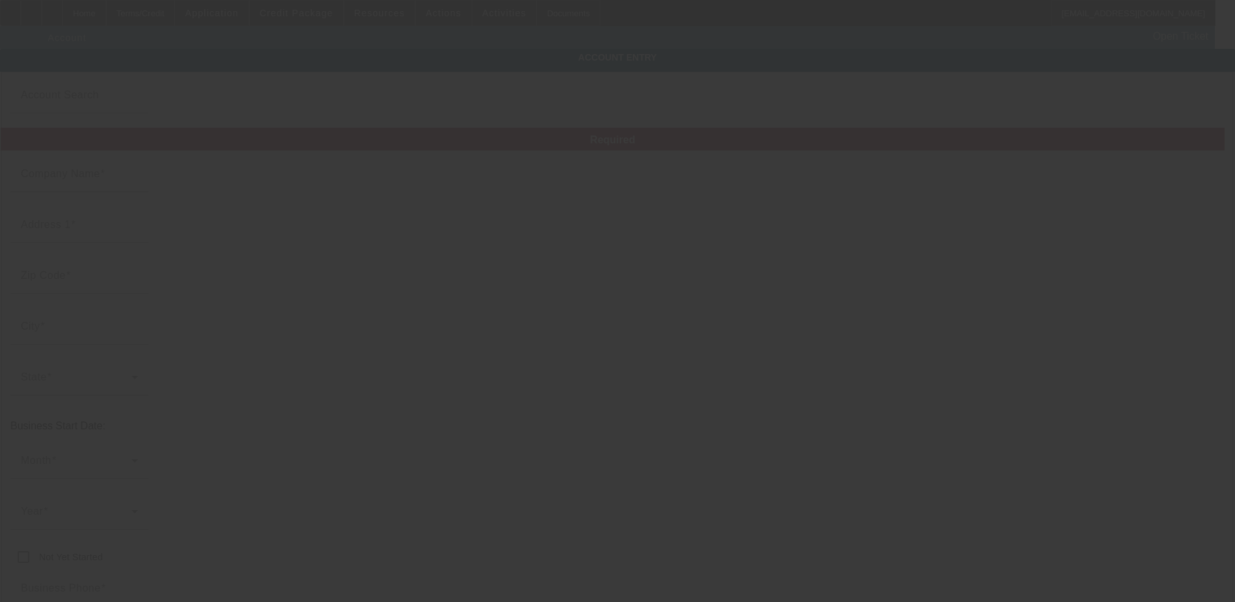
type input "[DATE]"
type input "[PERSON_NAME] [PERSON_NAME] SERVICE LLC"
type input "[STREET_ADDRESS][PERSON_NAME]"
type input "13080"
type input "Jordan"
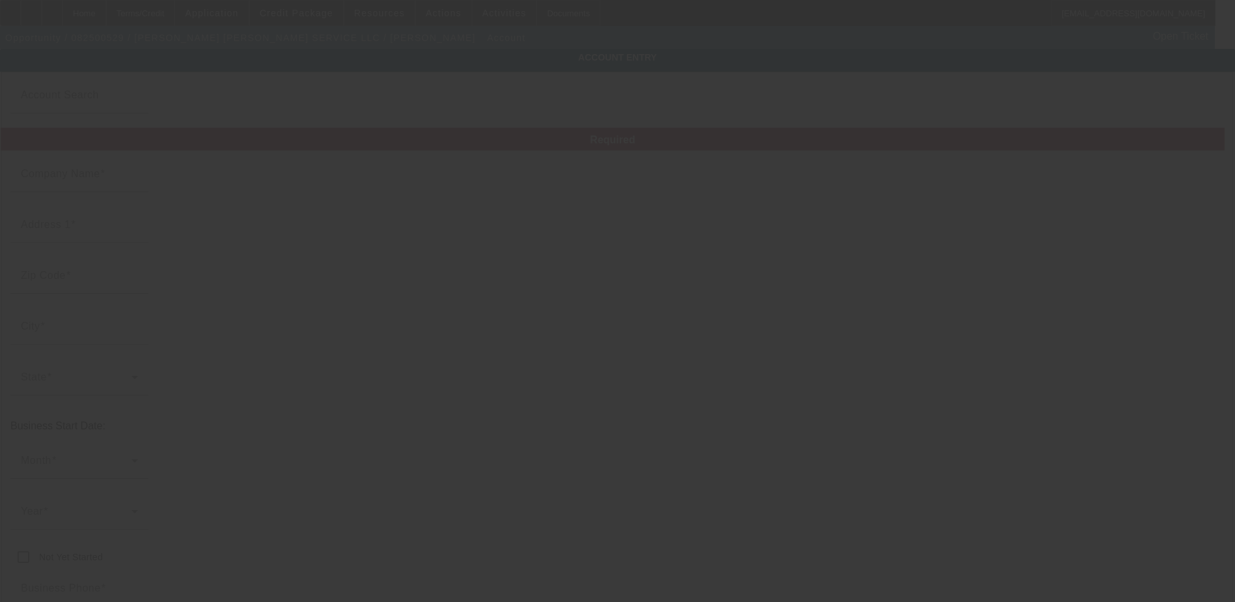
type input "[PHONE_NUMBER]"
type input "[PERSON_NAME][EMAIL_ADDRESS][DOMAIN_NAME]"
type input "[URL][DOMAIN_NAME]"
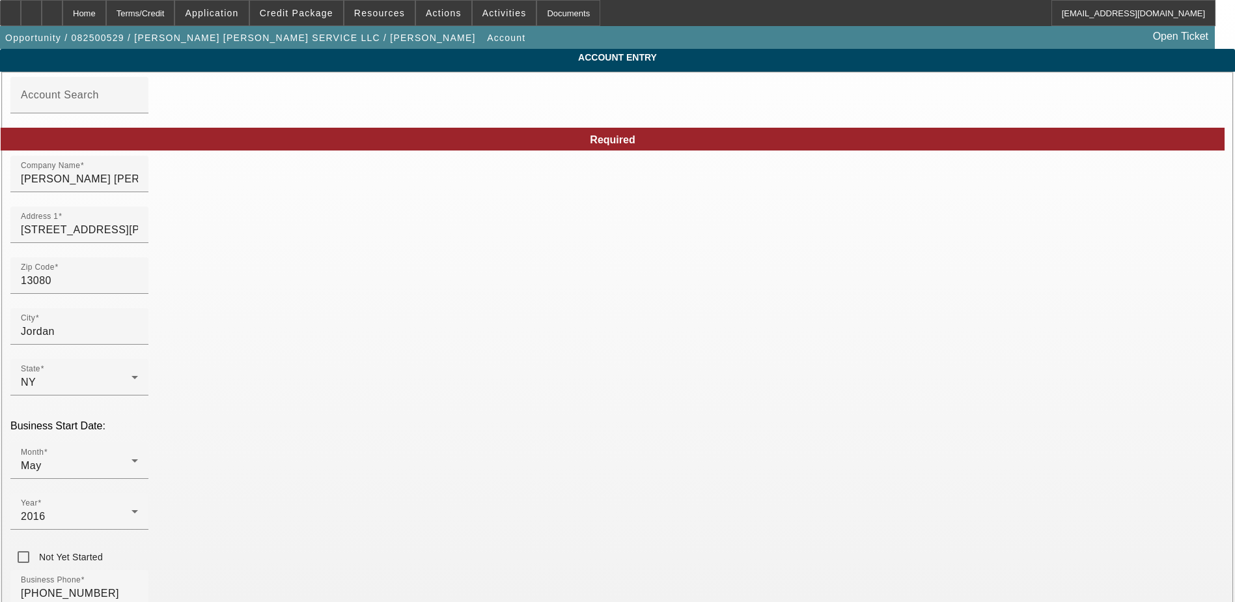
type input "833259403"
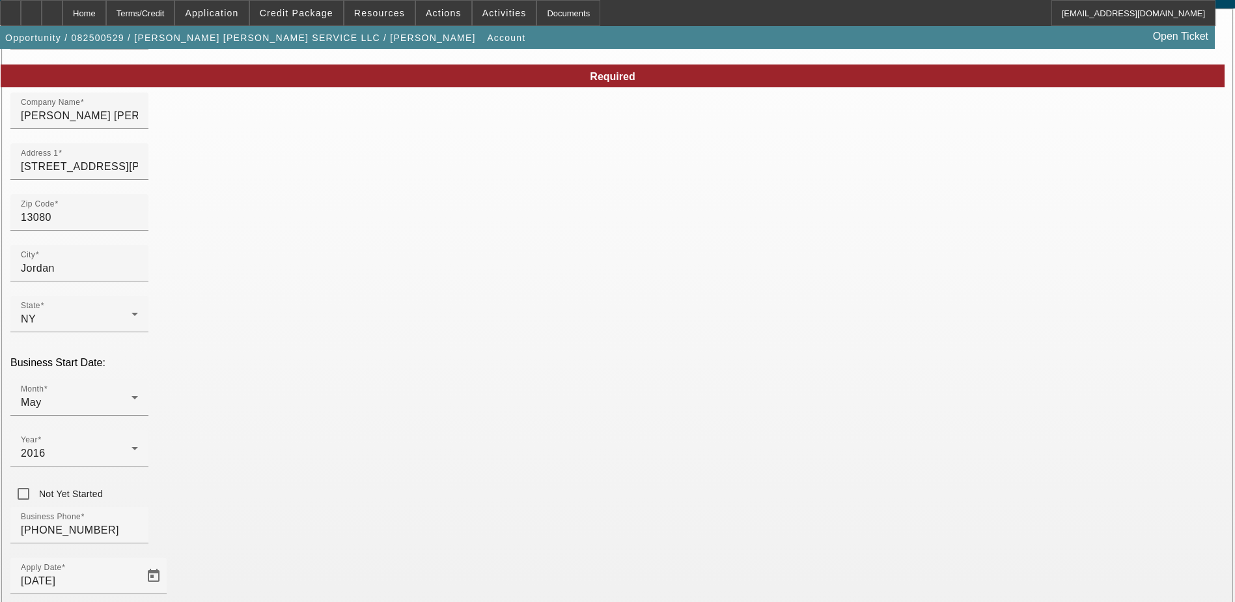
scroll to position [166, 0]
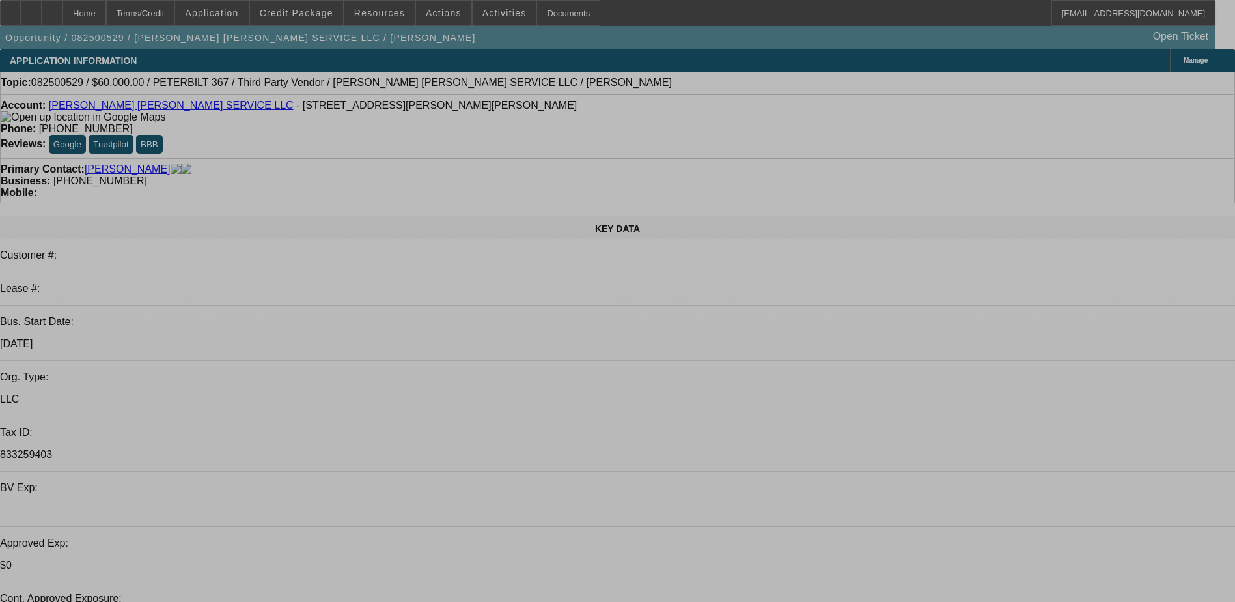
select select "0"
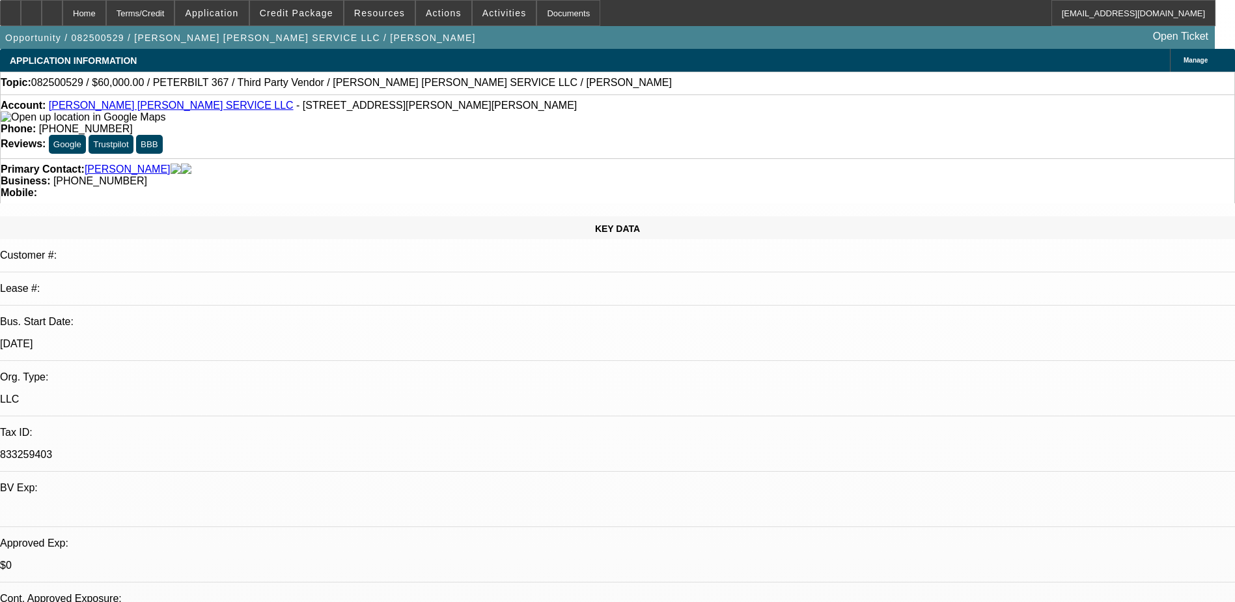
select select "2"
select select "0"
select select "6"
